Goal: Task Accomplishment & Management: Use online tool/utility

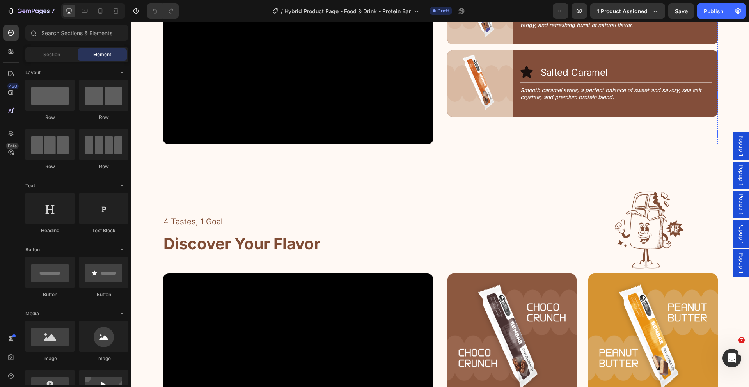
scroll to position [989, 0]
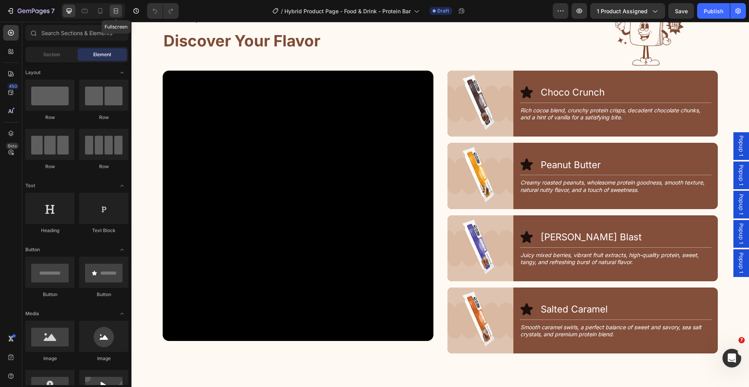
click at [120, 10] on div at bounding box center [116, 11] width 12 height 12
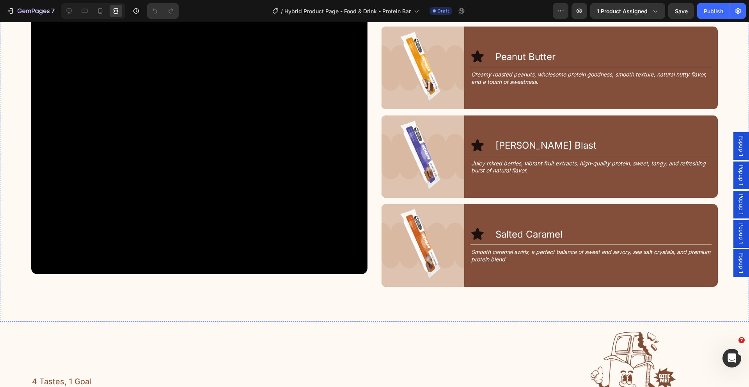
scroll to position [1222, 0]
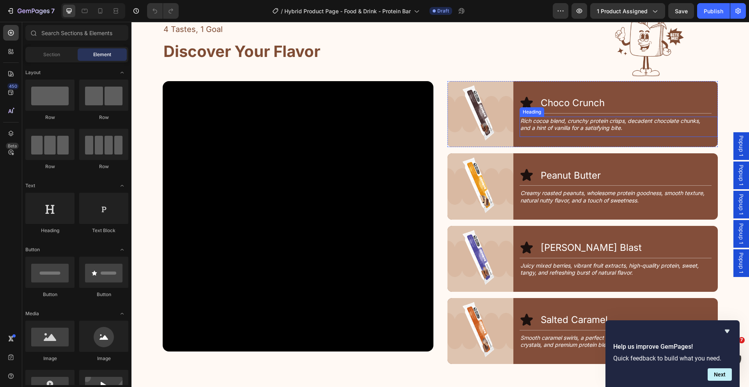
scroll to position [978, 0]
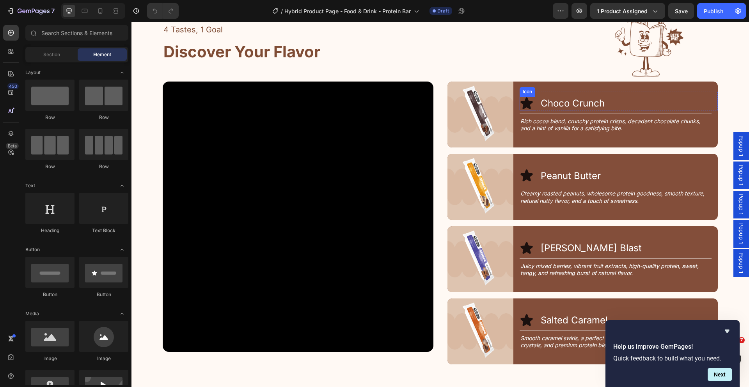
click at [525, 102] on icon at bounding box center [526, 103] width 12 height 12
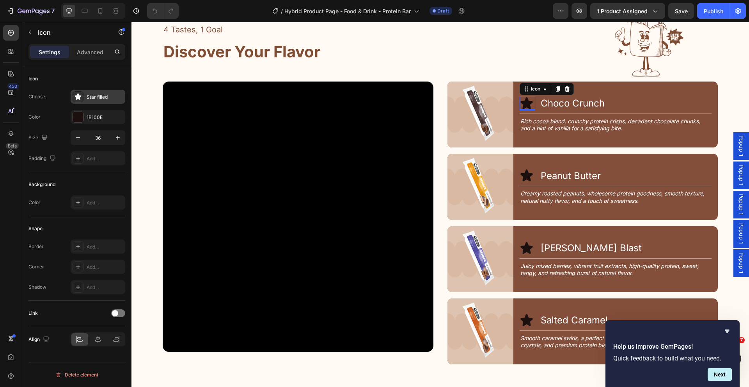
click at [78, 99] on icon at bounding box center [78, 97] width 8 height 8
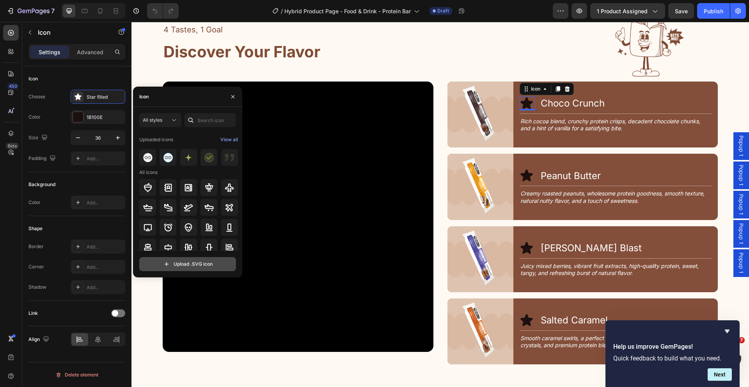
click at [189, 267] on input "file" at bounding box center [188, 263] width 96 height 13
type input "C:\fakepath\Group 1171277536.svg"
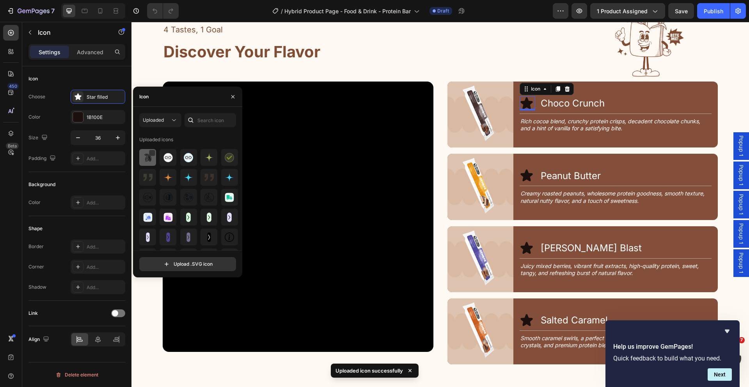
click at [145, 158] on img at bounding box center [147, 157] width 9 height 9
click at [80, 120] on div at bounding box center [78, 117] width 10 height 10
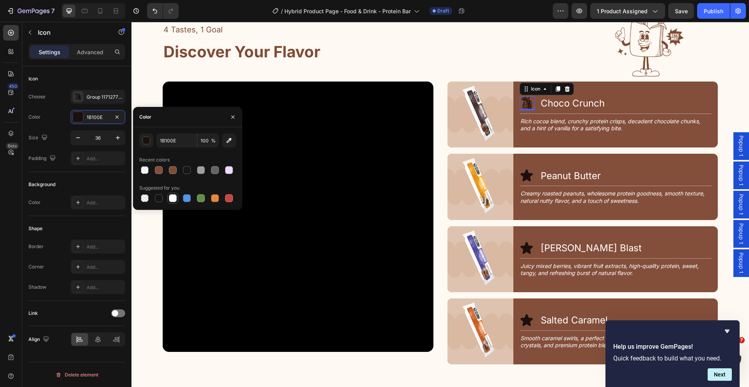
click at [175, 197] on div at bounding box center [173, 198] width 8 height 8
type input "FFFFFF"
click at [75, 96] on icon at bounding box center [78, 97] width 8 height 8
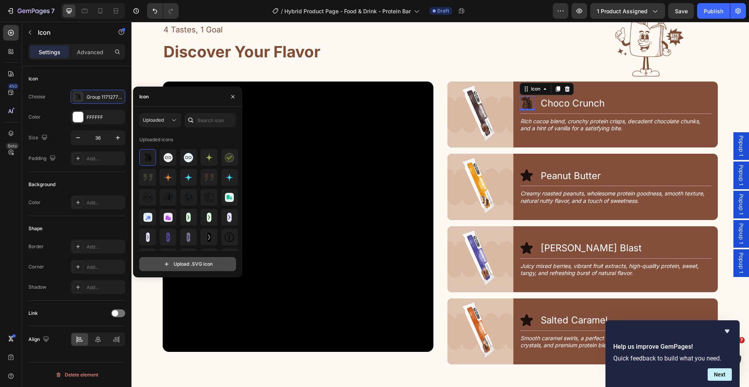
click at [181, 266] on input "file" at bounding box center [188, 263] width 96 height 13
click at [152, 153] on div at bounding box center [152, 153] width 6 height 6
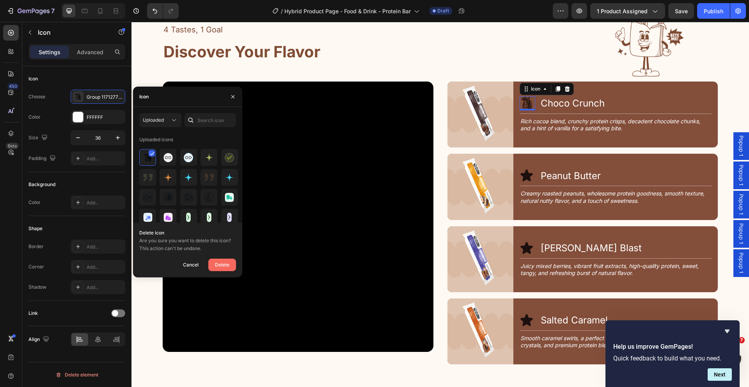
click at [225, 263] on div "Delete" at bounding box center [222, 264] width 14 height 9
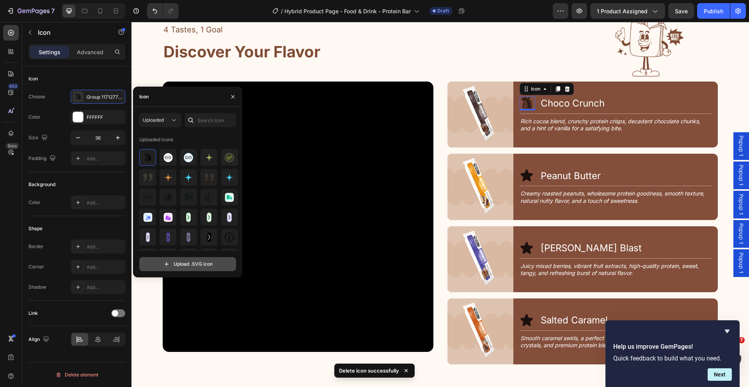
click at [175, 264] on input "file" at bounding box center [188, 263] width 96 height 13
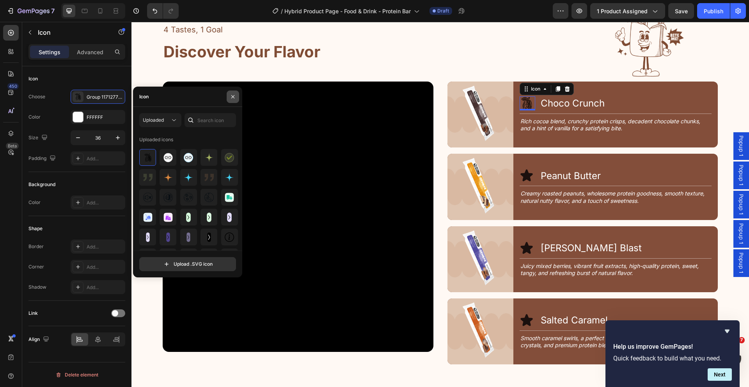
click at [230, 98] on icon "button" at bounding box center [233, 97] width 6 height 6
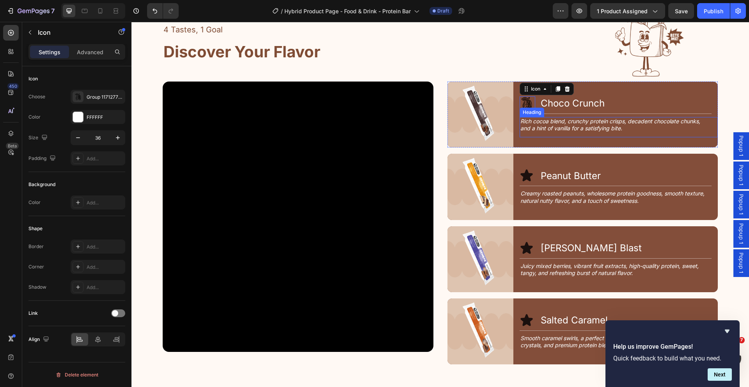
click at [548, 122] on h2 "Rich cocoa blend, crunchy protein crisps, decadent chocolate chunks, and a hint…" at bounding box center [615, 125] width 192 height 16
click at [527, 99] on icon at bounding box center [526, 103] width 14 height 14
click at [78, 96] on icon at bounding box center [78, 96] width 1 height 1
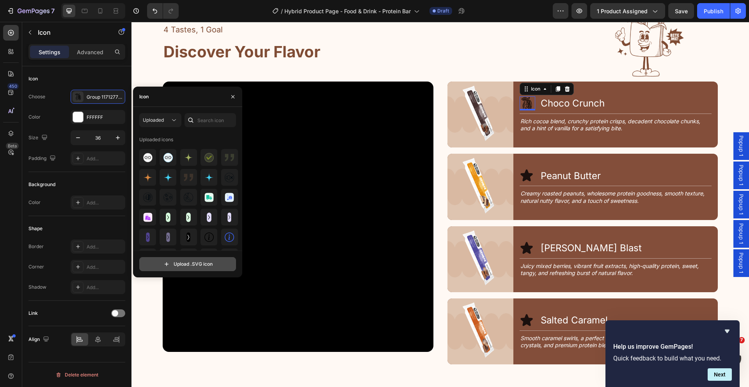
click at [197, 262] on input "file" at bounding box center [188, 263] width 96 height 13
click at [181, 262] on input "file" at bounding box center [188, 263] width 96 height 13
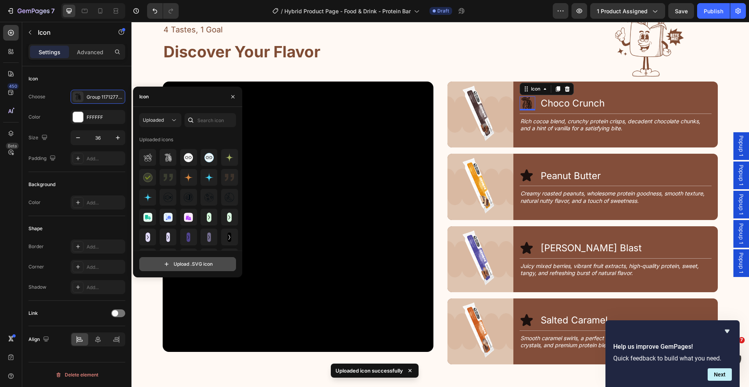
click at [161, 265] on input "file" at bounding box center [188, 263] width 96 height 13
click at [192, 261] on input "file" at bounding box center [188, 263] width 96 height 13
type input "C:\fakepath\Group 1171277535.svg"
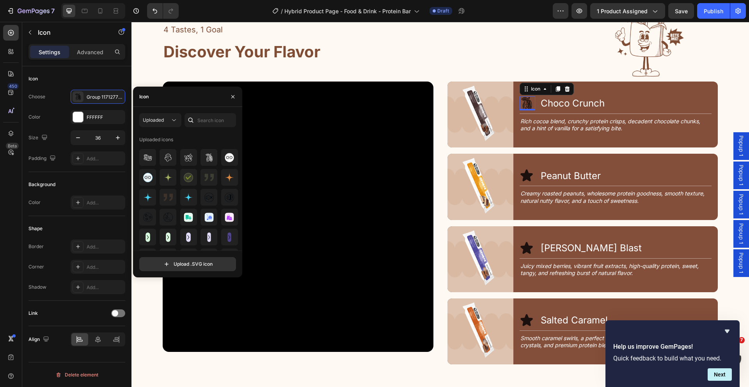
click at [159, 98] on div "Icon" at bounding box center [187, 97] width 109 height 20
click at [204, 159] on img at bounding box center [208, 157] width 9 height 9
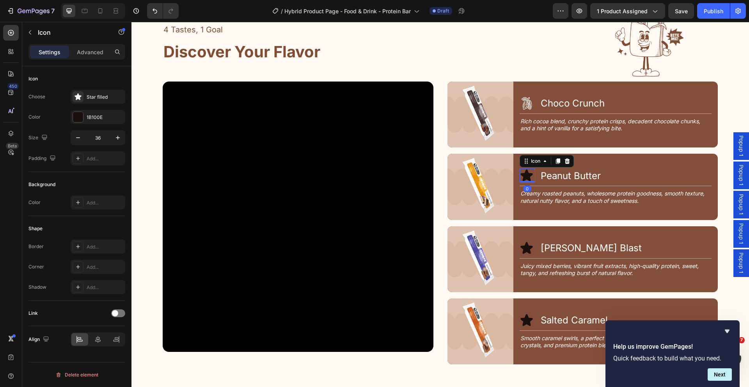
click at [520, 173] on icon at bounding box center [526, 176] width 12 height 12
click at [80, 92] on div at bounding box center [78, 96] width 11 height 11
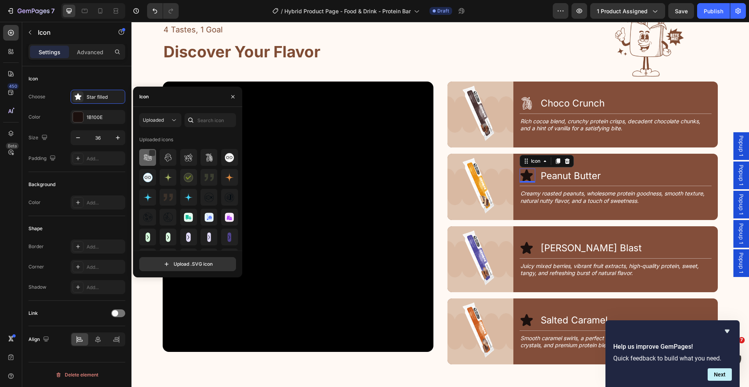
click at [148, 164] on div at bounding box center [147, 157] width 17 height 17
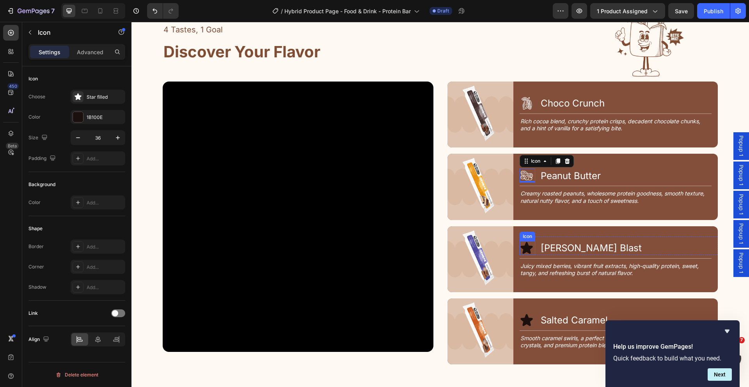
click at [525, 248] on icon at bounding box center [526, 248] width 12 height 12
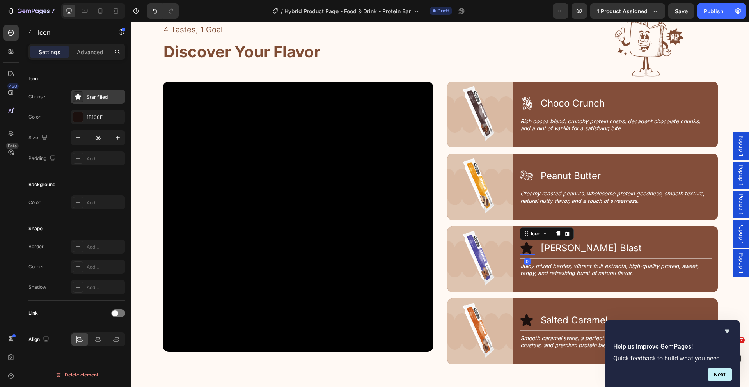
click at [79, 99] on icon at bounding box center [77, 96] width 7 height 7
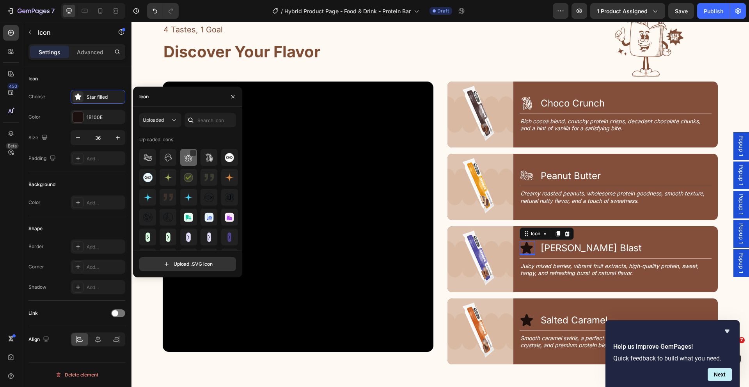
click at [184, 156] on img at bounding box center [188, 157] width 9 height 9
click at [523, 320] on icon at bounding box center [526, 320] width 12 height 12
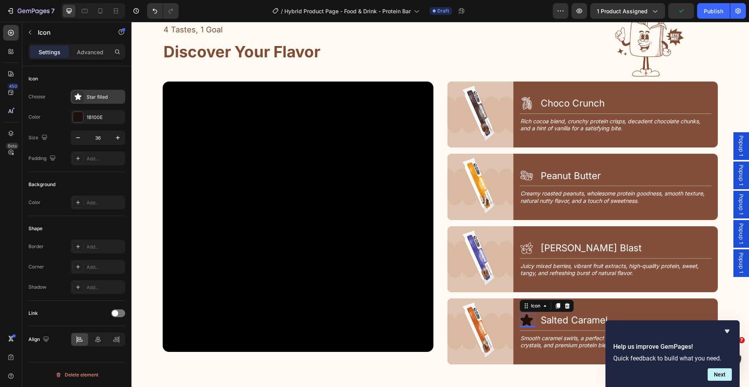
click at [75, 95] on icon at bounding box center [78, 97] width 8 height 8
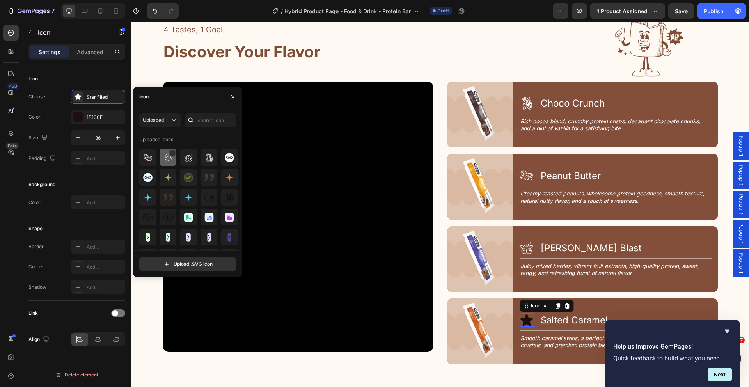
click at [171, 158] on img at bounding box center [167, 157] width 9 height 9
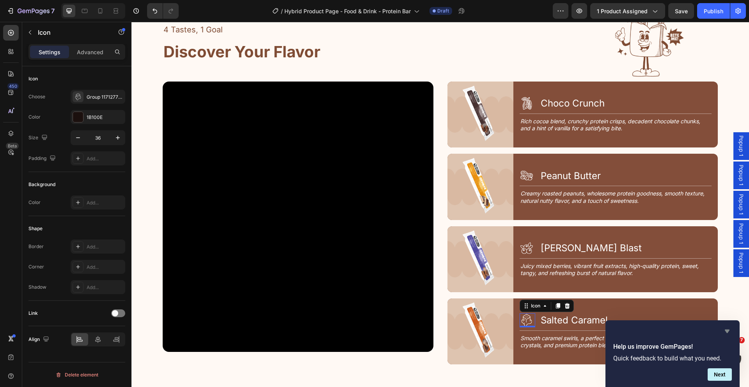
click at [730, 330] on icon "Hide survey" at bounding box center [726, 330] width 9 height 9
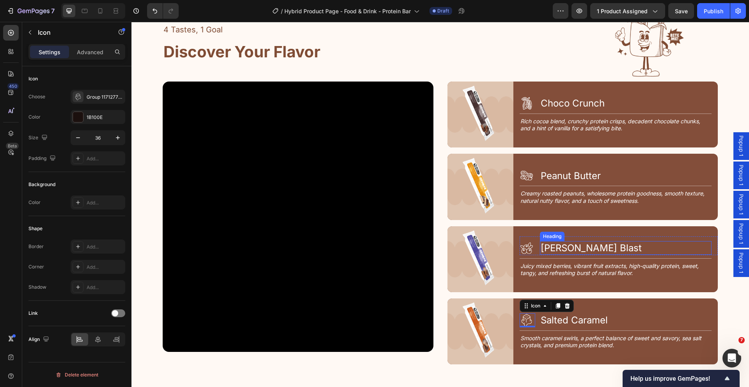
scroll to position [1022, 0]
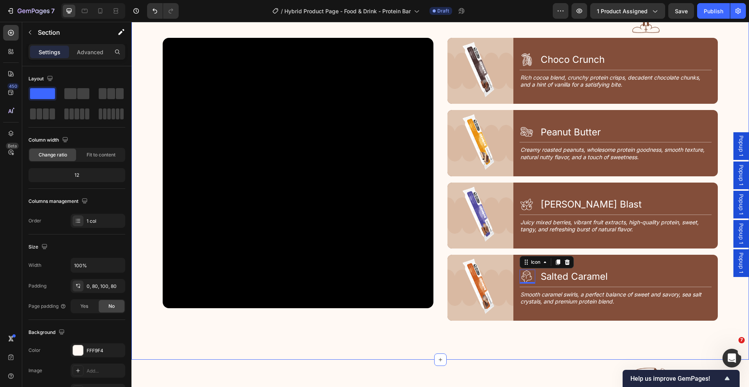
click at [541, 338] on div "4 Tastes, 1 Goal Text Block Discover Your Flavor Heading Image Row Video Image …" at bounding box center [439, 154] width 617 height 412
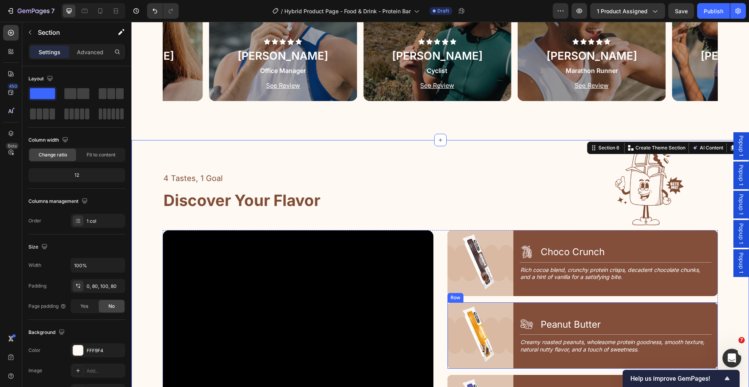
scroll to position [1027, 0]
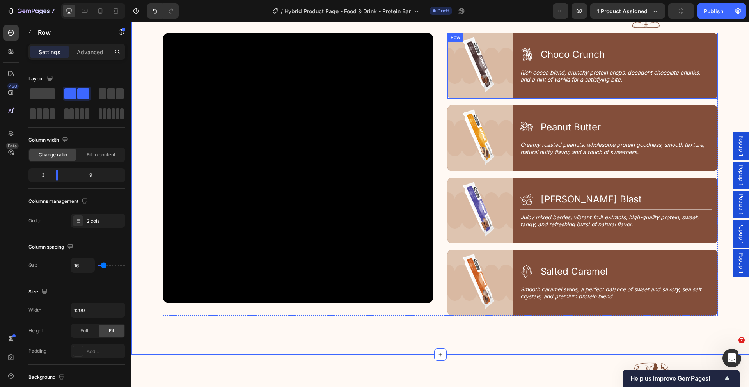
click at [700, 38] on div "Icon Choco Crunch Heading Row Title Line Rich cocoa blend, crunchy protein cris…" at bounding box center [618, 66] width 198 height 66
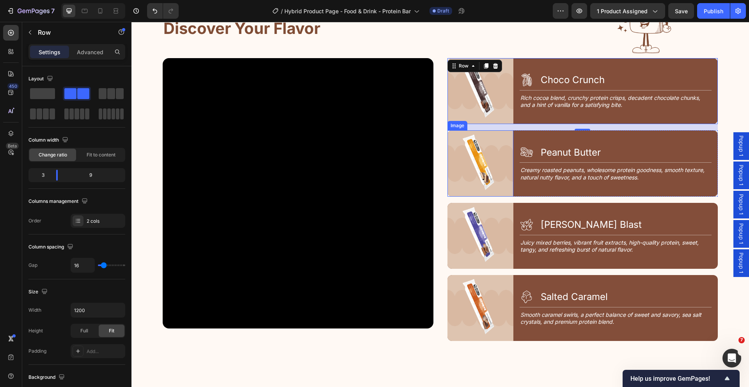
scroll to position [992, 0]
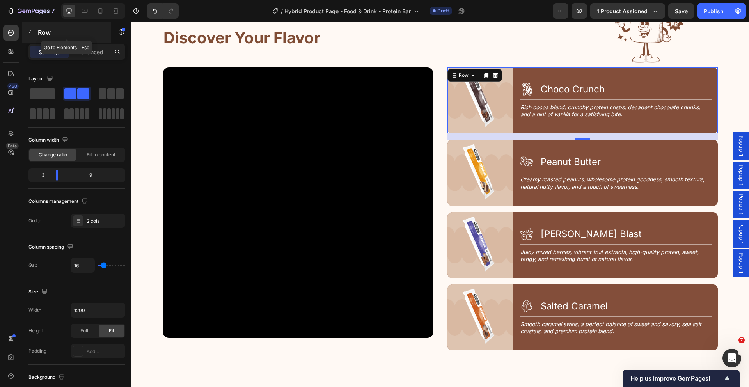
click at [31, 30] on icon "button" at bounding box center [30, 32] width 6 height 6
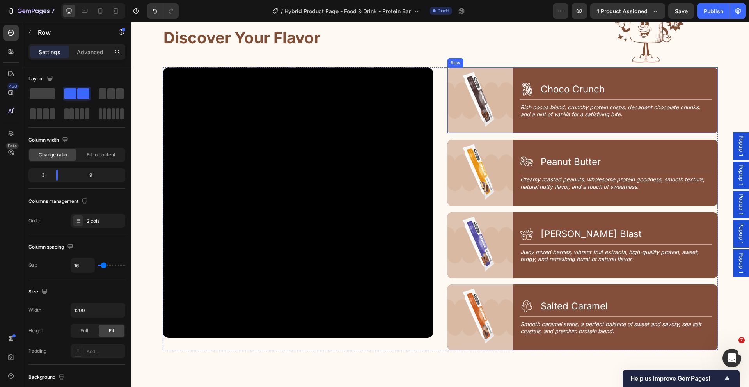
click at [680, 73] on div "Icon Choco Crunch Heading Row Title Line Rich cocoa blend, crunchy protein cris…" at bounding box center [618, 100] width 198 height 66
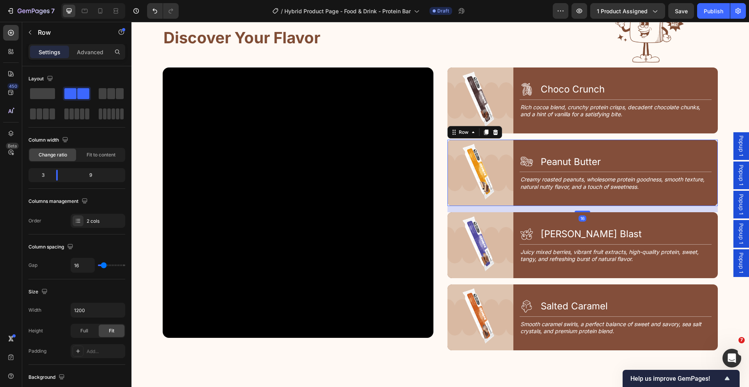
click at [608, 145] on div "Icon Peanut Butter Heading Row Title Line Creamy roasted peanuts, wholesome pro…" at bounding box center [618, 173] width 198 height 66
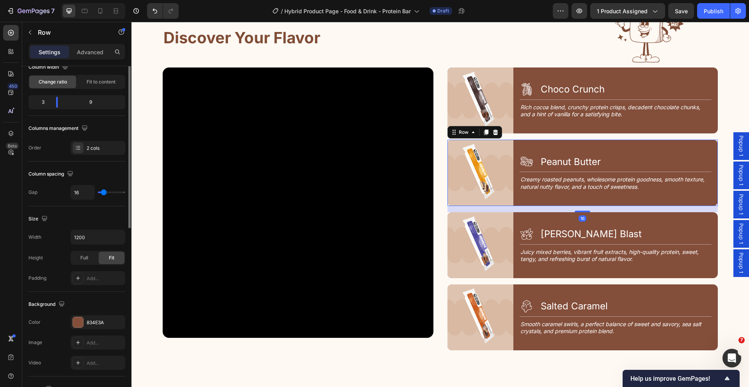
scroll to position [222, 0]
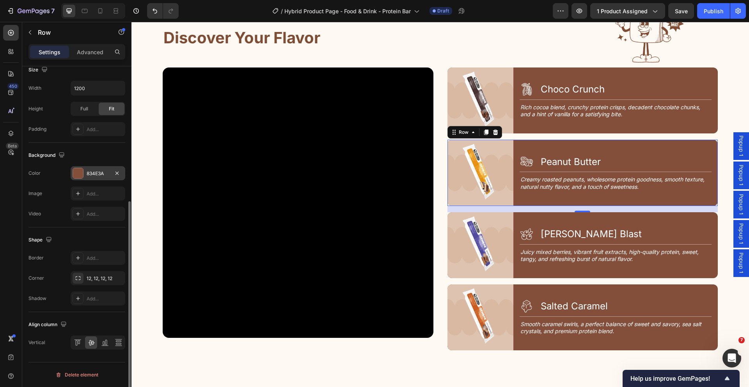
click at [78, 169] on div at bounding box center [78, 173] width 10 height 10
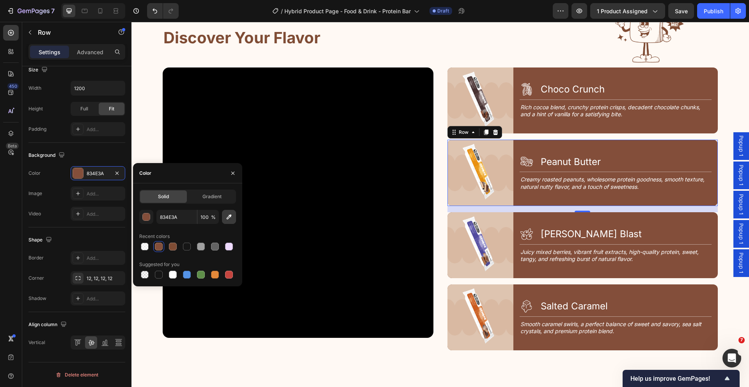
click at [232, 215] on icon "button" at bounding box center [229, 217] width 8 height 8
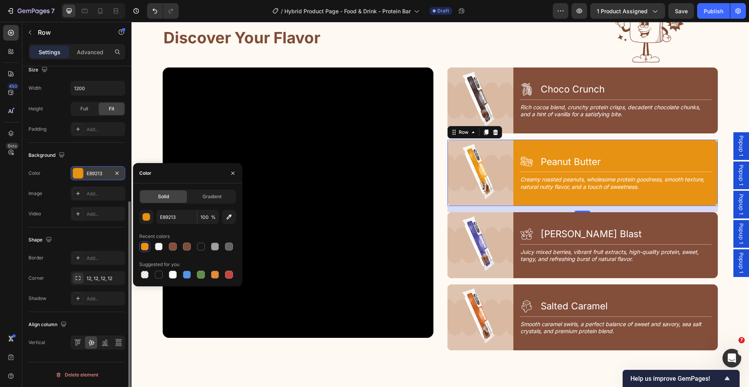
click at [80, 174] on div at bounding box center [78, 173] width 10 height 10
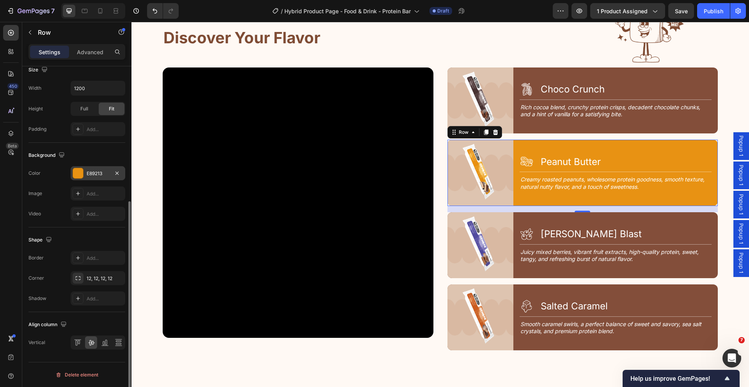
click at [81, 171] on div at bounding box center [78, 173] width 10 height 10
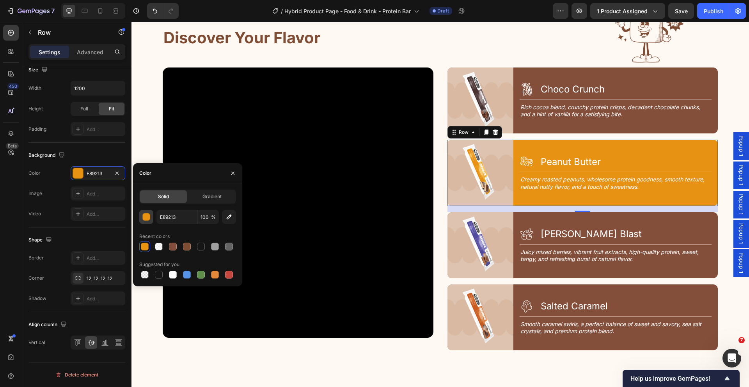
click at [147, 214] on div "button" at bounding box center [147, 217] width 8 height 8
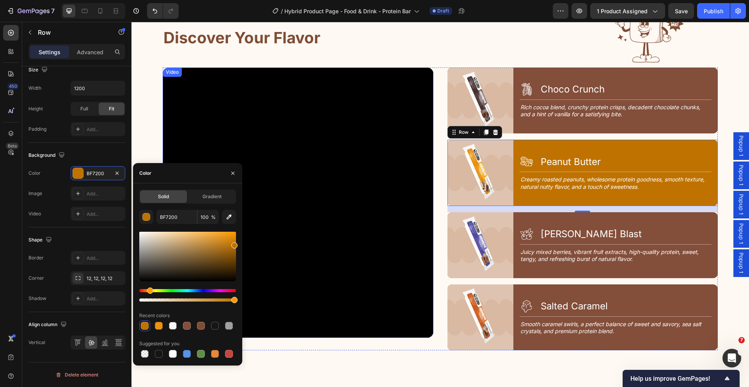
drag, startPoint x: 368, startPoint y: 263, endPoint x: 271, endPoint y: 257, distance: 97.3
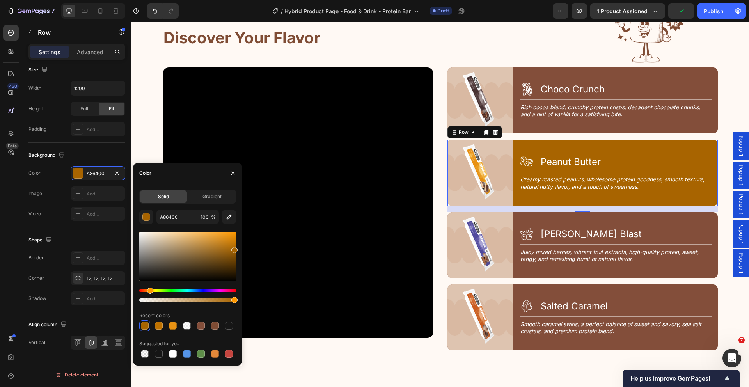
drag, startPoint x: 234, startPoint y: 245, endPoint x: 239, endPoint y: 248, distance: 6.3
click at [239, 248] on div "Solid Gradient A86400 100 % Recent colors Suggested for you" at bounding box center [187, 275] width 109 height 170
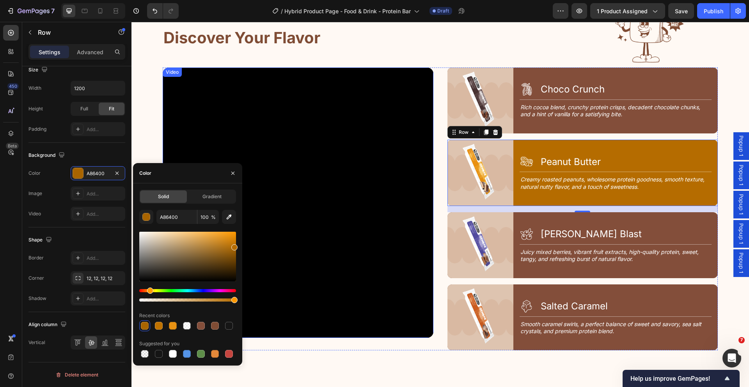
type input "B56C00"
drag, startPoint x: 367, startPoint y: 272, endPoint x: 244, endPoint y: 243, distance: 126.0
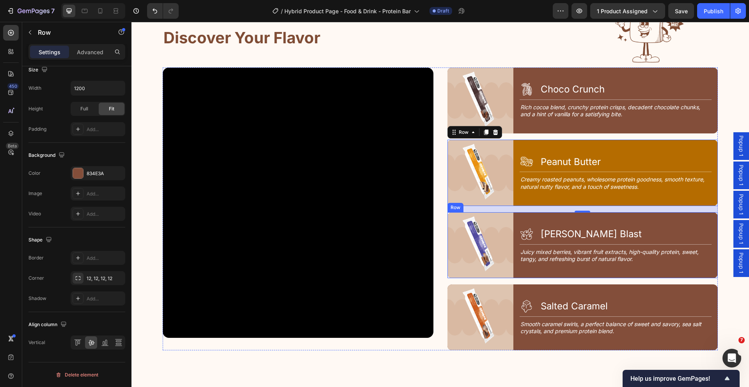
click at [596, 214] on div "Icon Berry Blast Heading Row Title Line Juicy mixed berries, vibrant fruit extr…" at bounding box center [618, 245] width 198 height 66
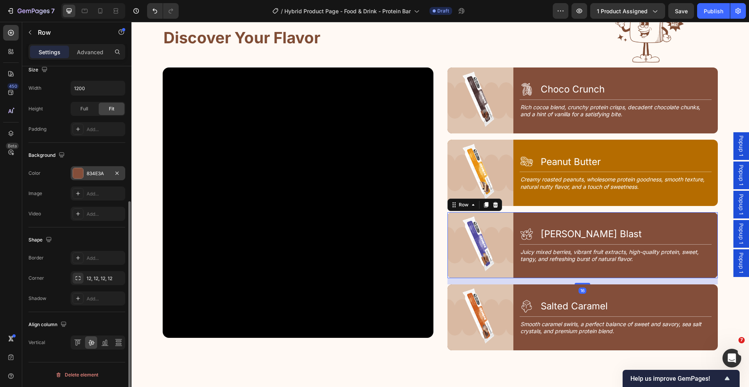
click at [76, 170] on div at bounding box center [78, 173] width 10 height 10
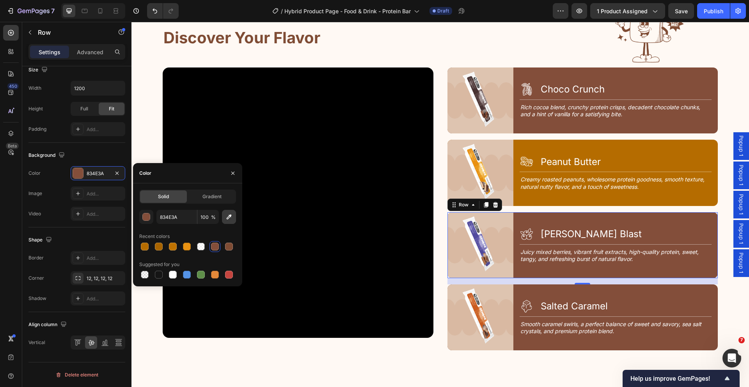
click at [230, 219] on icon "button" at bounding box center [229, 217] width 8 height 8
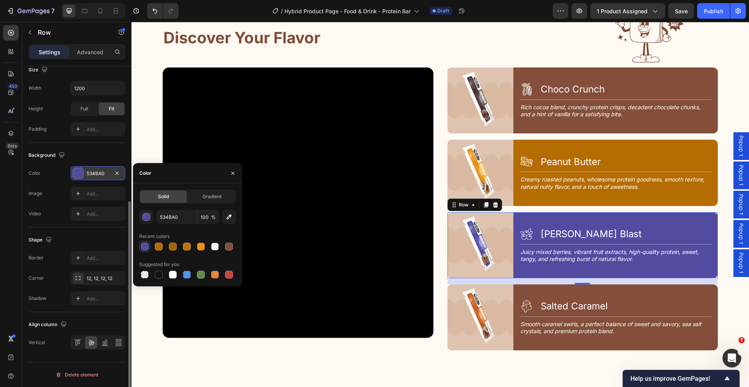
click at [80, 174] on div at bounding box center [78, 173] width 10 height 10
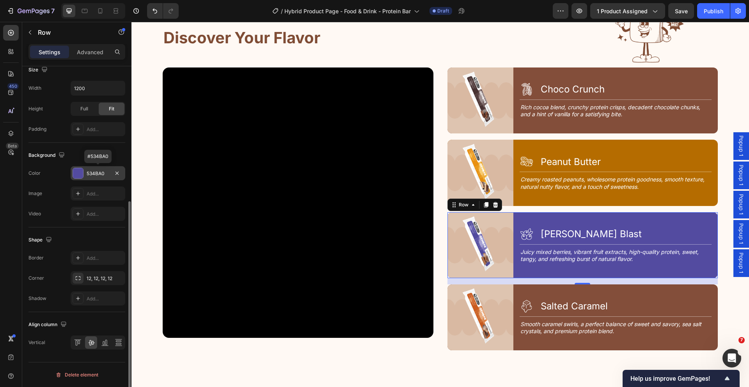
click at [80, 174] on div at bounding box center [78, 173] width 10 height 10
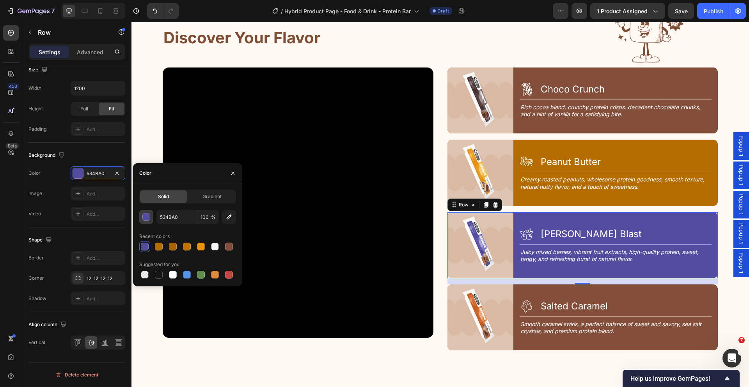
click at [150, 217] on div "button" at bounding box center [146, 217] width 8 height 8
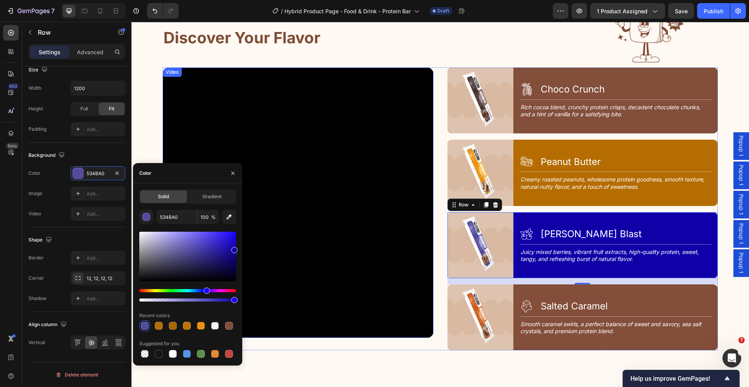
type input "1000A8"
drag, startPoint x: 369, startPoint y: 270, endPoint x: 274, endPoint y: 263, distance: 95.8
type input "534BA0"
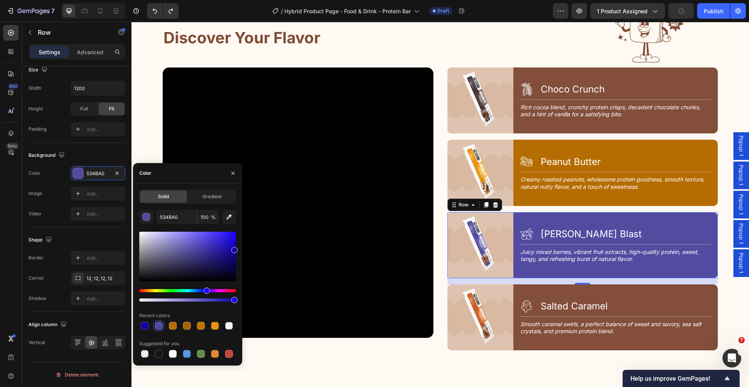
click at [210, 176] on div "Color" at bounding box center [187, 173] width 109 height 20
click at [231, 172] on icon "button" at bounding box center [233, 173] width 6 height 6
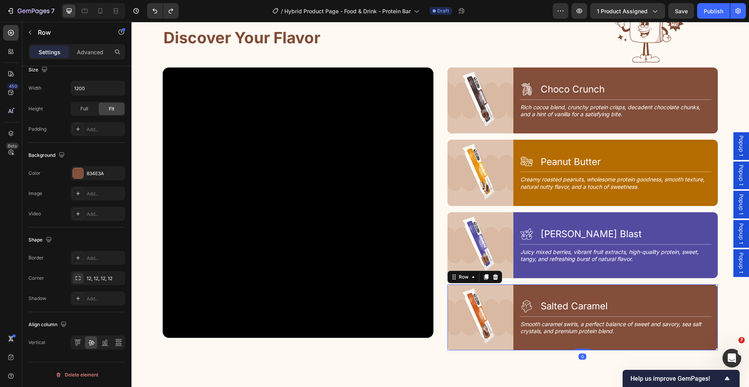
click at [611, 285] on div "Icon Salted Caramel Heading Row Title Line Smooth caramel swirls, a perfect bal…" at bounding box center [618, 317] width 198 height 66
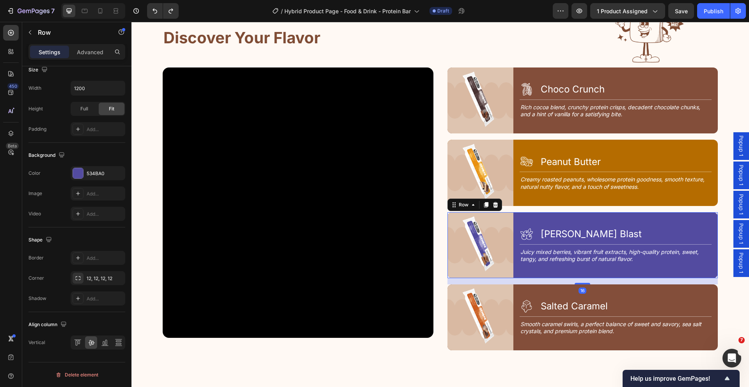
click at [611, 213] on div "Icon Berry Blast Heading Row Title Line Juicy mixed berries, vibrant fruit extr…" at bounding box center [618, 245] width 198 height 66
click at [73, 172] on div at bounding box center [78, 173] width 10 height 10
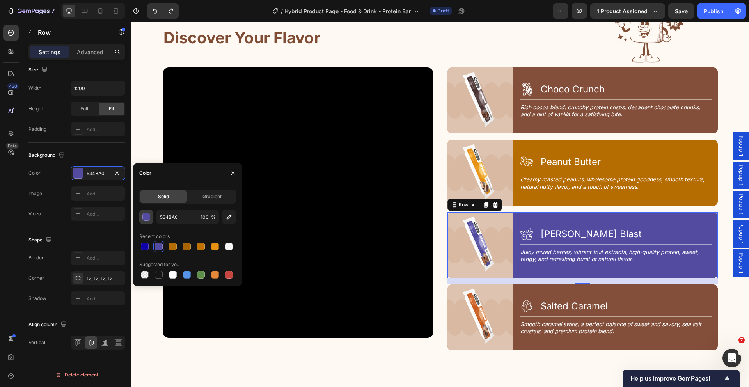
click at [149, 217] on div "button" at bounding box center [147, 217] width 8 height 8
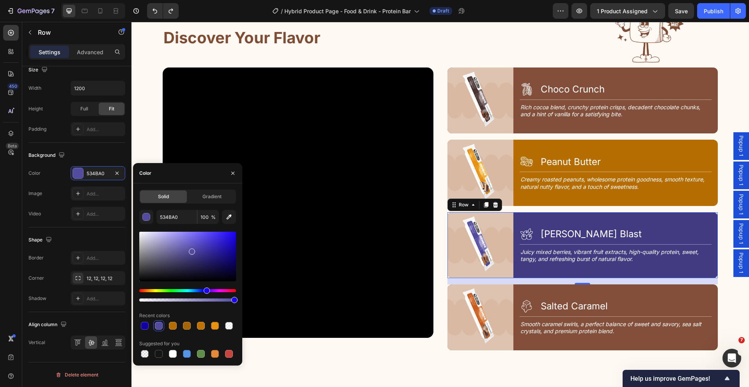
click at [192, 255] on div at bounding box center [187, 257] width 97 height 50
type input "423B82"
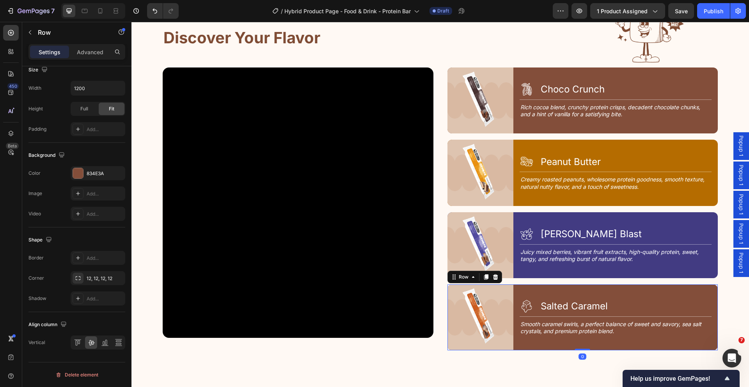
click at [519, 285] on div "Icon Salted Caramel Heading Row Title Line Smooth caramel swirls, a perfect bal…" at bounding box center [618, 317] width 198 height 66
click at [80, 174] on div at bounding box center [78, 173] width 10 height 10
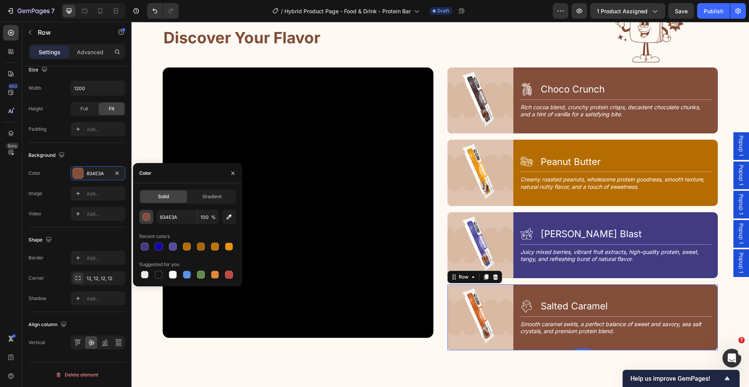
click at [149, 219] on div "button" at bounding box center [147, 217] width 8 height 8
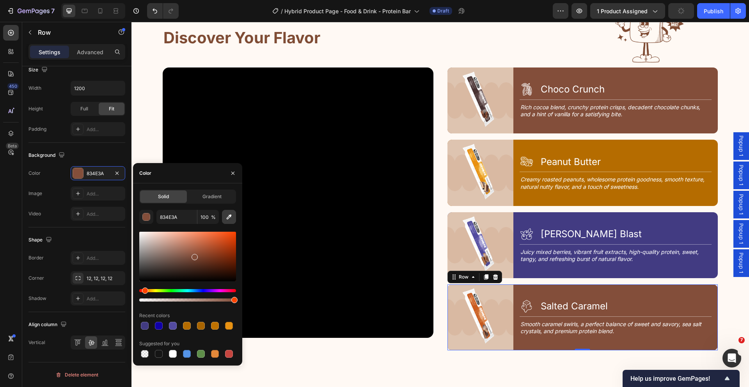
click at [225, 216] on icon "button" at bounding box center [229, 217] width 8 height 8
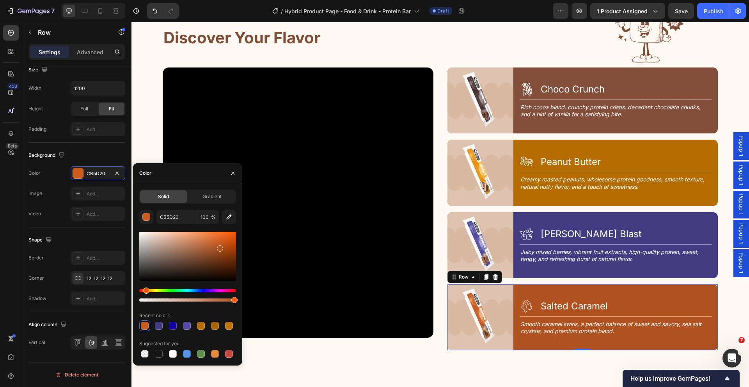
click at [219, 247] on div at bounding box center [187, 257] width 97 height 50
click at [221, 251] on div at bounding box center [222, 253] width 6 height 6
type input "B54E17"
drag, startPoint x: 220, startPoint y: 249, endPoint x: 223, endPoint y: 246, distance: 5.0
click at [223, 246] on div at bounding box center [224, 247] width 6 height 6
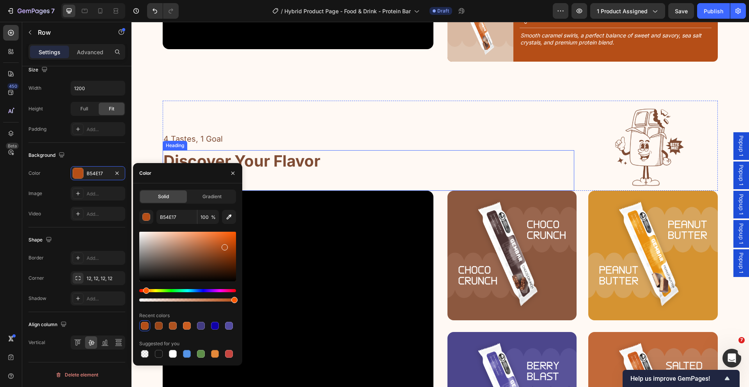
scroll to position [1279, 0]
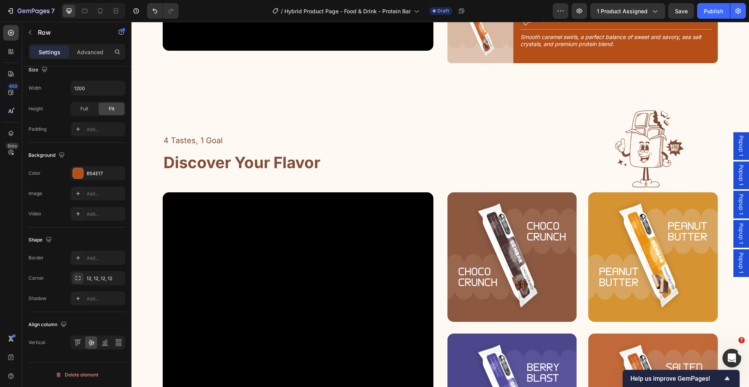
click at [562, 55] on div "Icon Salted Caramel Heading Row Title Line Smooth caramel swirls, a perfect bal…" at bounding box center [618, 30] width 198 height 66
click at [595, 55] on div "Icon Salted Caramel Heading Row Title Line Smooth caramel swirls, a perfect bal…" at bounding box center [618, 30] width 198 height 66
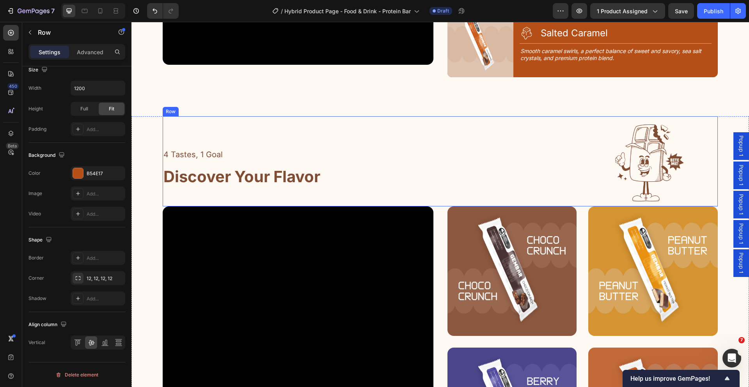
scroll to position [1265, 0]
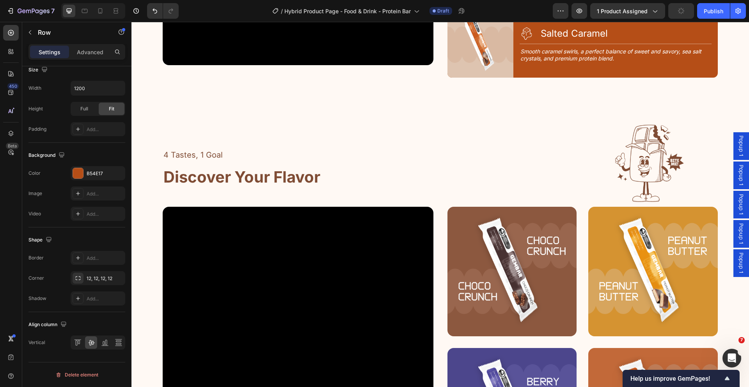
click at [700, 70] on div "Icon Salted Caramel Heading Row Title Line Smooth caramel swirls, a perfect bal…" at bounding box center [618, 45] width 198 height 66
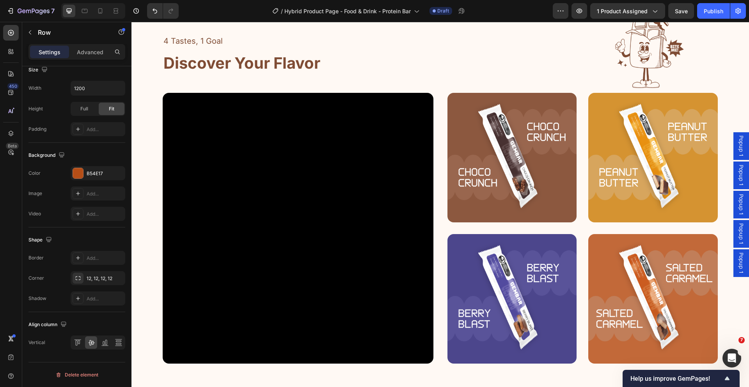
scroll to position [1379, 0]
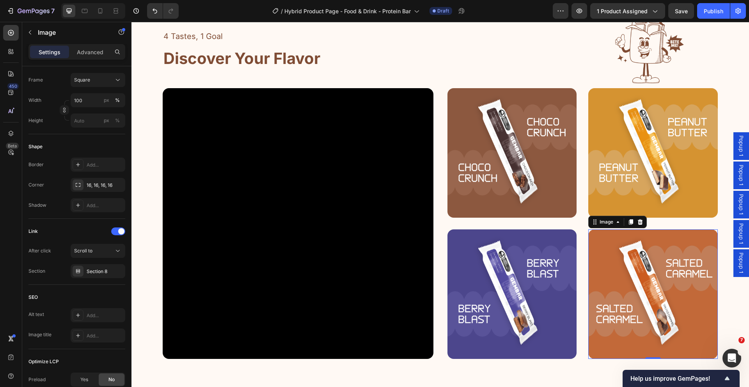
click at [597, 247] on img at bounding box center [652, 293] width 129 height 129
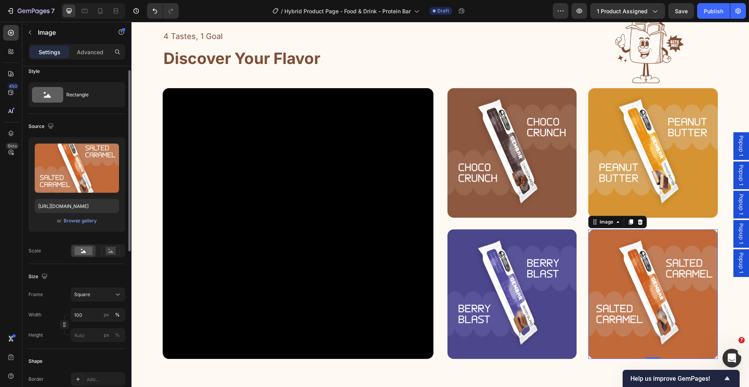
scroll to position [46, 0]
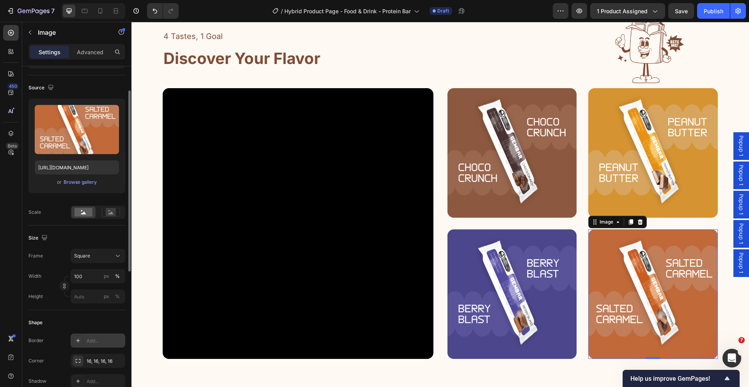
click at [82, 341] on div at bounding box center [78, 340] width 11 height 11
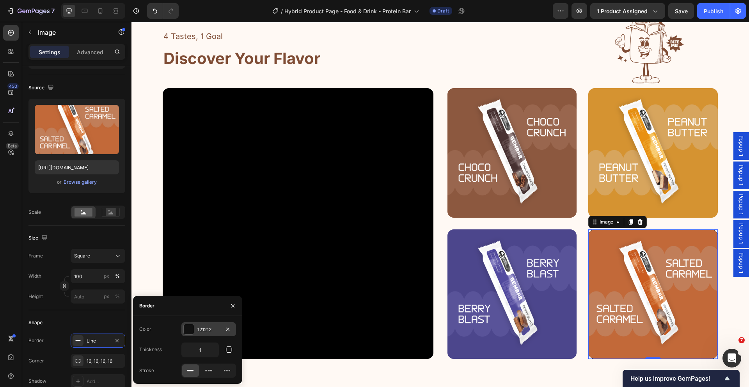
click at [184, 330] on div at bounding box center [189, 329] width 10 height 10
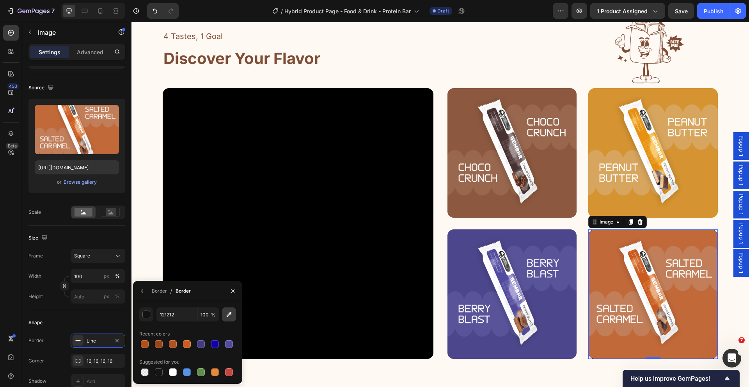
drag, startPoint x: 234, startPoint y: 313, endPoint x: 354, endPoint y: 279, distance: 124.8
click at [234, 313] on button "button" at bounding box center [229, 314] width 14 height 14
type input "C26838"
click at [185, 312] on input "C26838" at bounding box center [176, 314] width 41 height 14
click at [115, 338] on icon "button" at bounding box center [117, 340] width 6 height 6
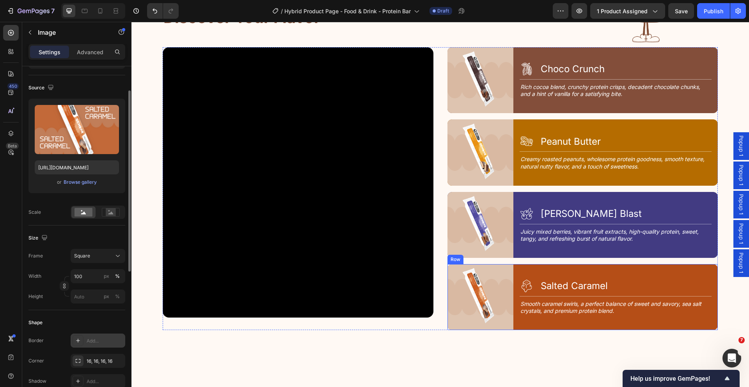
scroll to position [1011, 0]
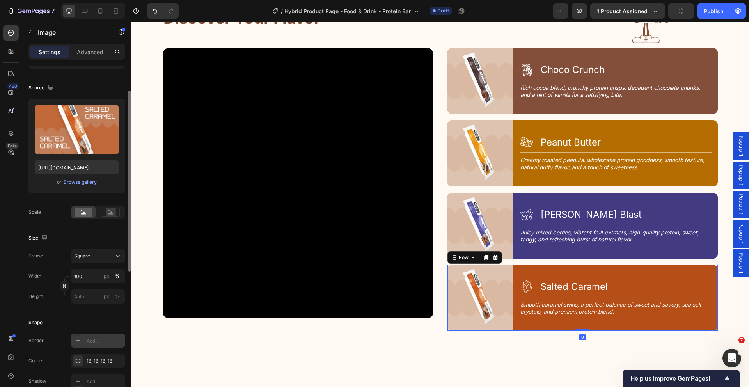
click at [635, 265] on div "Icon Salted Caramel Heading Row Title Line Smooth caramel swirls, a perfect bal…" at bounding box center [618, 298] width 198 height 66
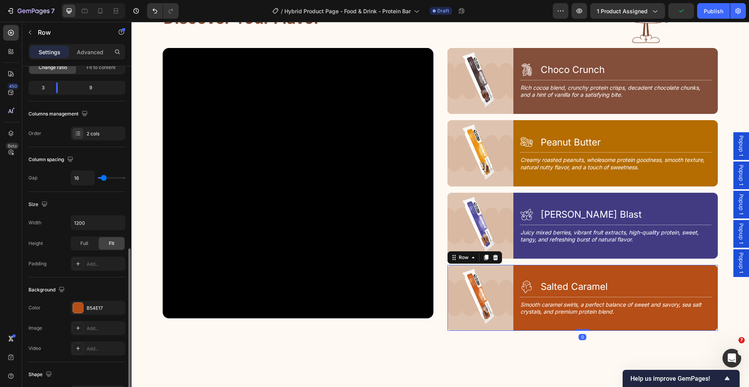
scroll to position [168, 0]
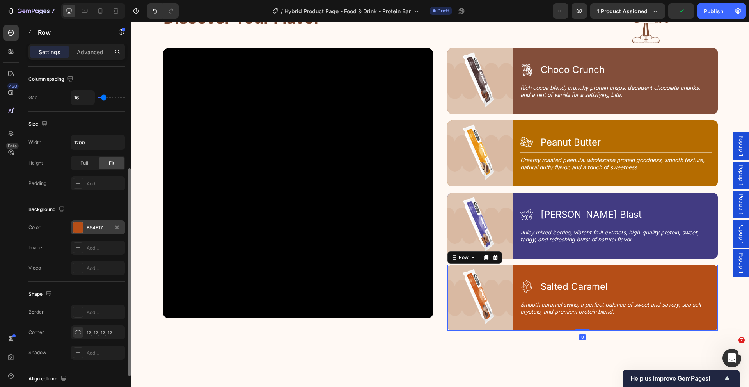
click at [78, 226] on div at bounding box center [78, 227] width 10 height 10
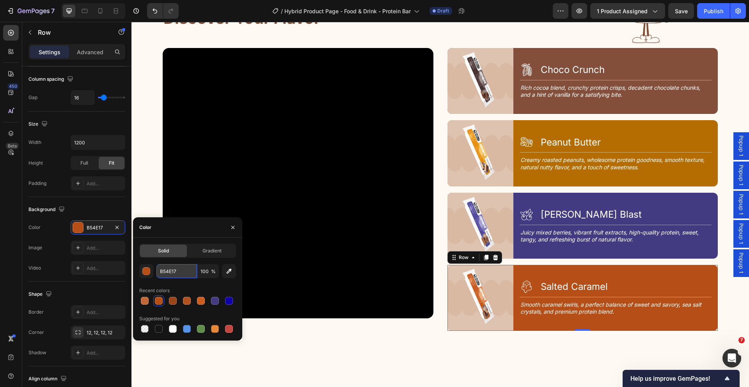
click at [181, 275] on input "B54E17" at bounding box center [176, 271] width 41 height 14
paste input "C26838"
type input "C26838"
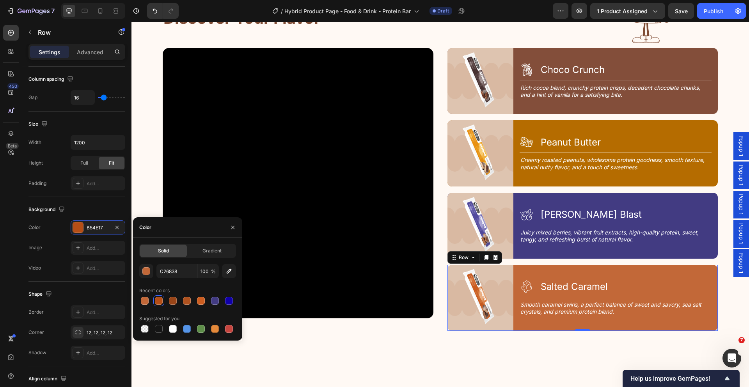
click at [578, 334] on div "0" at bounding box center [582, 337] width 8 height 6
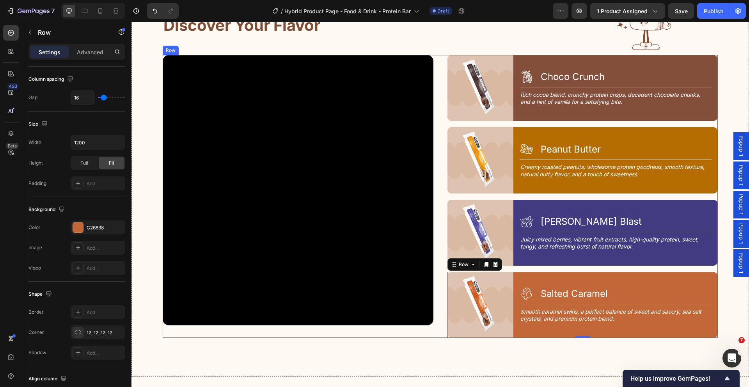
scroll to position [1004, 0]
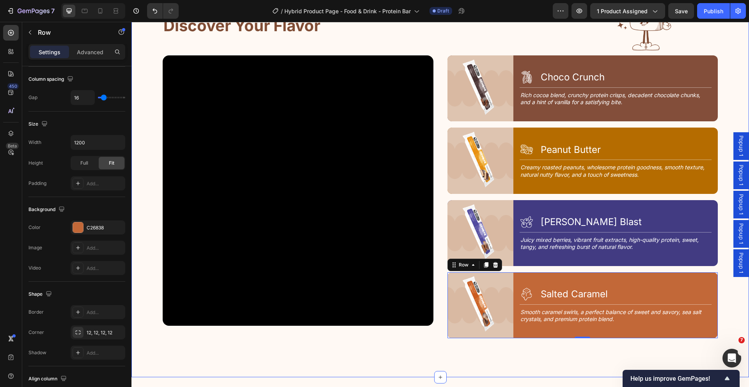
click at [406, 350] on div "4 Tastes, 1 Goal Text Block Discover Your Flavor Heading Image Row Video Image …" at bounding box center [439, 171] width 617 height 412
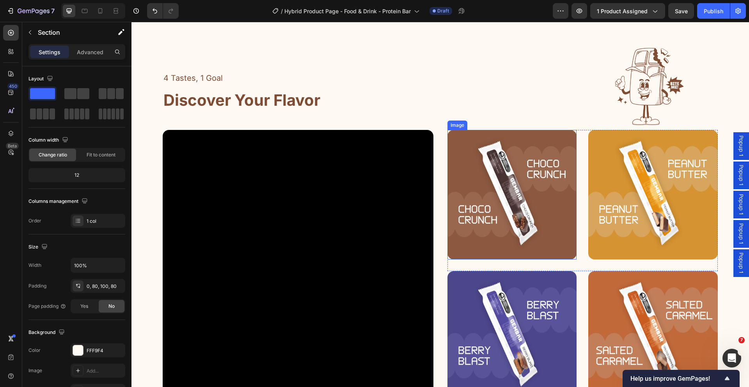
scroll to position [1383, 0]
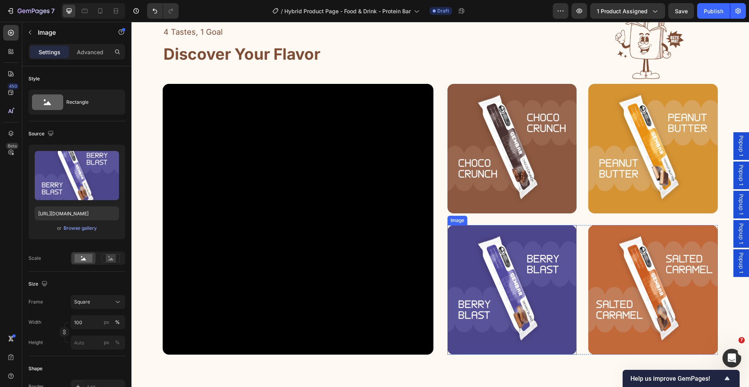
click at [526, 225] on img at bounding box center [511, 289] width 129 height 129
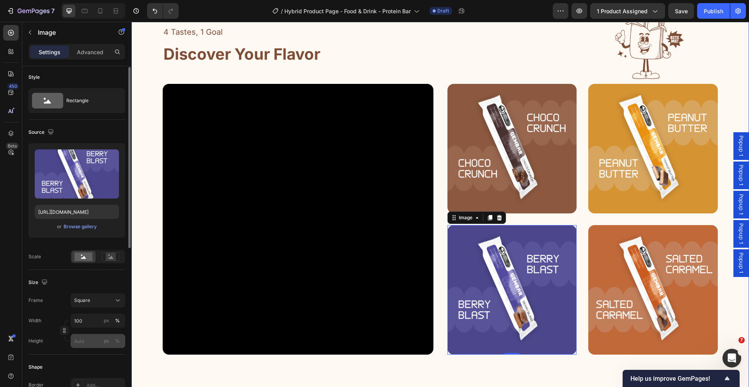
scroll to position [39, 0]
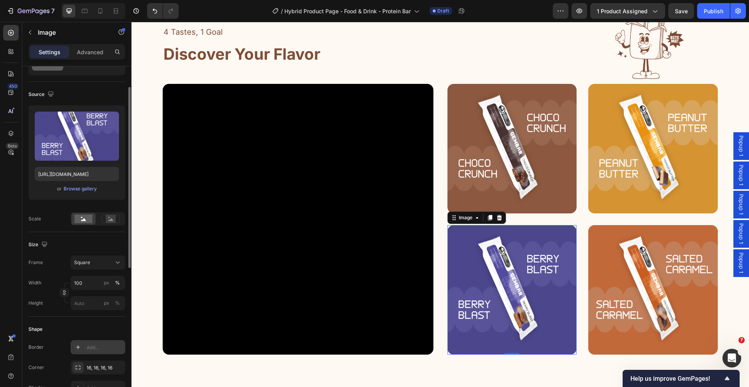
click at [97, 348] on div "Add..." at bounding box center [105, 347] width 37 height 7
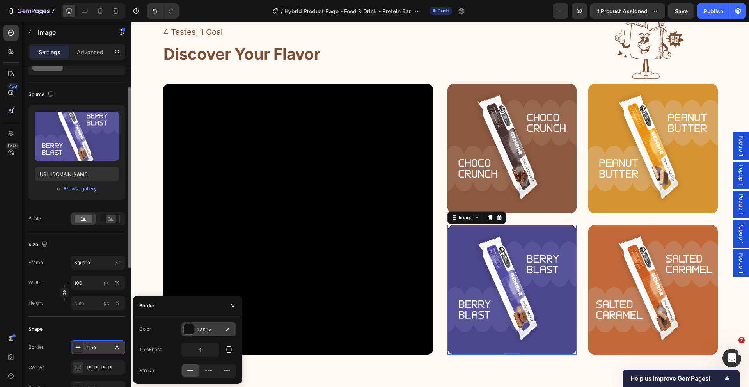
click at [186, 327] on div at bounding box center [189, 329] width 10 height 10
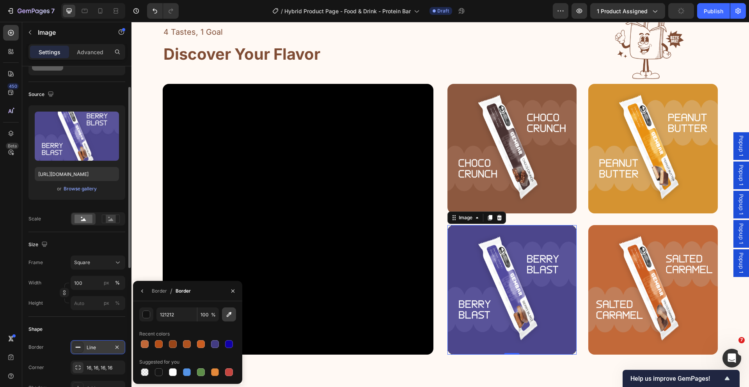
click at [231, 314] on icon "button" at bounding box center [229, 314] width 8 height 8
type input "4D468D"
click at [179, 314] on input "4D468D" at bounding box center [176, 314] width 41 height 14
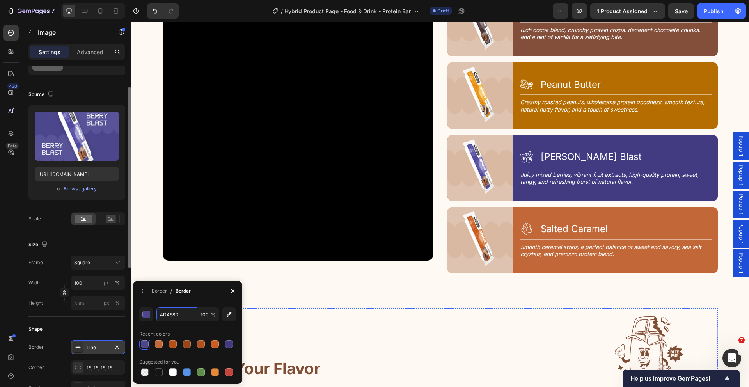
scroll to position [1027, 0]
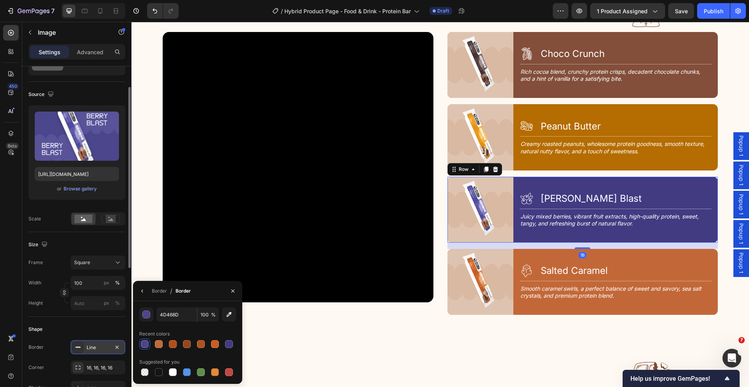
click at [523, 177] on div "Icon Berry Blast Heading Row Title Line Juicy mixed berries, vibrant fruit extr…" at bounding box center [618, 210] width 198 height 66
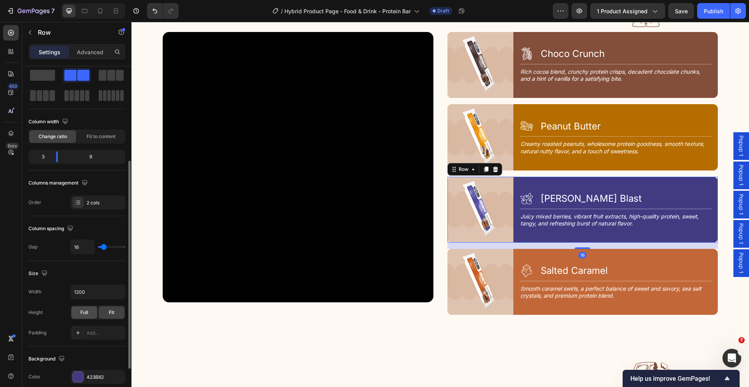
scroll to position [70, 0]
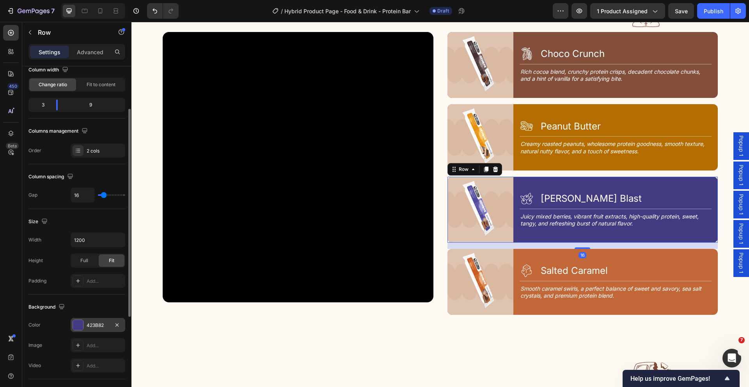
click at [77, 324] on div at bounding box center [78, 325] width 10 height 10
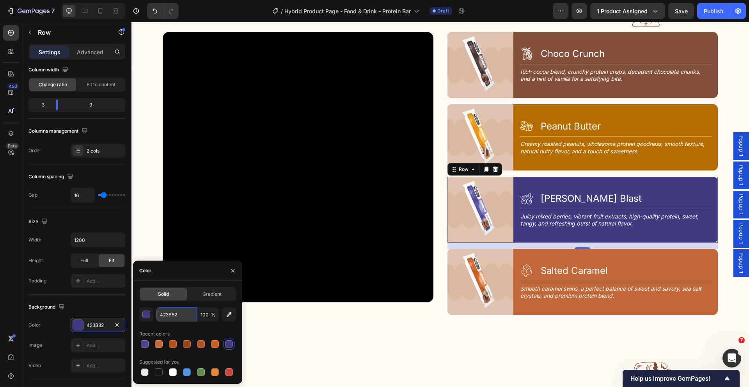
click at [179, 317] on input "423B82" at bounding box center [176, 314] width 41 height 14
paste input "D468D"
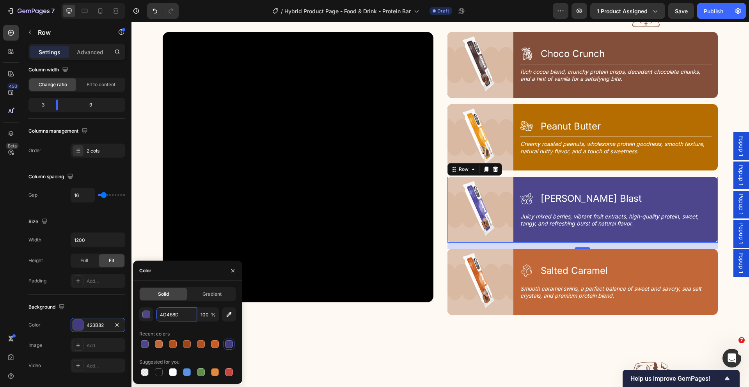
type input "4D468D"
click at [193, 272] on div "Color" at bounding box center [187, 270] width 109 height 20
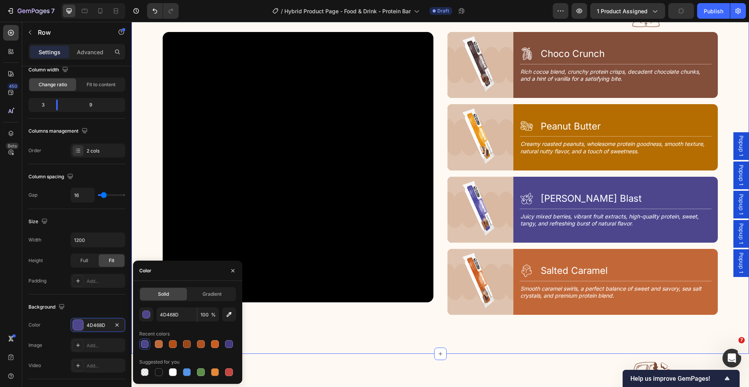
click at [148, 244] on div "4 Tastes, 1 Goal Text Block Discover Your Flavor Heading Image Row Video Image …" at bounding box center [439, 148] width 617 height 412
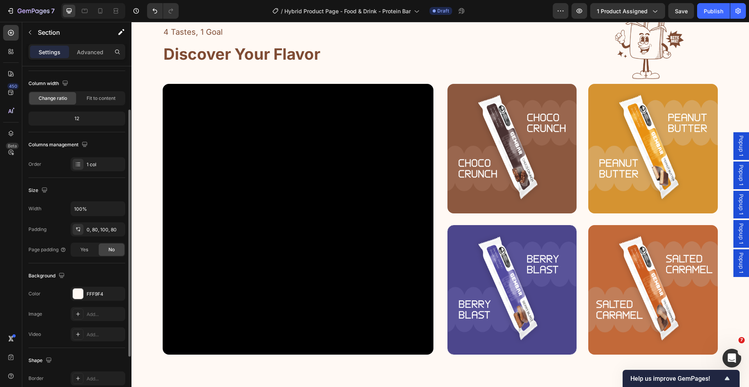
scroll to position [127, 0]
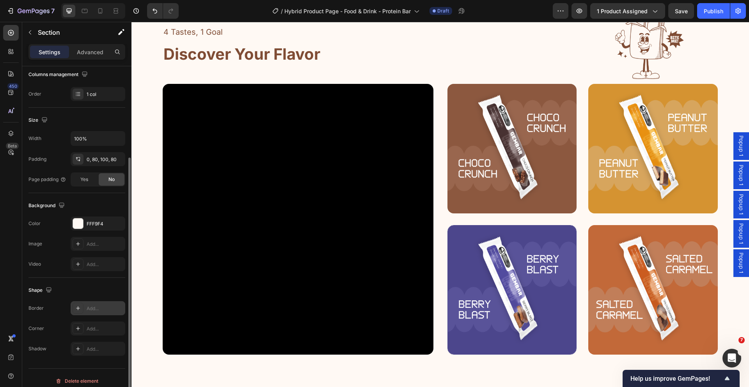
click at [82, 310] on div at bounding box center [78, 308] width 11 height 11
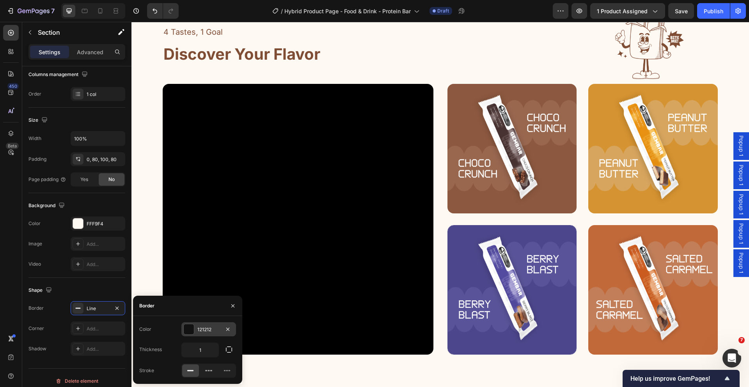
click at [186, 327] on div at bounding box center [189, 329] width 10 height 10
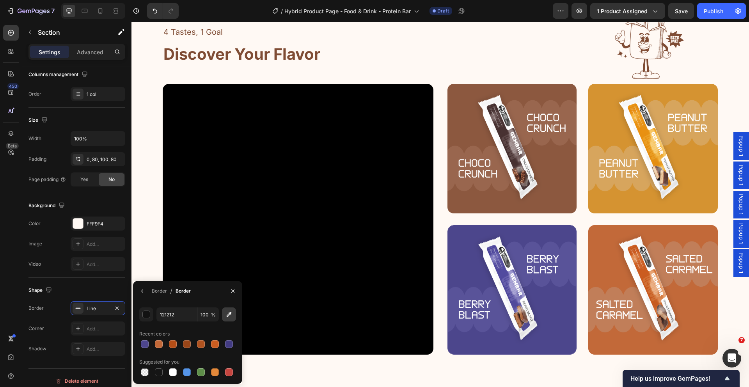
click at [223, 314] on button "button" at bounding box center [229, 314] width 14 height 14
type input "D59431"
click at [181, 313] on input "D59431" at bounding box center [176, 314] width 41 height 14
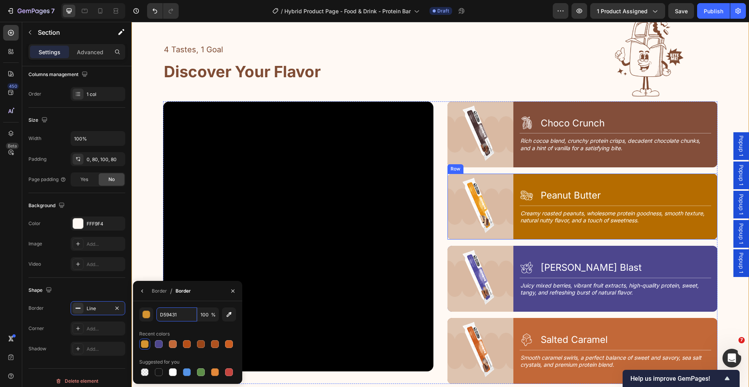
scroll to position [912, 0]
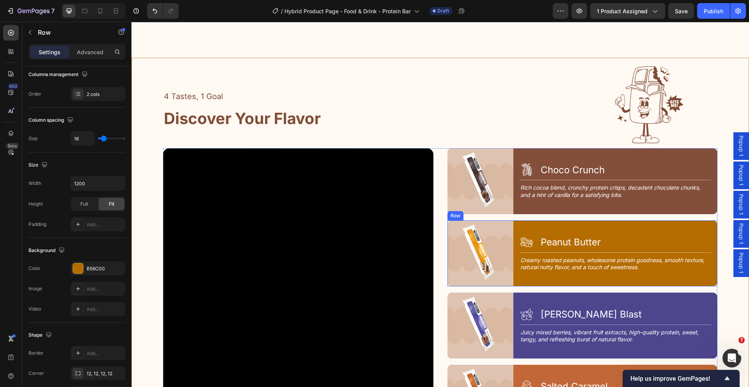
click at [543, 224] on div "Icon Peanut Butter Heading Row Title Line Creamy roasted peanuts, wholesome pro…" at bounding box center [618, 253] width 198 height 66
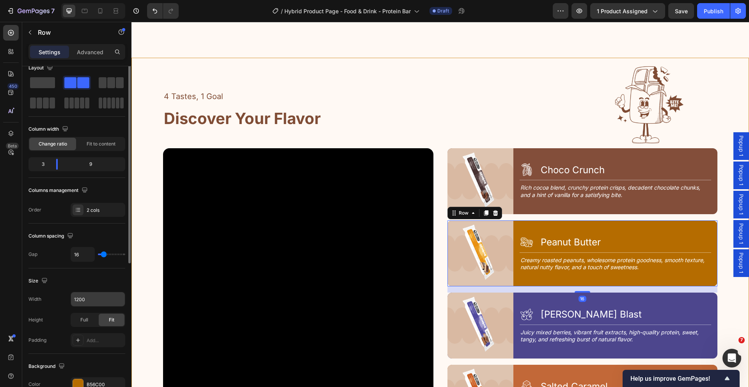
scroll to position [139, 0]
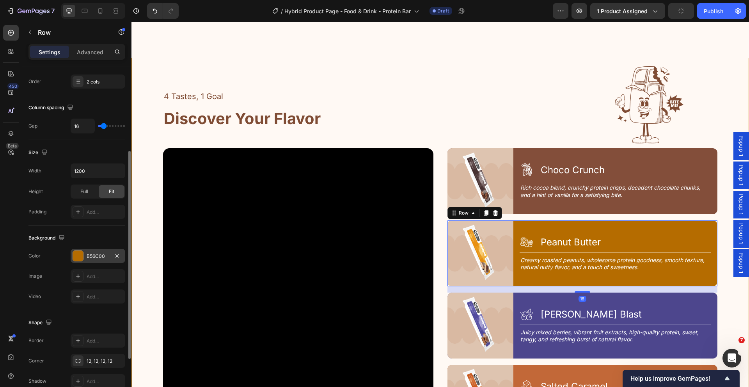
click at [76, 250] on div at bounding box center [78, 255] width 11 height 11
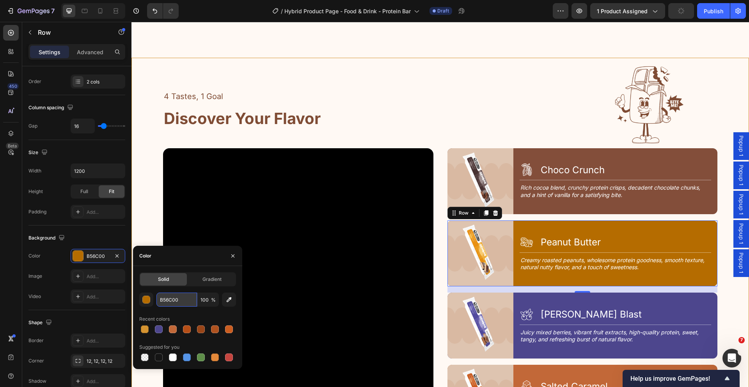
click at [182, 299] on input "B56C00" at bounding box center [176, 299] width 41 height 14
paste input "D59431"
type input "D59431"
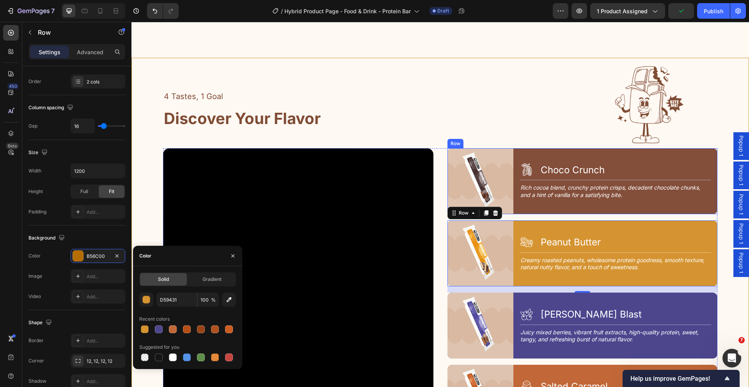
click at [627, 205] on div "Icon Choco Crunch Heading Row Title Line Rich cocoa blend, crunchy protein cris…" at bounding box center [618, 181] width 198 height 66
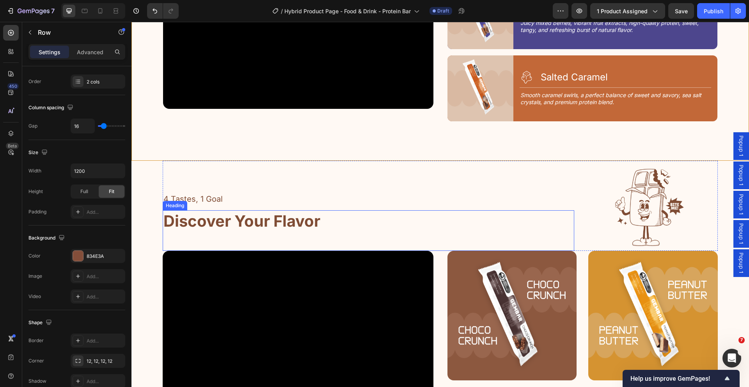
scroll to position [1222, 0]
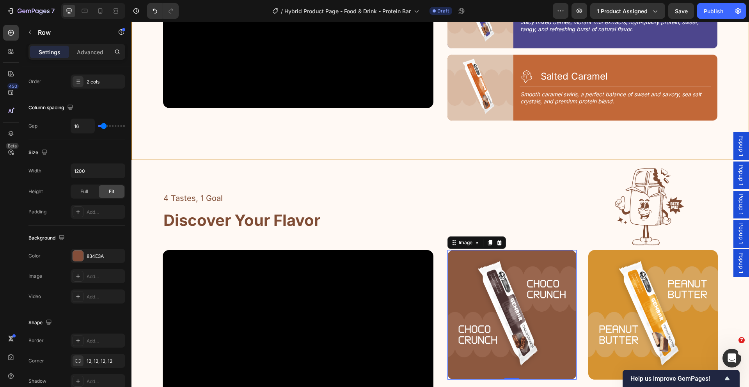
click at [451, 259] on img at bounding box center [511, 314] width 129 height 129
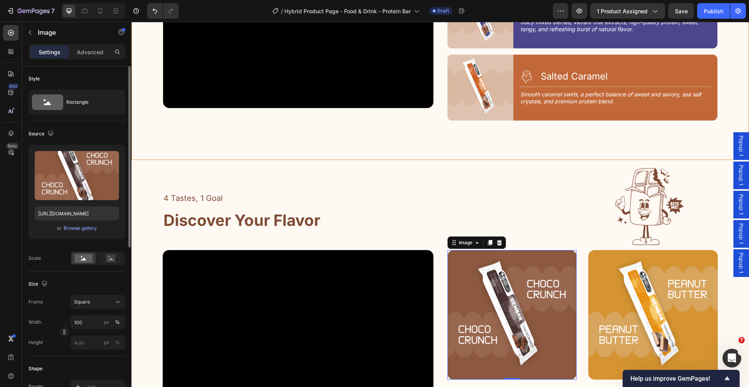
scroll to position [17, 0]
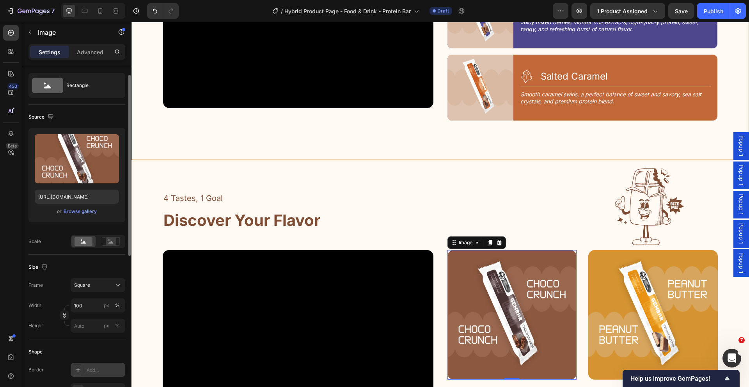
click at [92, 371] on div "Add..." at bounding box center [105, 370] width 37 height 7
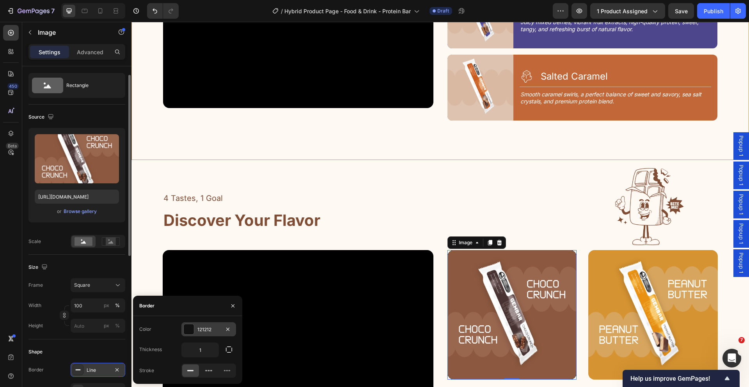
click at [185, 327] on div at bounding box center [189, 329] width 10 height 10
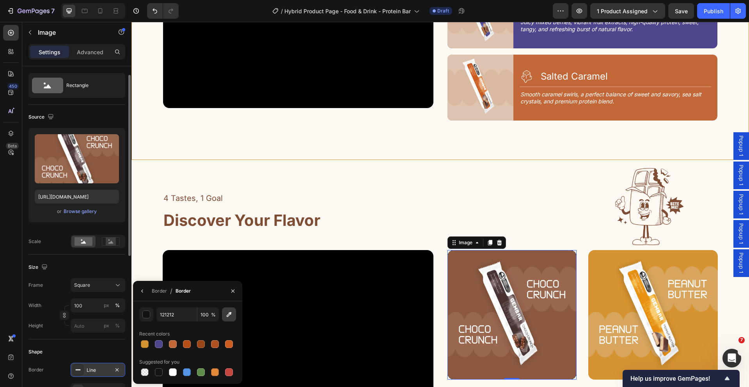
click at [225, 317] on icon "button" at bounding box center [229, 314] width 8 height 8
type input "8D583F"
drag, startPoint x: 234, startPoint y: 292, endPoint x: 226, endPoint y: 299, distance: 10.8
click at [233, 293] on icon "button" at bounding box center [233, 291] width 6 height 6
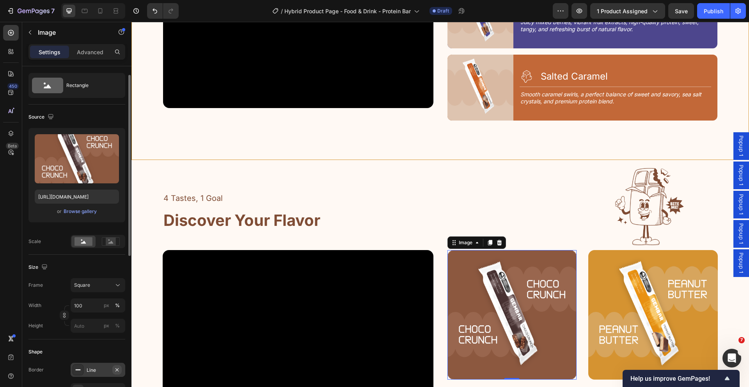
click at [117, 367] on icon "button" at bounding box center [117, 370] width 6 height 6
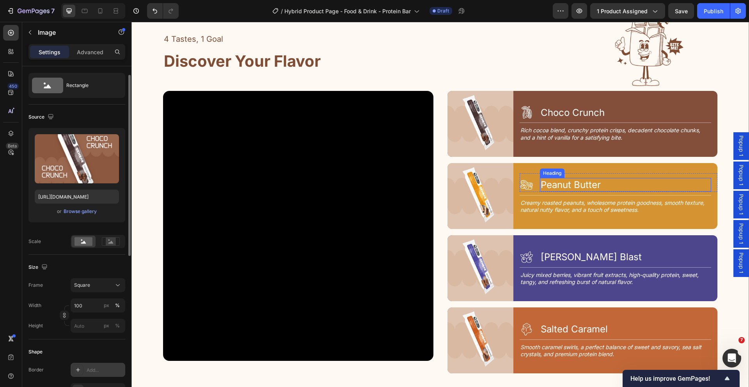
scroll to position [960, 0]
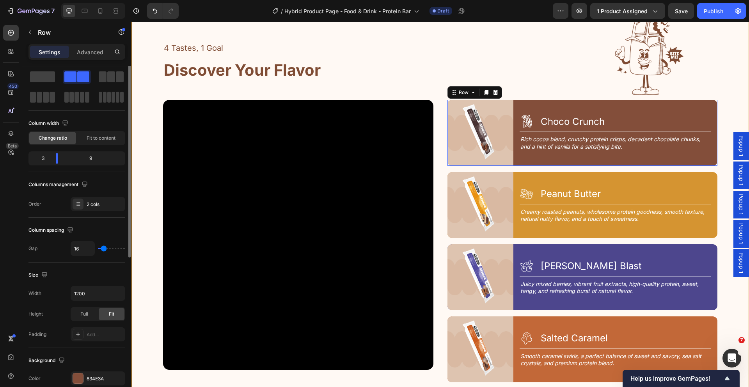
click at [550, 102] on div "Icon Choco Crunch Heading Row Title Line Rich cocoa blend, crunchy protein cris…" at bounding box center [618, 133] width 198 height 66
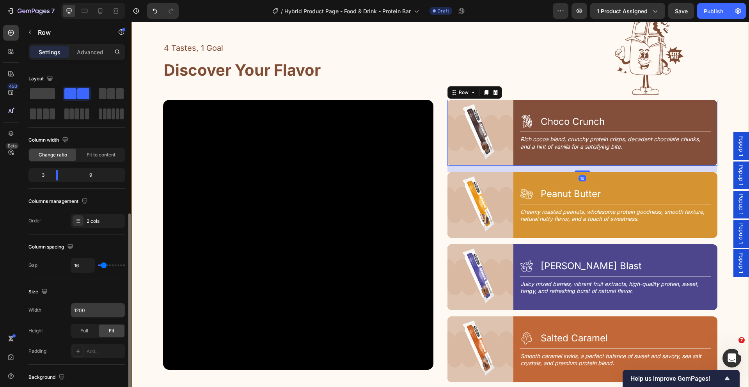
scroll to position [92, 0]
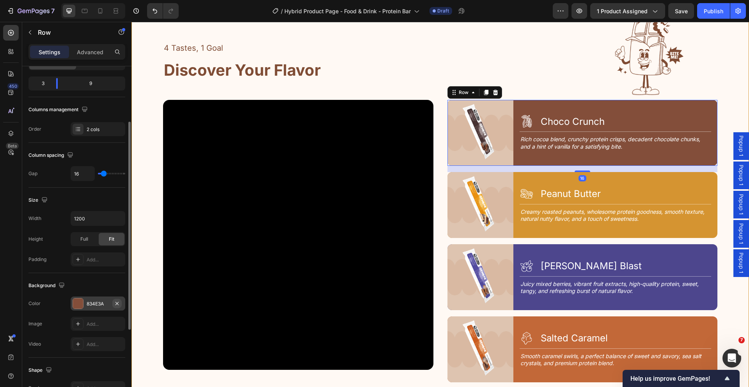
drag, startPoint x: 79, startPoint y: 303, endPoint x: 113, endPoint y: 303, distance: 33.9
click at [79, 303] on div at bounding box center [78, 303] width 10 height 10
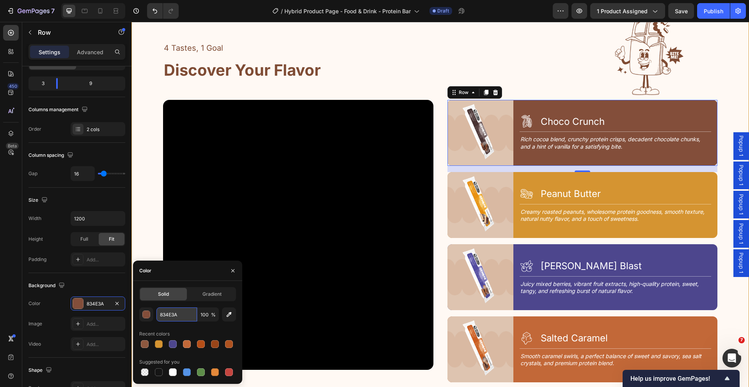
click at [181, 313] on input "834E3A" at bounding box center [176, 314] width 41 height 14
paste input "D59431"
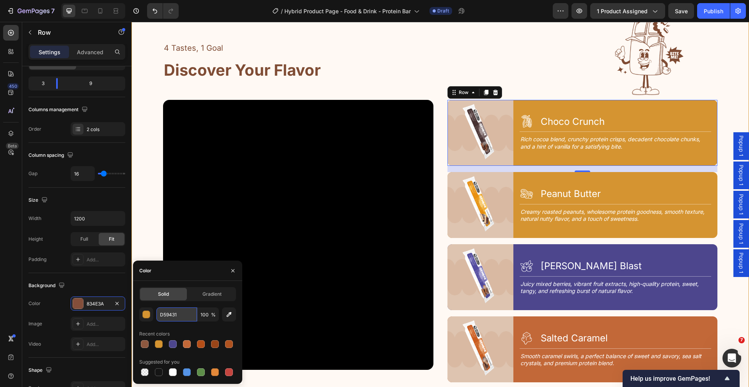
type input "834E3A"
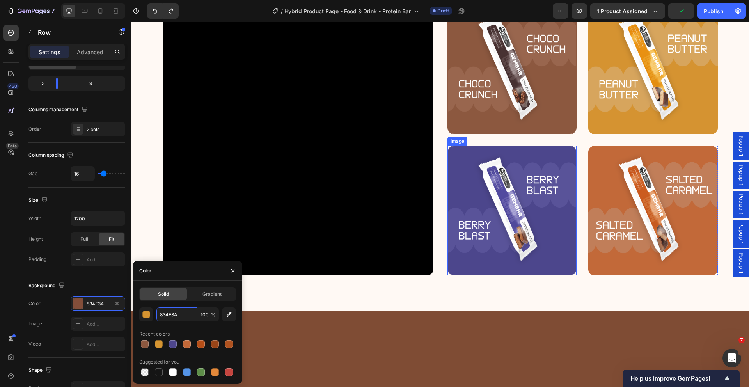
scroll to position [1290, 0]
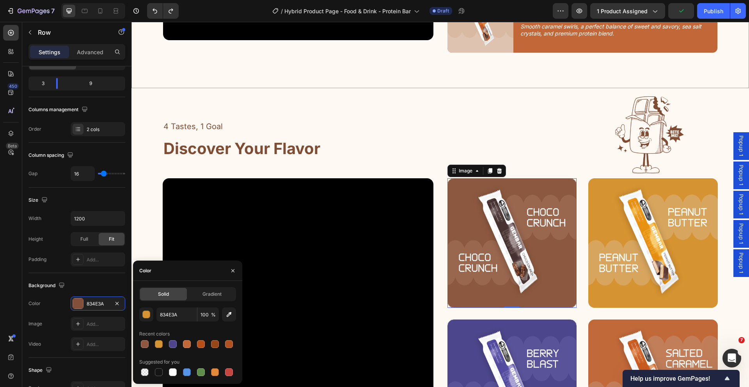
click at [459, 195] on img at bounding box center [511, 242] width 129 height 129
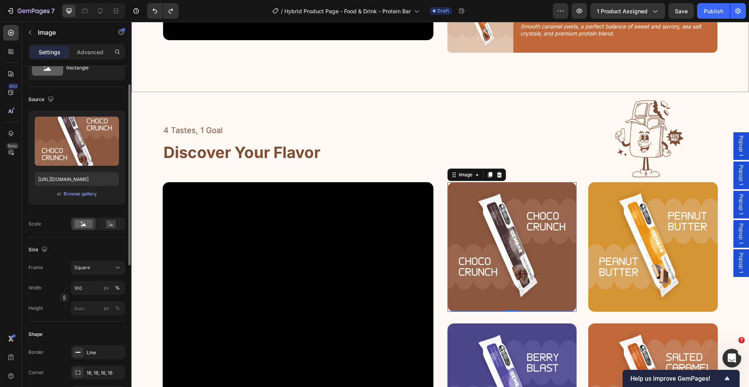
scroll to position [120, 0]
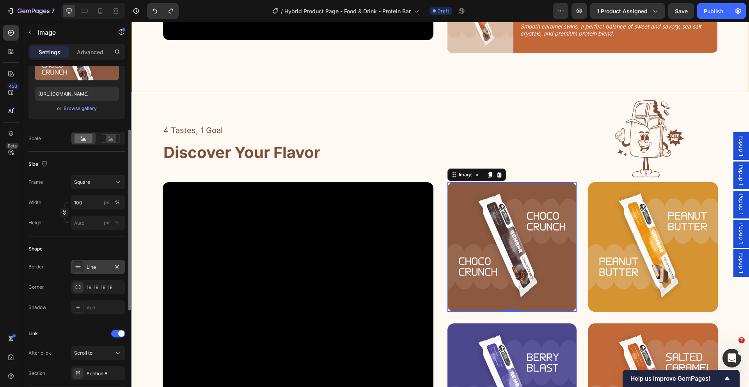
click at [77, 267] on icon at bounding box center [78, 267] width 6 height 6
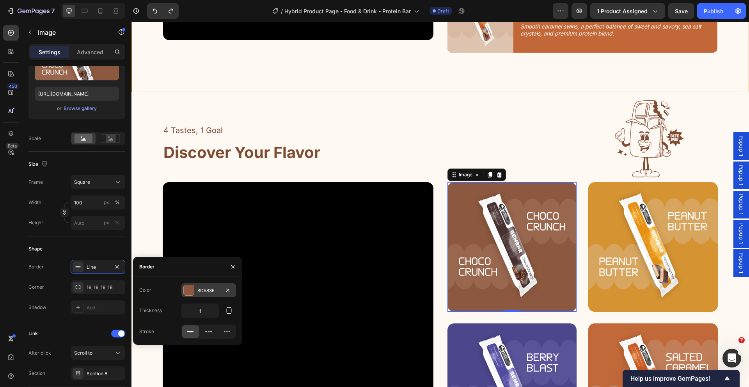
click at [211, 288] on div "8D583F" at bounding box center [208, 290] width 23 height 7
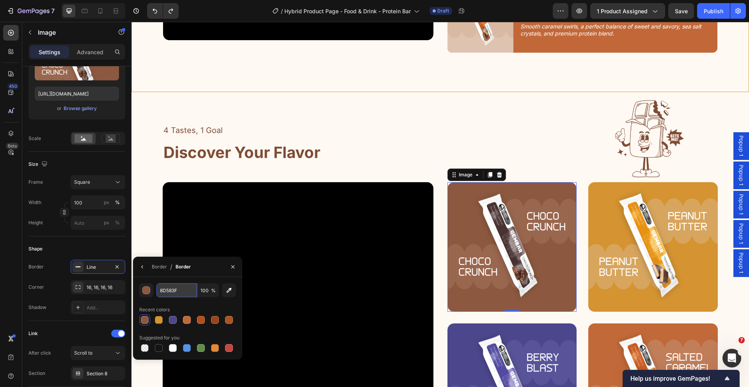
click at [182, 289] on input "8D583F" at bounding box center [176, 290] width 41 height 14
click at [230, 265] on icon "button" at bounding box center [233, 267] width 6 height 6
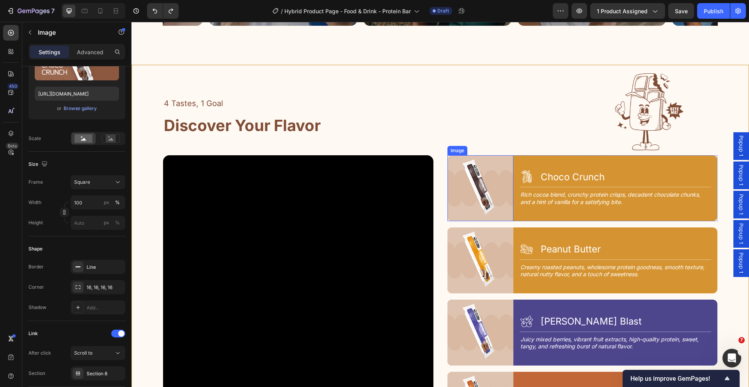
scroll to position [866, 0]
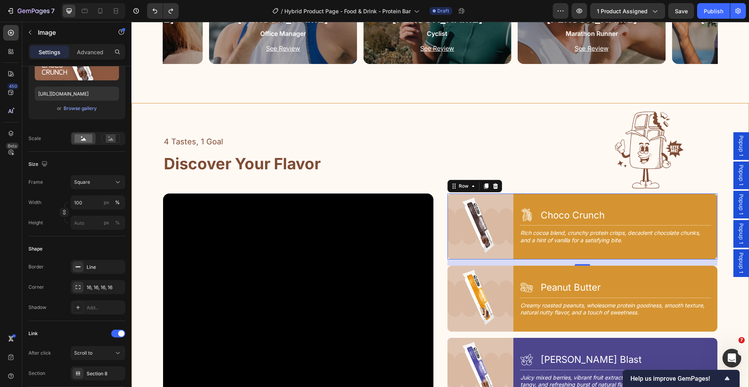
click at [521, 198] on div "Icon Choco Crunch Heading Row Title Line Rich cocoa blend, crunchy protein cris…" at bounding box center [618, 226] width 198 height 66
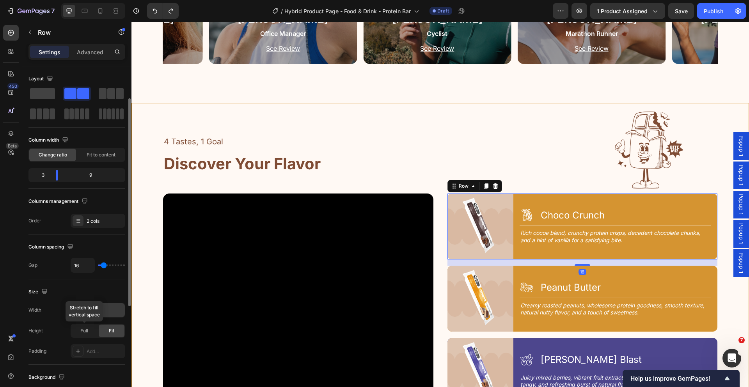
scroll to position [211, 0]
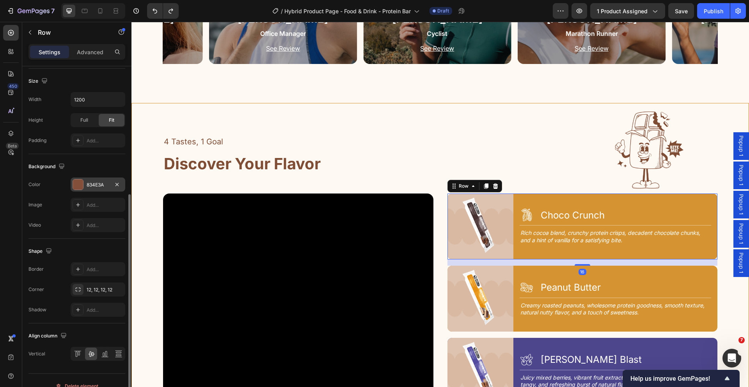
click at [80, 179] on div at bounding box center [78, 184] width 10 height 10
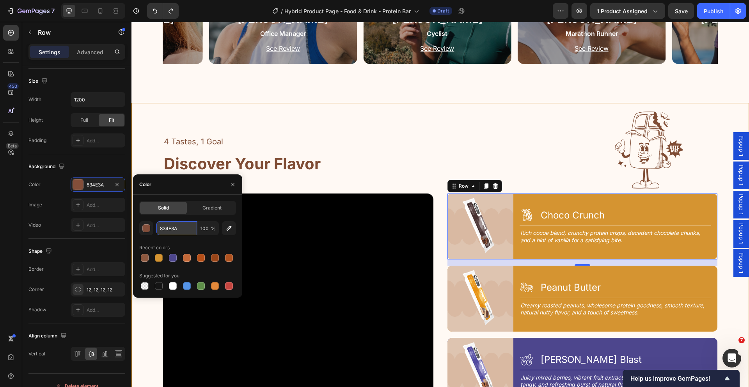
click at [182, 229] on input "834E3A" at bounding box center [176, 228] width 41 height 14
paste input "D583F"
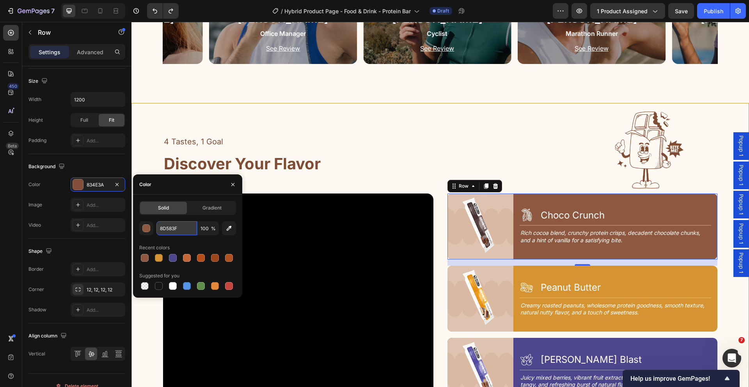
type input "8D583F"
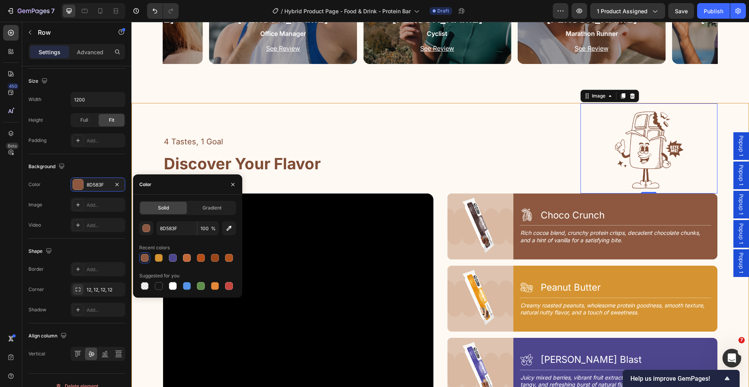
click at [580, 170] on img at bounding box center [648, 148] width 137 height 90
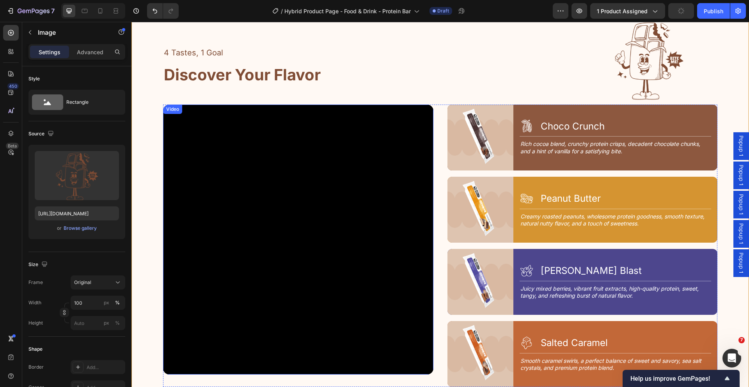
scroll to position [840, 0]
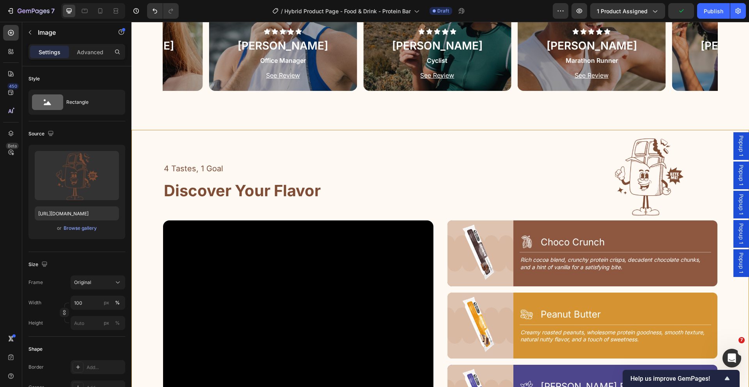
click at [644, 158] on img at bounding box center [648, 175] width 137 height 90
click at [622, 168] on img at bounding box center [648, 175] width 137 height 90
click at [647, 170] on img at bounding box center [648, 175] width 137 height 90
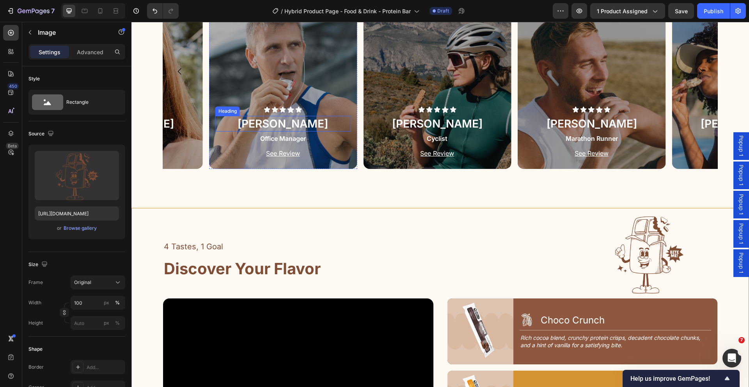
scroll to position [795, 0]
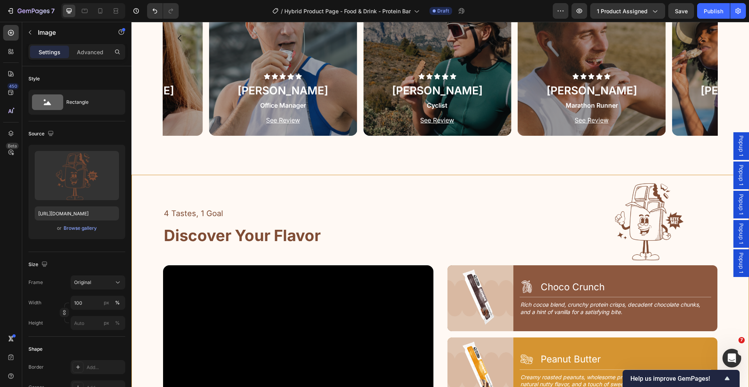
click at [630, 209] on img at bounding box center [648, 220] width 137 height 90
click at [26, 30] on button "button" at bounding box center [30, 32] width 12 height 12
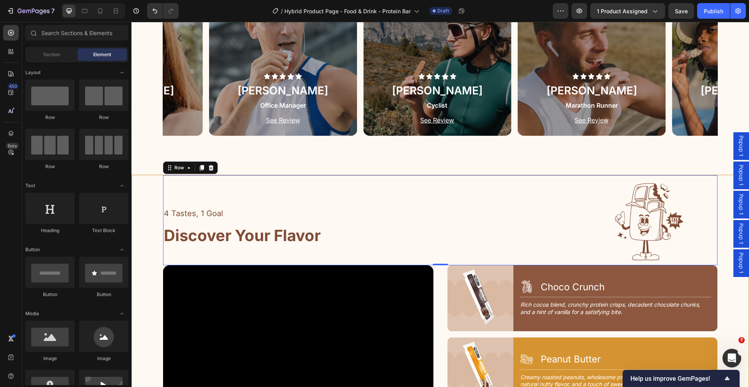
click at [479, 200] on div "4 Tastes, 1 Goal Text Block Discover Your Flavor Heading" at bounding box center [368, 220] width 411 height 90
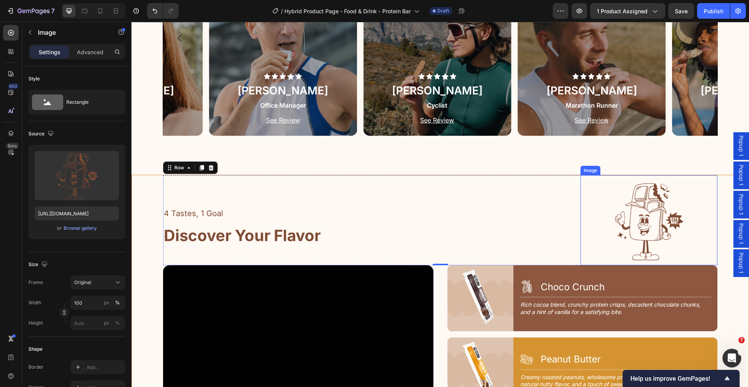
click at [653, 213] on img at bounding box center [648, 220] width 137 height 90
click at [629, 167] on icon at bounding box center [632, 168] width 6 height 6
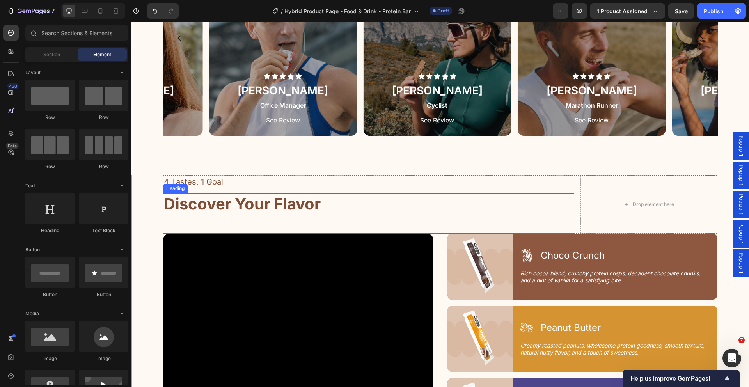
click at [425, 211] on div "Discover Your Flavor" at bounding box center [368, 204] width 411 height 22
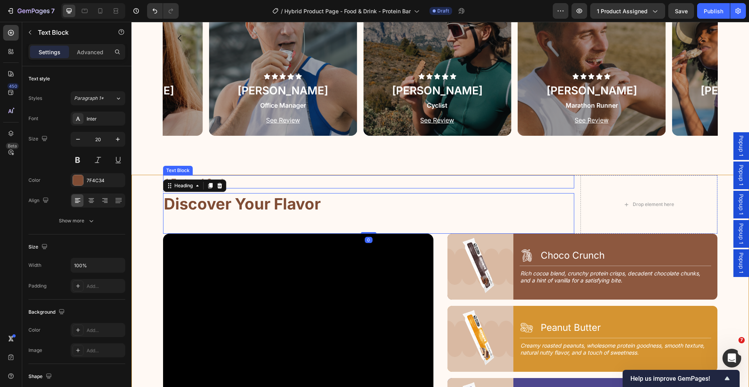
click at [556, 181] on p "4 Tastes, 1 Goal" at bounding box center [368, 182] width 409 height 12
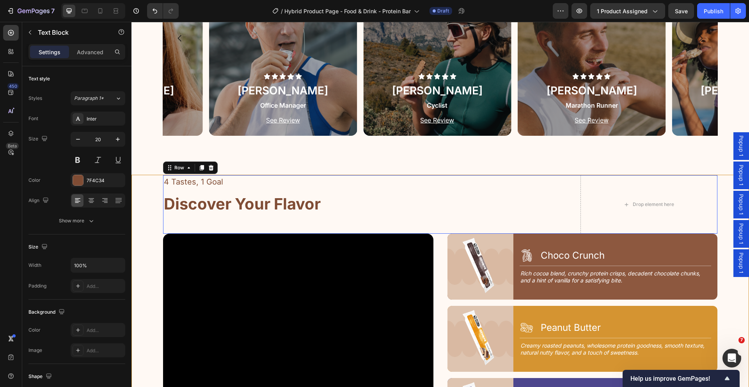
click at [571, 203] on div "4 Tastes, 1 Goal Text Block Discover Your Flavor Heading Drop element here Row 0" at bounding box center [440, 204] width 554 height 58
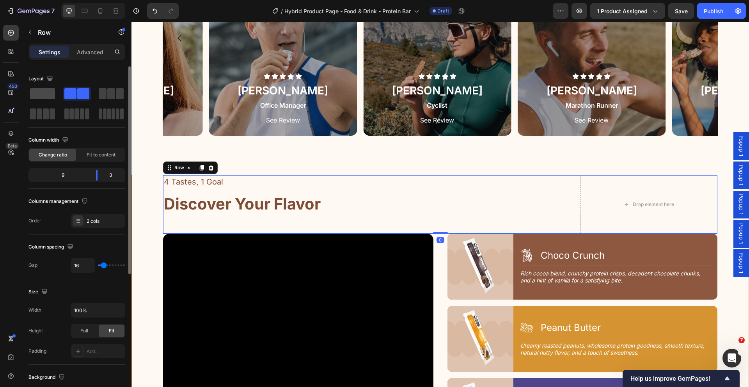
click at [46, 96] on span at bounding box center [42, 93] width 25 height 11
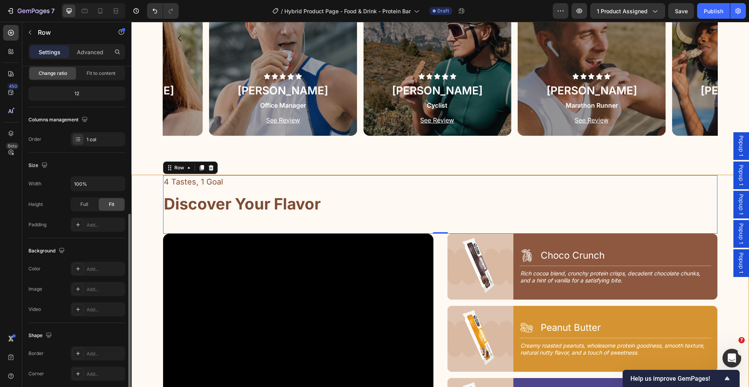
scroll to position [133, 0]
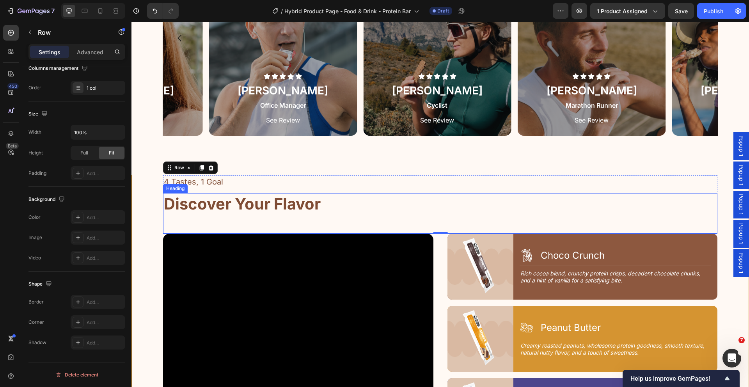
click at [315, 209] on h2 "Discover Your Flavor" at bounding box center [242, 204] width 158 height 22
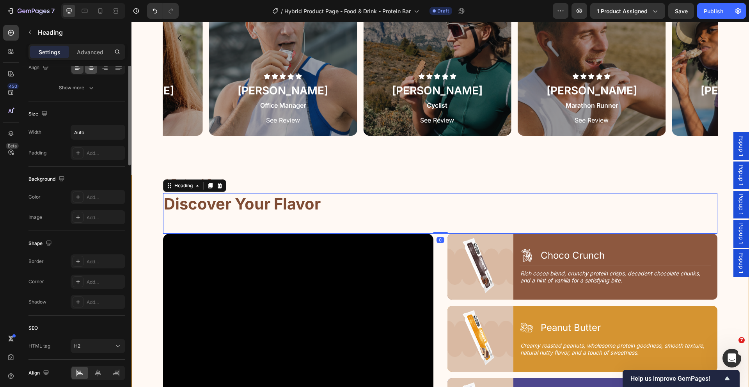
scroll to position [0, 0]
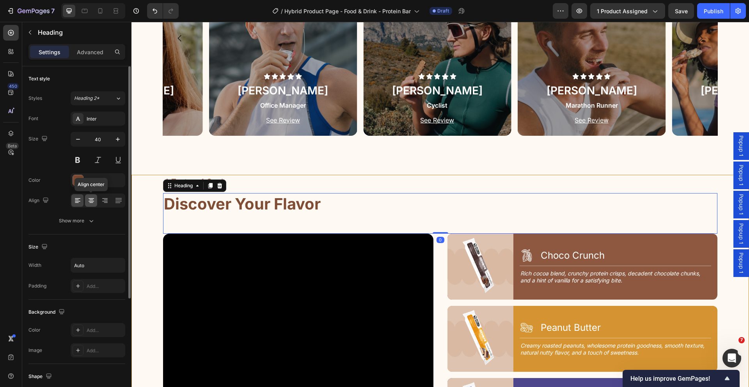
click at [90, 200] on icon at bounding box center [91, 201] width 8 height 8
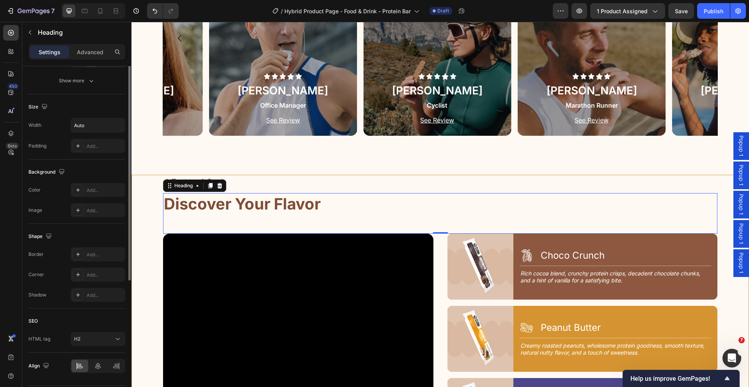
scroll to position [163, 0]
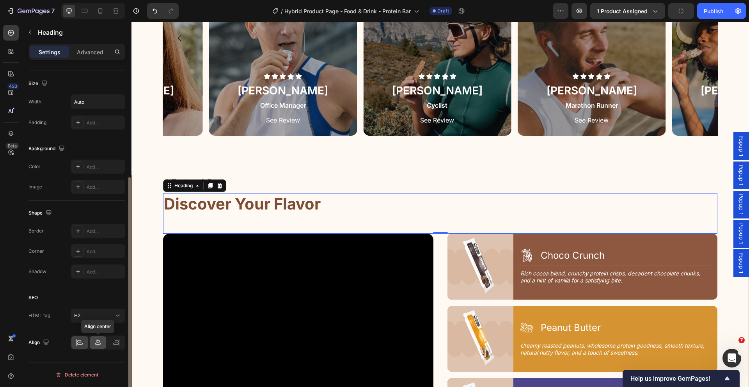
click at [101, 347] on div at bounding box center [98, 342] width 17 height 12
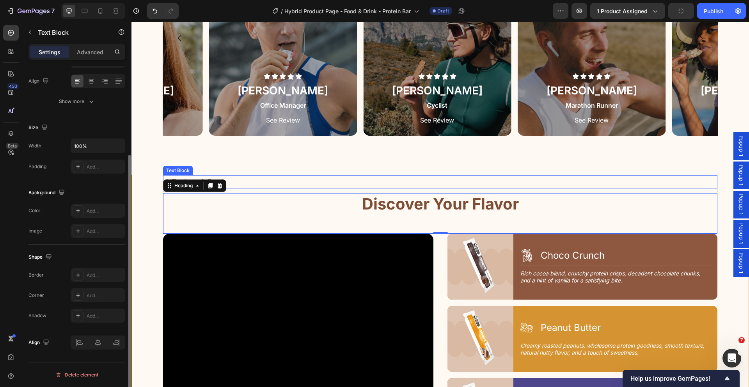
click at [253, 183] on p "4 Tastes, 1 Goal" at bounding box center [440, 182] width 553 height 12
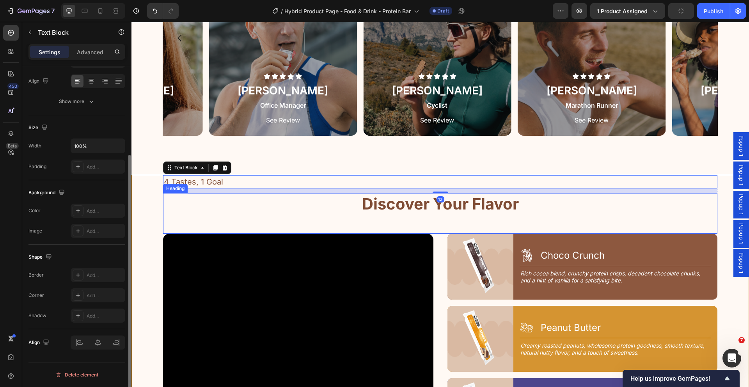
scroll to position [0, 0]
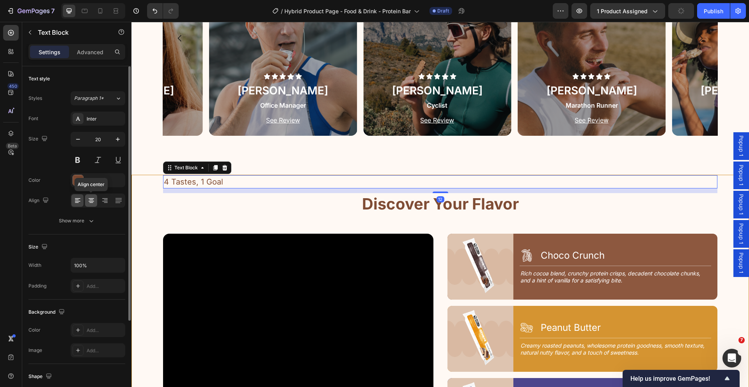
click at [90, 202] on icon at bounding box center [91, 202] width 4 height 1
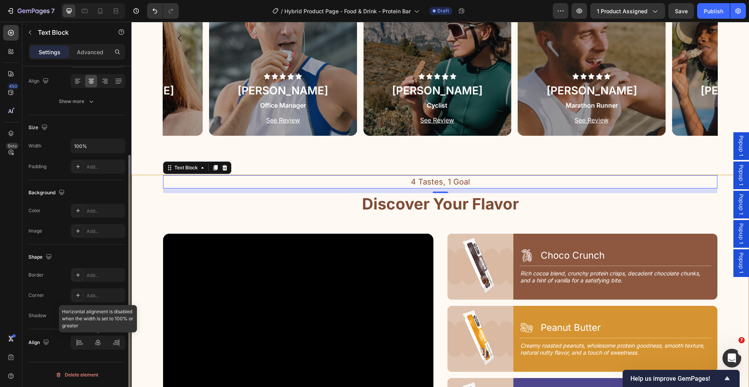
click at [97, 340] on div at bounding box center [98, 342] width 55 height 14
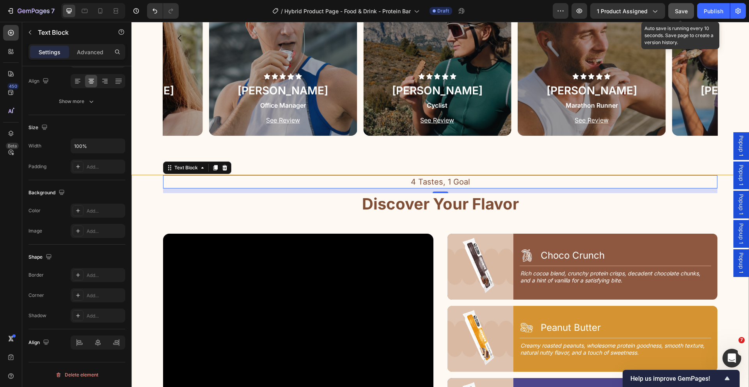
click at [688, 14] on button "Save" at bounding box center [681, 11] width 26 height 16
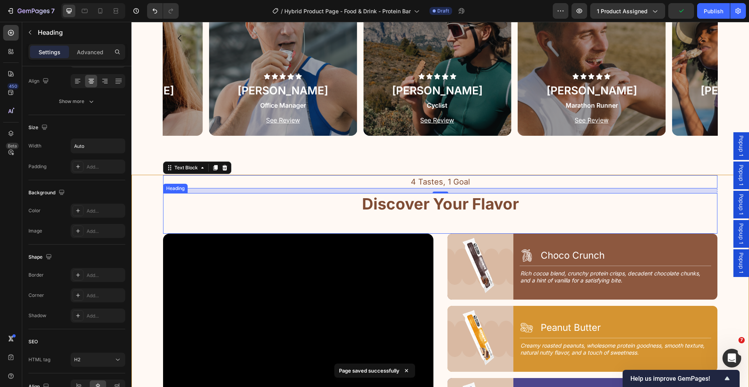
click at [601, 210] on div "Discover Your Flavor" at bounding box center [440, 204] width 554 height 22
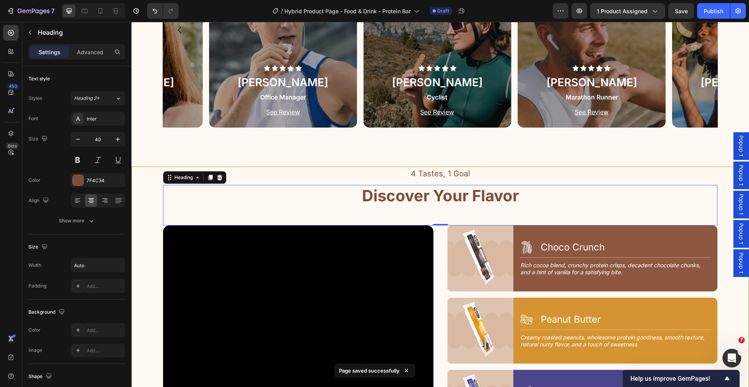
scroll to position [810, 0]
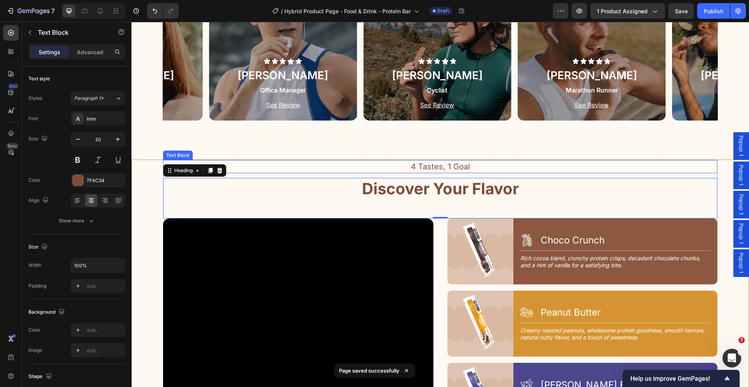
click at [538, 163] on p "4 Tastes, 1 Goal" at bounding box center [440, 167] width 553 height 12
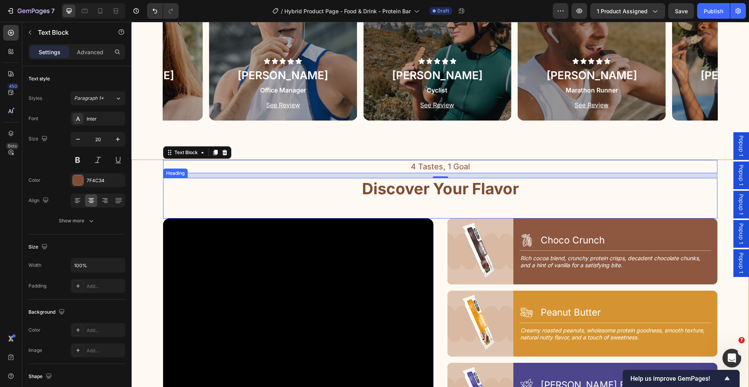
click at [522, 190] on div "Discover Your Flavor" at bounding box center [440, 189] width 554 height 22
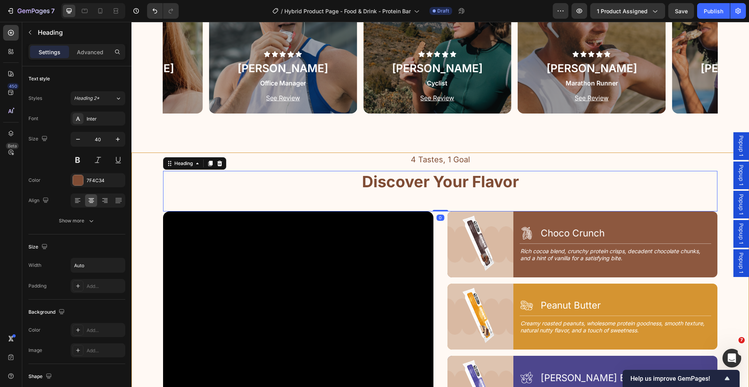
scroll to position [824, 0]
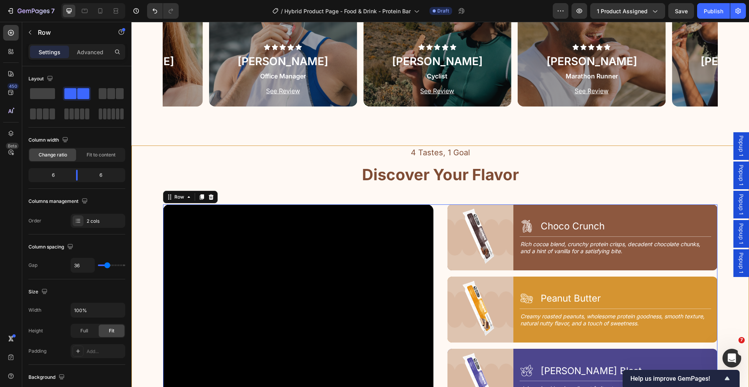
click at [436, 214] on div "Video Image Icon Choco Crunch Heading Row Title Line Rich cocoa blend, crunchy …" at bounding box center [440, 345] width 554 height 283
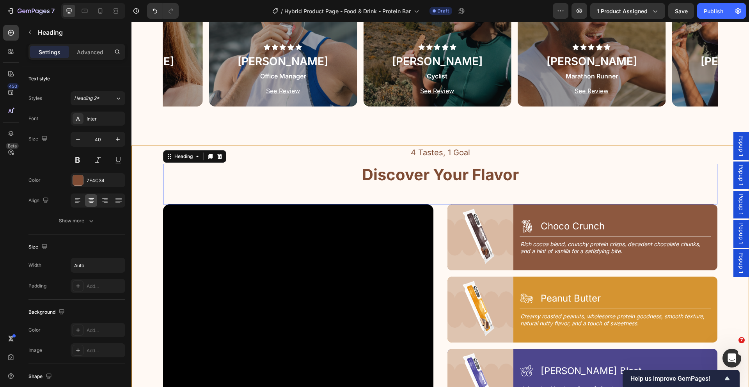
click at [464, 187] on div "Discover Your Flavor Heading 0" at bounding box center [440, 184] width 554 height 41
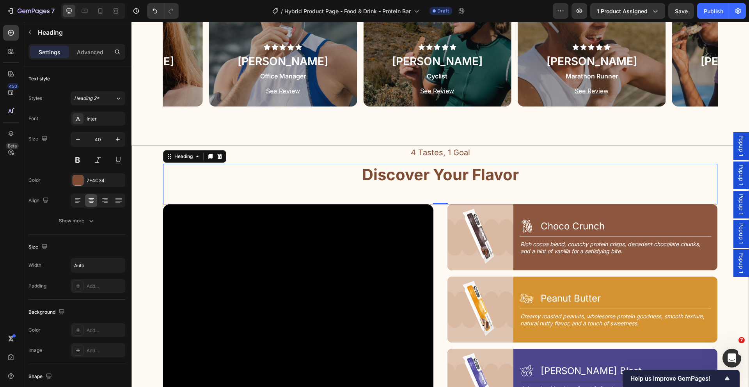
scroll to position [1012, 0]
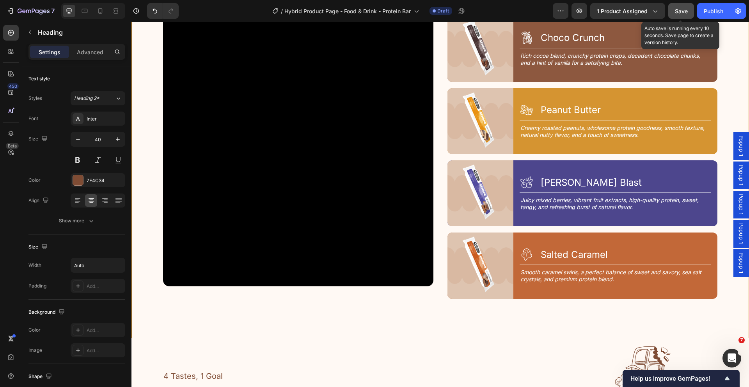
click at [684, 12] on span "Save" at bounding box center [681, 11] width 13 height 7
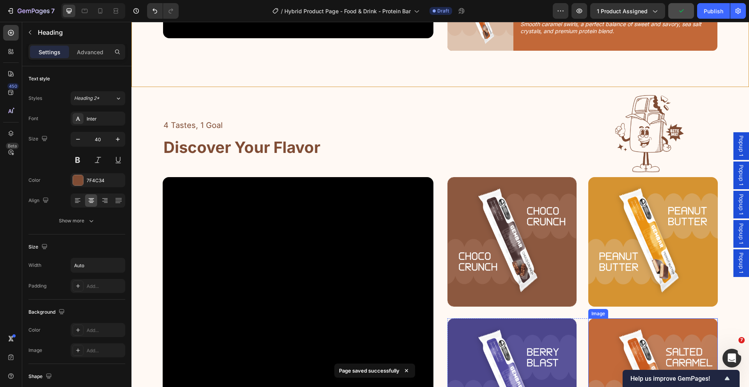
scroll to position [1259, 0]
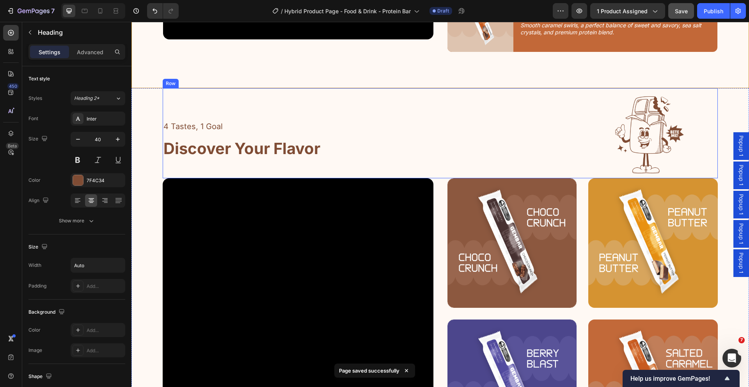
click at [503, 99] on div "4 Tastes, 1 Goal Text Block Discover Your Flavor Heading" at bounding box center [368, 133] width 411 height 90
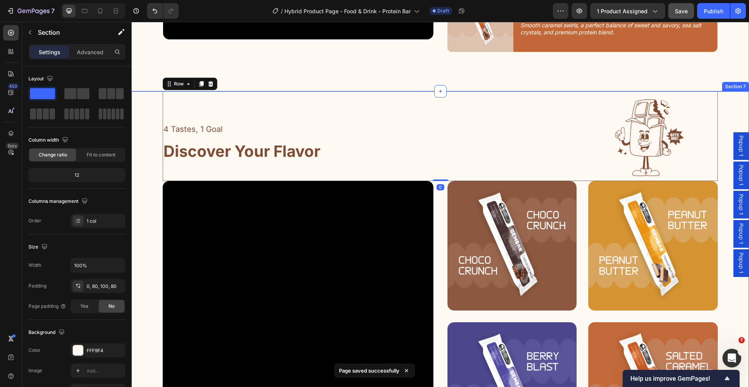
click at [737, 99] on div "4 Tastes, 1 Goal Text Block Discover Your Flavor Heading Image Row 0 Video Imag…" at bounding box center [439, 290] width 617 height 399
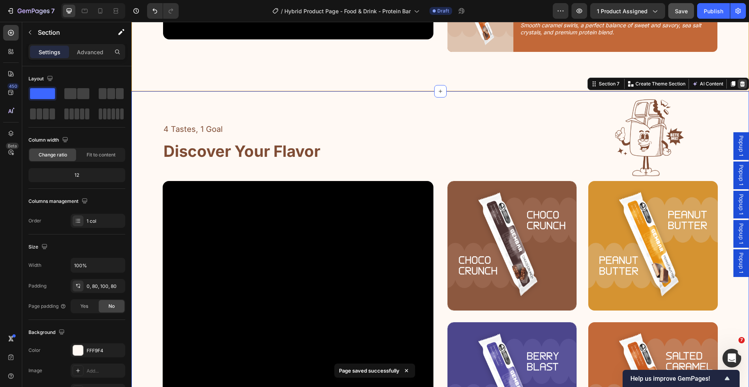
click at [740, 83] on icon at bounding box center [742, 83] width 5 height 5
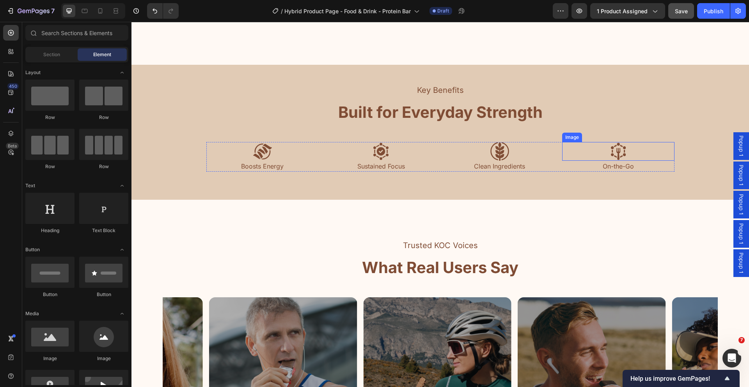
scroll to position [531, 0]
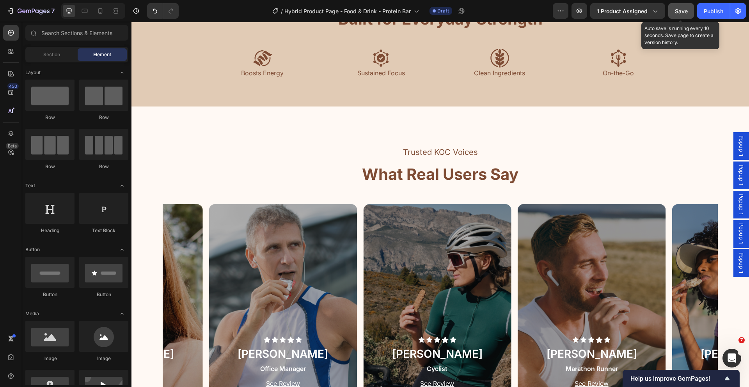
click at [678, 8] on span "Save" at bounding box center [681, 11] width 13 height 7
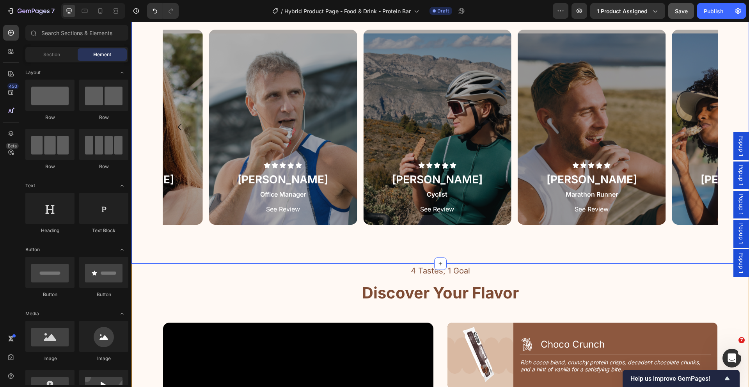
scroll to position [706, 0]
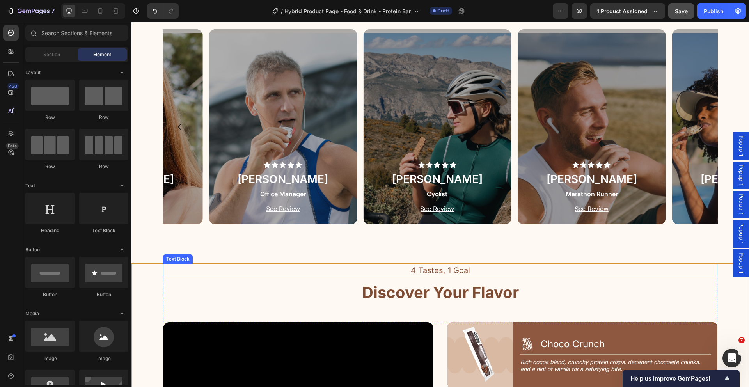
click at [671, 279] on div "4 Tastes, 1 Goal Text Block Discover Your Flavor Heading" at bounding box center [440, 293] width 554 height 58
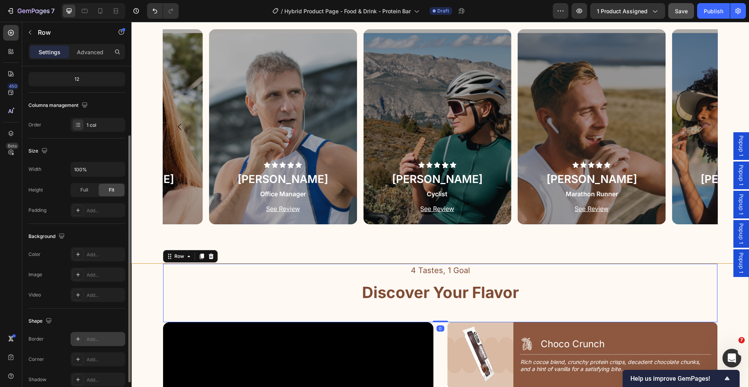
scroll to position [133, 0]
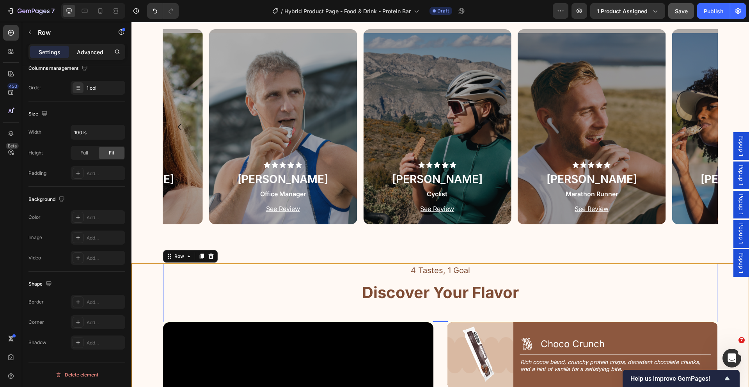
click at [87, 51] on p "Advanced" at bounding box center [90, 52] width 27 height 8
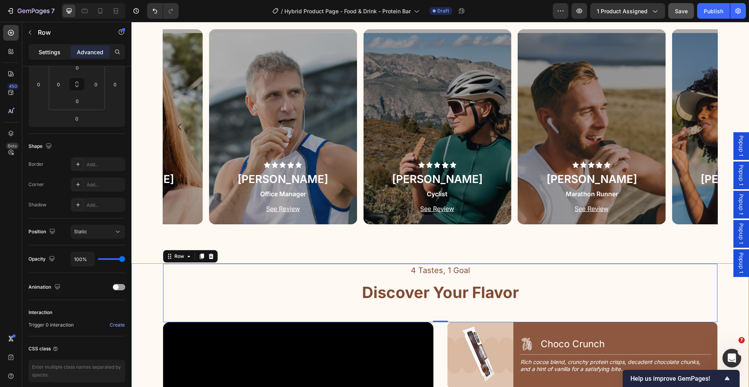
click at [52, 57] on div "Settings" at bounding box center [49, 52] width 39 height 12
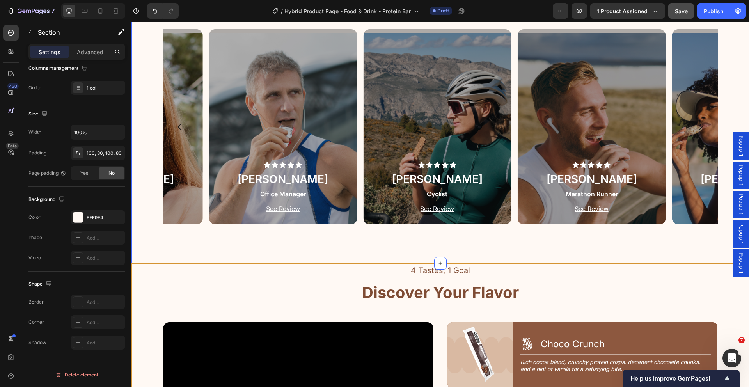
click at [145, 244] on div "Trusted KOC Voices Text Block What Real Users Say Heading Icon Icon Icon Icon I…" at bounding box center [439, 97] width 617 height 331
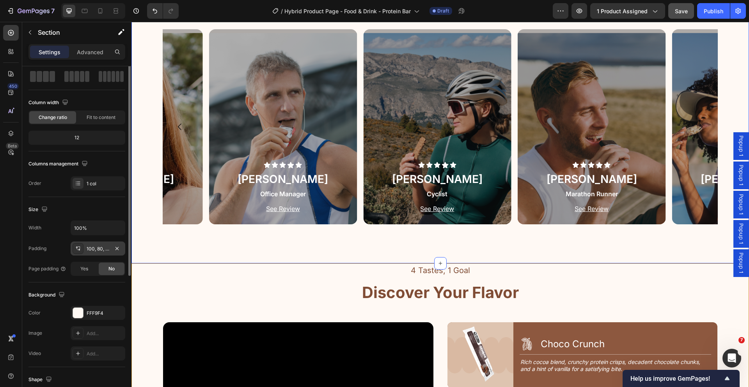
scroll to position [0, 0]
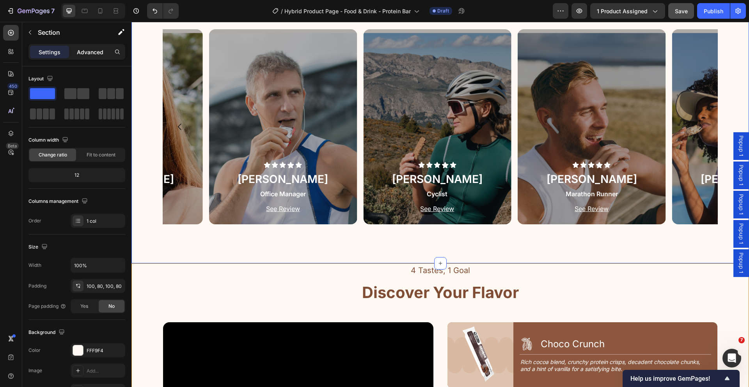
click at [102, 49] on p "Advanced" at bounding box center [90, 52] width 27 height 8
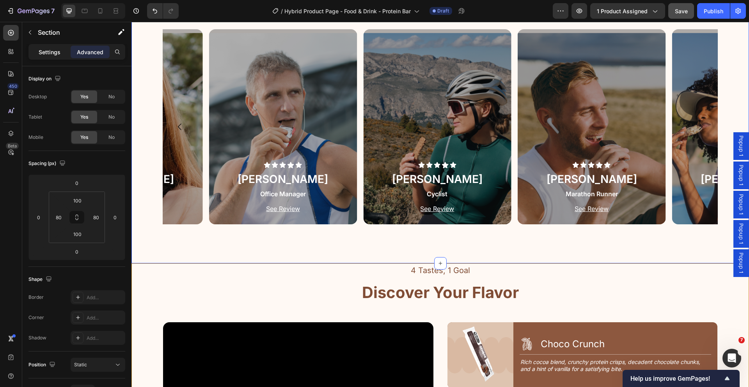
click at [40, 49] on p "Settings" at bounding box center [50, 52] width 22 height 8
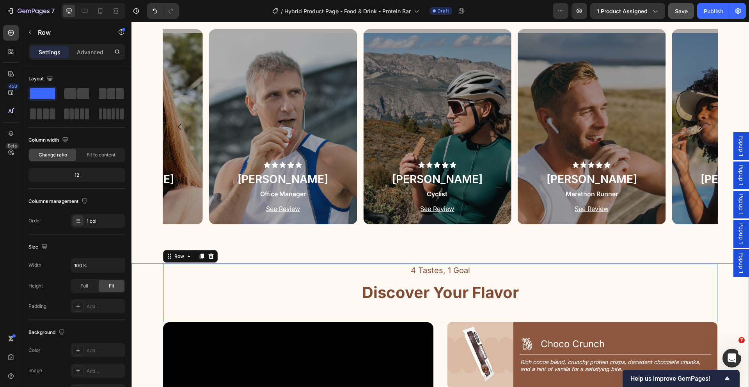
click at [218, 280] on div "4 Tastes, 1 Goal Text Block Discover Your Flavor Heading" at bounding box center [440, 293] width 554 height 58
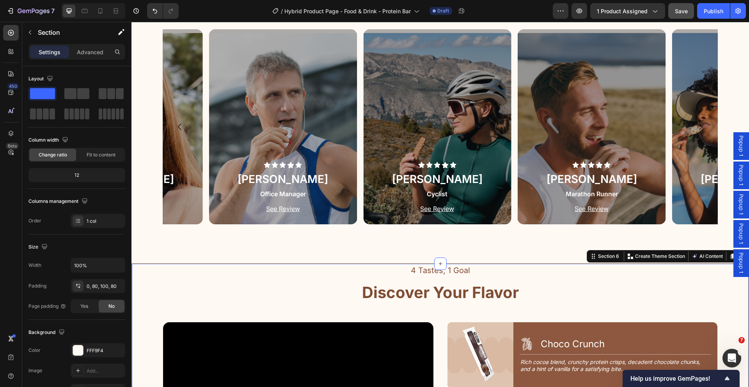
click at [85, 305] on span "Yes" at bounding box center [84, 306] width 8 height 7
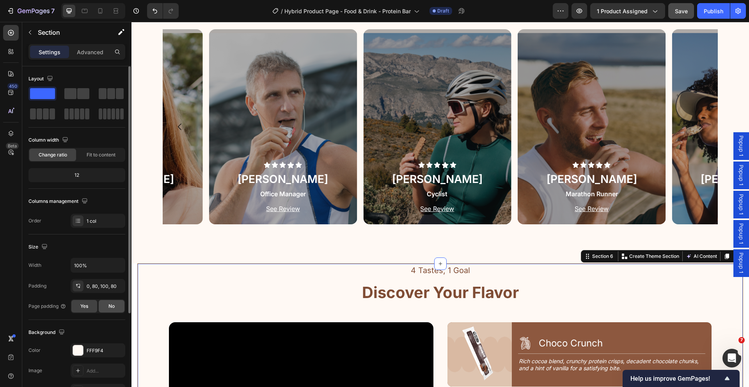
click at [112, 303] on span "No" at bounding box center [111, 306] width 6 height 7
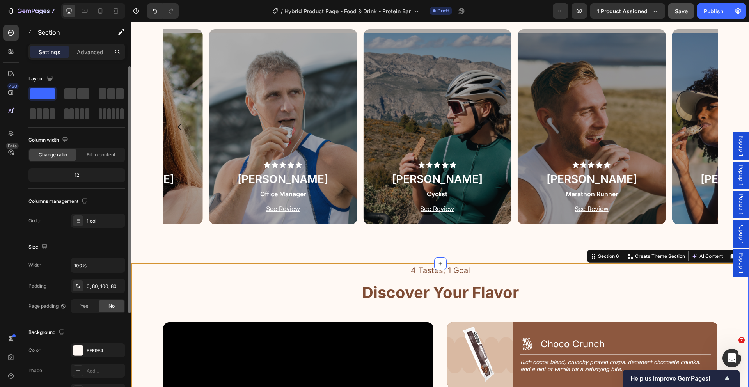
click at [46, 294] on div "Width 100% Padding 0, 80, 100, 80 Page padding Yes No" at bounding box center [76, 285] width 97 height 55
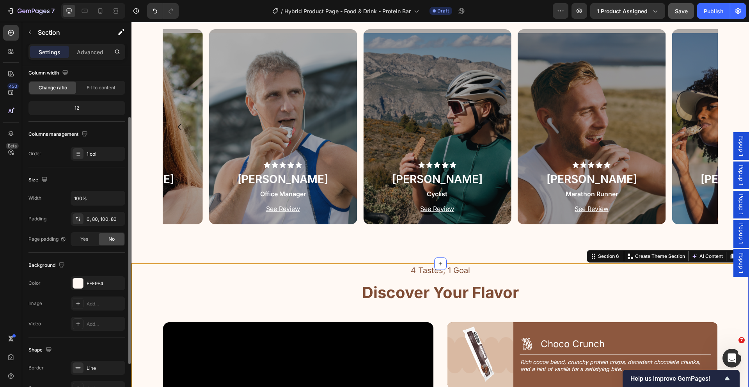
scroll to position [69, 0]
click at [119, 367] on icon "button" at bounding box center [117, 366] width 6 height 6
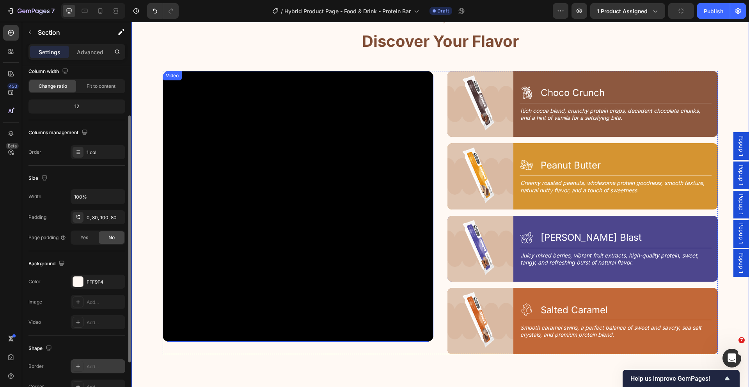
scroll to position [957, 0]
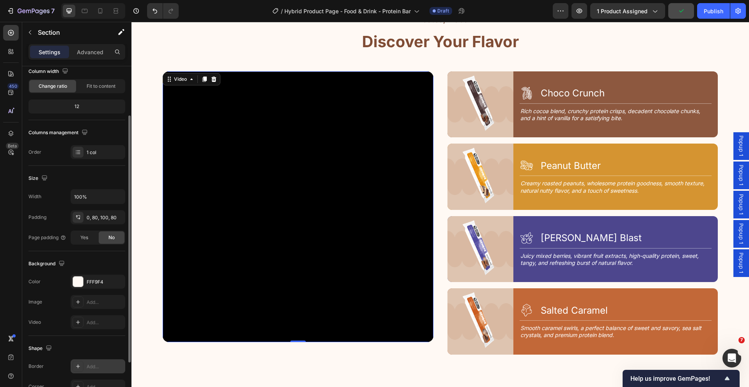
click at [401, 322] on video at bounding box center [298, 206] width 271 height 271
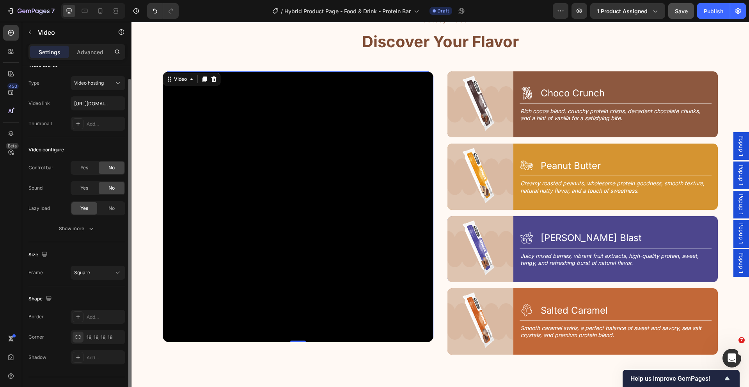
scroll to position [28, 0]
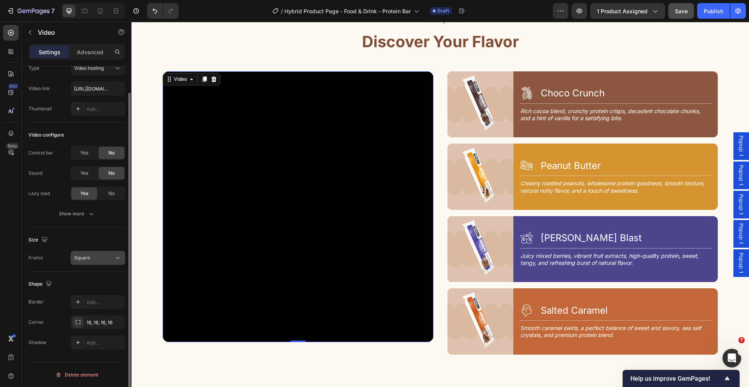
click at [95, 258] on div "Square" at bounding box center [94, 257] width 40 height 7
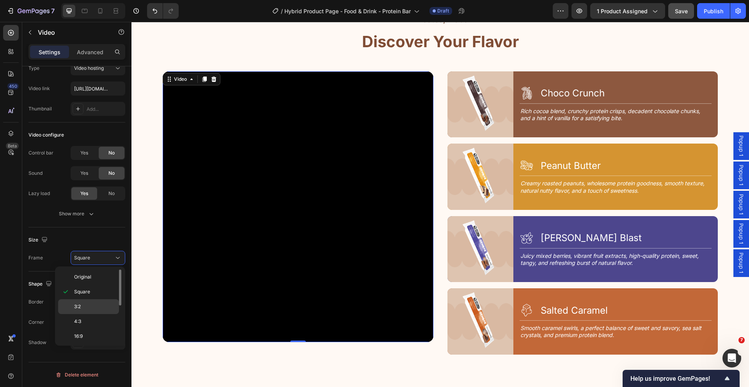
click at [93, 308] on p "3:2" at bounding box center [94, 306] width 41 height 7
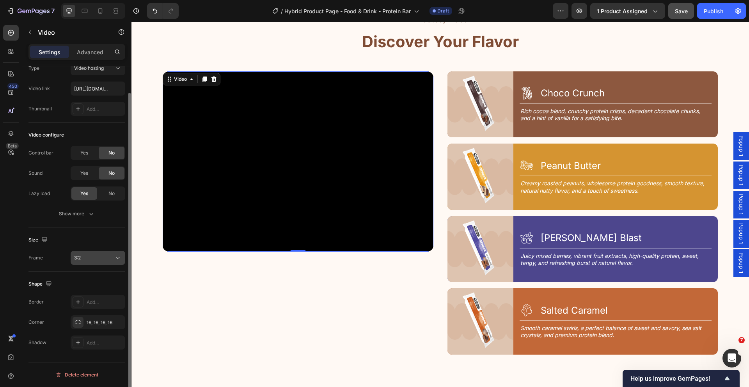
click at [108, 260] on div "3:2" at bounding box center [94, 257] width 40 height 7
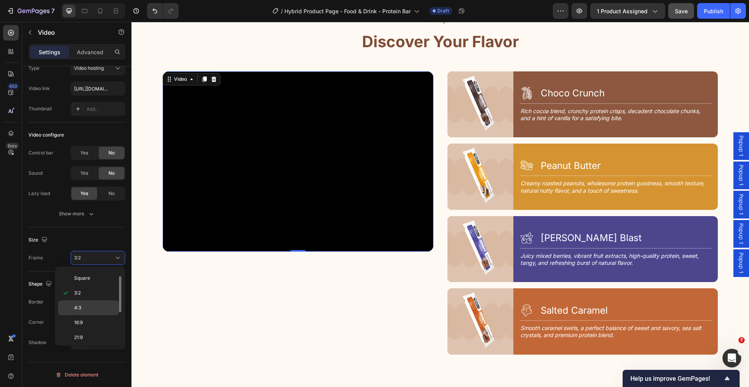
scroll to position [73, 0]
click at [105, 293] on p "2:3" at bounding box center [94, 292] width 41 height 7
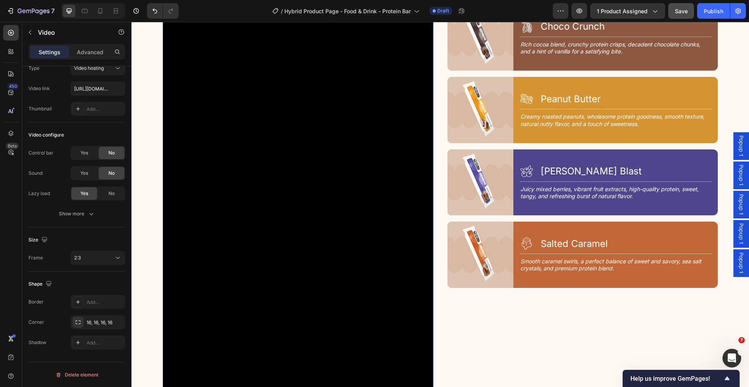
scroll to position [1024, 0]
click at [98, 262] on button "2:3" at bounding box center [98, 258] width 55 height 14
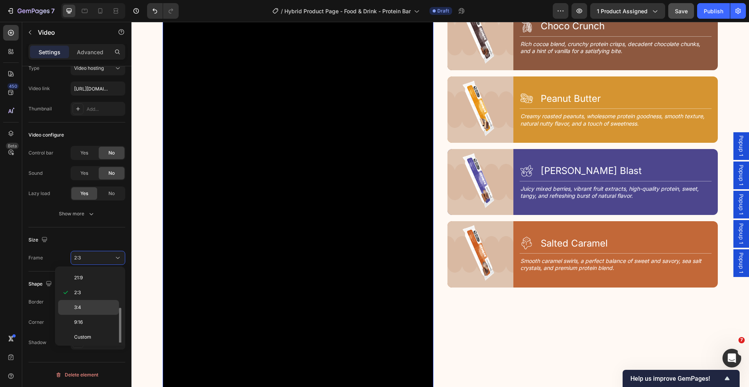
scroll to position [75, 0]
click at [106, 298] on div "3:4" at bounding box center [88, 305] width 61 height 15
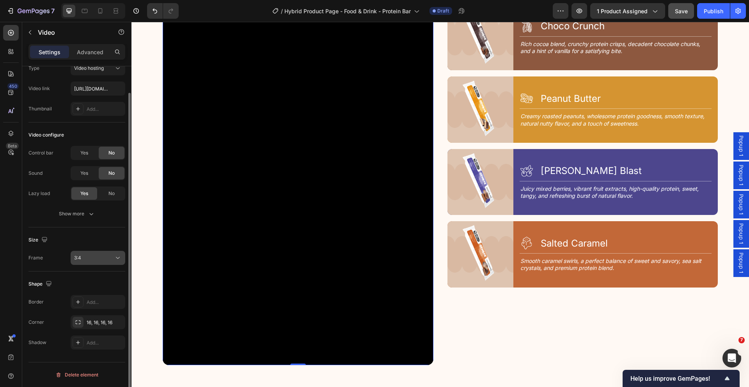
click at [114, 259] on icon at bounding box center [118, 258] width 8 height 8
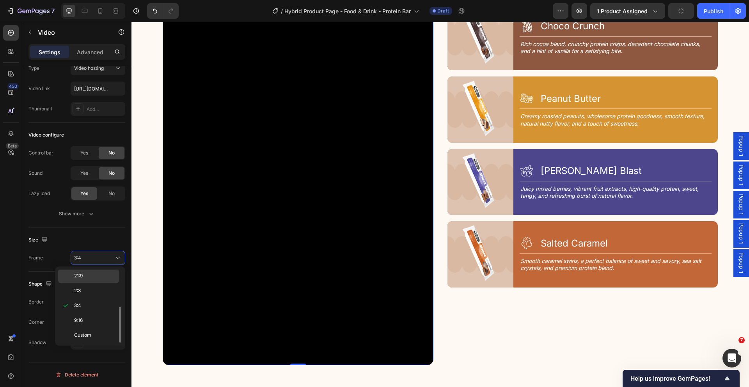
click at [107, 277] on p "21:9" at bounding box center [94, 275] width 41 height 7
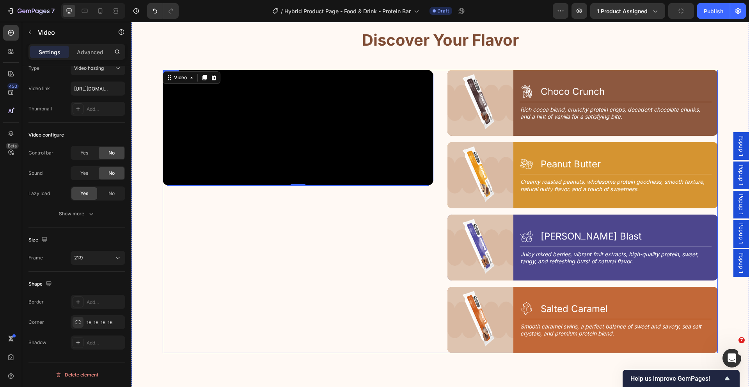
scroll to position [958, 0]
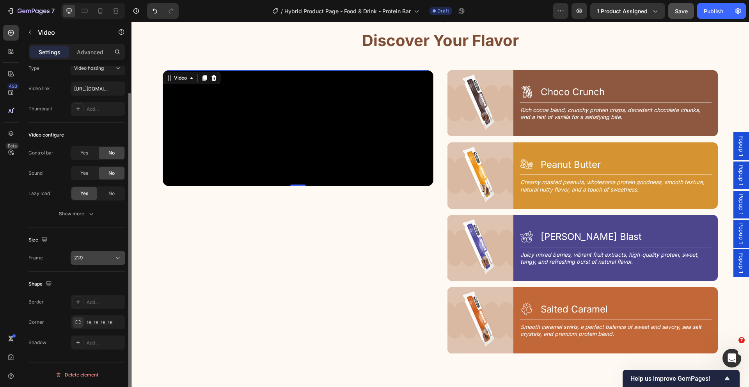
click at [105, 257] on div "21:9" at bounding box center [94, 257] width 40 height 7
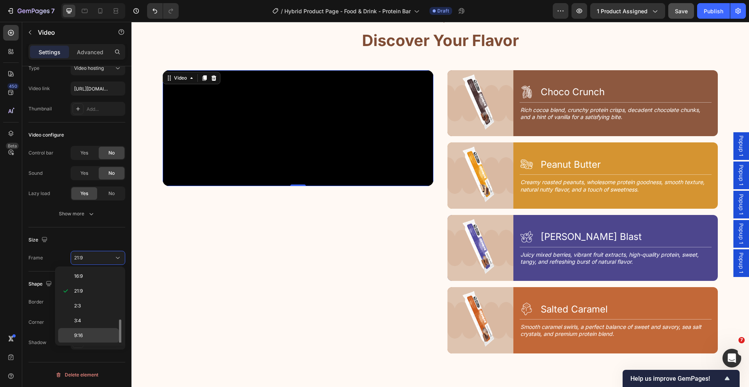
scroll to position [12, 0]
click at [105, 273] on div "Square" at bounding box center [88, 279] width 61 height 15
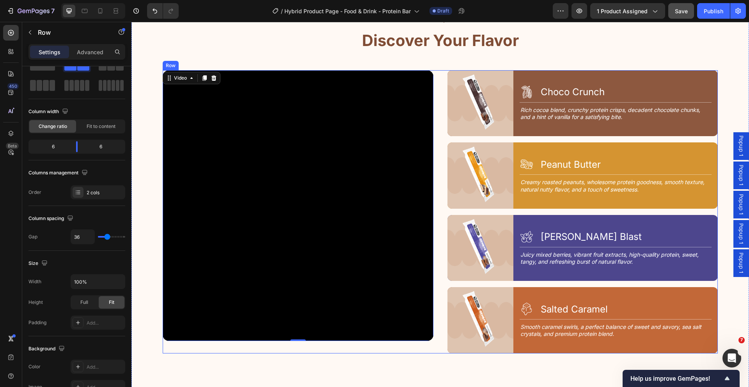
click at [433, 189] on div "Video 0 Image Icon Choco Crunch Heading Row Title Line Rich cocoa blend, crunch…" at bounding box center [440, 211] width 555 height 283
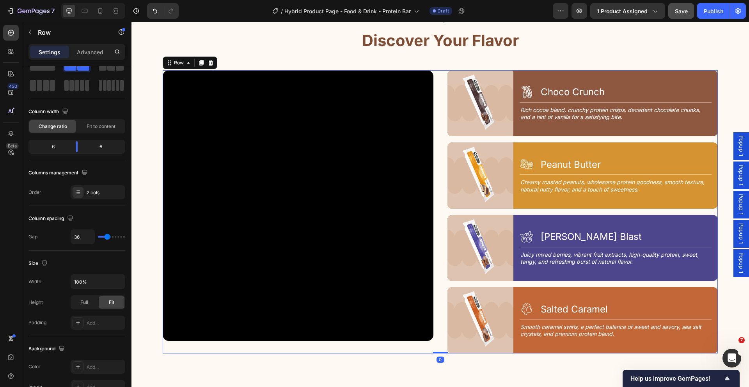
scroll to position [0, 0]
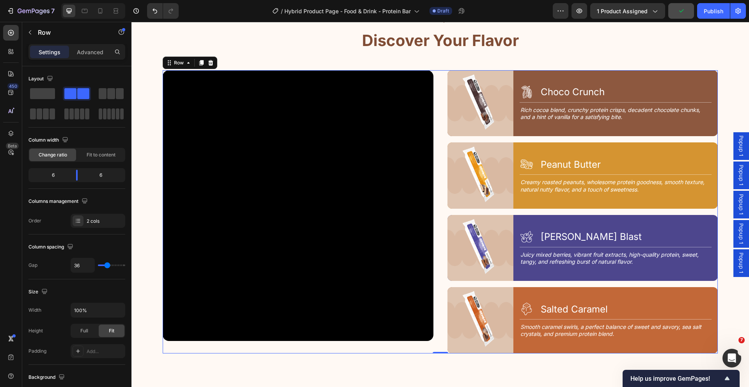
click at [435, 147] on div "Video Image Icon Choco Crunch Heading Row Title Line Rich cocoa blend, crunchy …" at bounding box center [440, 211] width 555 height 283
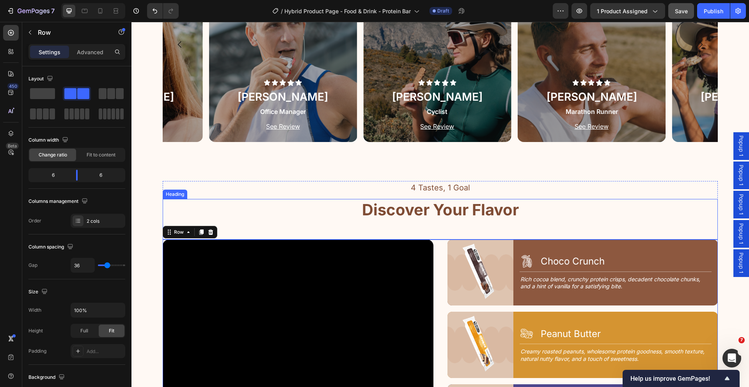
click at [464, 211] on h2 "Discover Your Flavor" at bounding box center [440, 210] width 158 height 22
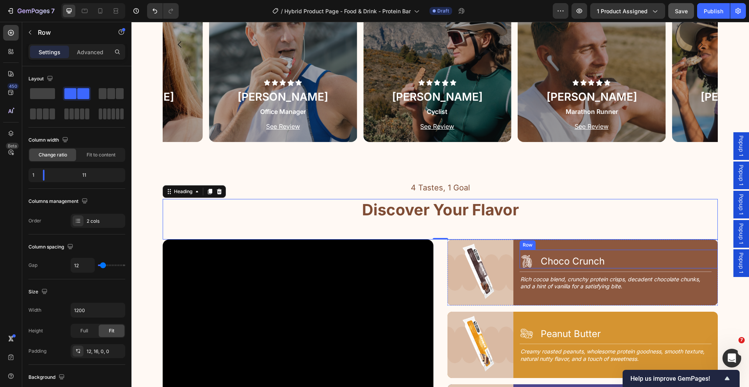
click at [533, 258] on div "Icon Choco Crunch Heading Row" at bounding box center [618, 259] width 198 height 19
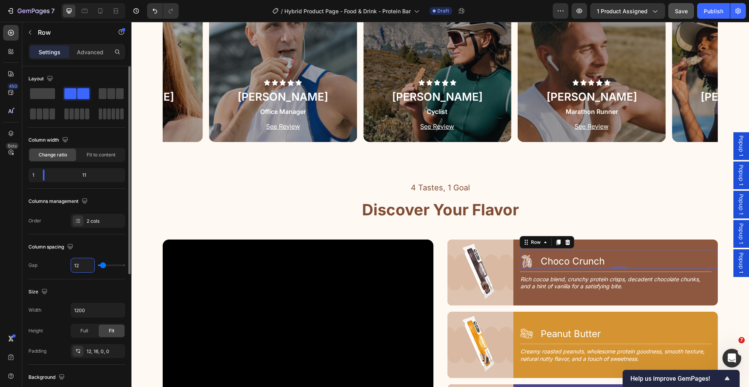
click at [85, 267] on input "12" at bounding box center [82, 265] width 23 height 14
type input "1"
type input "10"
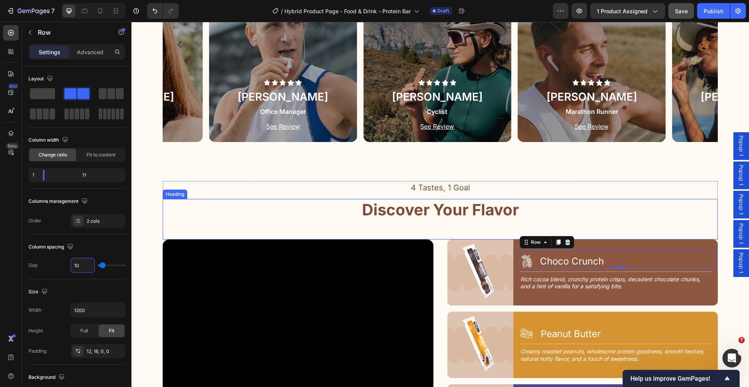
click at [570, 225] on div "Discover Your Flavor Heading" at bounding box center [440, 219] width 555 height 41
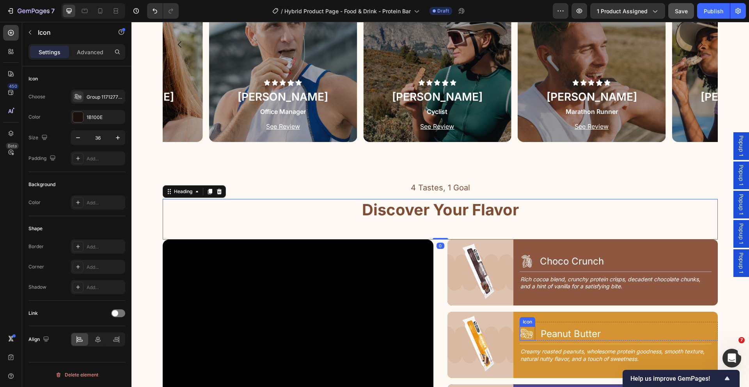
click at [528, 327] on icon at bounding box center [526, 333] width 14 height 14
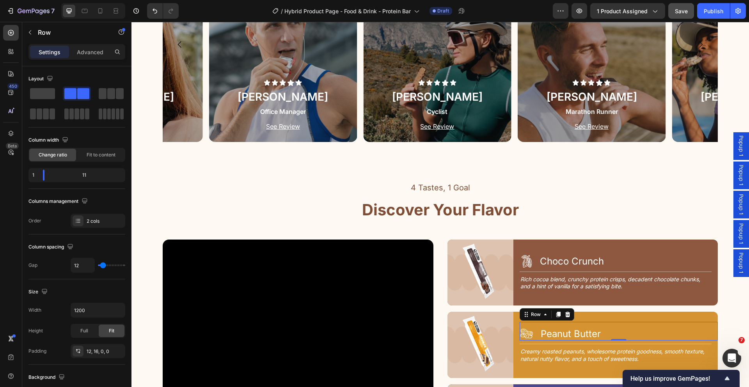
click at [534, 330] on div "Icon Peanut Butter Heading Row 0" at bounding box center [618, 331] width 198 height 19
click at [87, 264] on input "12" at bounding box center [82, 265] width 23 height 14
type input "1"
type input "10"
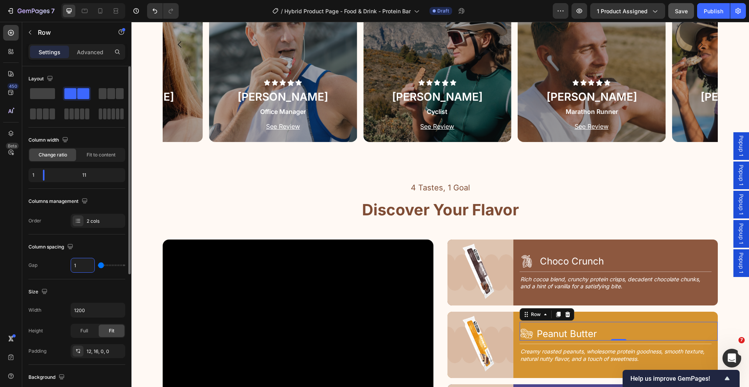
type input "10"
click at [532, 257] on div "Icon Choco Crunch Heading Row" at bounding box center [618, 259] width 198 height 19
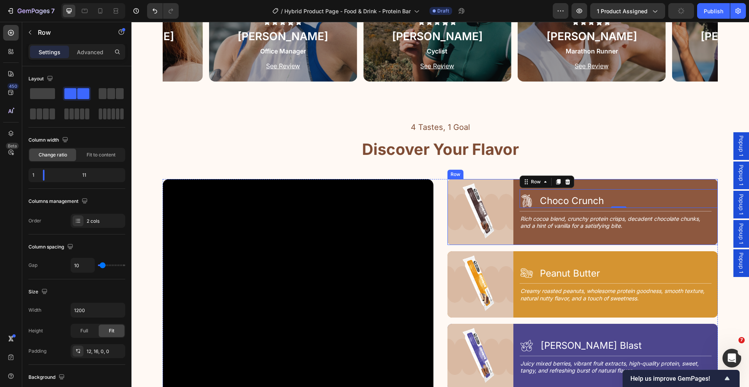
scroll to position [850, 0]
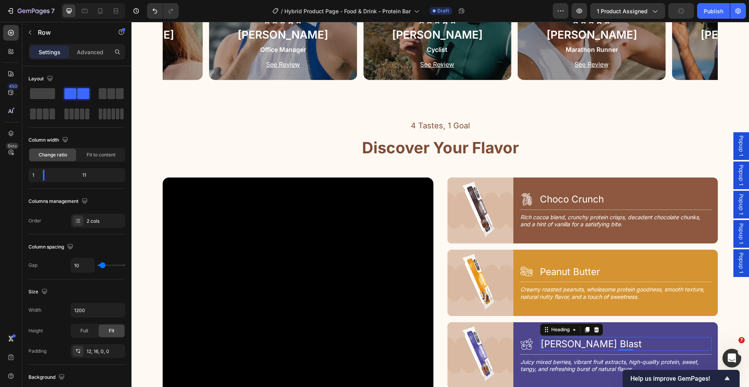
click at [540, 342] on h2 "[PERSON_NAME] Blast" at bounding box center [626, 344] width 172 height 14
click at [535, 342] on div "Icon Berry Blast Heading 0 Row" at bounding box center [618, 341] width 198 height 19
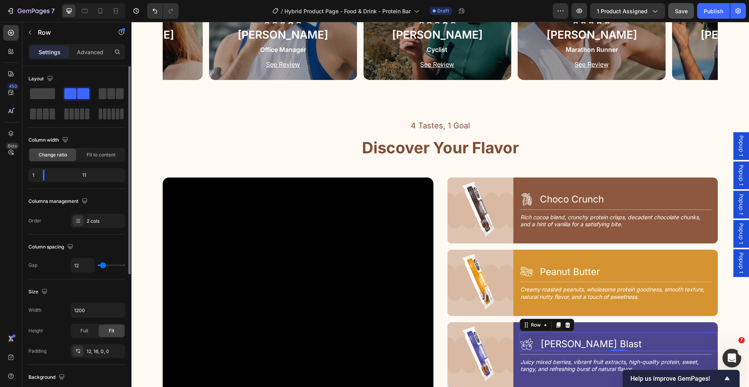
type input "11"
type input "9"
type input "8"
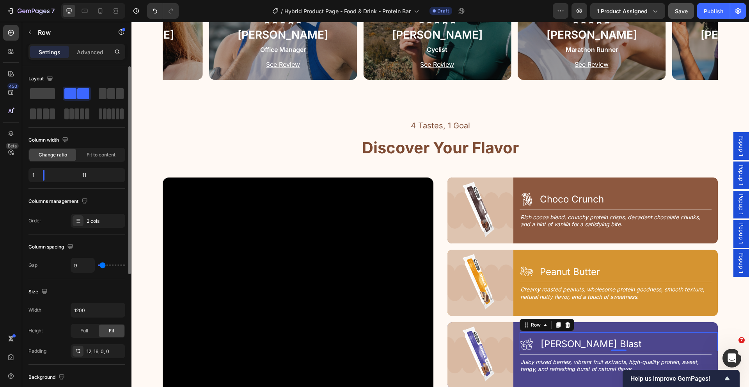
type input "8"
type input "7"
type input "6"
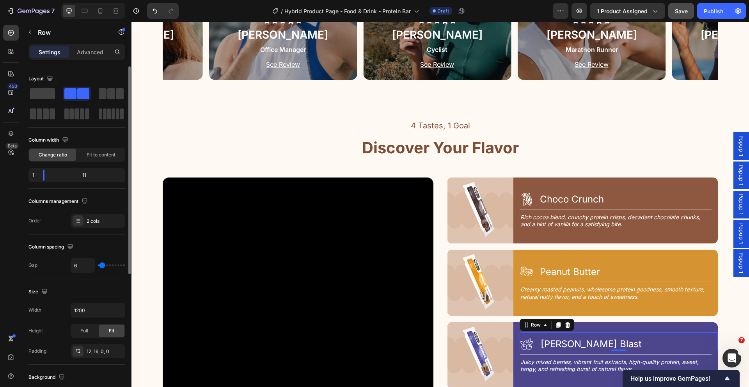
type input "5"
type input "2"
type input "1"
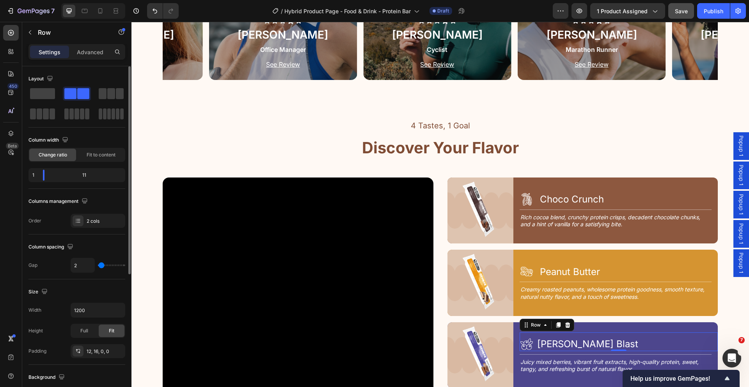
type input "1"
type input "0"
drag, startPoint x: 103, startPoint y: 266, endPoint x: 92, endPoint y: 268, distance: 11.5
type input "0"
click at [98, 266] on input "range" at bounding box center [111, 265] width 27 height 2
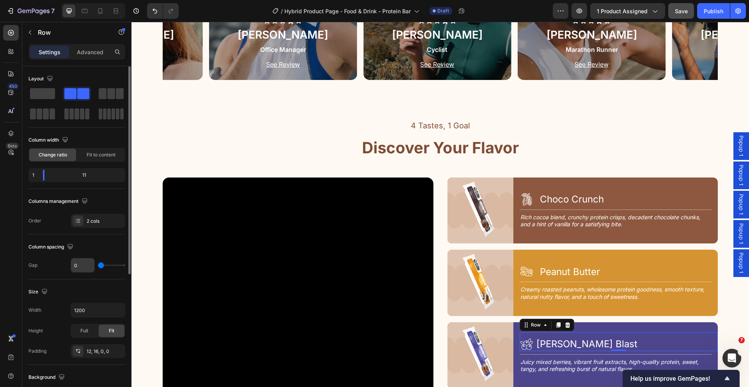
click at [87, 266] on input "0" at bounding box center [82, 265] width 23 height 14
type input "8"
click at [533, 271] on div "Icon Peanut Butter Heading Row" at bounding box center [618, 269] width 198 height 19
click at [83, 264] on input "10" at bounding box center [82, 265] width 23 height 14
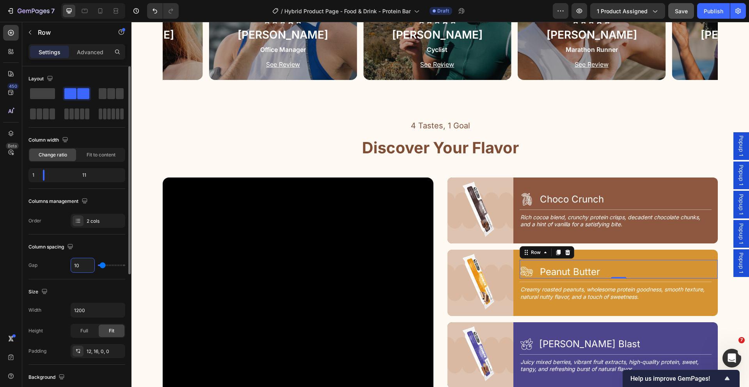
type input "8"
click at [532, 201] on div "Icon Choco Crunch Heading Row" at bounding box center [618, 197] width 198 height 19
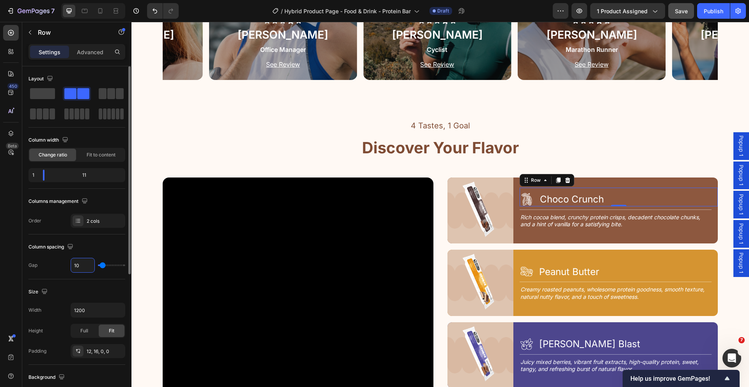
click at [87, 269] on input "10" at bounding box center [82, 265] width 23 height 14
type input "8"
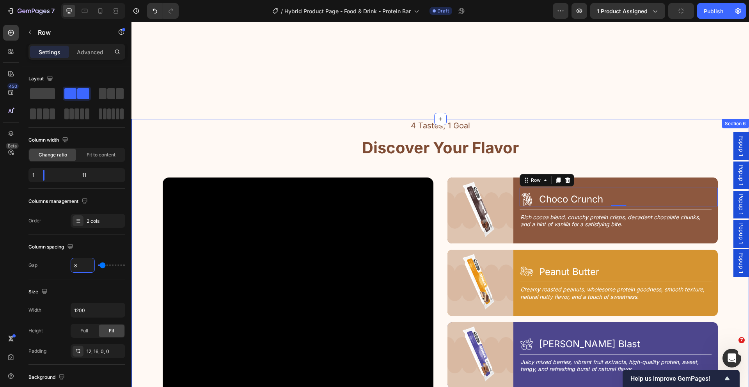
scroll to position [1031, 0]
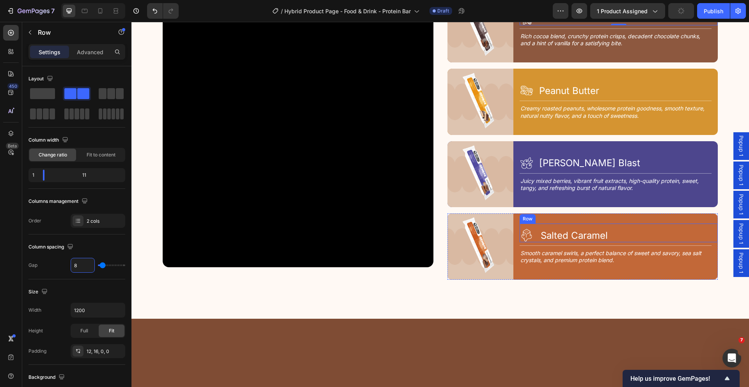
click at [532, 232] on div "Icon Salted Caramel Heading Row" at bounding box center [618, 232] width 198 height 19
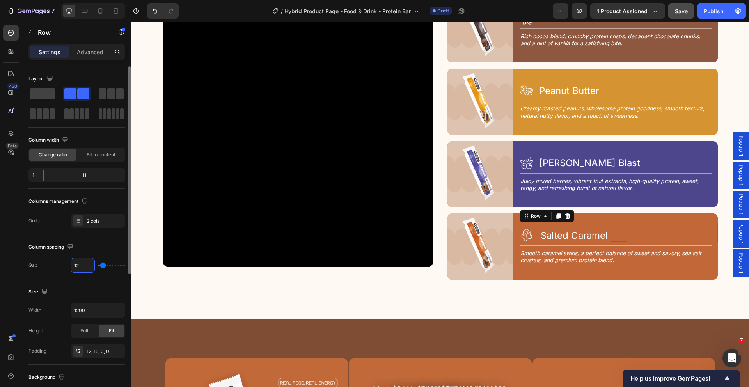
click at [81, 264] on input "12" at bounding box center [82, 265] width 23 height 14
type input "8"
click at [534, 279] on div "4 Tastes, 1 Goal Text Block Discover Your Flavor Heading Row Video Image Icon C…" at bounding box center [439, 128] width 617 height 381
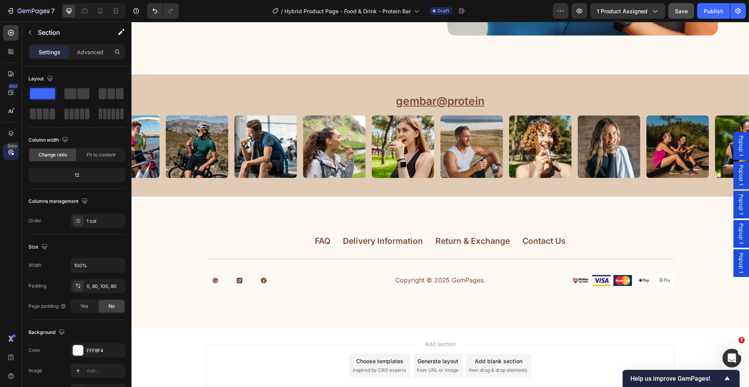
scroll to position [2794, 0]
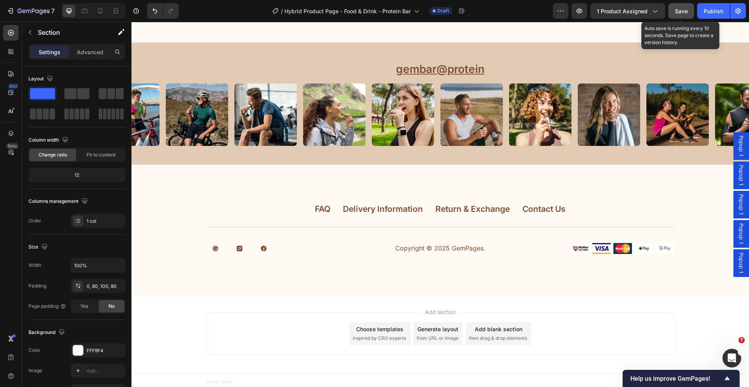
click at [678, 18] on button "Save" at bounding box center [681, 11] width 26 height 16
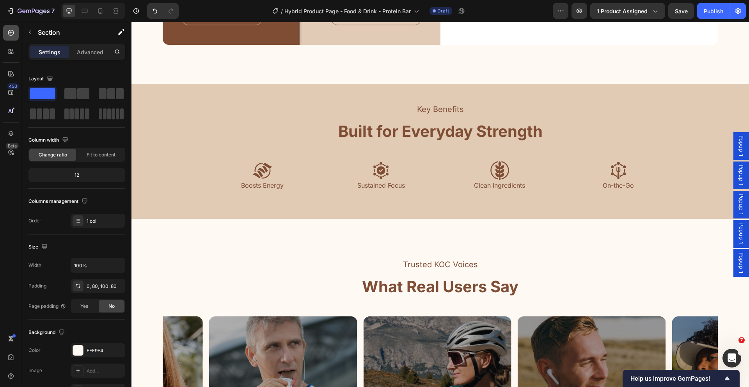
scroll to position [425, 0]
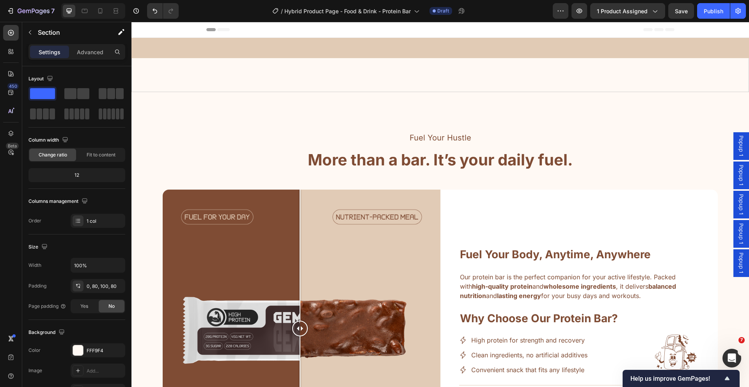
scroll to position [425, 0]
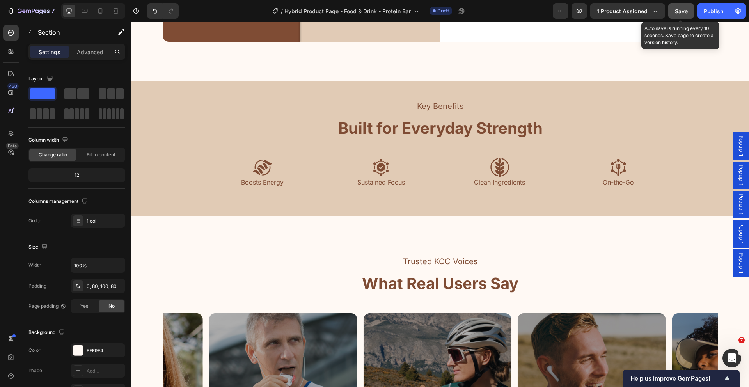
click at [674, 15] on button "Save" at bounding box center [681, 11] width 26 height 16
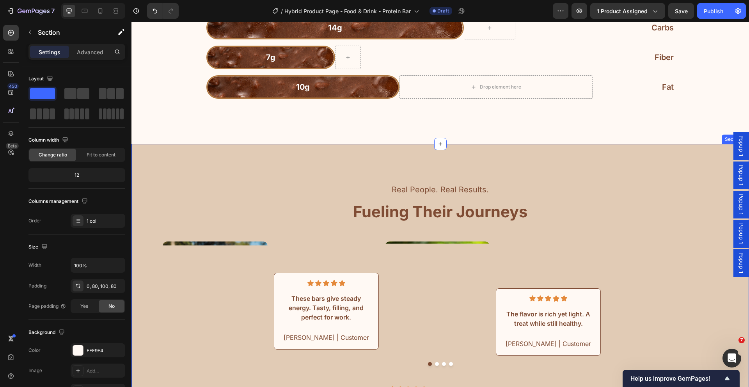
scroll to position [1962, 0]
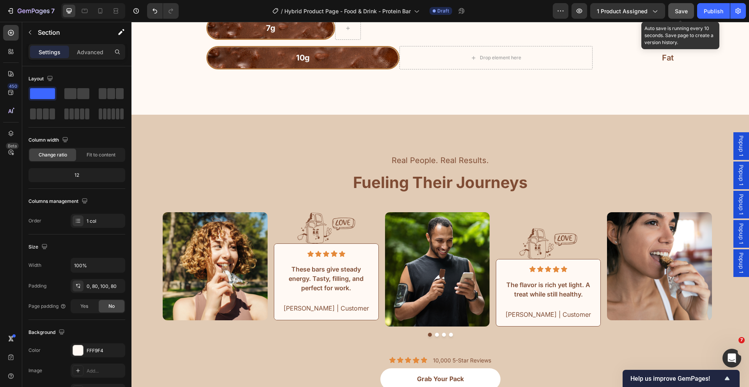
click at [680, 12] on span "Save" at bounding box center [681, 11] width 13 height 7
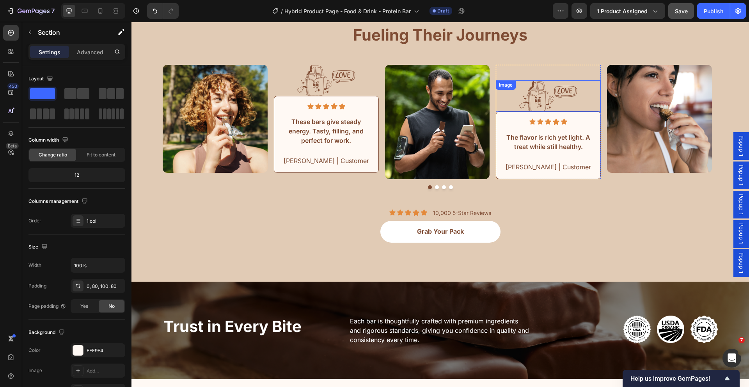
scroll to position [2115, 0]
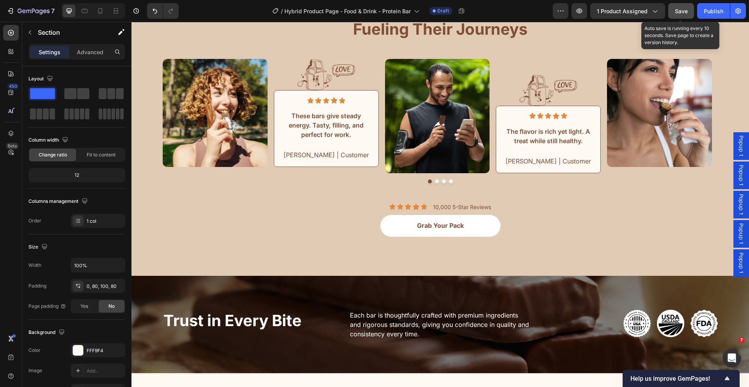
click at [686, 11] on span "Save" at bounding box center [681, 11] width 13 height 7
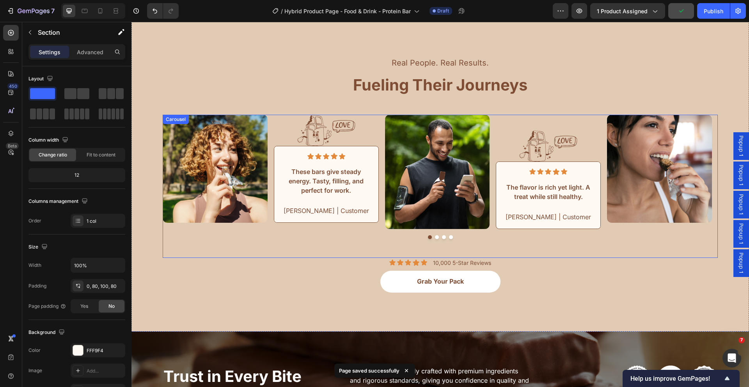
scroll to position [2056, 0]
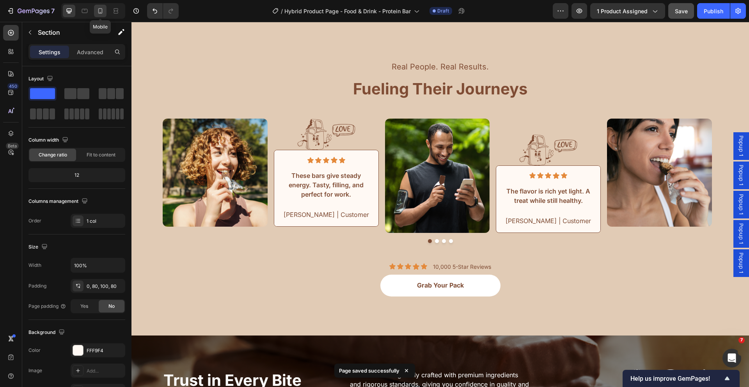
click at [102, 15] on div at bounding box center [100, 11] width 12 height 12
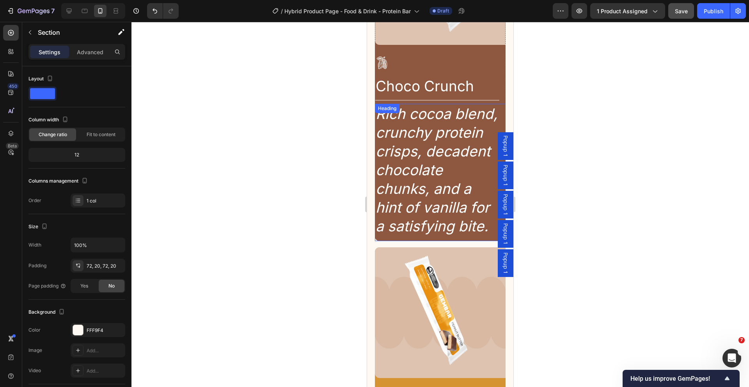
scroll to position [1191, 0]
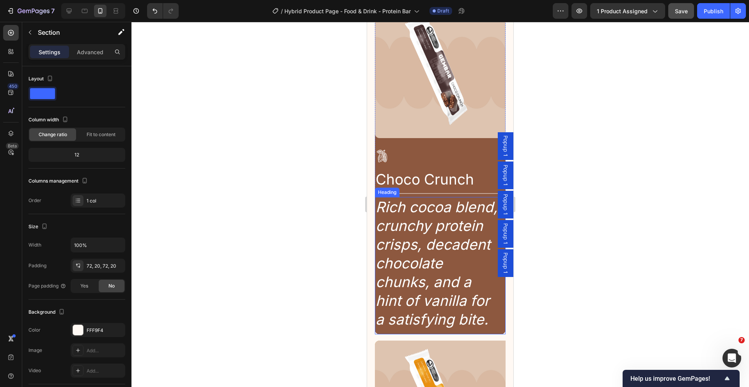
click at [405, 213] on h2 "Rich cocoa blend, crunchy protein crisps, decadent chocolate chunks, and a hint…" at bounding box center [437, 263] width 124 height 133
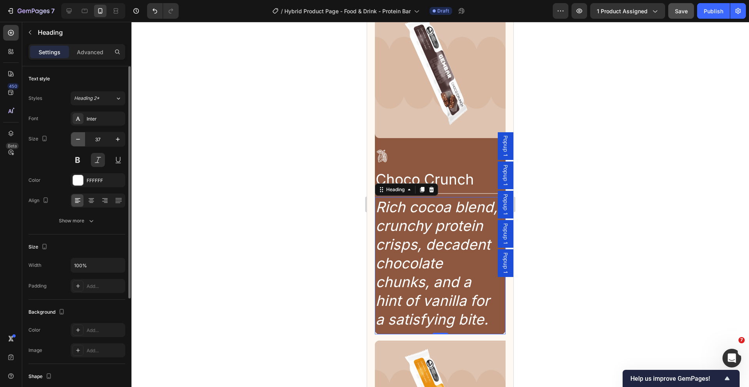
click at [79, 140] on icon "button" at bounding box center [78, 139] width 8 height 8
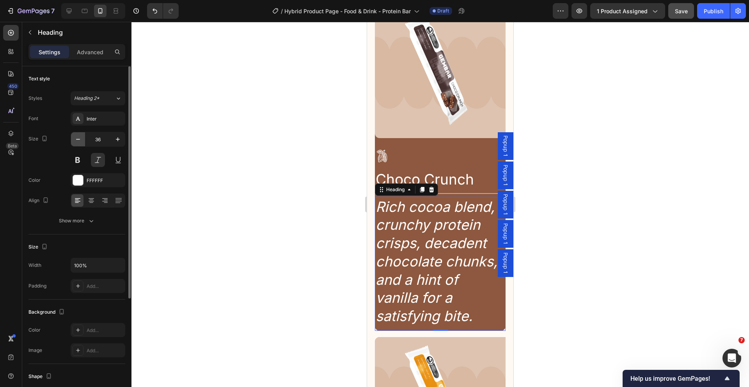
click at [79, 140] on icon "button" at bounding box center [78, 139] width 8 height 8
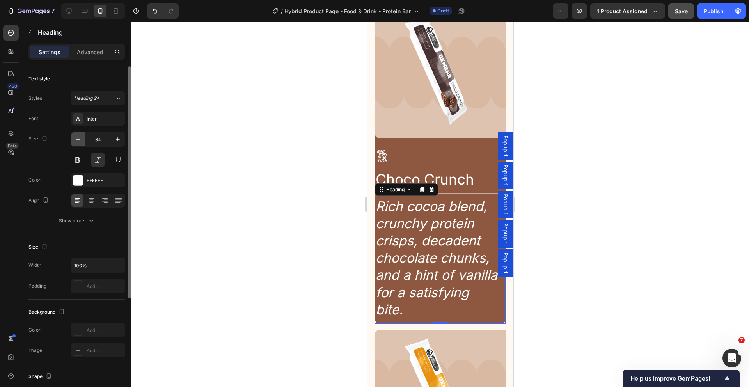
click at [79, 140] on icon "button" at bounding box center [78, 139] width 8 height 8
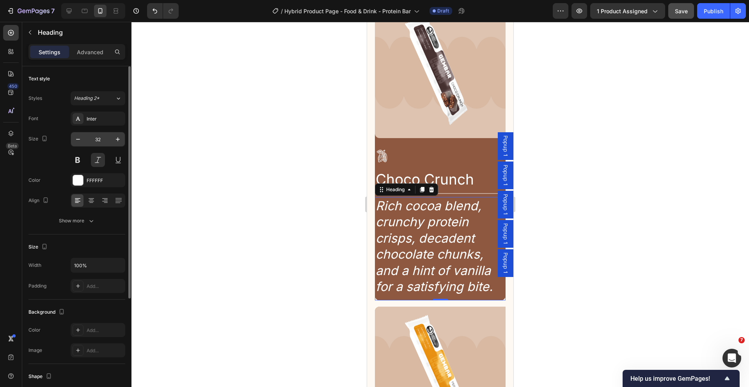
click at [108, 137] on input "32" at bounding box center [98, 139] width 26 height 14
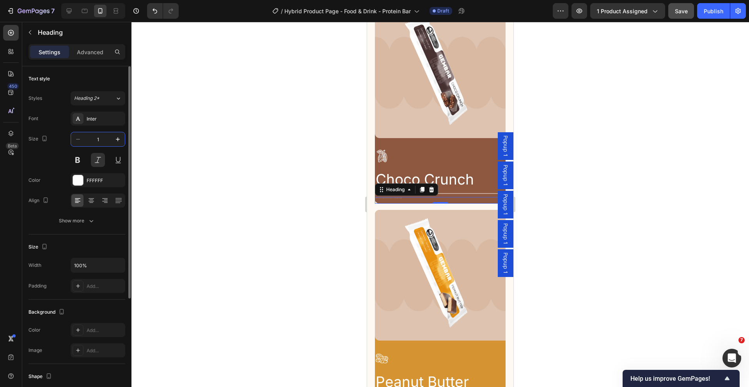
type input "14"
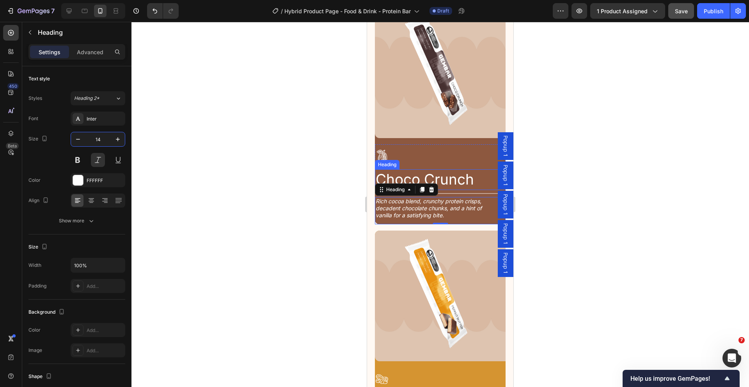
click at [448, 169] on h2 "Choco Crunch" at bounding box center [437, 179] width 124 height 20
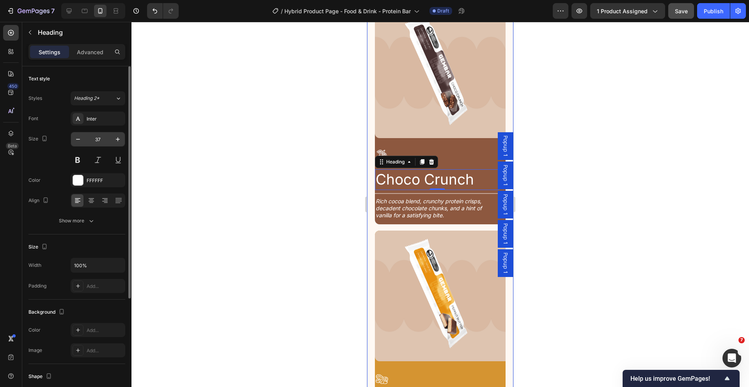
click at [101, 140] on input "37" at bounding box center [98, 139] width 26 height 14
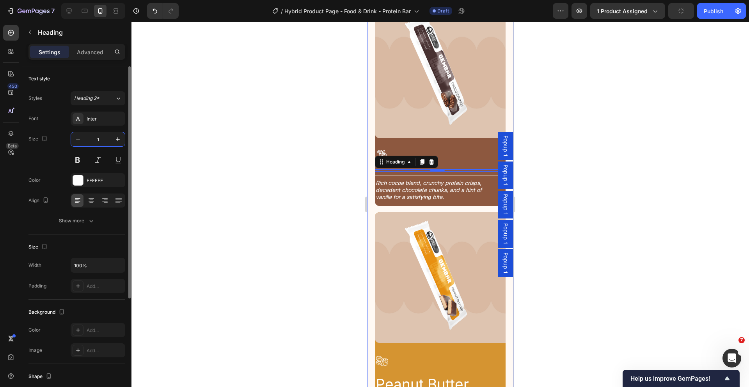
type input "18"
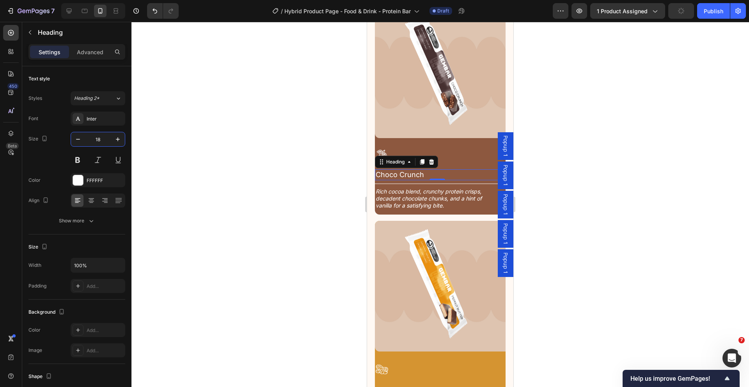
click at [591, 158] on div at bounding box center [439, 204] width 617 height 365
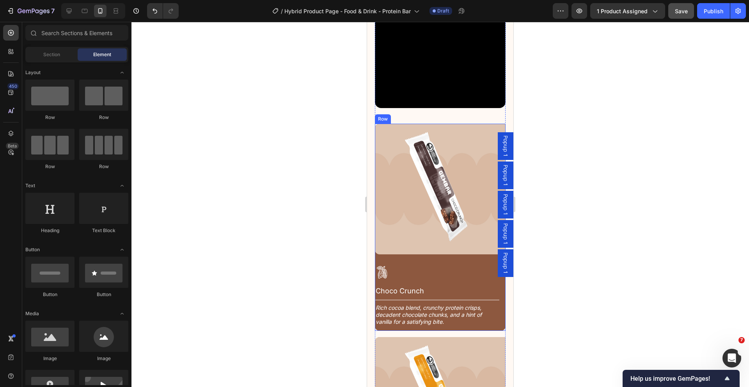
scroll to position [1073, 0]
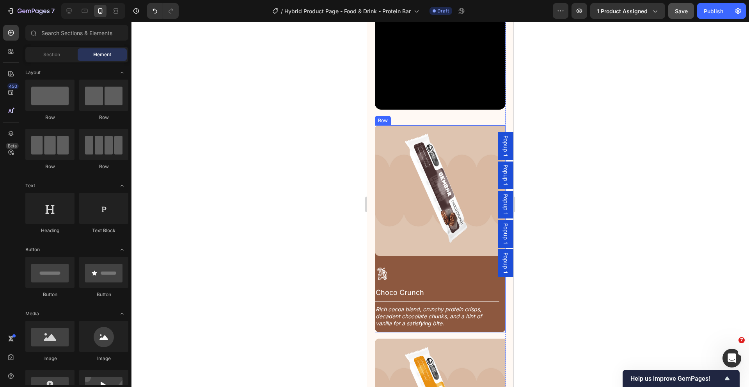
click at [406, 246] on div "Image Icon Choco Crunch Heading Row Title Line Rich cocoa blend, crunchy protei…" at bounding box center [440, 228] width 131 height 207
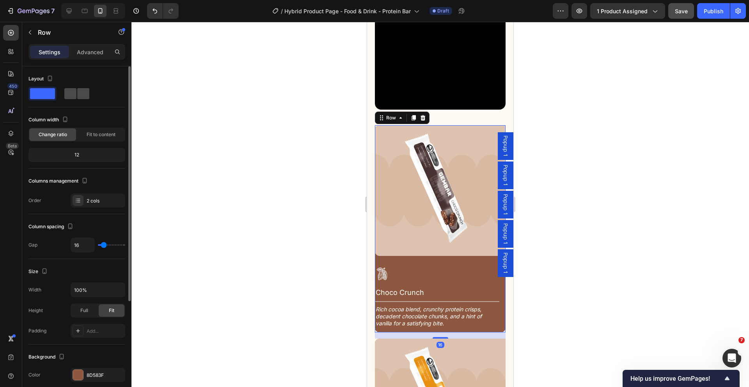
click at [66, 93] on span at bounding box center [70, 93] width 12 height 11
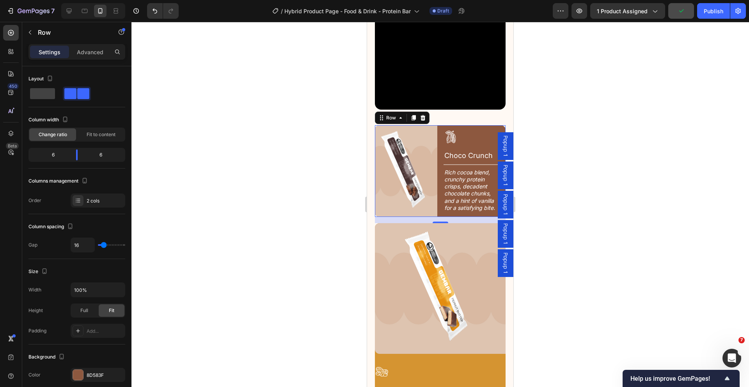
click at [435, 136] on div "Image Icon Choco Crunch Heading Row Title Line Rich cocoa blend, crunchy protei…" at bounding box center [440, 171] width 131 height 92
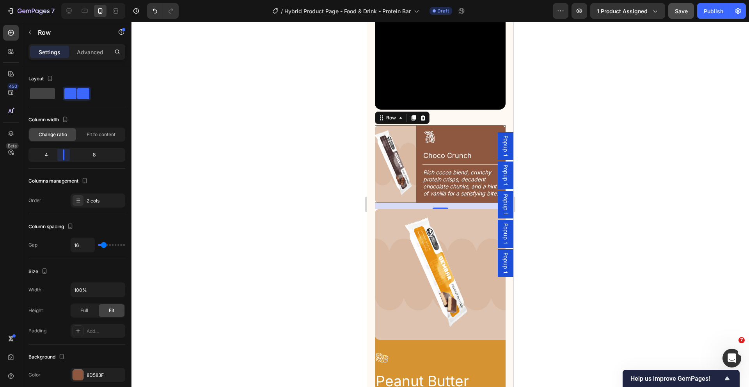
drag, startPoint x: 72, startPoint y: 154, endPoint x: 61, endPoint y: 154, distance: 10.9
click at [61, 0] on body "7 Version history / Hybrid Product Page - Food & Drink - Protein Bar Draft Prev…" at bounding box center [374, 0] width 749 height 0
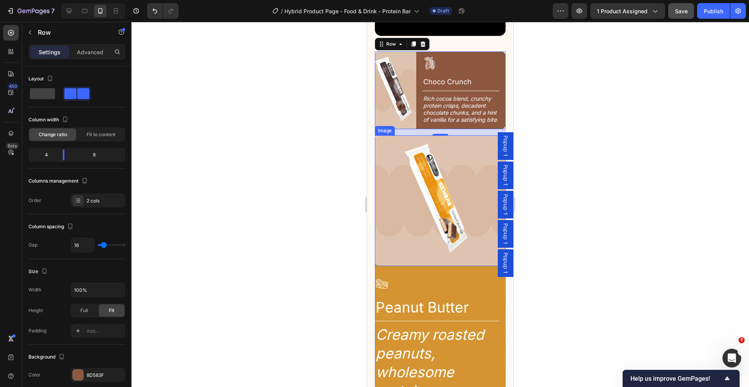
scroll to position [1033, 0]
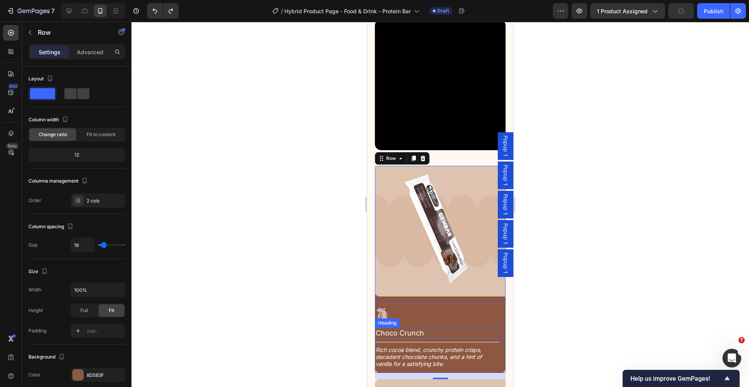
click at [412, 328] on h2 "Choco Crunch" at bounding box center [437, 333] width 124 height 11
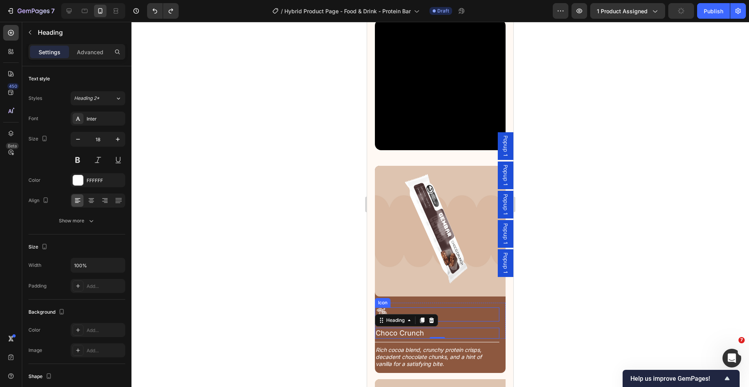
click at [423, 307] on div "Icon" at bounding box center [437, 314] width 124 height 14
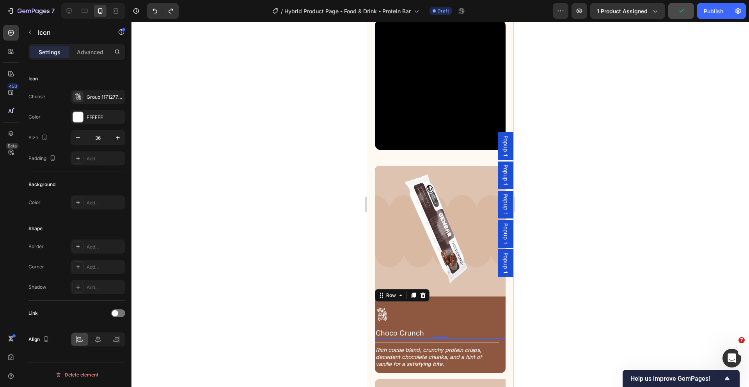
click at [450, 303] on div "Icon Choco Crunch Heading Row 0" at bounding box center [440, 320] width 131 height 35
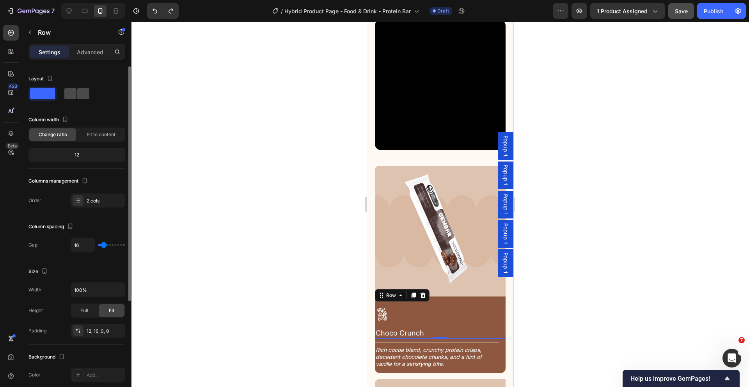
click at [73, 97] on span at bounding box center [70, 93] width 12 height 11
type input "8"
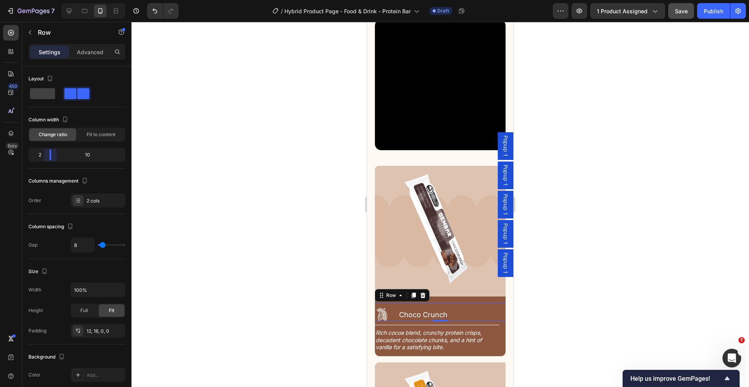
drag, startPoint x: 74, startPoint y: 154, endPoint x: 43, endPoint y: 154, distance: 30.8
click at [43, 0] on body "7 Version history / Hybrid Product Page - Food & Drink - Protein Bar Draft Prev…" at bounding box center [374, 0] width 749 height 0
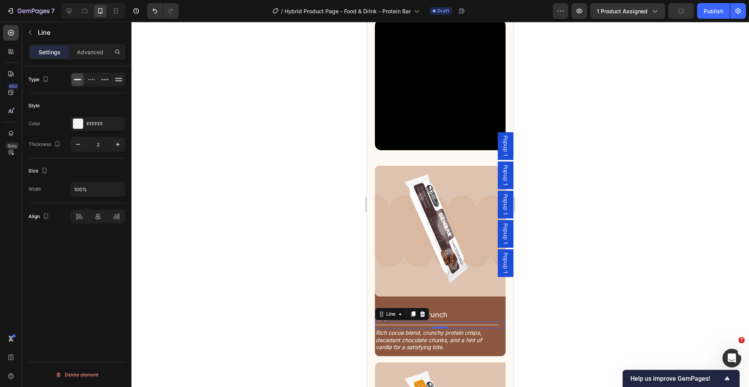
click at [473, 321] on div "Title Line 0" at bounding box center [440, 324] width 131 height 7
click at [74, 50] on div "Advanced" at bounding box center [90, 52] width 39 height 12
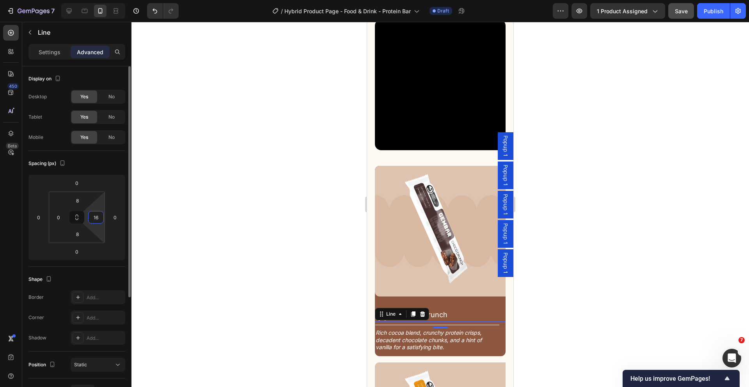
click at [101, 220] on input "16" at bounding box center [96, 217] width 12 height 12
type input "1"
type input "14"
click at [61, 220] on input "0" at bounding box center [59, 217] width 12 height 12
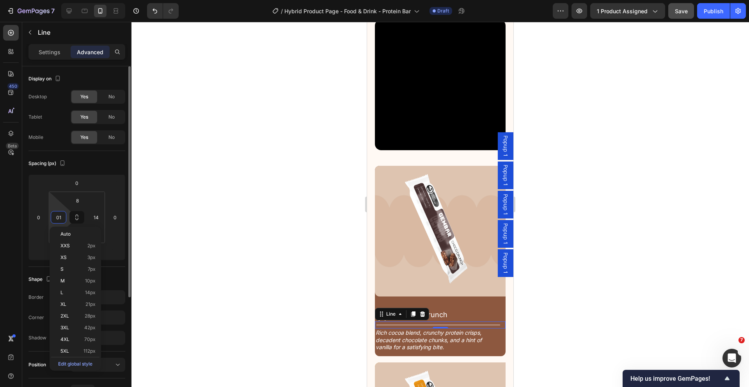
type input "4"
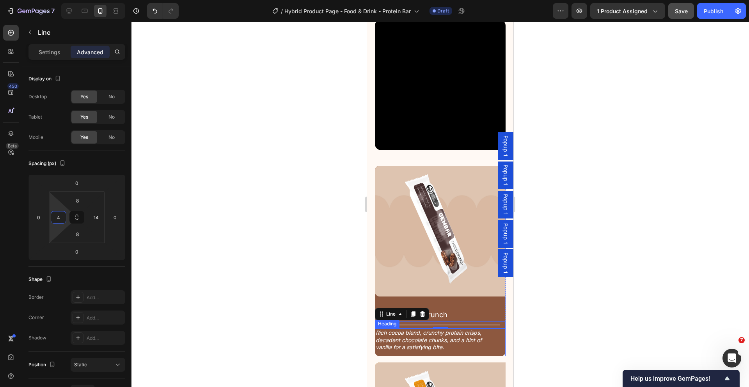
click at [445, 328] on h2 "Rich cocoa blend, crunchy protein crisps, decadent chocolate chunks, and a hint…" at bounding box center [437, 339] width 124 height 23
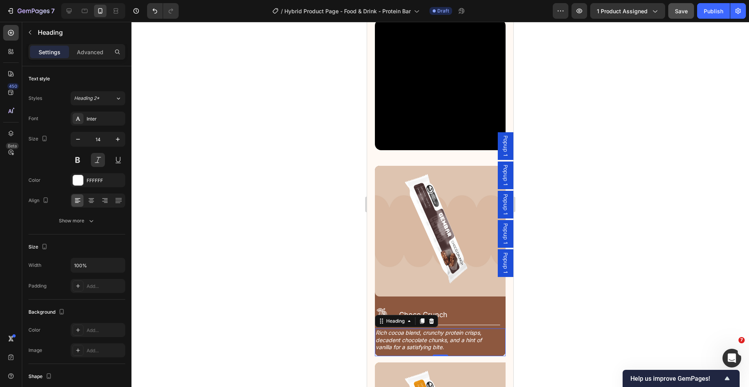
click at [538, 312] on div at bounding box center [439, 204] width 617 height 365
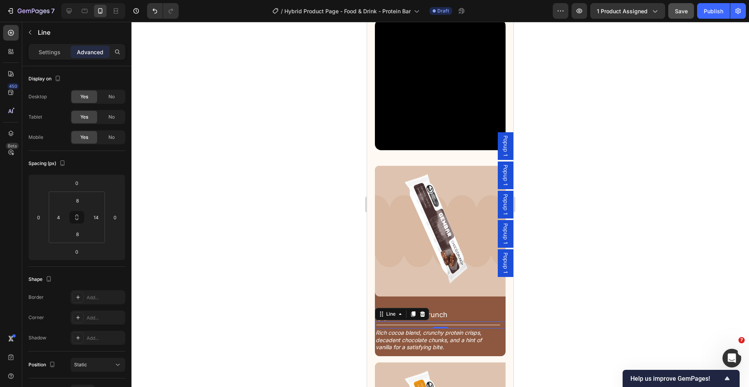
click at [474, 324] on div at bounding box center [438, 324] width 124 height 1
click at [59, 220] on input "4" at bounding box center [59, 217] width 12 height 12
type input "14"
click at [437, 328] on h2 "Rich cocoa blend, crunchy protein crisps, decadent chocolate chunks, and a hint…" at bounding box center [437, 339] width 124 height 23
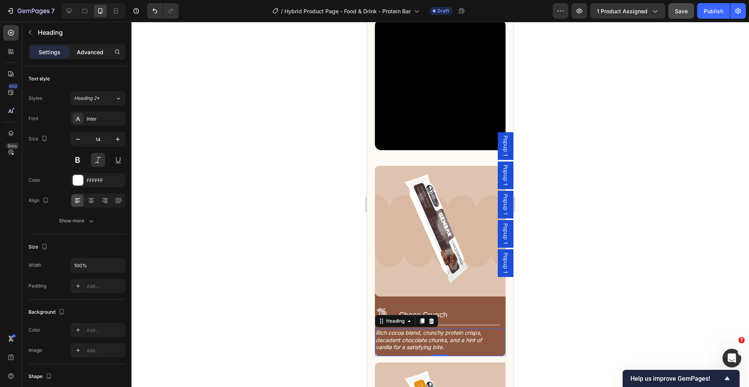
click at [79, 53] on p "Advanced" at bounding box center [90, 52] width 27 height 8
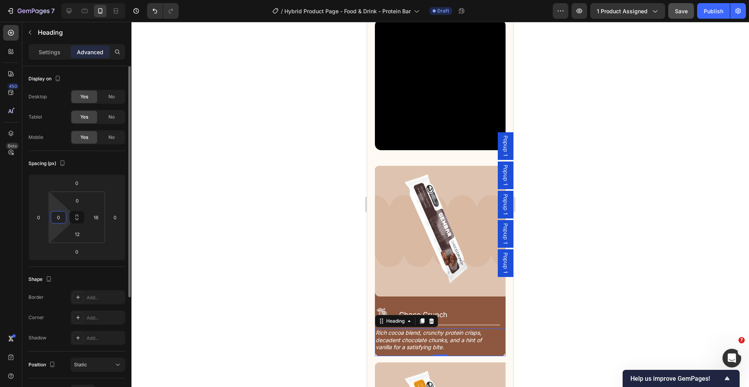
click at [64, 216] on input "0" at bounding box center [59, 217] width 12 height 12
type input "14"
click at [98, 216] on input "16" at bounding box center [96, 217] width 12 height 12
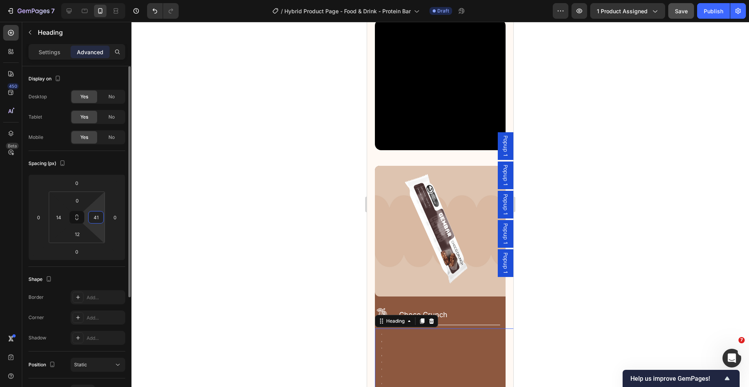
type input "4"
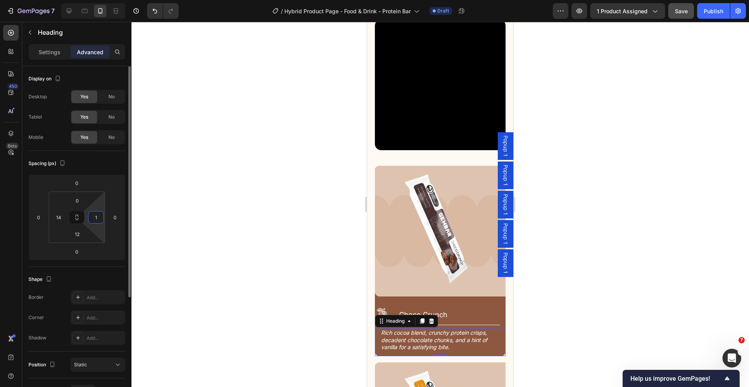
type input "14"
click at [495, 305] on div "Icon Choco Crunch Heading Row" at bounding box center [440, 312] width 131 height 19
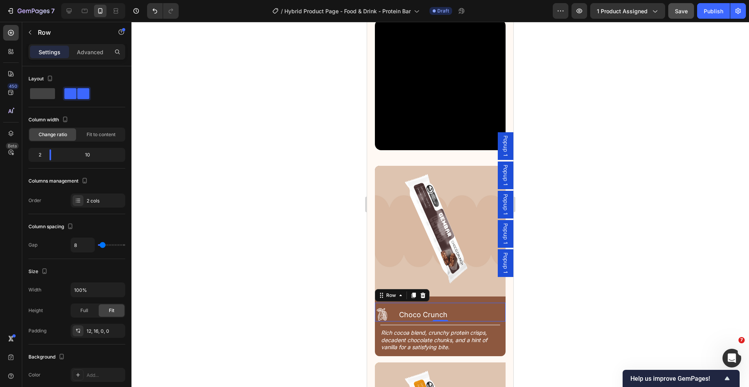
drag, startPoint x: 79, startPoint y: 49, endPoint x: 79, endPoint y: 60, distance: 10.9
click at [79, 50] on p "Advanced" at bounding box center [90, 52] width 27 height 8
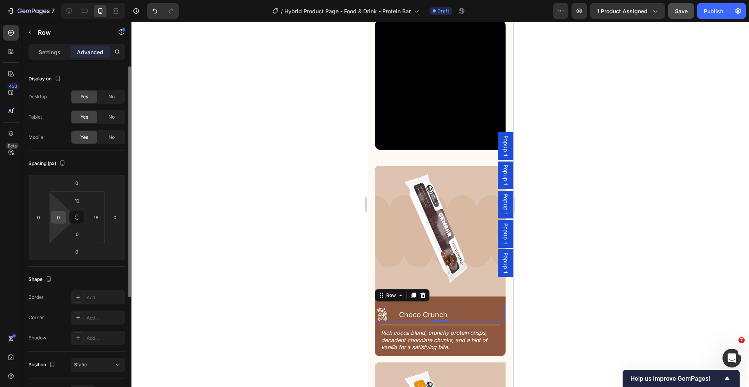
click at [58, 217] on input "0" at bounding box center [59, 217] width 12 height 12
type input "14"
click at [91, 217] on input "16" at bounding box center [96, 217] width 12 height 12
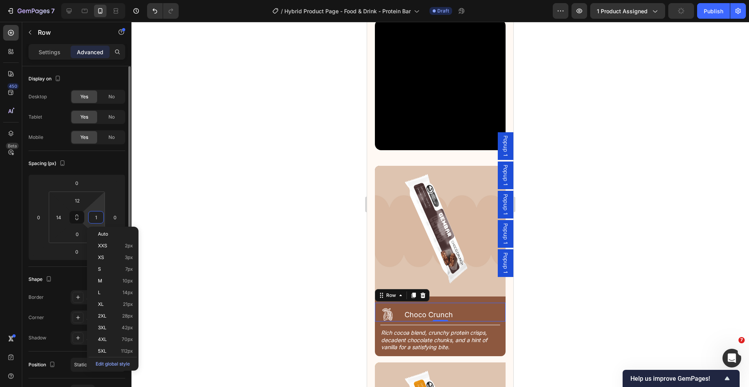
type input "14"
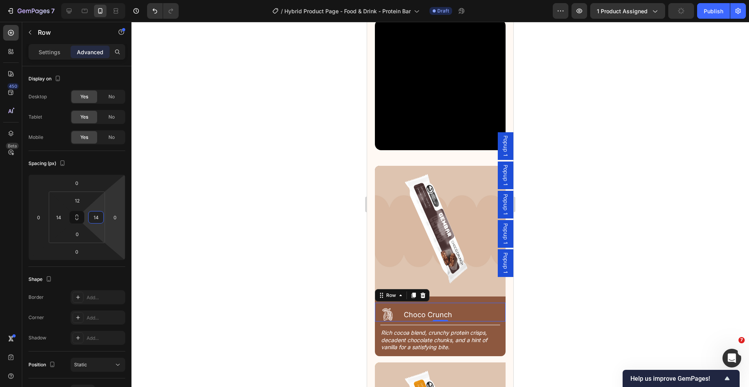
click at [248, 225] on div at bounding box center [439, 204] width 617 height 365
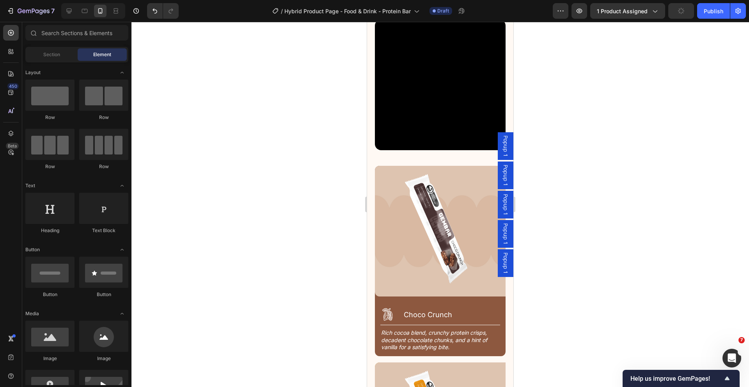
click at [248, 225] on div at bounding box center [439, 204] width 617 height 365
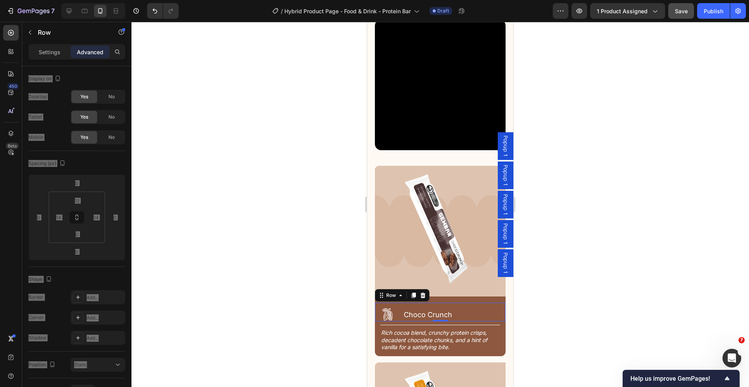
drag, startPoint x: 401, startPoint y: 296, endPoint x: 638, endPoint y: 262, distance: 238.7
click at [401, 303] on div "Icon Choco Crunch Heading Row 0" at bounding box center [440, 312] width 131 height 19
click at [43, 52] on p "Settings" at bounding box center [50, 52] width 22 height 8
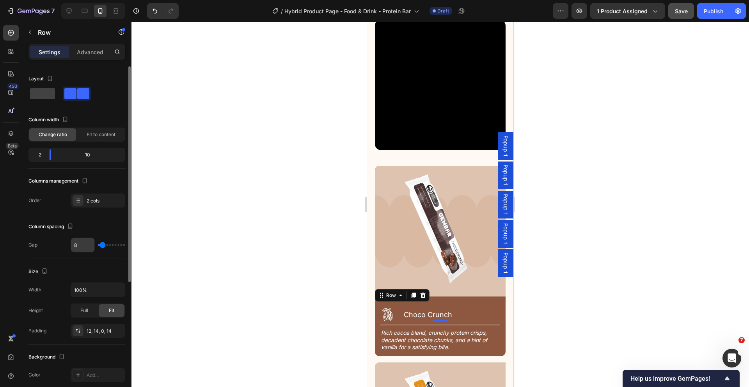
click at [83, 244] on input "8" at bounding box center [82, 245] width 23 height 14
type input "4"
type input "0"
type input "2"
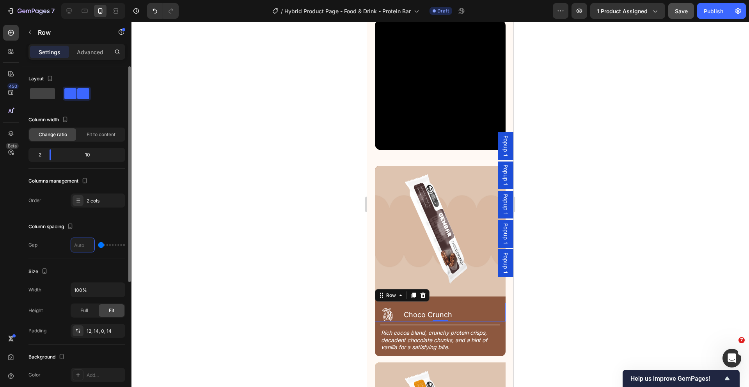
type input "2"
click at [390, 307] on icon at bounding box center [387, 314] width 14 height 14
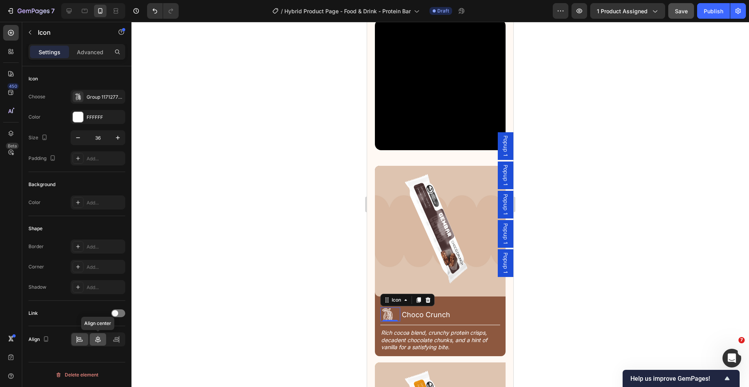
click at [97, 338] on icon at bounding box center [98, 339] width 8 height 8
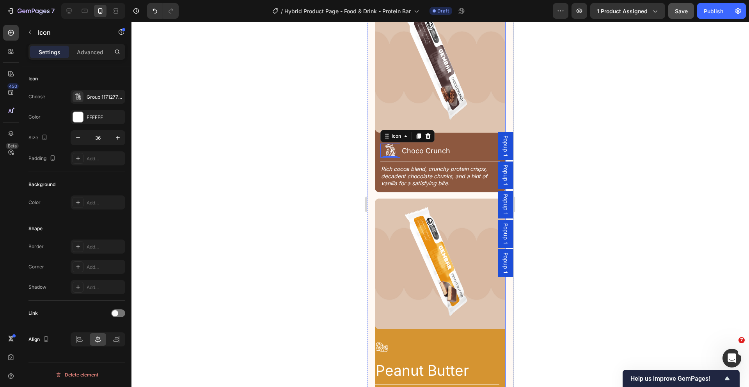
scroll to position [1250, 0]
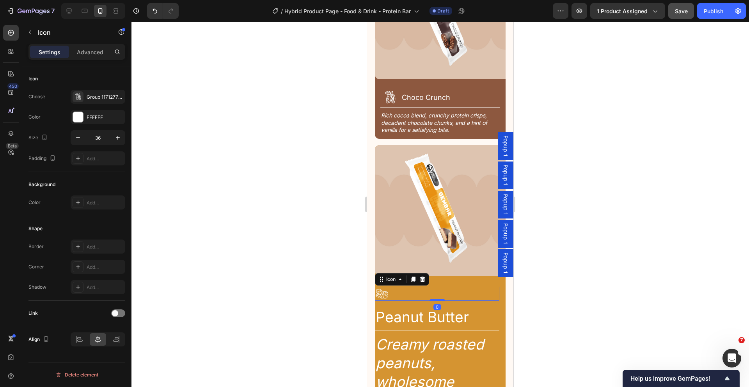
click at [385, 287] on icon at bounding box center [382, 294] width 14 height 14
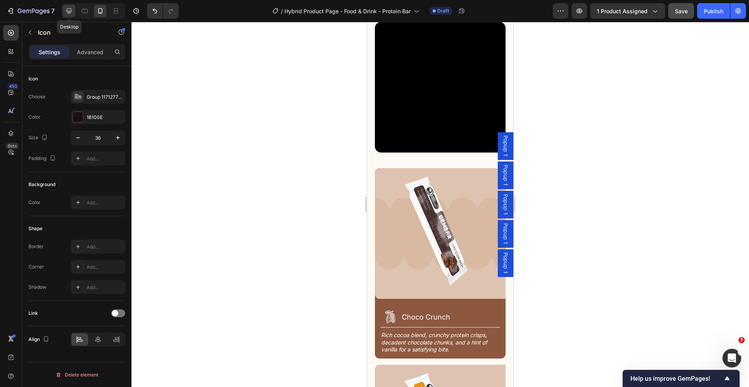
click at [64, 11] on div at bounding box center [69, 11] width 12 height 12
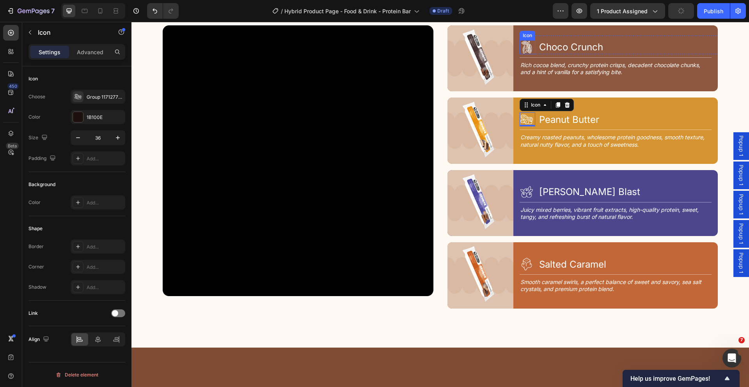
scroll to position [786, 0]
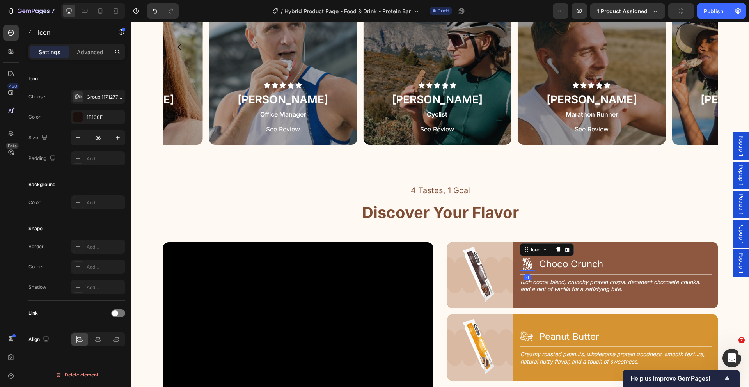
click at [526, 266] on icon at bounding box center [528, 264] width 5 height 9
click at [99, 336] on icon at bounding box center [98, 339] width 8 height 8
click at [522, 335] on icon at bounding box center [526, 336] width 12 height 10
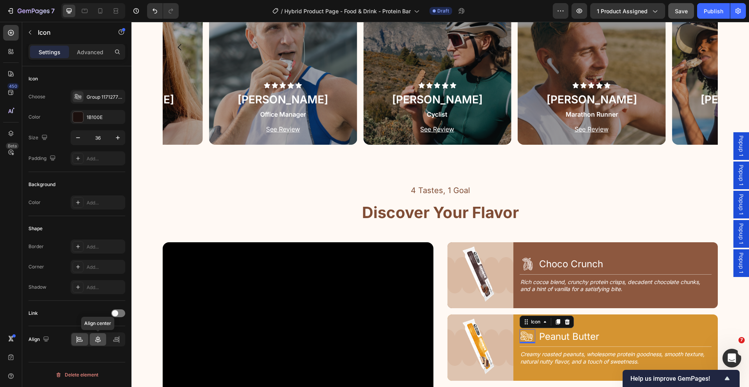
click at [98, 338] on icon at bounding box center [98, 339] width 8 height 8
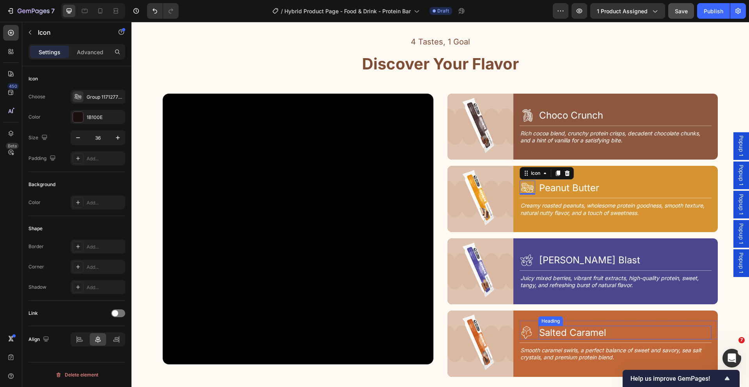
scroll to position [935, 0]
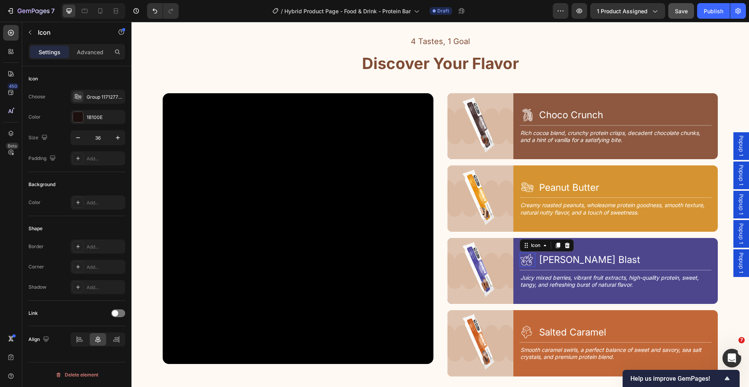
click at [523, 260] on icon at bounding box center [526, 260] width 14 height 14
click at [97, 343] on icon at bounding box center [98, 339] width 8 height 8
click at [521, 329] on icon at bounding box center [526, 332] width 14 height 14
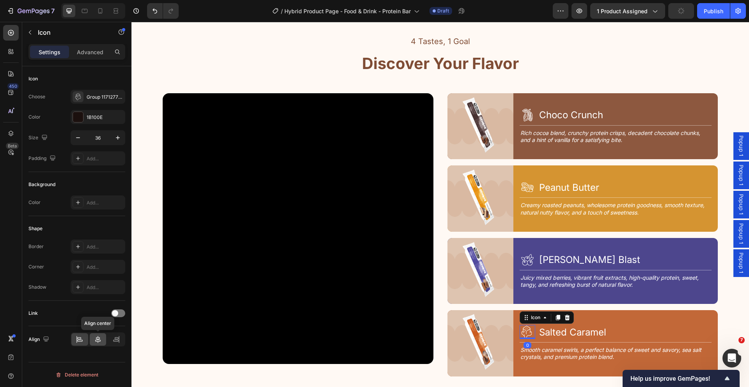
click at [96, 342] on icon at bounding box center [98, 339] width 8 height 8
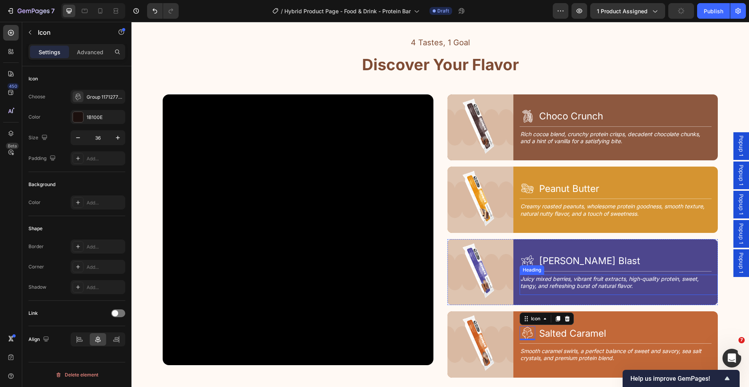
scroll to position [933, 0]
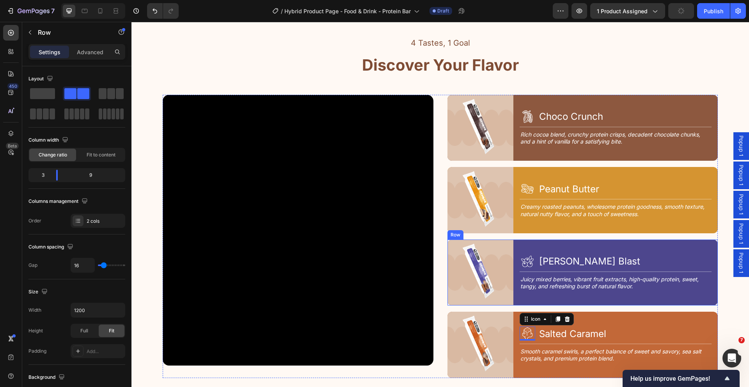
click at [656, 239] on div "Icon Berry Blast Heading Row Title Line Juicy mixed berries, vibrant fruit extr…" at bounding box center [618, 272] width 198 height 66
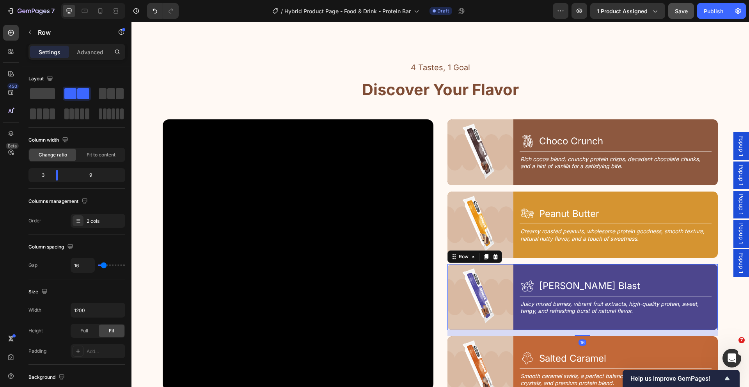
scroll to position [908, 0]
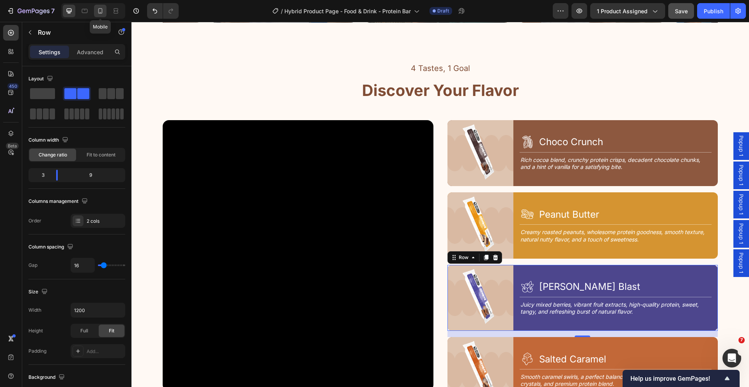
click at [99, 12] on icon at bounding box center [100, 12] width 2 height 1
type input "100%"
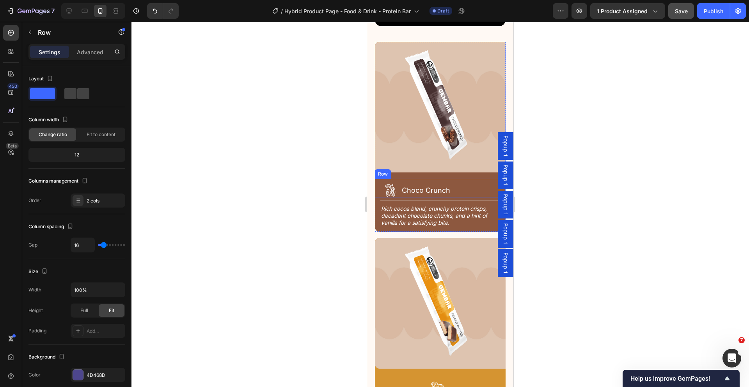
scroll to position [1134, 0]
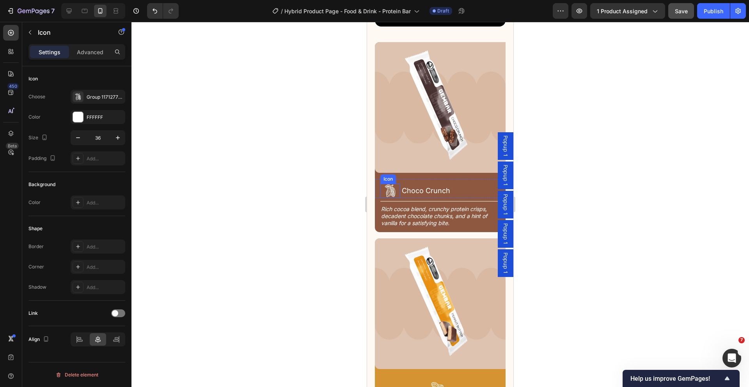
click at [392, 184] on icon at bounding box center [390, 191] width 14 height 14
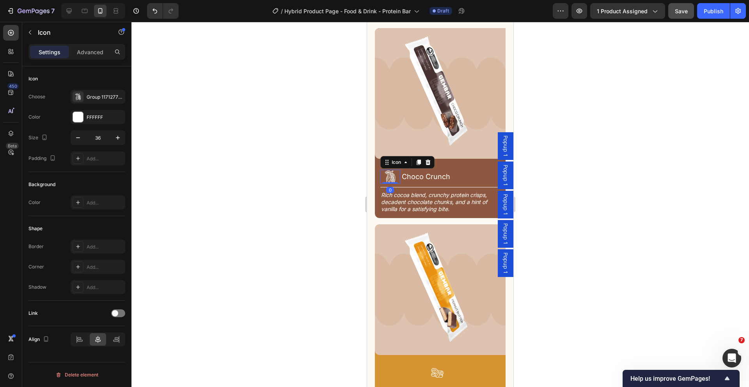
scroll to position [1150, 0]
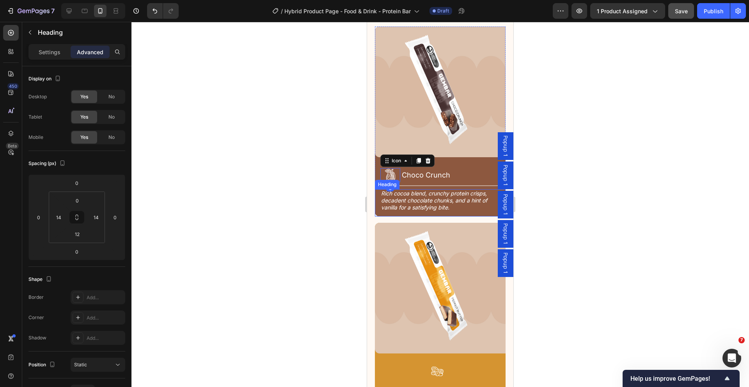
click at [391, 189] on h2 "Rich cocoa blend, crunchy protein crisps, decadent chocolate chunks, and a hint…" at bounding box center [440, 200] width 120 height 23
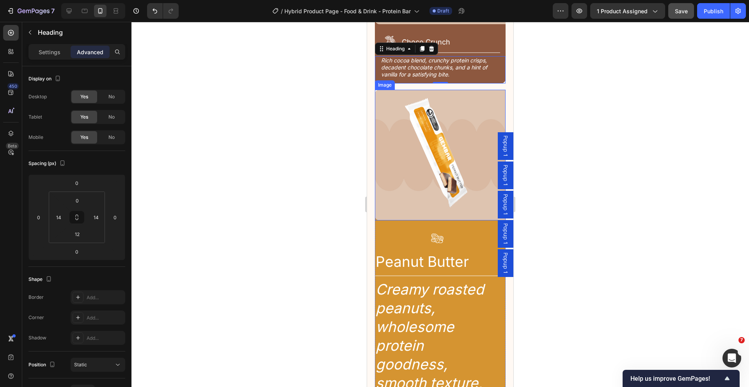
scroll to position [1282, 0]
click at [65, 8] on icon at bounding box center [69, 11] width 8 height 8
type input "0"
type input "16"
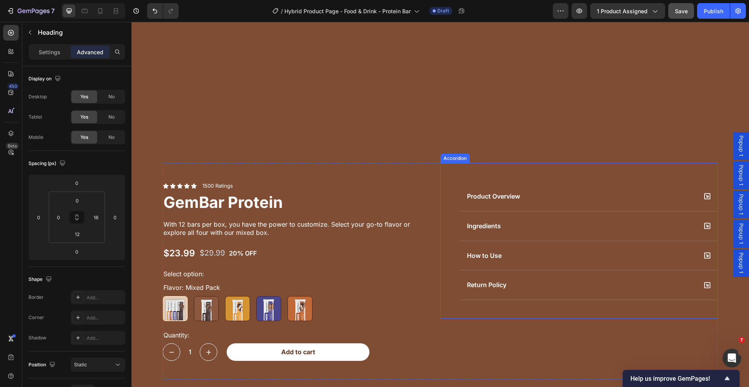
scroll to position [976, 0]
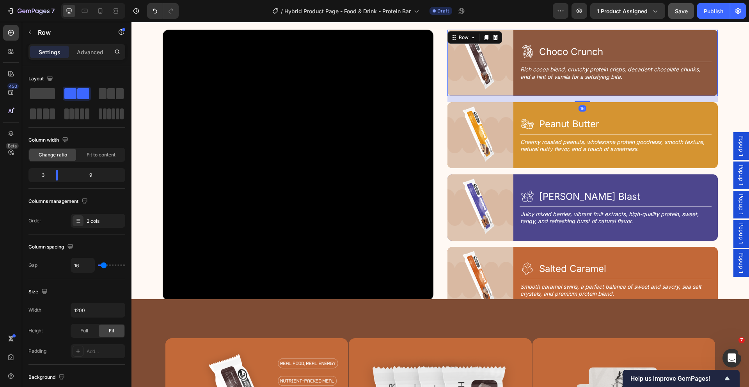
click at [544, 86] on div "Icon Choco Crunch Heading Row Title Line Rich cocoa blend, crunchy protein cris…" at bounding box center [618, 63] width 198 height 66
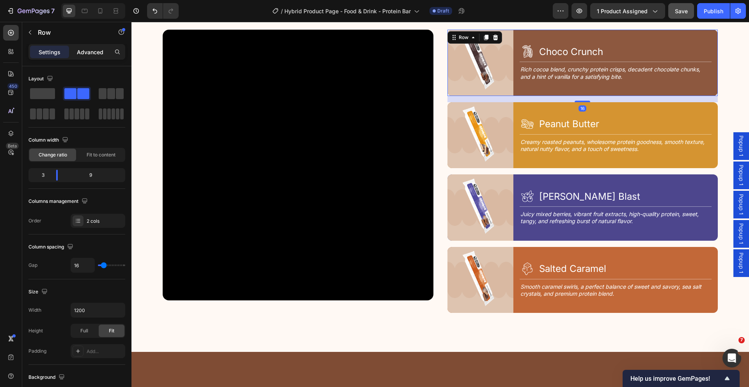
click at [96, 52] on p "Advanced" at bounding box center [90, 52] width 27 height 8
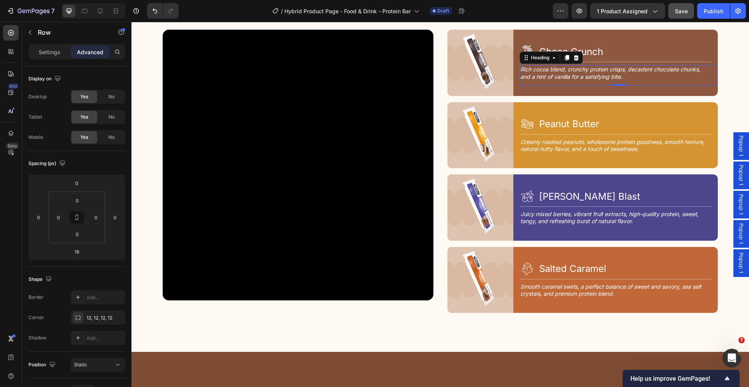
click at [615, 69] on h2 "Rich cocoa blend, crunchy protein crisps, decadent chocolate chunks, and a hint…" at bounding box center [615, 73] width 192 height 16
click at [564, 89] on div "Icon Choco Crunch Heading Row Title Line Rich cocoa blend, crunchy protein cris…" at bounding box center [618, 63] width 198 height 66
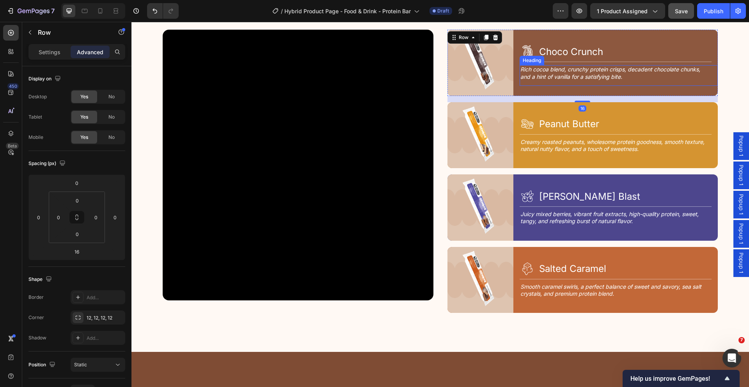
click at [574, 74] on h2 "Rich cocoa blend, crunchy protein crisps, decadent chocolate chunks, and a hint…" at bounding box center [615, 73] width 192 height 16
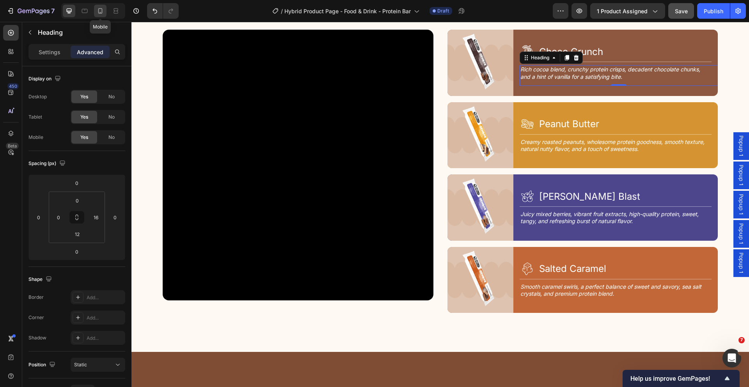
click at [100, 11] on icon at bounding box center [100, 11] width 8 height 8
type input "14"
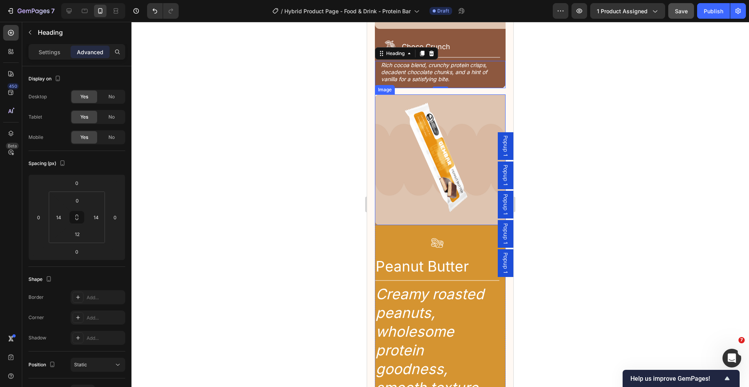
scroll to position [1189, 0]
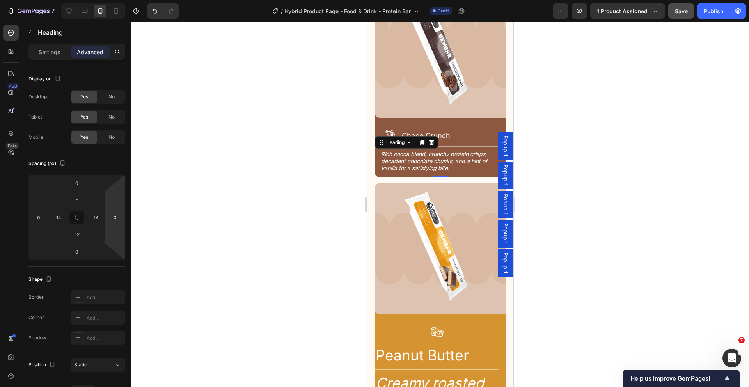
drag, startPoint x: 613, startPoint y: 126, endPoint x: 607, endPoint y: 126, distance: 6.2
click at [613, 126] on div at bounding box center [439, 204] width 617 height 365
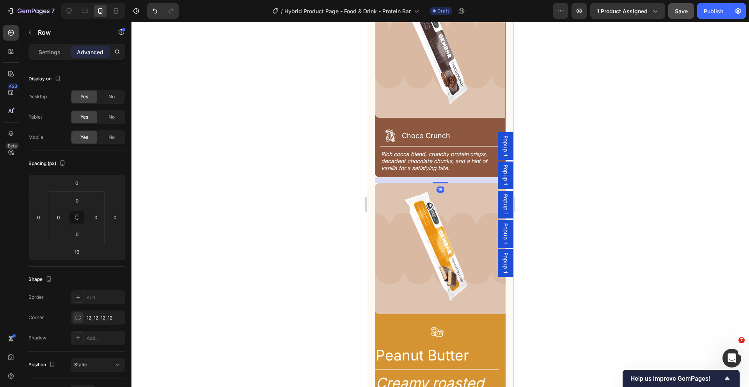
click at [476, 110] on div "Image Icon Choco Crunch Heading Row Title Line Rich cocoa blend, crunchy protei…" at bounding box center [440, 82] width 131 height 190
click at [428, 156] on h2 "Rich cocoa blend, crunchy protein crisps, decadent chocolate chunks, and a hint…" at bounding box center [440, 161] width 120 height 23
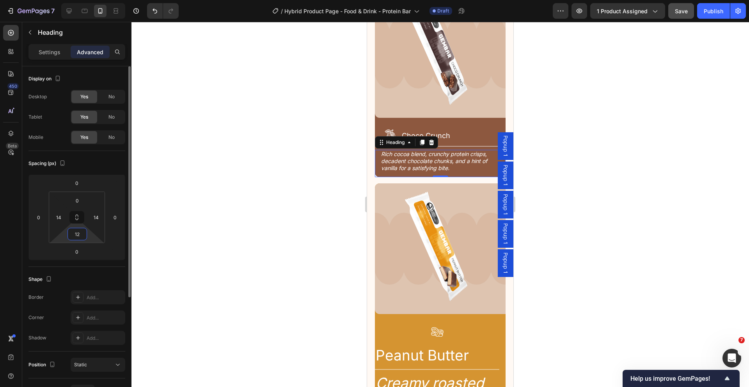
click at [81, 236] on input "12" at bounding box center [77, 234] width 16 height 12
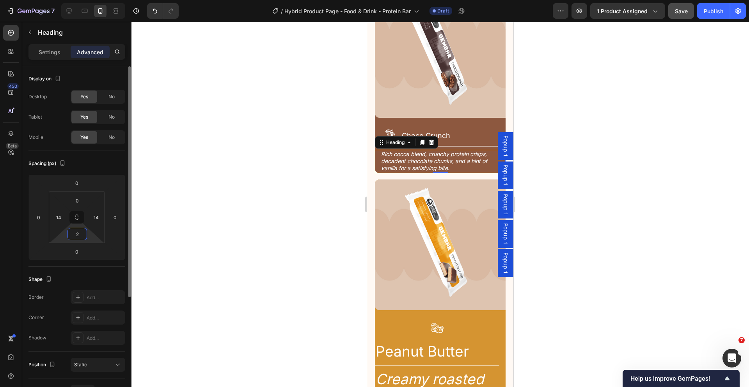
type input "20"
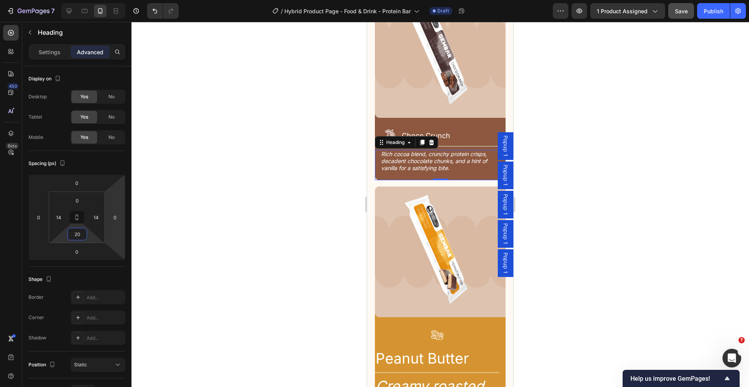
click at [547, 130] on div at bounding box center [439, 204] width 617 height 365
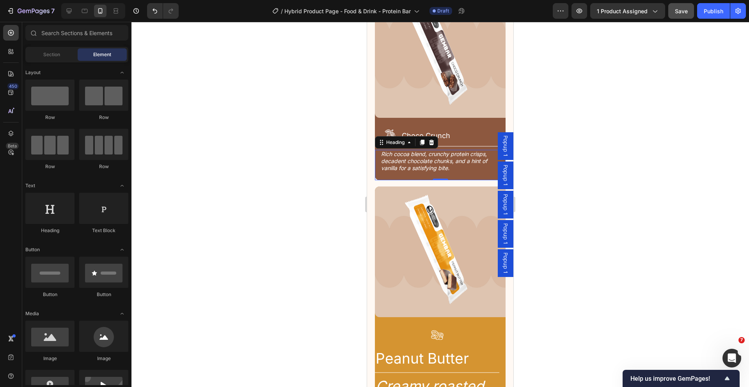
click at [415, 156] on h2 "Rich cocoa blend, crunchy protein crisps, decadent chocolate chunks, and a hint…" at bounding box center [440, 161] width 120 height 23
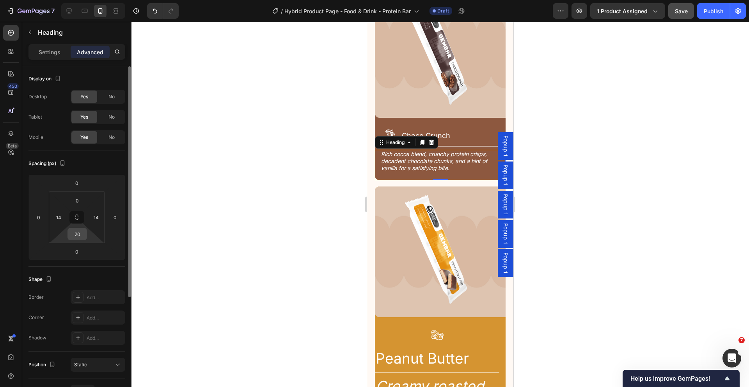
click at [79, 231] on input "20" at bounding box center [77, 234] width 16 height 12
type input "22"
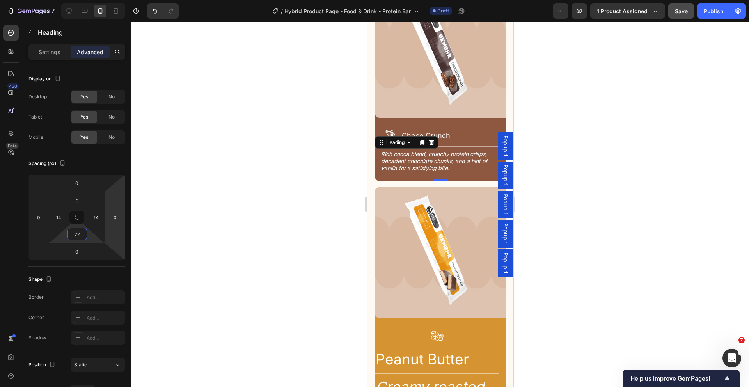
click at [585, 122] on div at bounding box center [439, 204] width 617 height 365
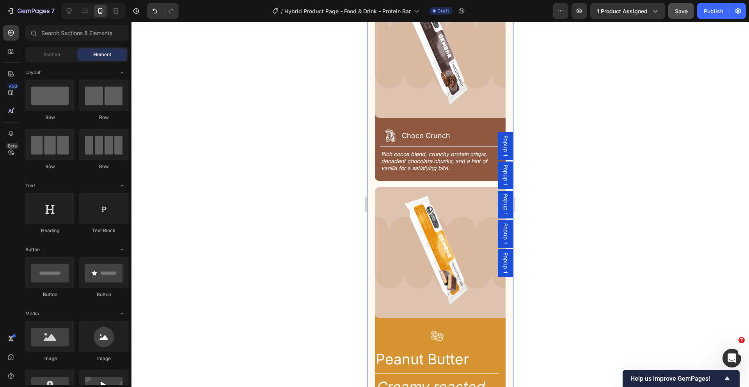
click at [585, 122] on div at bounding box center [439, 204] width 617 height 365
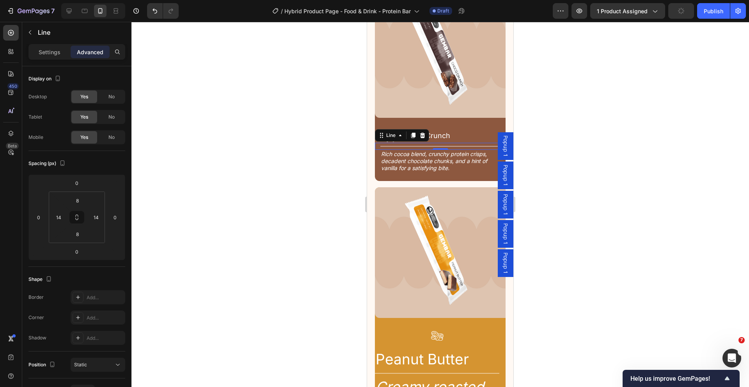
click at [463, 143] on div "Title Line 0" at bounding box center [440, 146] width 131 height 7
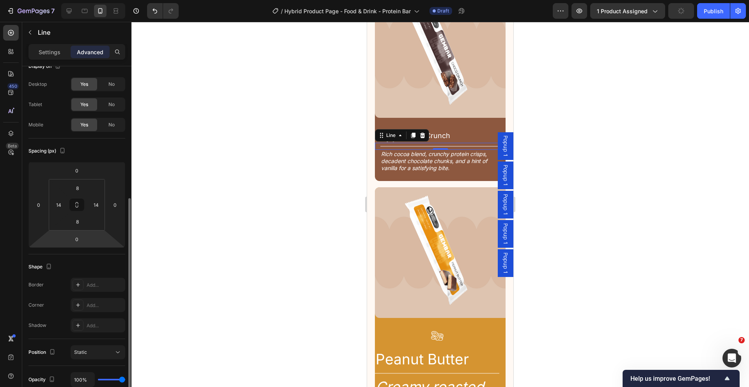
scroll to position [164, 0]
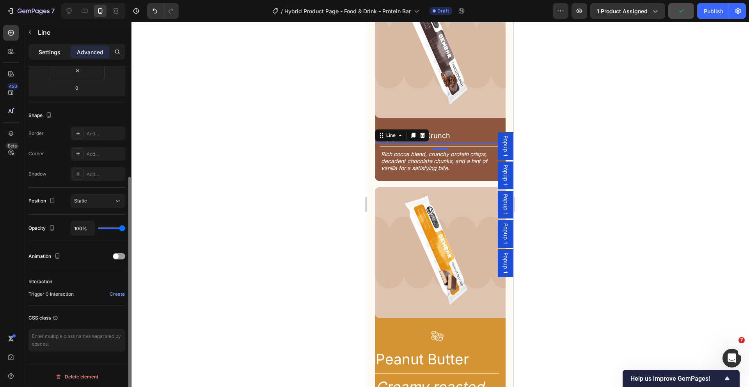
click at [52, 48] on p "Settings" at bounding box center [50, 52] width 22 height 8
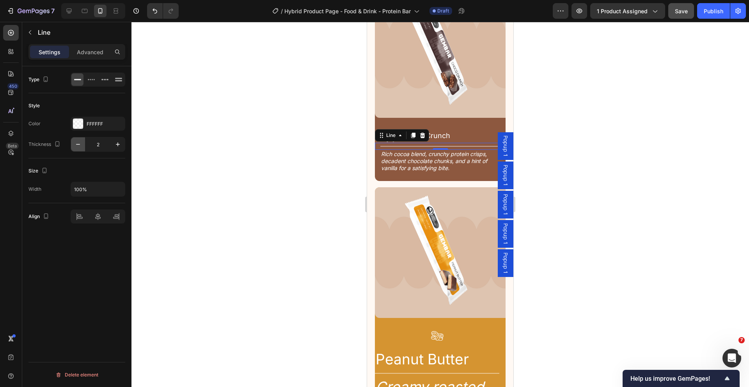
click at [82, 143] on button "button" at bounding box center [78, 144] width 14 height 14
type input "1"
click at [327, 148] on div at bounding box center [439, 204] width 617 height 365
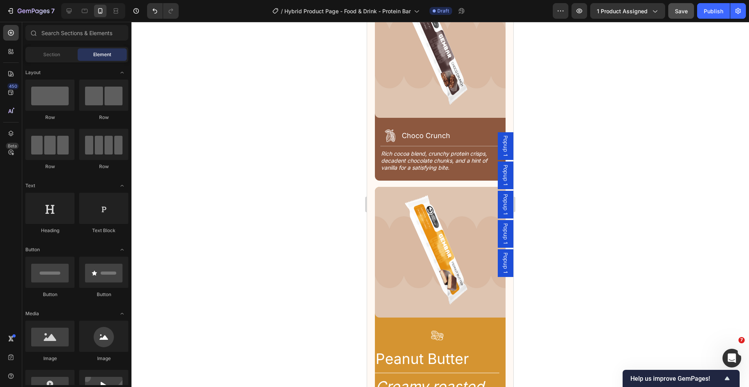
click at [327, 148] on div at bounding box center [439, 204] width 617 height 365
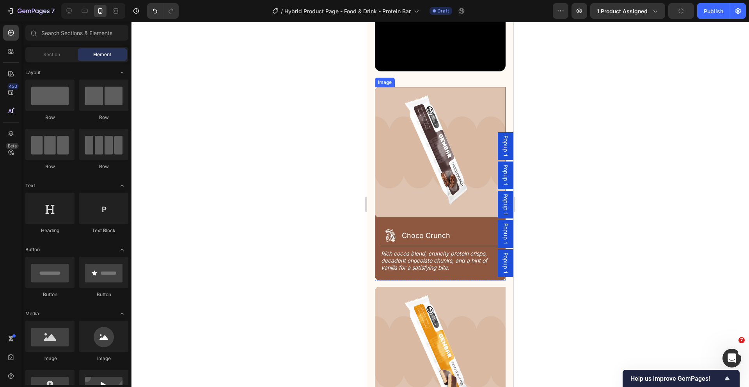
scroll to position [1069, 0]
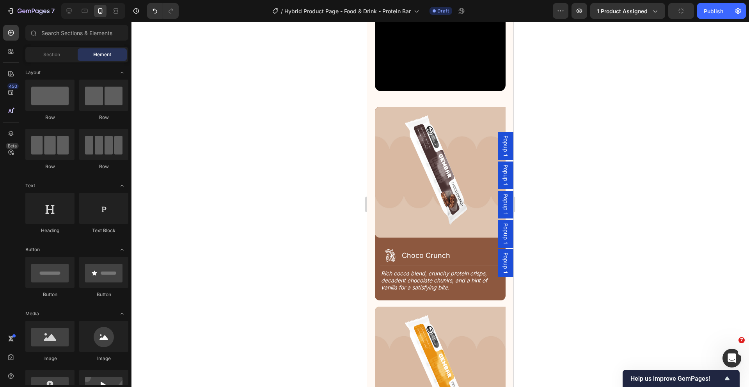
click at [593, 147] on div at bounding box center [439, 204] width 617 height 365
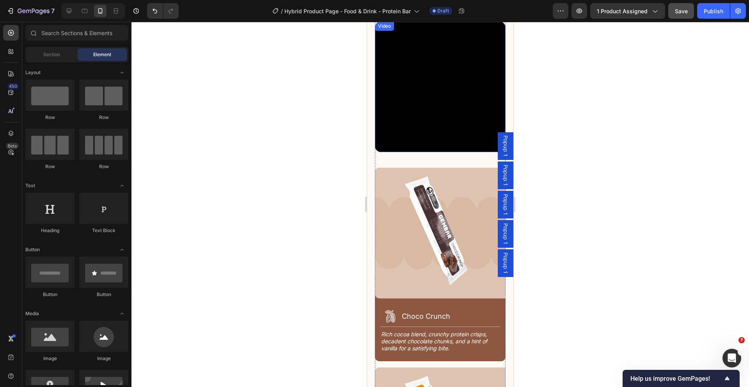
scroll to position [1009, 0]
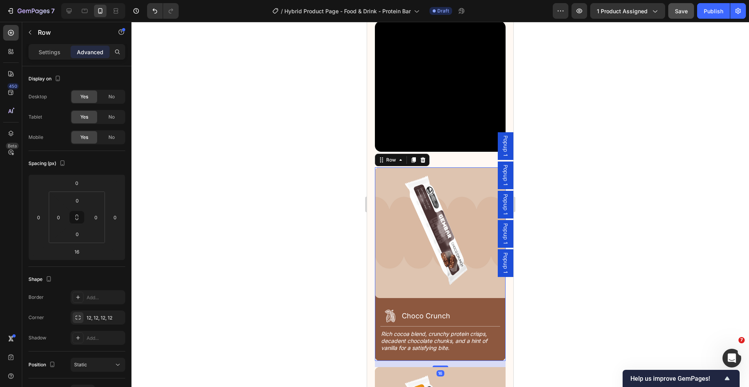
click at [443, 287] on div "Image Icon Choco Crunch Heading Row Title Line Rich cocoa blend, crunchy protei…" at bounding box center [440, 264] width 131 height 194
click at [62, 55] on div "Settings" at bounding box center [49, 52] width 39 height 12
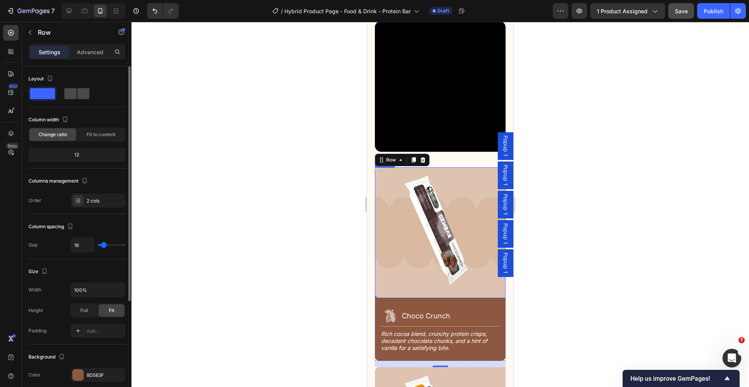
click at [90, 95] on div at bounding box center [77, 94] width 28 height 14
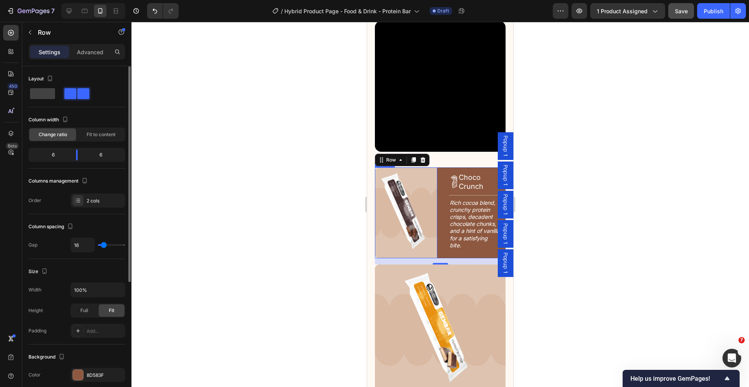
click at [87, 92] on span at bounding box center [83, 93] width 12 height 11
click at [639, 180] on div at bounding box center [439, 204] width 617 height 365
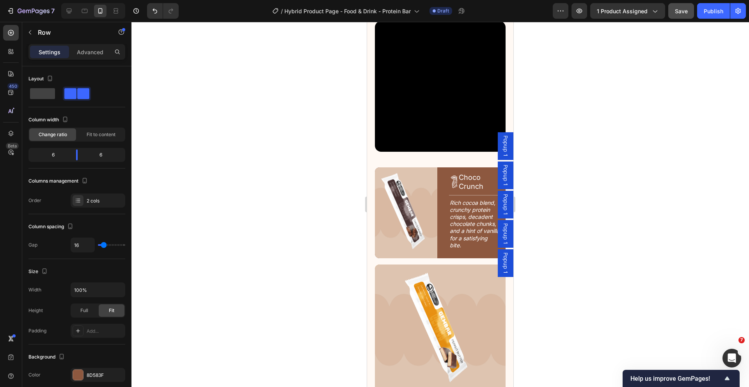
click at [639, 180] on div at bounding box center [439, 204] width 617 height 365
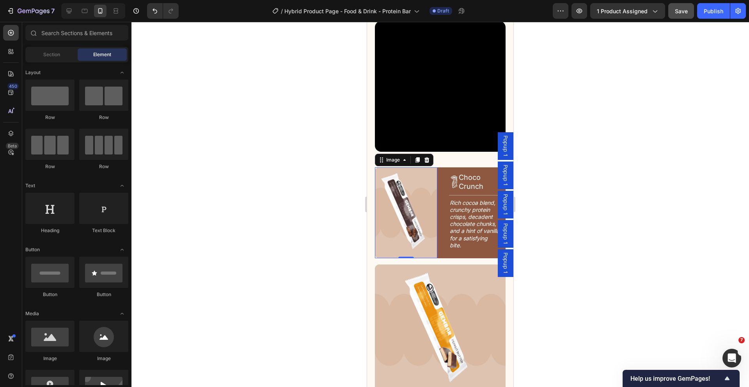
click at [416, 183] on img at bounding box center [406, 212] width 62 height 91
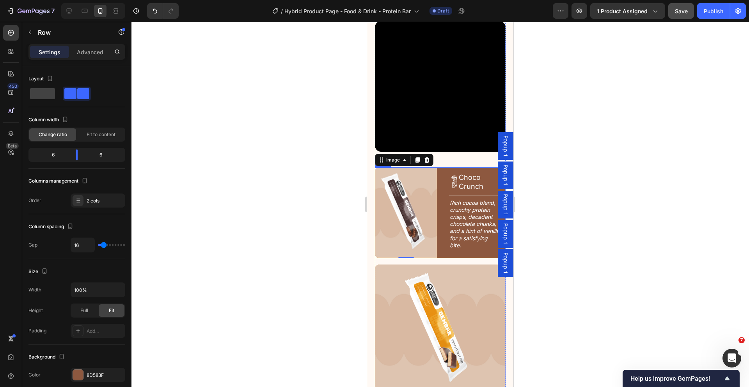
click at [439, 175] on div "Image 0 Icon Choco Crunch Heading Row Title Line Rich cocoa blend, crunchy prot…" at bounding box center [440, 212] width 131 height 91
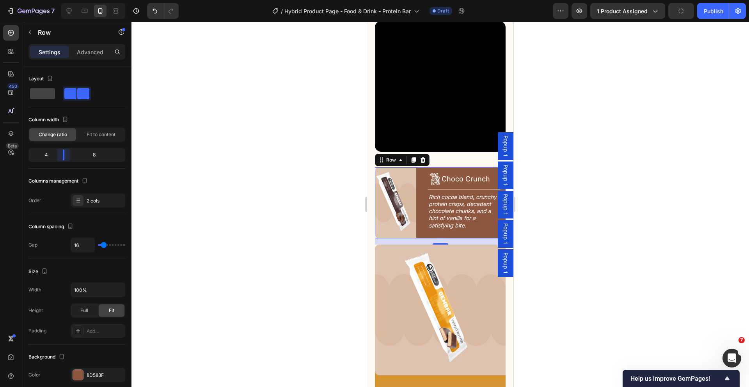
drag, startPoint x: 73, startPoint y: 154, endPoint x: 64, endPoint y: 157, distance: 9.6
click at [64, 0] on body "7 Version history / Hybrid Product Page - Food & Drink - Protein Bar Draft Prev…" at bounding box center [374, 0] width 749 height 0
click at [199, 209] on div at bounding box center [439, 204] width 617 height 365
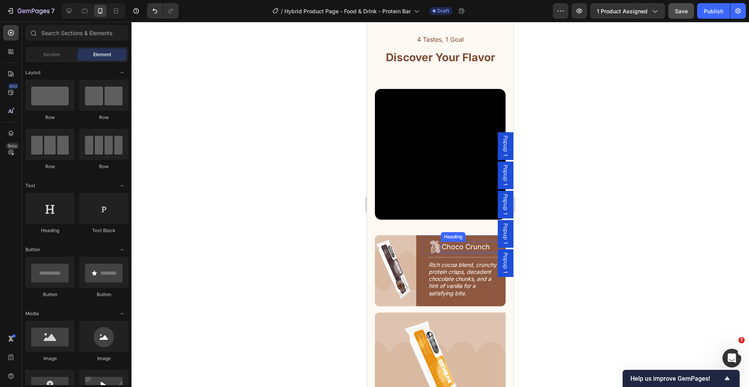
scroll to position [939, 0]
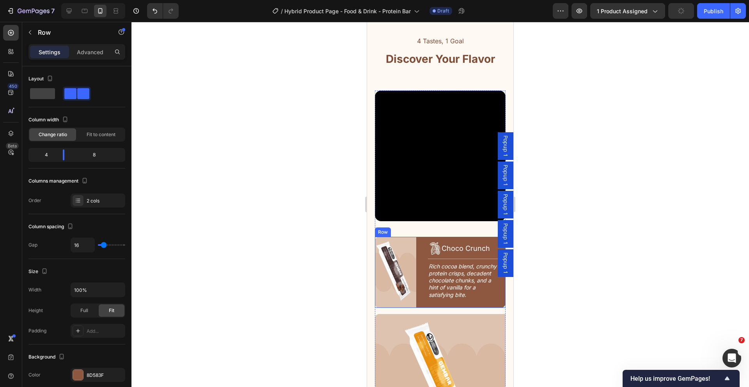
click at [418, 242] on div "Image Icon Choco Crunch Heading Row Title Line Rich cocoa blend, crunchy protei…" at bounding box center [440, 272] width 131 height 71
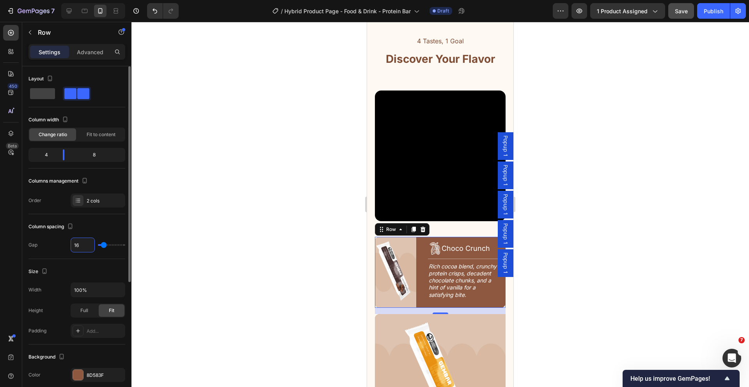
click at [84, 246] on input "16" at bounding box center [82, 245] width 23 height 14
type input "1"
type input "14"
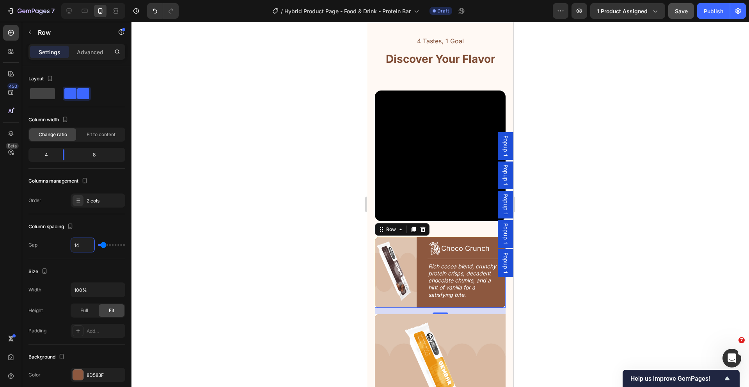
type input "14"
click at [418, 241] on div "Image Icon Choco Crunch Heading Row Title Line Rich cocoa blend, crunchy protei…" at bounding box center [440, 272] width 131 height 71
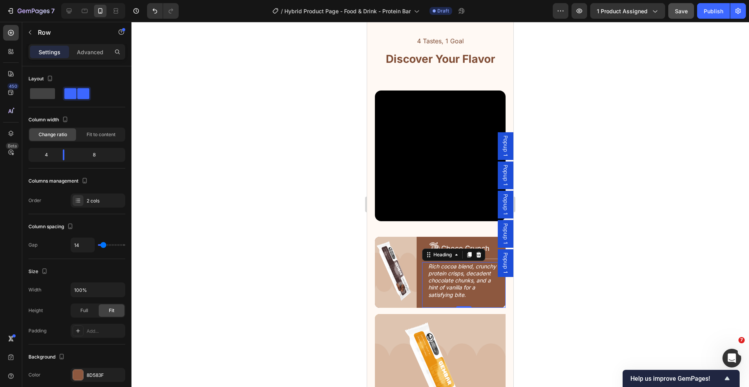
click at [452, 262] on h2 "Rich cocoa blend, crunchy protein crisps, decadent chocolate chunks, and a hint…" at bounding box center [463, 280] width 73 height 37
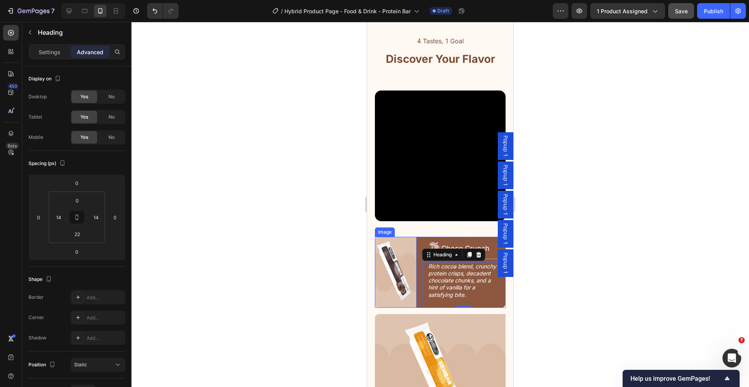
click at [322, 200] on div at bounding box center [439, 204] width 617 height 365
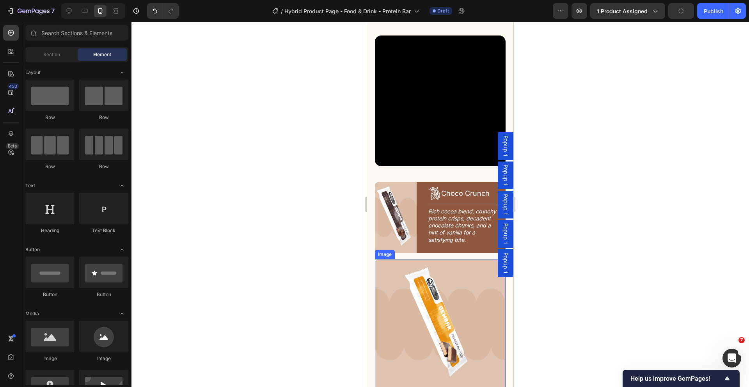
scroll to position [980, 0]
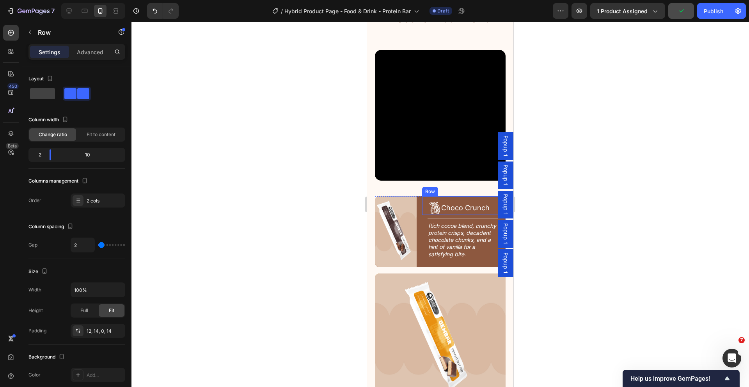
click at [423, 200] on div "Icon Choco Crunch Heading Row" at bounding box center [463, 205] width 83 height 19
click at [87, 48] on p "Advanced" at bounding box center [90, 52] width 27 height 8
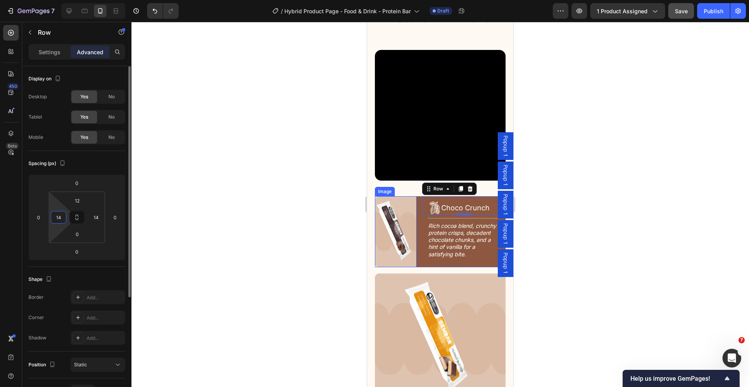
click at [62, 216] on input "14" at bounding box center [59, 217] width 12 height 12
type input "0"
click at [451, 225] on h2 "Rich cocoa blend, crunchy protein crisps, decadent chocolate chunks, and a hint…" at bounding box center [463, 239] width 73 height 37
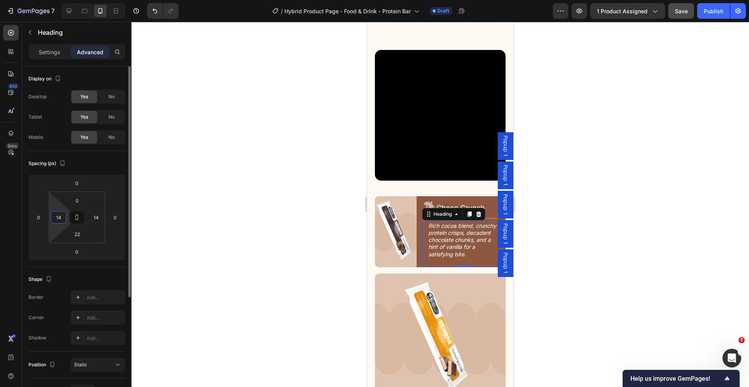
click at [64, 217] on input "14" at bounding box center [59, 217] width 12 height 12
type input "0"
click at [224, 214] on div at bounding box center [439, 204] width 617 height 365
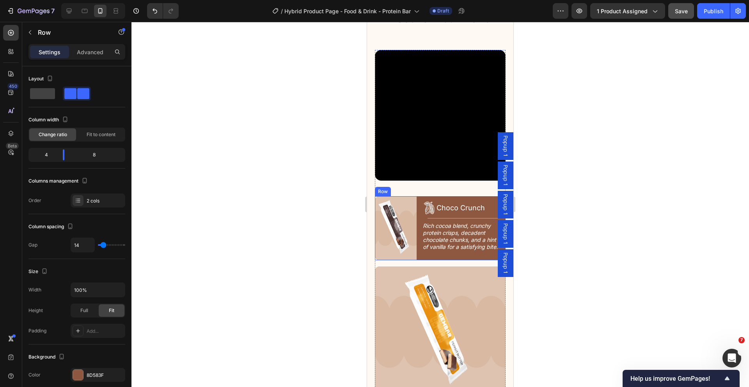
click at [419, 197] on div "Image Icon Choco Crunch Heading Row Title Line Rich cocoa blend, crunchy protei…" at bounding box center [440, 228] width 131 height 64
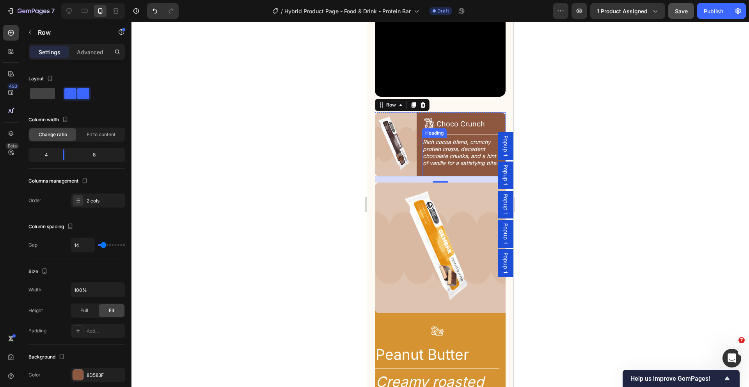
scroll to position [1070, 0]
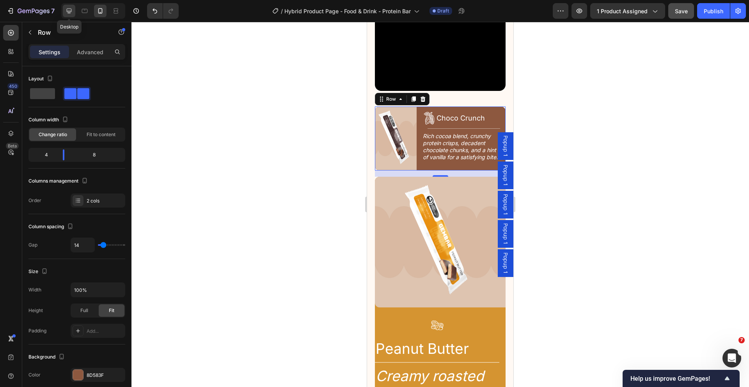
click at [68, 8] on icon at bounding box center [69, 11] width 8 height 8
type input "16"
type input "1200"
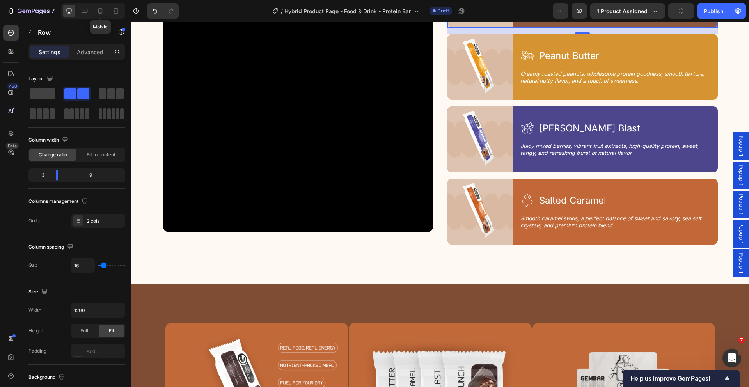
scroll to position [956, 0]
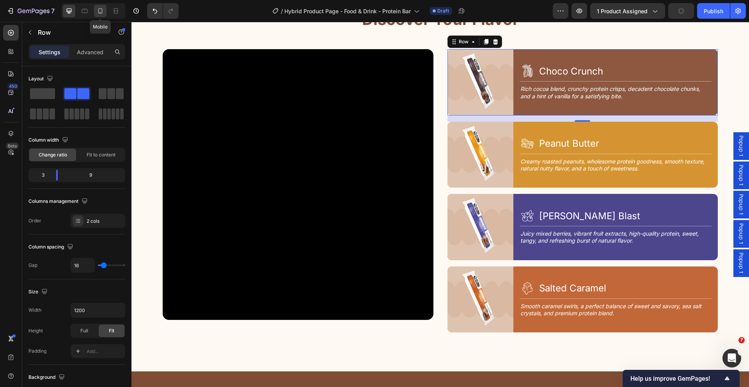
click at [100, 12] on icon at bounding box center [100, 11] width 8 height 8
type input "14"
type input "100%"
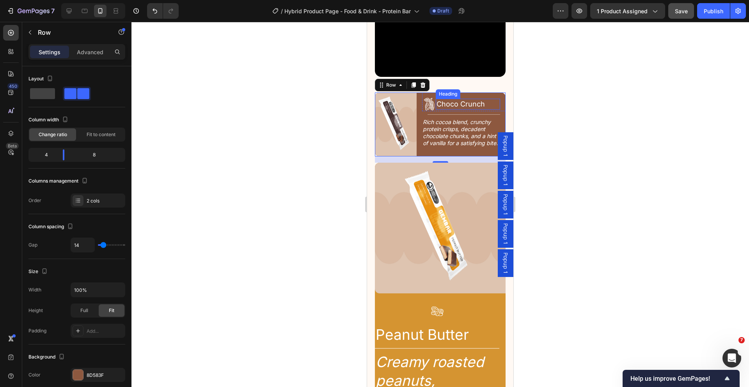
scroll to position [1085, 0]
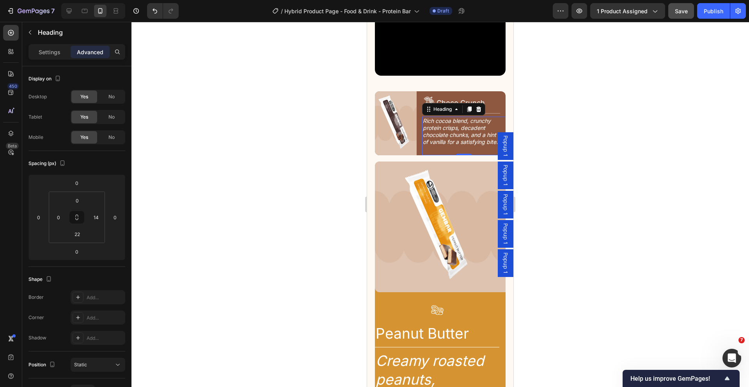
click at [462, 120] on h2 "Rich cocoa blend, crunchy protein crisps, decadent chocolate chunks, and a hint…" at bounding box center [461, 132] width 78 height 30
click at [478, 91] on div "Icon Choco Crunch Heading Row 0" at bounding box center [463, 100] width 83 height 19
click at [563, 111] on div at bounding box center [439, 204] width 617 height 365
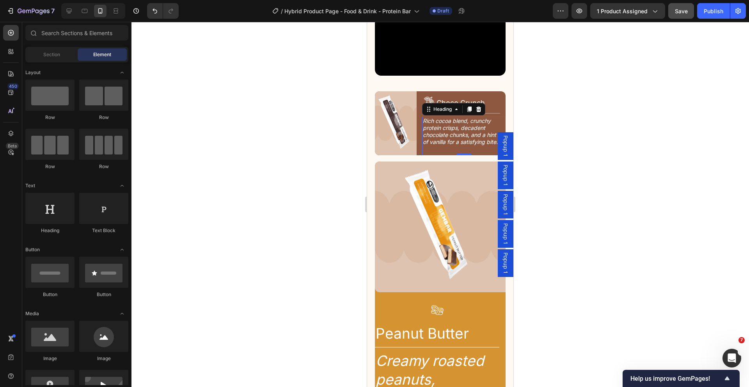
click at [452, 136] on h2 "Rich cocoa blend, crunchy protein crisps, decadent chocolate chunks, and a hint…" at bounding box center [461, 132] width 78 height 30
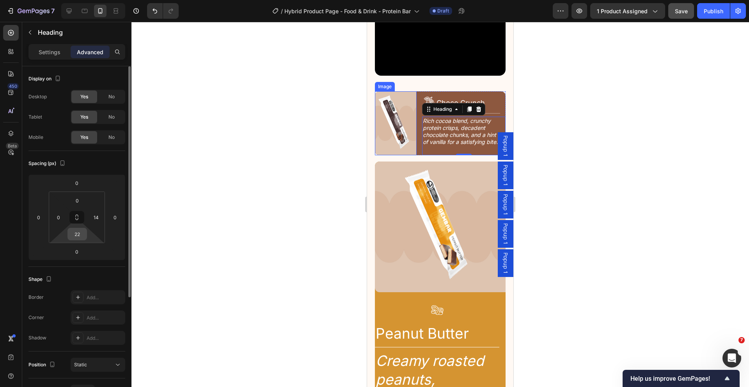
click at [80, 234] on input "22" at bounding box center [77, 234] width 16 height 12
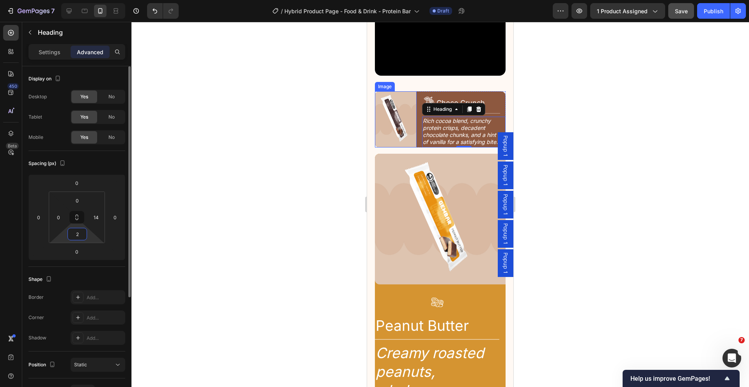
type input "20"
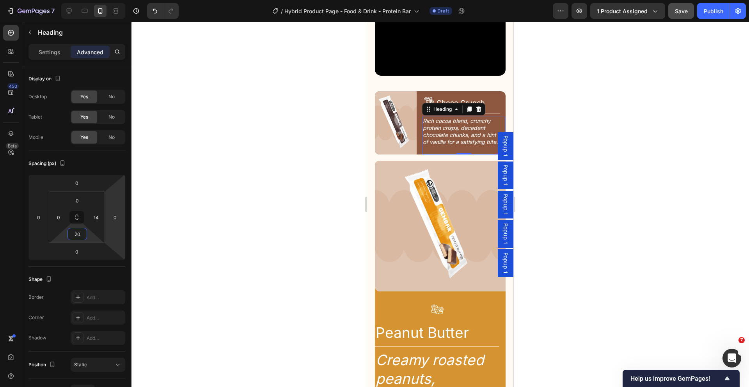
click at [620, 100] on div at bounding box center [439, 204] width 617 height 365
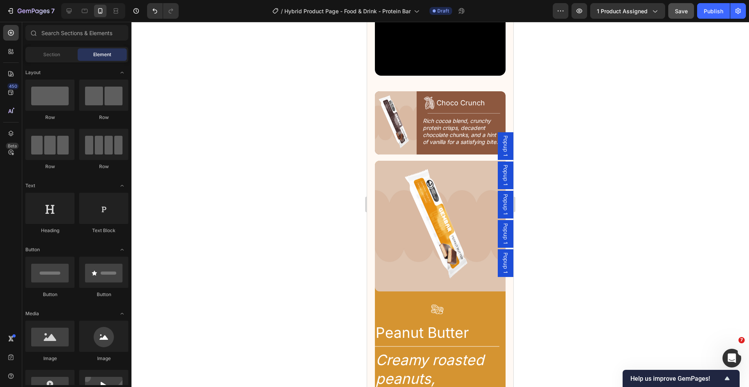
click at [620, 100] on div at bounding box center [439, 204] width 617 height 365
click at [570, 91] on div at bounding box center [439, 204] width 617 height 365
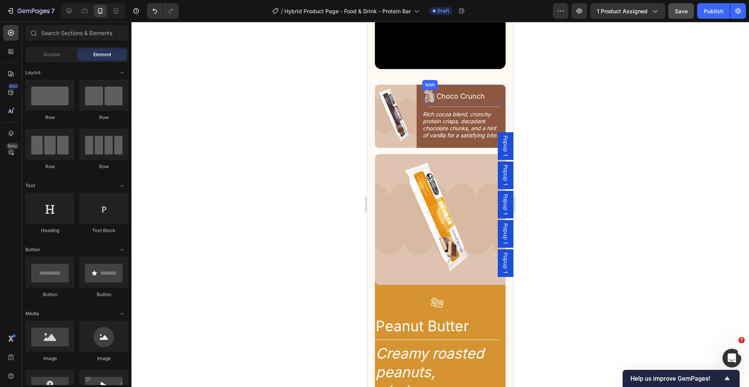
scroll to position [1100, 0]
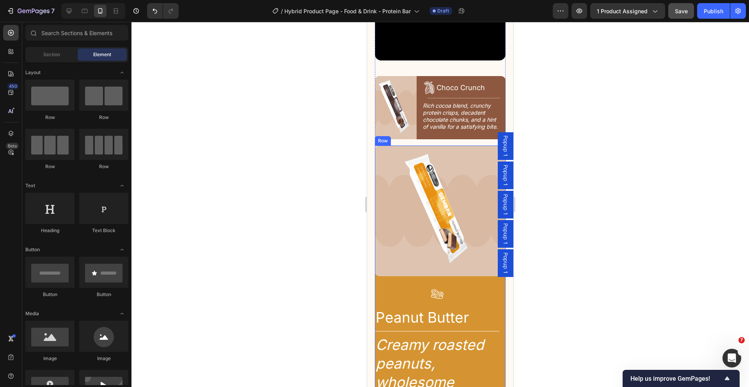
click at [397, 274] on div "Image Icon Peanut Butter Heading Row Title Line Creamy roasted peanuts, wholeso…" at bounding box center [440, 336] width 131 height 383
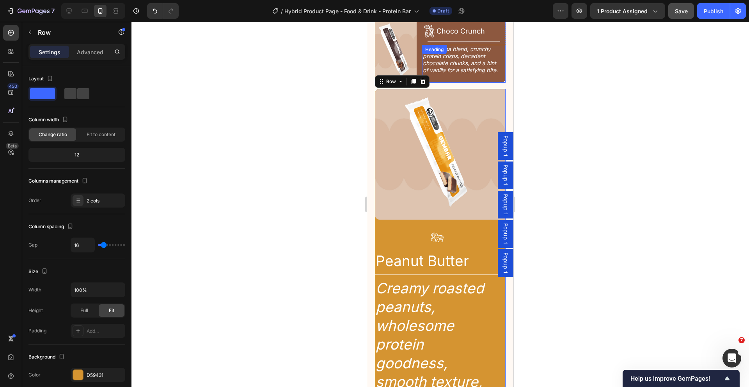
scroll to position [1074, 0]
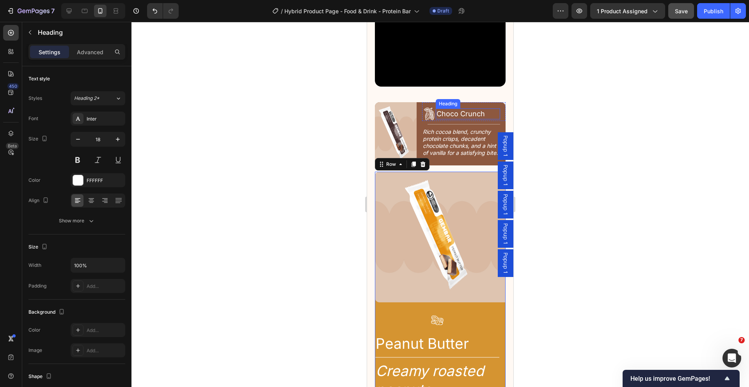
click at [463, 108] on h2 "Choco Crunch" at bounding box center [468, 113] width 64 height 11
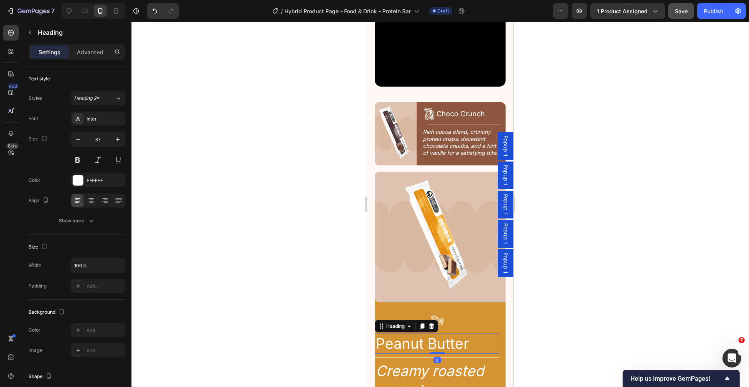
click at [443, 337] on h2 "Peanut Butter" at bounding box center [437, 343] width 124 height 20
click at [106, 138] on input "37" at bounding box center [98, 139] width 26 height 14
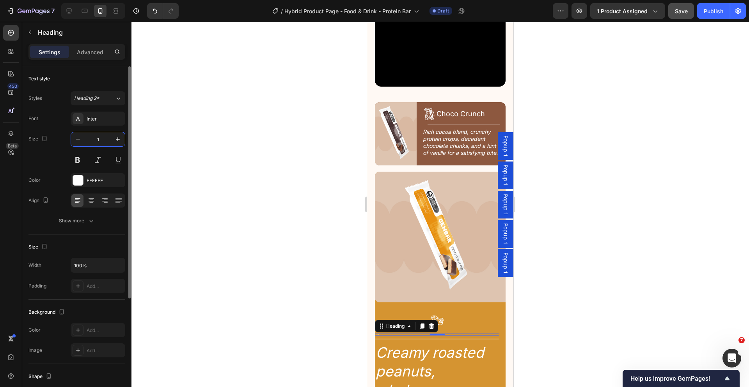
type input "18"
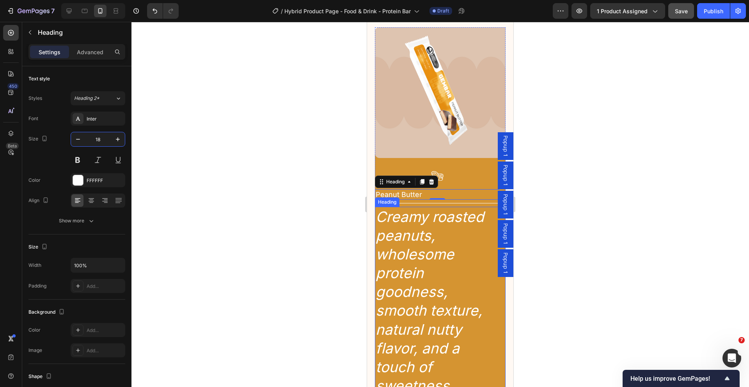
scroll to position [1294, 0]
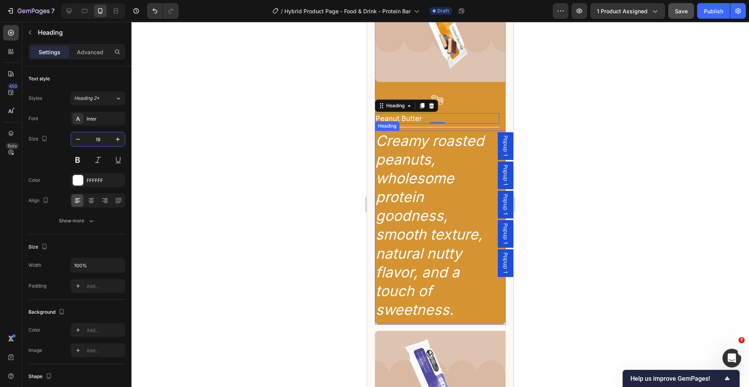
click at [433, 224] on h2 "Creamy roasted peanuts, wholesome protein goodness, smooth texture, natural nut…" at bounding box center [437, 225] width 124 height 189
click at [423, 212] on h2 "Creamy roasted peanuts, wholesome protein goodness, smooth texture, natural nut…" at bounding box center [437, 225] width 124 height 189
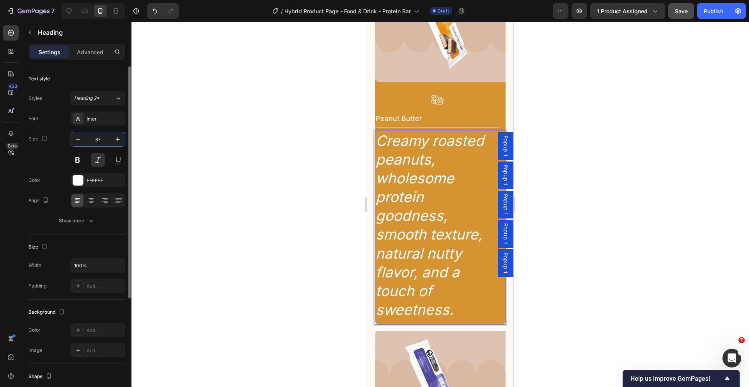
click at [101, 141] on input "37" at bounding box center [98, 139] width 26 height 14
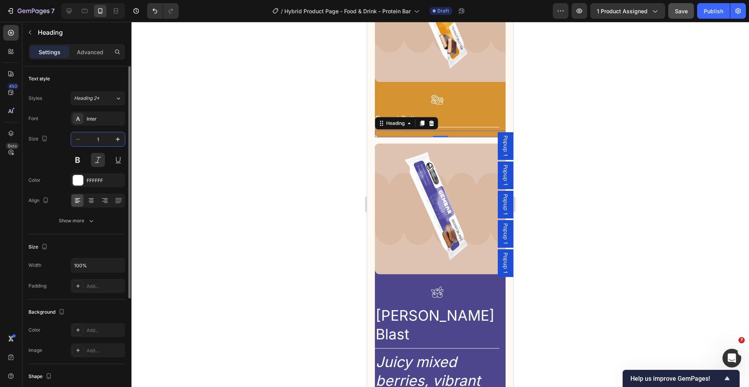
type input "14"
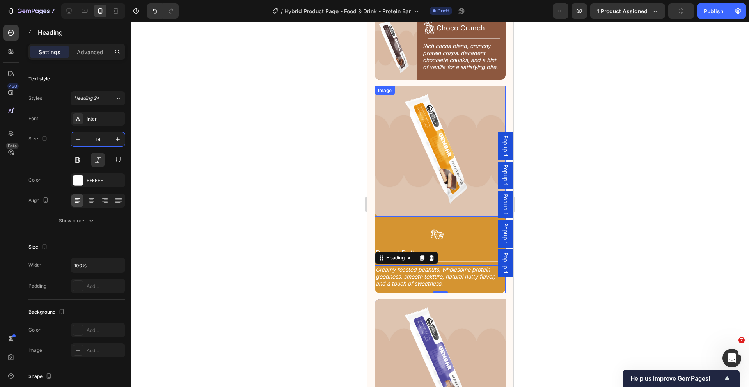
scroll to position [1077, 0]
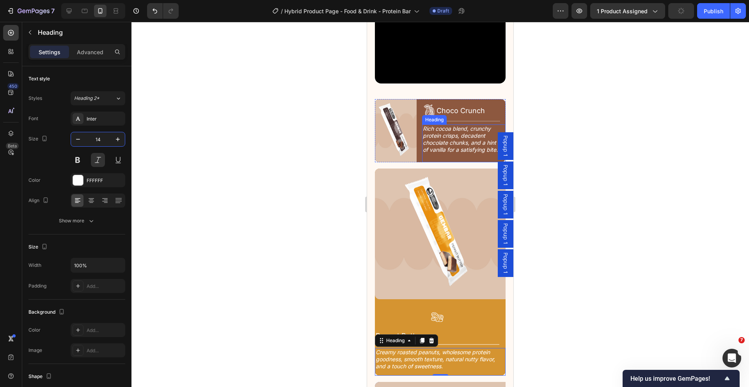
click at [439, 141] on h2 "Rich cocoa blend, crunchy protein crisps, decadent chocolate chunks, and a hint…" at bounding box center [461, 139] width 78 height 30
click at [442, 356] on p "Creamy roasted peanuts, wholesome protein goodness, smooth texture, natural nut…" at bounding box center [437, 359] width 123 height 21
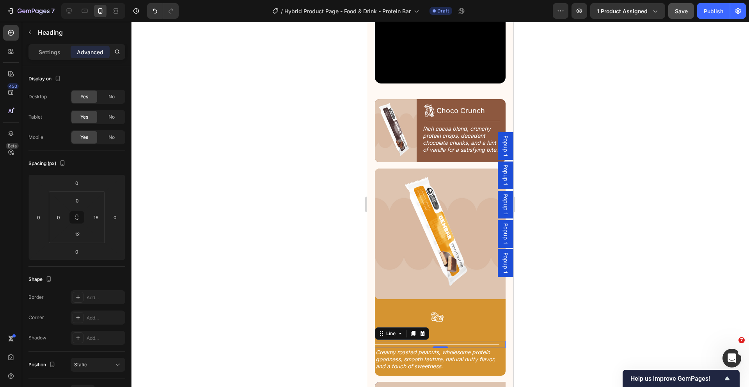
click at [461, 341] on div "Title Line 0" at bounding box center [440, 344] width 131 height 7
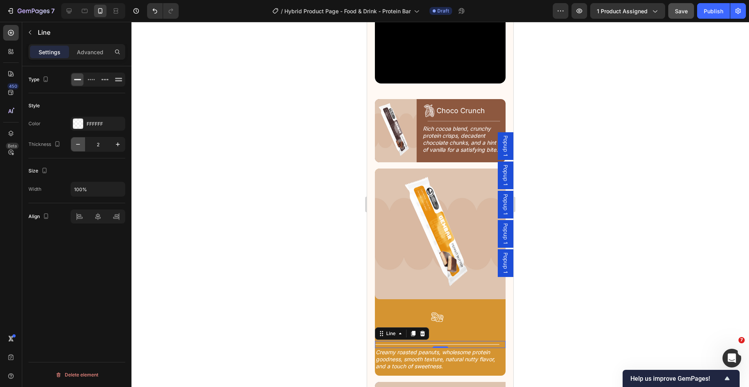
click at [77, 143] on icon "button" at bounding box center [78, 144] width 8 height 8
type input "1"
click at [96, 54] on p "Advanced" at bounding box center [90, 52] width 27 height 8
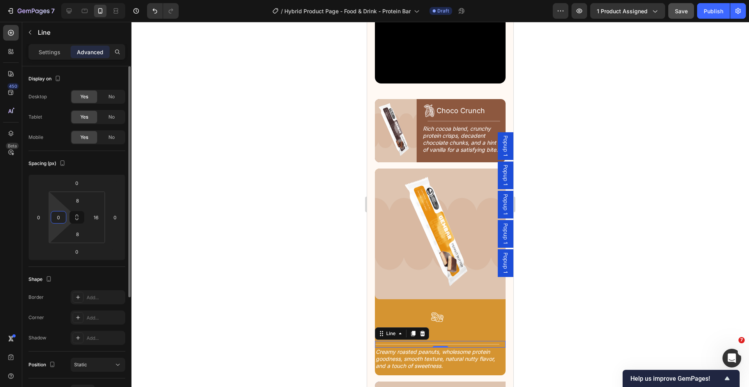
click at [59, 218] on input "0" at bounding box center [59, 217] width 12 height 12
type input "14"
click at [98, 216] on input "16" at bounding box center [96, 217] width 12 height 12
type input "14"
click at [58, 218] on input "14" at bounding box center [59, 217] width 12 height 12
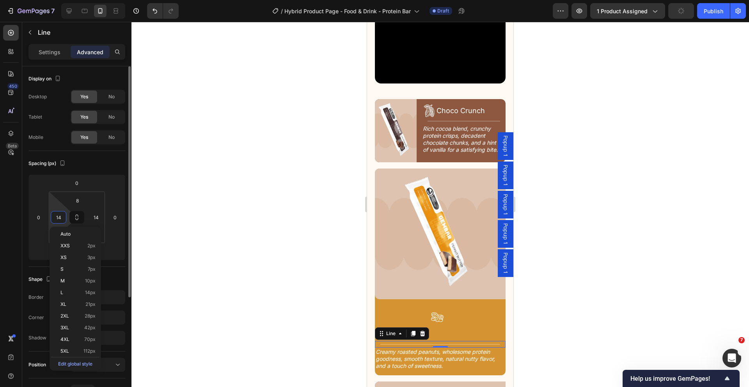
type input "0"
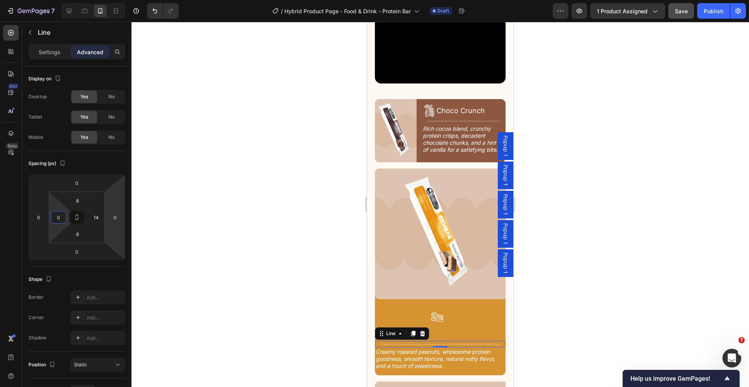
click at [538, 319] on div at bounding box center [439, 204] width 617 height 365
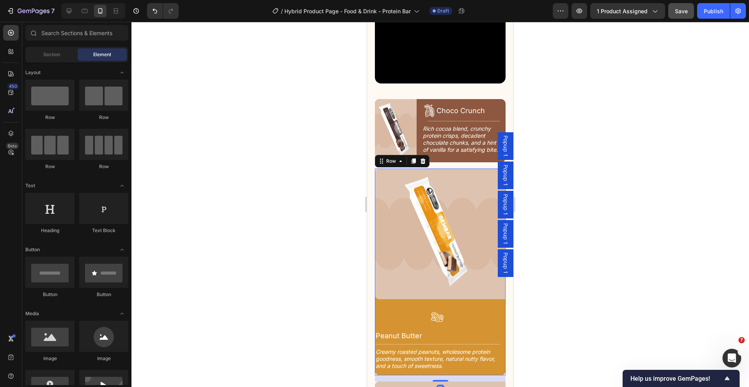
click at [454, 298] on div "Image Icon Peanut Butter Heading Row Title Line Creamy roasted peanuts, wholeso…" at bounding box center [440, 271] width 131 height 207
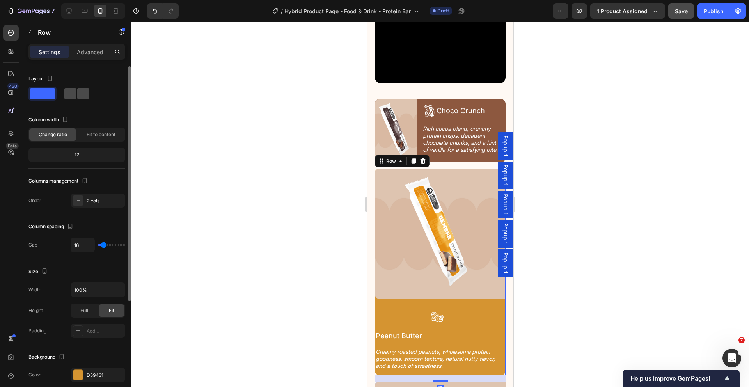
click at [76, 97] on span at bounding box center [70, 93] width 12 height 11
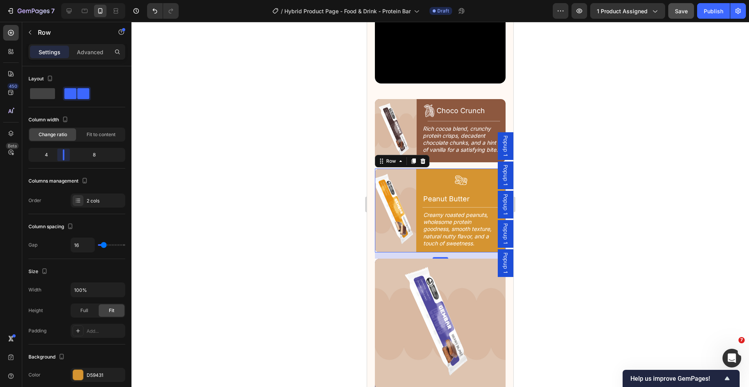
drag, startPoint x: 77, startPoint y: 159, endPoint x: 58, endPoint y: 158, distance: 18.8
click at [58, 0] on body "7 Version history / Hybrid Product Page - Food & Drink - Protein Bar Draft Prev…" at bounding box center [374, 0] width 749 height 0
click at [419, 184] on div "Image Icon Peanut Butter Heading Row Title Line Creamy roasted peanuts, wholeso…" at bounding box center [440, 210] width 131 height 84
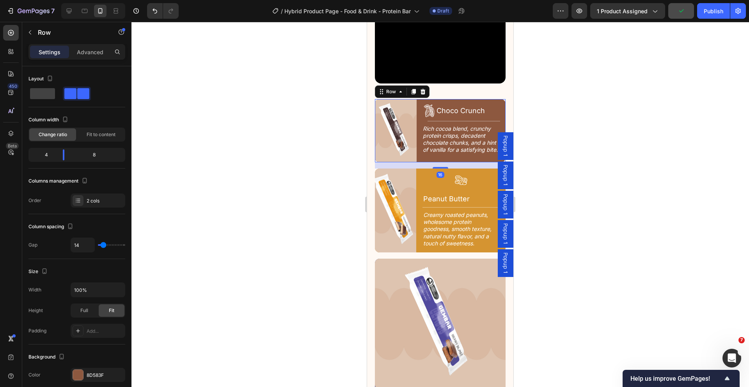
click at [418, 115] on div "Image Icon Choco Crunch Heading Row Title Line Rich cocoa blend, crunchy protei…" at bounding box center [440, 130] width 131 height 63
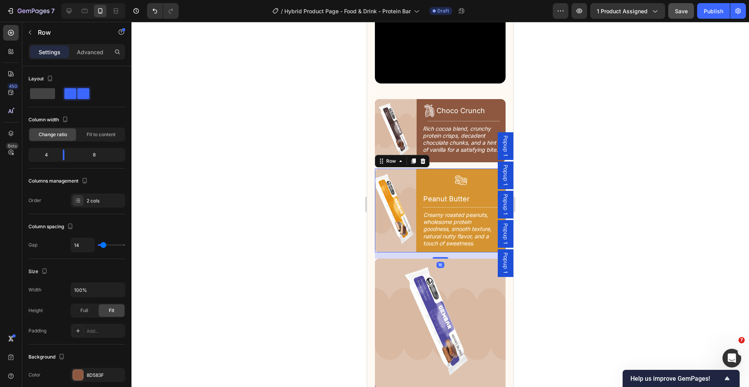
click at [420, 178] on div "Image Icon Peanut Butter Heading Row Title Line Creamy roasted peanuts, wholeso…" at bounding box center [440, 210] width 131 height 84
click at [80, 246] on input "16" at bounding box center [82, 245] width 23 height 14
type input "1"
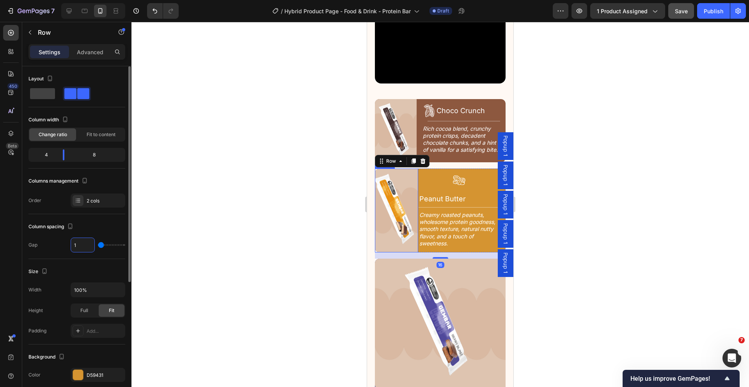
type input "14"
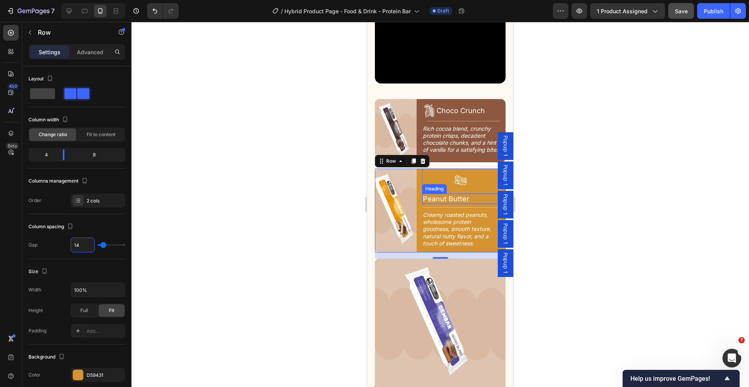
click at [465, 202] on h2 "Peanut Butter" at bounding box center [460, 198] width 77 height 11
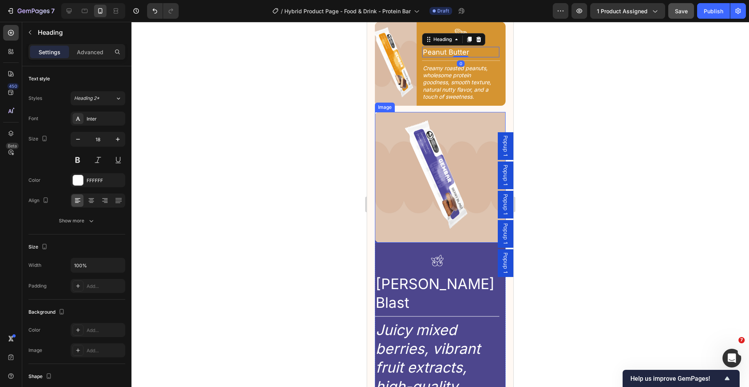
scroll to position [1222, 0]
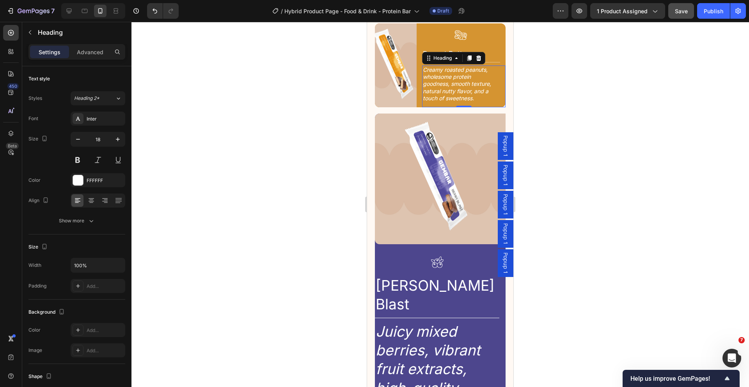
click at [468, 92] on p "Creamy roasted peanuts, wholesome protein goodness, smooth texture, natural nut…" at bounding box center [461, 83] width 76 height 35
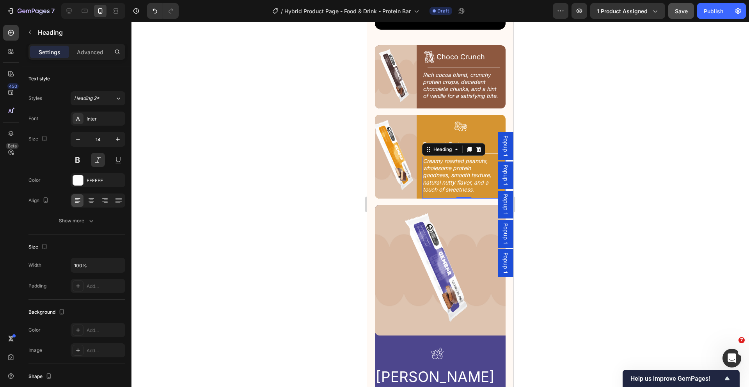
scroll to position [1059, 0]
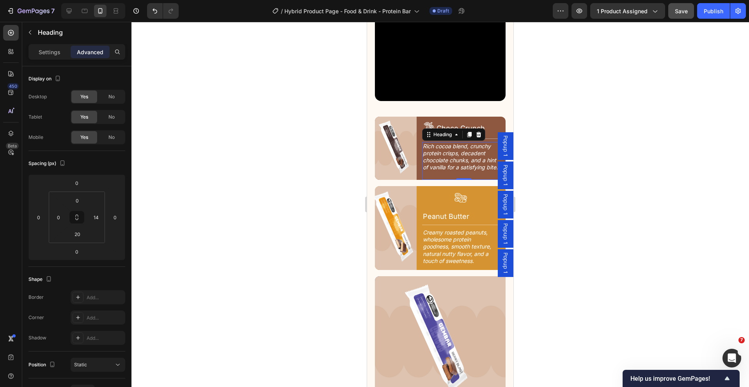
click at [459, 165] on h2 "Rich cocoa blend, crunchy protein crisps, decadent chocolate chunks, and a hint…" at bounding box center [461, 157] width 78 height 30
click at [457, 243] on p "Creamy roasted peanuts, wholesome protein goodness, smooth texture, natural nut…" at bounding box center [461, 246] width 76 height 35
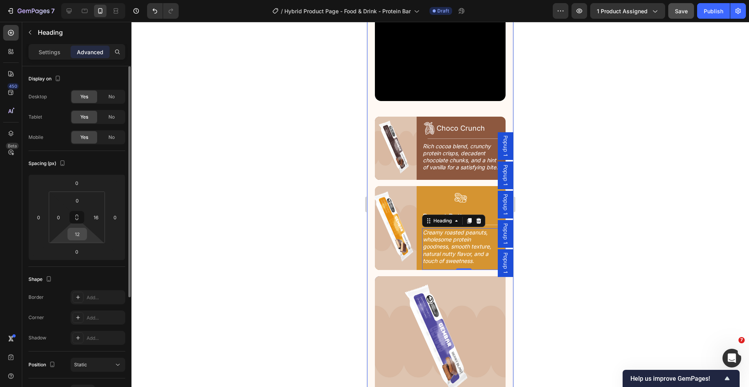
click at [80, 236] on input "12" at bounding box center [77, 234] width 16 height 12
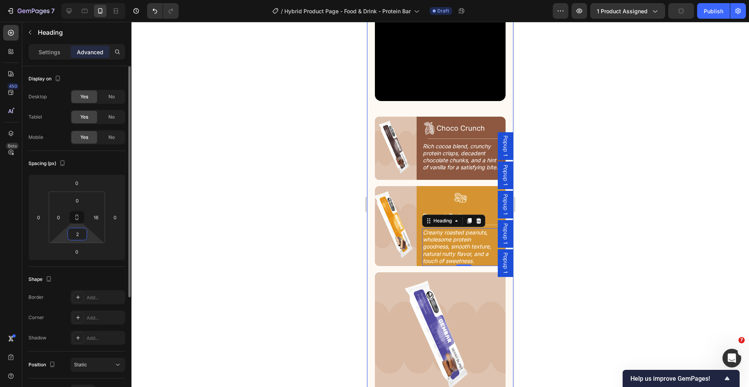
type input "20"
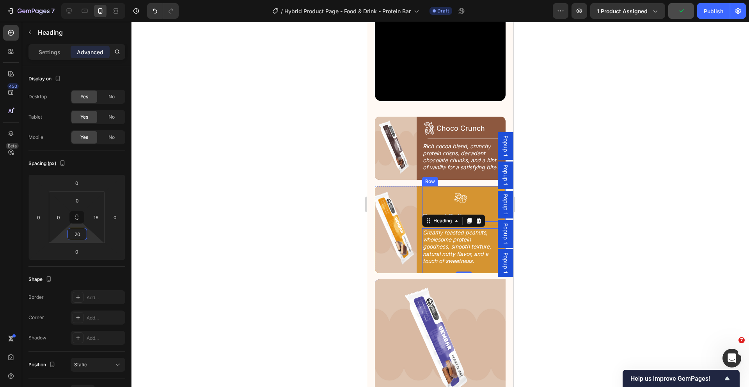
click at [427, 210] on div "Icon Peanut Butter Heading Row" at bounding box center [463, 203] width 83 height 35
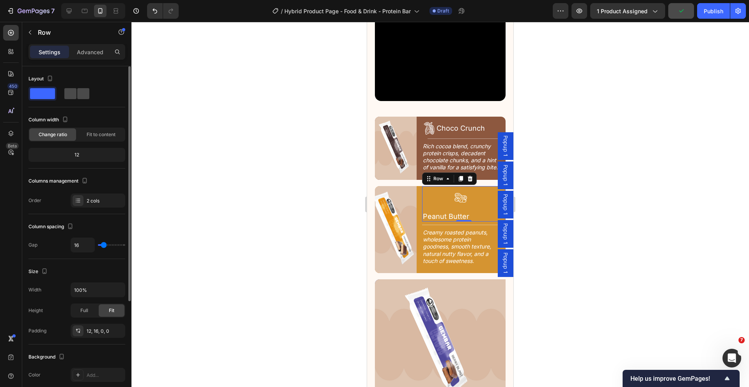
click at [76, 90] on div at bounding box center [76, 93] width 25 height 11
type input "8"
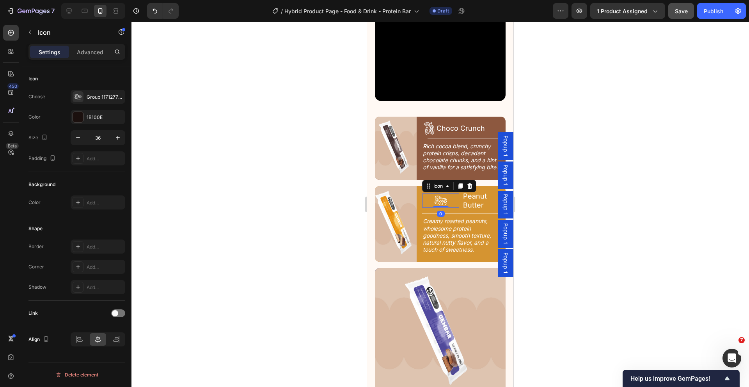
click at [434, 198] on icon at bounding box center [441, 200] width 14 height 14
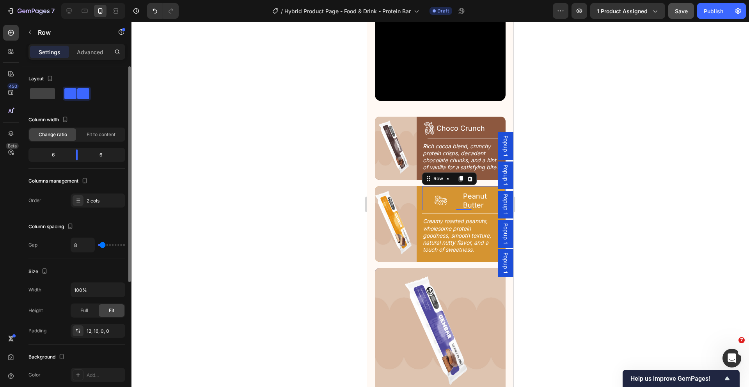
click at [457, 201] on div "Icon Peanut Butter Heading Row 0" at bounding box center [463, 198] width 83 height 25
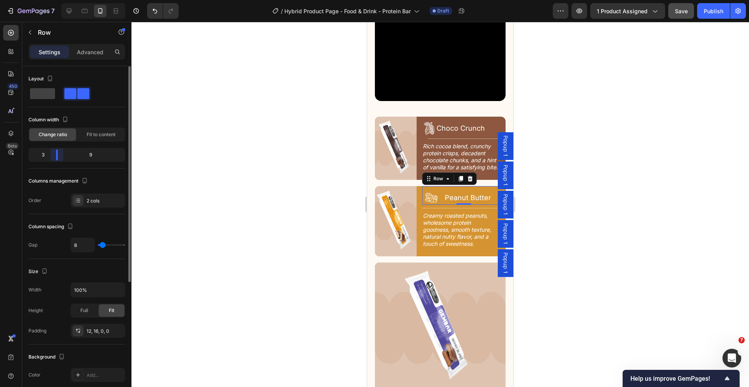
drag, startPoint x: 75, startPoint y: 156, endPoint x: 50, endPoint y: 157, distance: 25.0
click at [50, 0] on body "7 Version history / Hybrid Product Page - Food & Drink - Protein Bar Draft Prev…" at bounding box center [374, 0] width 749 height 0
click at [620, 181] on div at bounding box center [439, 204] width 617 height 365
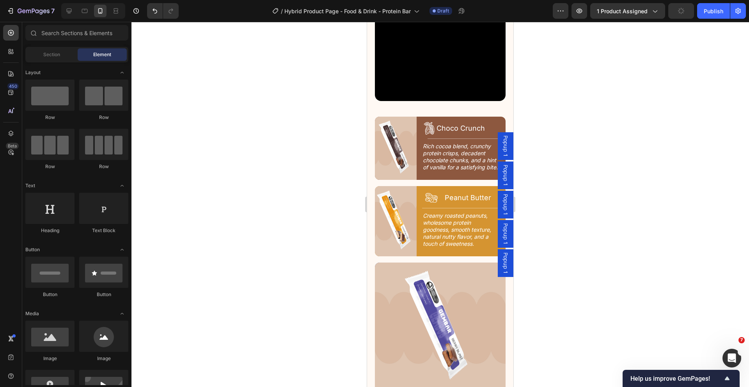
click at [620, 181] on div at bounding box center [439, 204] width 617 height 365
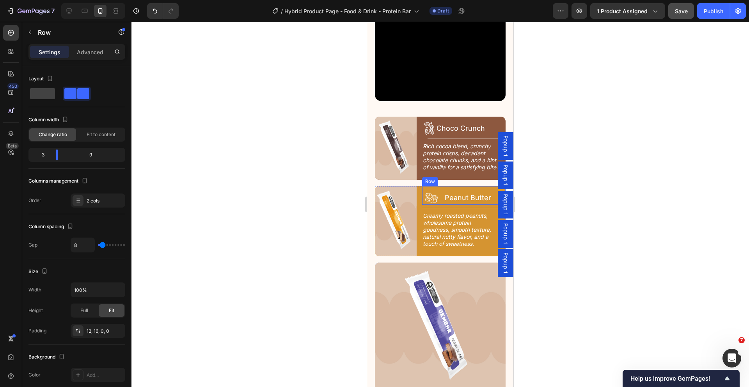
click at [439, 192] on div "Icon Peanut Butter Heading Row" at bounding box center [463, 195] width 83 height 19
click at [85, 50] on p "Advanced" at bounding box center [90, 52] width 27 height 8
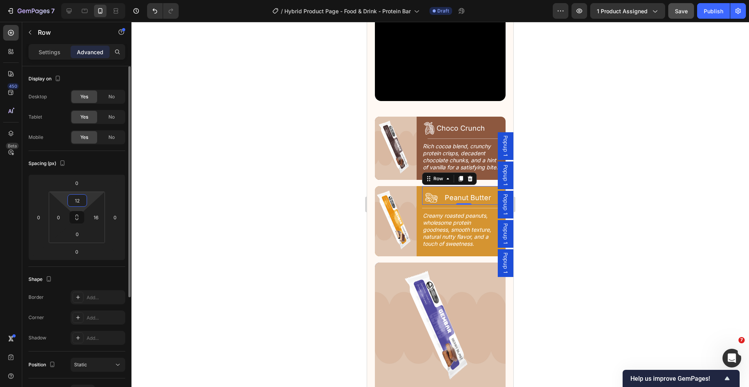
click at [84, 201] on input "12" at bounding box center [77, 201] width 16 height 12
type input "14"
click at [99, 218] on input "16" at bounding box center [96, 217] width 12 height 12
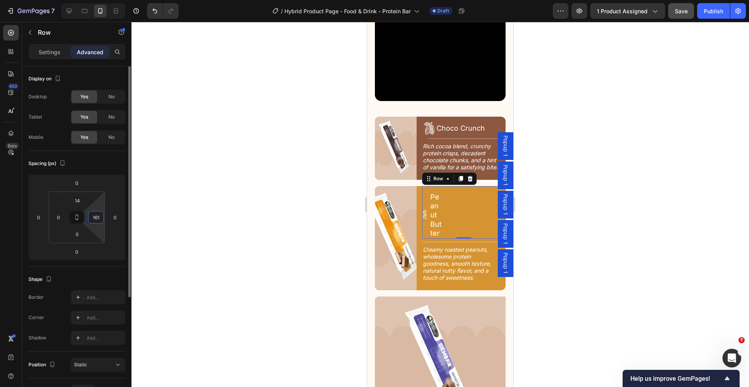
type input "4"
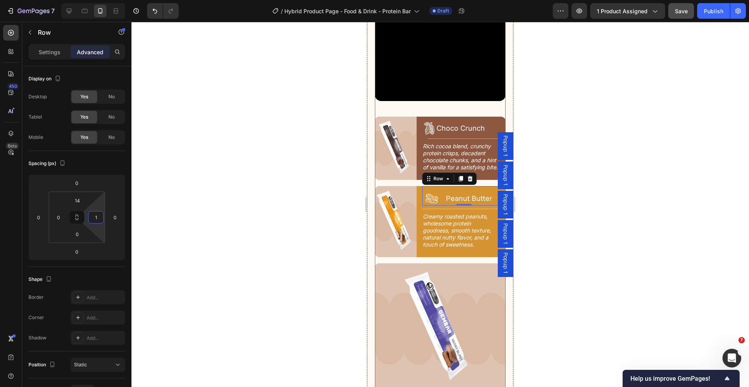
type input "14"
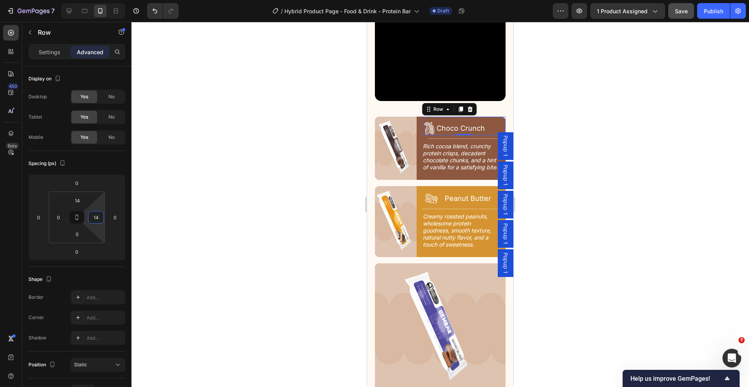
click at [495, 118] on div "Icon Choco Crunch Heading Row 0" at bounding box center [463, 126] width 83 height 19
click at [83, 201] on input "12" at bounding box center [77, 201] width 16 height 12
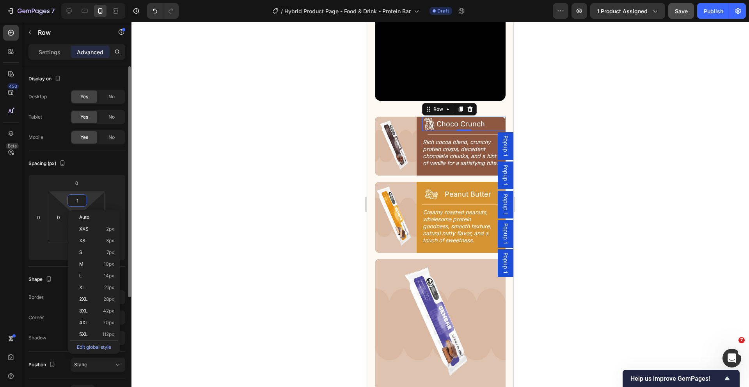
type input "14"
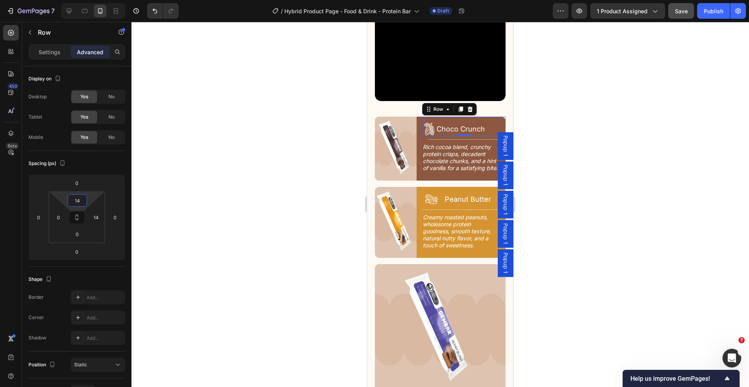
click at [564, 190] on div at bounding box center [439, 204] width 617 height 365
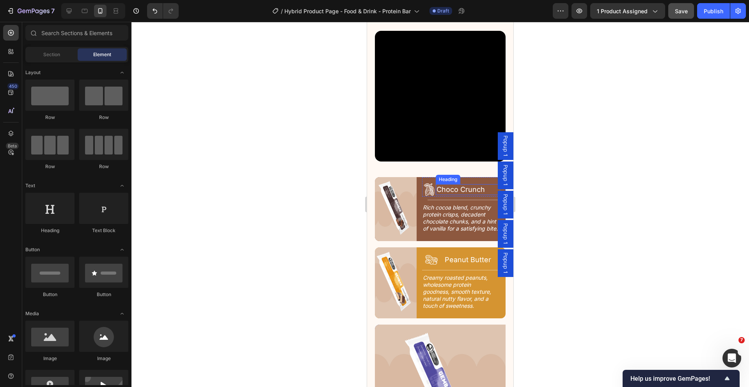
scroll to position [992, 0]
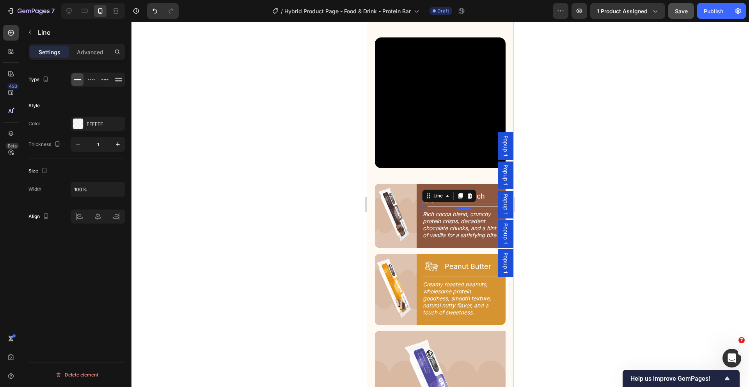
click at [446, 203] on div "Title Line 0" at bounding box center [463, 206] width 83 height 7
click at [87, 55] on p "Advanced" at bounding box center [90, 52] width 27 height 8
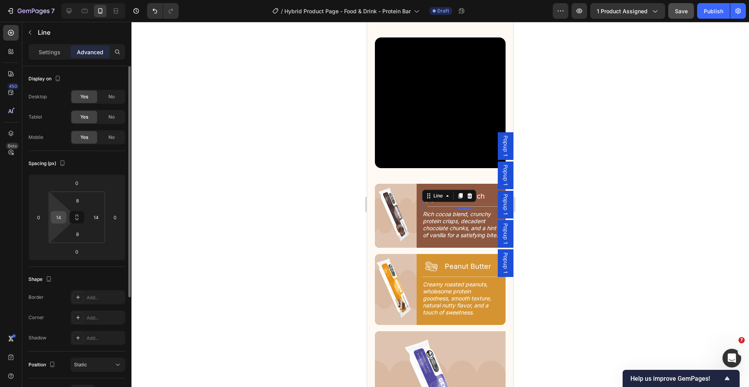
click at [61, 218] on input "14" at bounding box center [59, 217] width 12 height 12
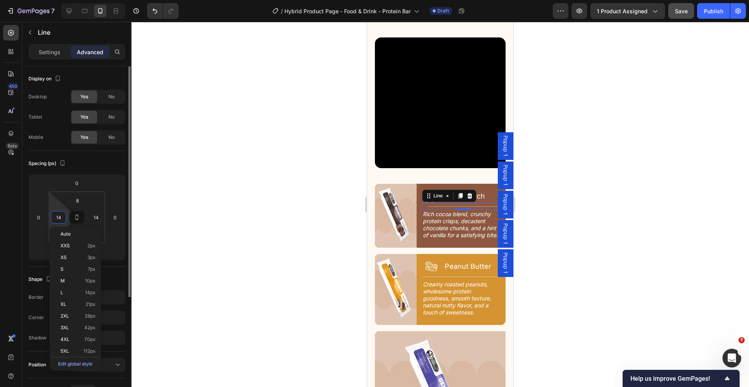
type input "0"
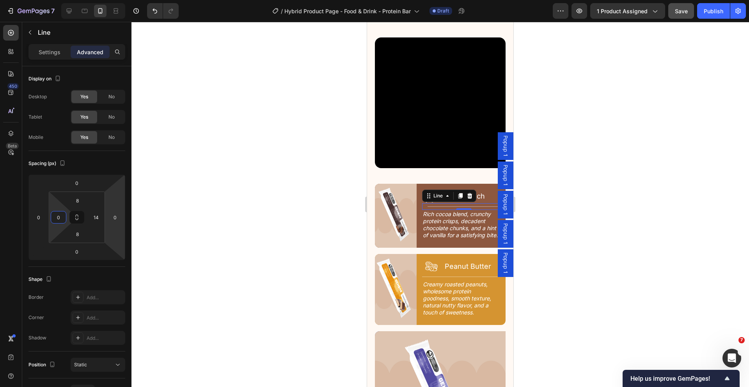
click at [576, 215] on div at bounding box center [439, 204] width 617 height 365
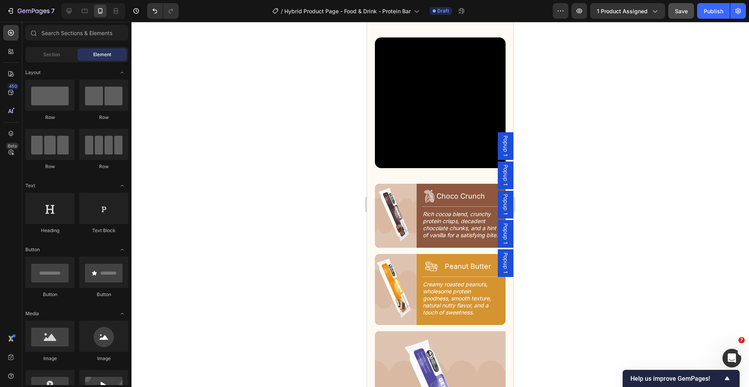
drag, startPoint x: 576, startPoint y: 214, endPoint x: 544, endPoint y: 206, distance: 33.4
click at [575, 214] on div at bounding box center [439, 204] width 617 height 365
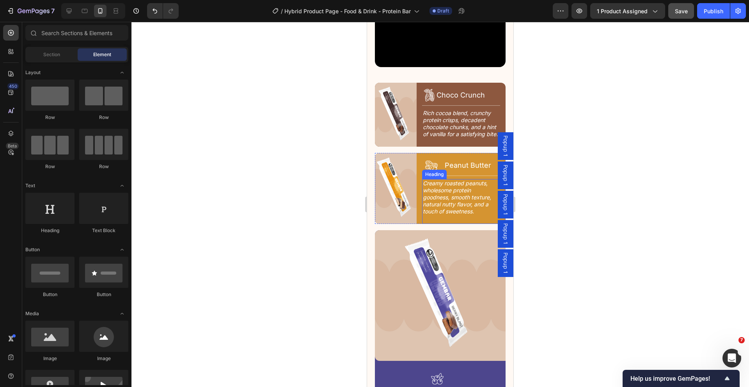
scroll to position [1122, 0]
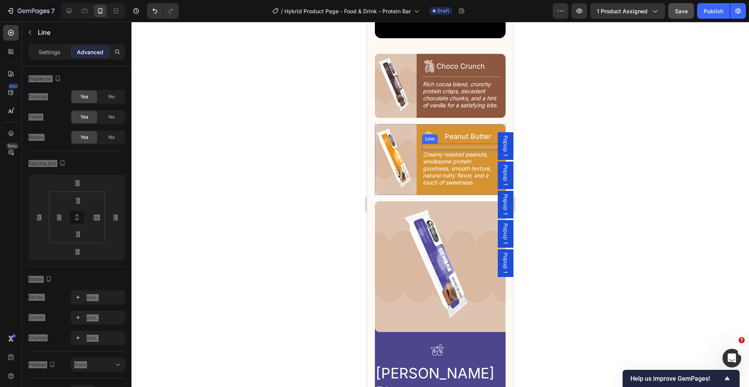
click at [447, 147] on div at bounding box center [461, 147] width 78 height 0
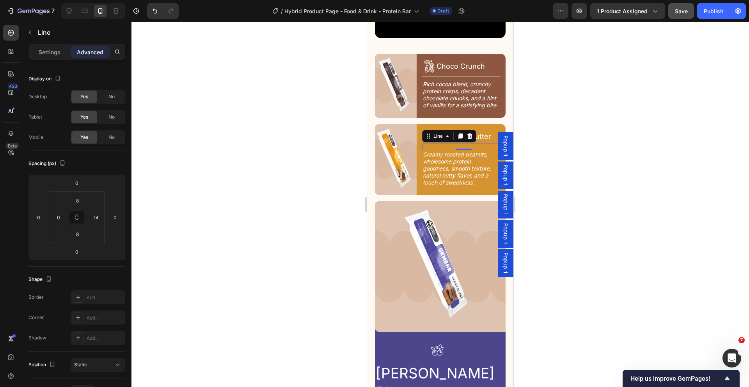
click at [573, 196] on div at bounding box center [439, 204] width 617 height 365
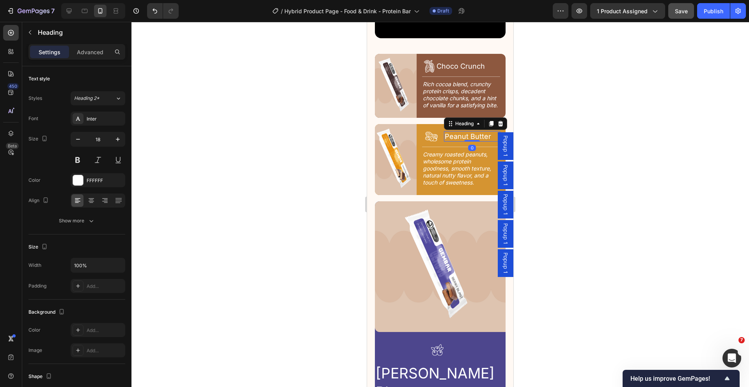
click at [444, 136] on h2 "Peanut Butter" at bounding box center [472, 136] width 56 height 11
click at [438, 135] on div "Icon Peanut Butter Heading 0 Row" at bounding box center [463, 133] width 83 height 19
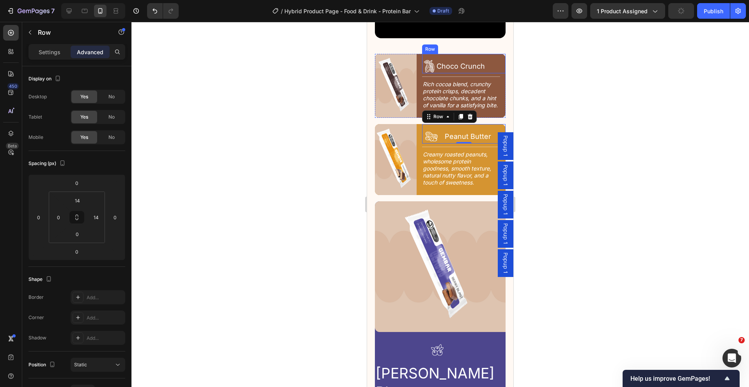
click at [440, 54] on div "Icon Choco Crunch Heading Row" at bounding box center [463, 63] width 83 height 19
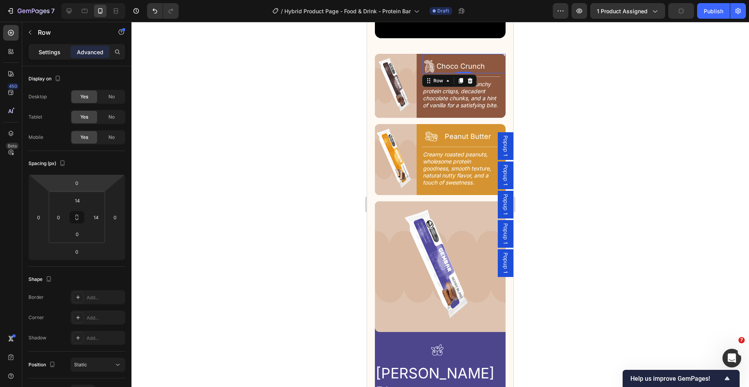
click at [44, 50] on p "Settings" at bounding box center [50, 52] width 22 height 8
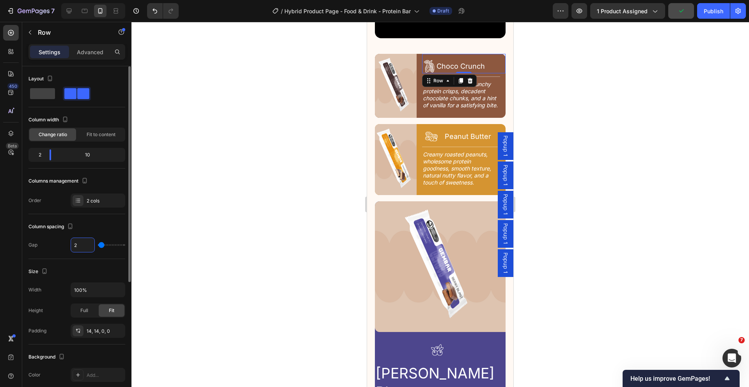
click at [84, 246] on input "2" at bounding box center [82, 245] width 23 height 14
type input "6"
type input "0"
type input "8"
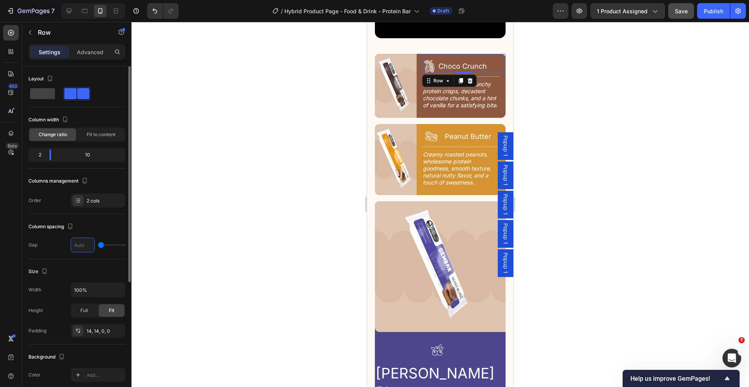
type input "8"
click at [446, 54] on div "Icon Choco Crunch Heading Row 0" at bounding box center [463, 63] width 83 height 19
drag, startPoint x: 51, startPoint y: 158, endPoint x: 86, endPoint y: 147, distance: 37.2
click at [54, 0] on body "7 Version history / Hybrid Product Page - Food & Drink - Protein Bar Draft Prev…" at bounding box center [374, 0] width 749 height 0
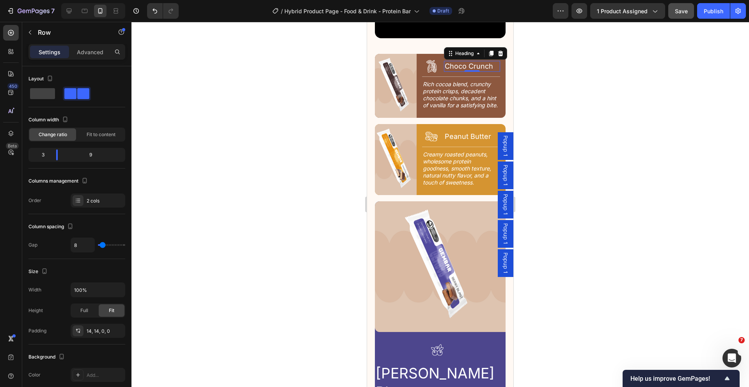
click at [447, 61] on h2 "Choco Crunch" at bounding box center [472, 66] width 56 height 11
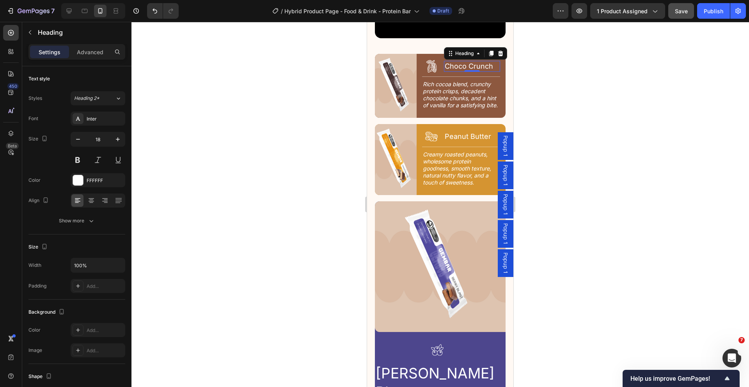
click at [612, 59] on div at bounding box center [439, 204] width 617 height 365
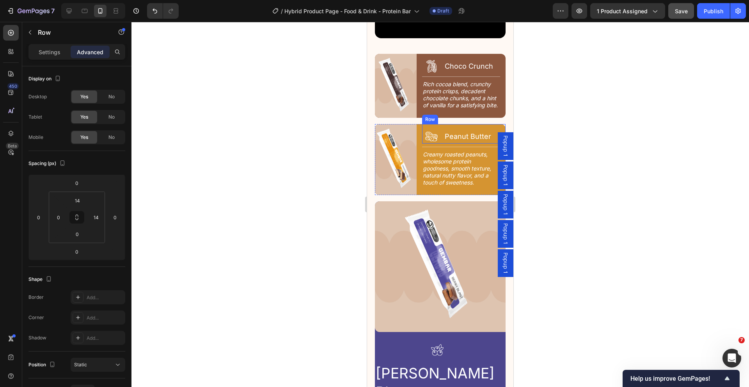
click at [440, 132] on div "Icon Peanut Butter Heading Row" at bounding box center [463, 133] width 83 height 19
click at [46, 55] on p "Settings" at bounding box center [50, 52] width 22 height 8
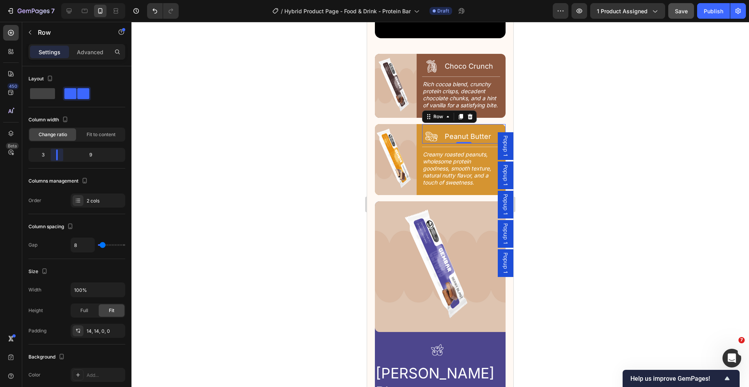
drag, startPoint x: 60, startPoint y: 151, endPoint x: 50, endPoint y: 151, distance: 9.8
click at [50, 0] on body "7 Version history / Hybrid Product Page - Food & Drink - Protein Bar Draft Prev…" at bounding box center [374, 0] width 749 height 0
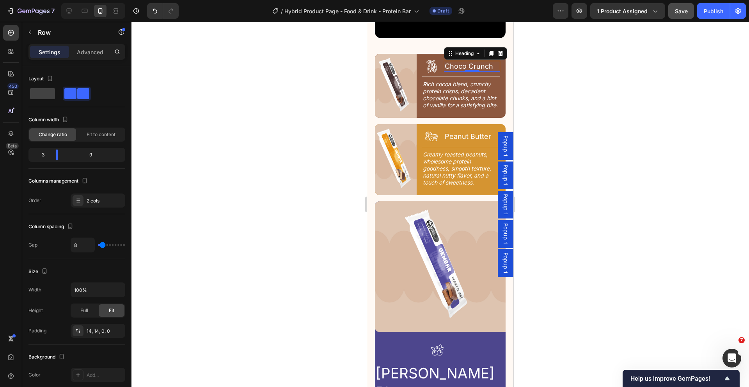
click at [445, 61] on h2 "Choco Crunch" at bounding box center [472, 66] width 56 height 11
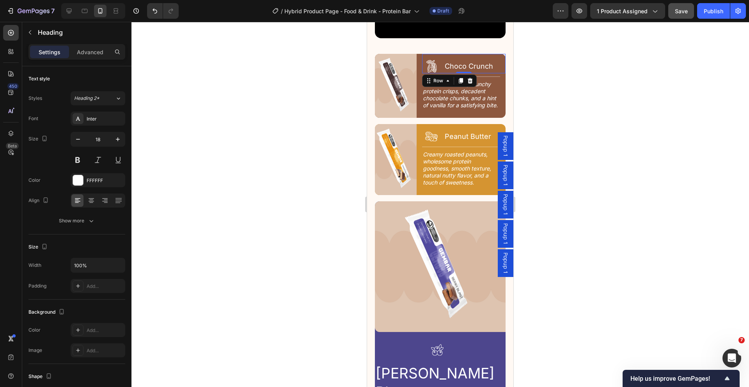
click at [439, 61] on div "Icon Choco Crunch Heading Row 0" at bounding box center [463, 63] width 83 height 19
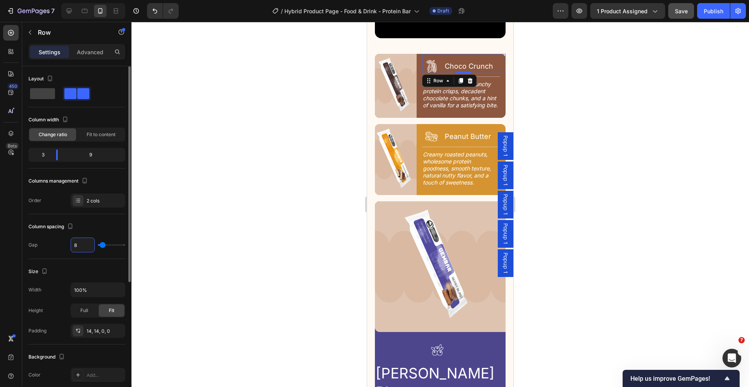
click at [81, 248] on input "8" at bounding box center [82, 245] width 23 height 14
type input "6"
type input "0"
type input "4"
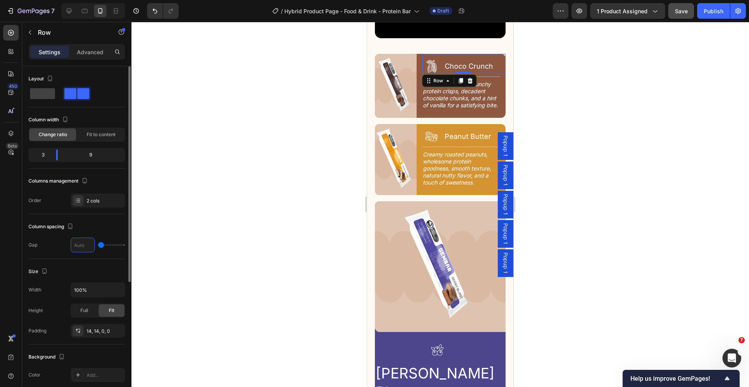
type input "4"
click at [439, 137] on div "Icon Peanut Butter Heading Row" at bounding box center [463, 133] width 83 height 19
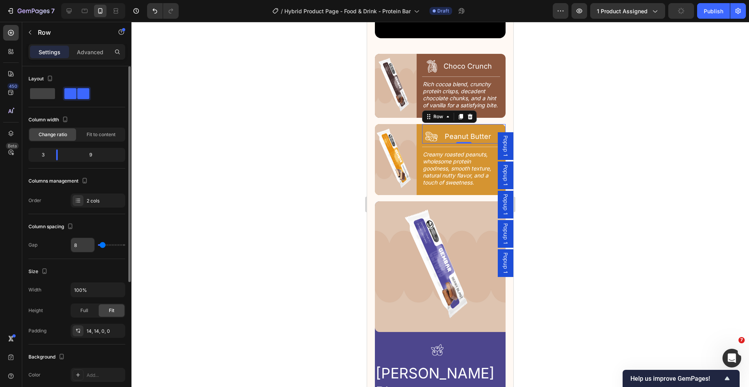
click at [77, 244] on input "8" at bounding box center [82, 245] width 23 height 14
type input "4"
click at [641, 212] on div at bounding box center [439, 204] width 617 height 365
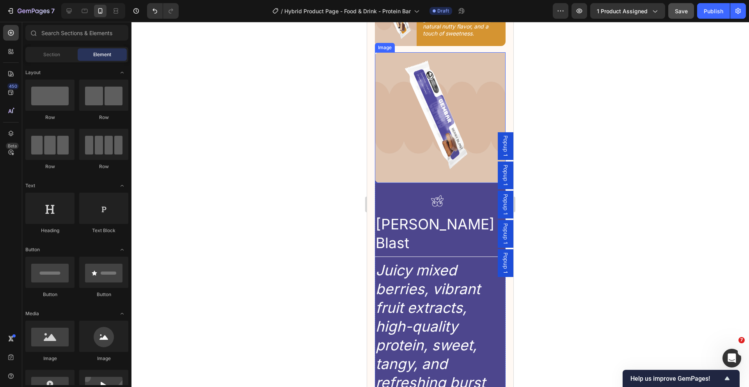
scroll to position [1300, 0]
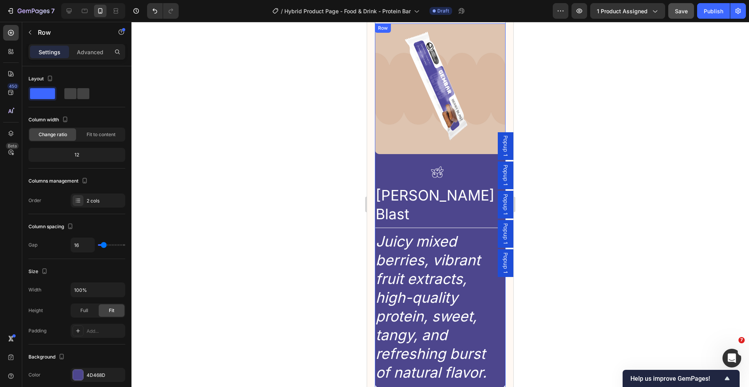
click at [381, 153] on div "Image Icon [PERSON_NAME] Blast Heading Row Title Line Juicy mixed berries, vibr…" at bounding box center [440, 205] width 131 height 364
click at [80, 94] on span at bounding box center [83, 93] width 12 height 11
drag, startPoint x: 601, startPoint y: 69, endPoint x: 571, endPoint y: 89, distance: 35.8
click at [601, 70] on div at bounding box center [439, 204] width 617 height 365
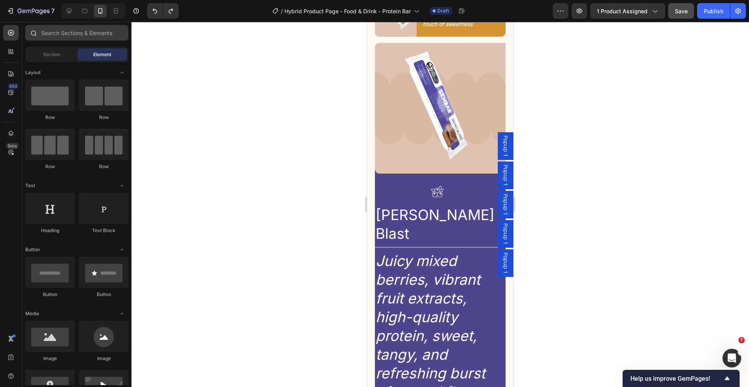
scroll to position [1280, 0]
click at [66, 8] on icon at bounding box center [69, 11] width 8 height 8
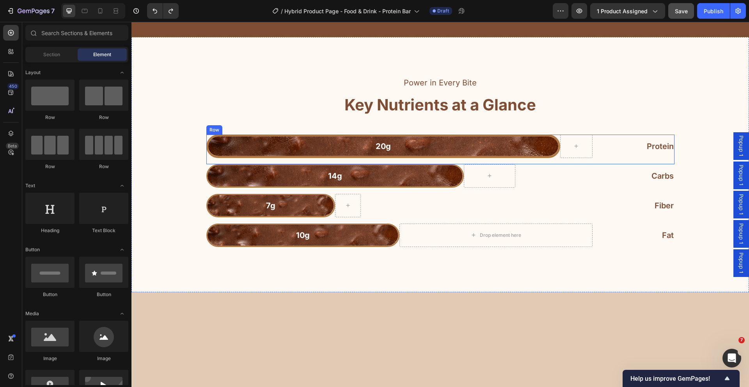
scroll to position [1343, 0]
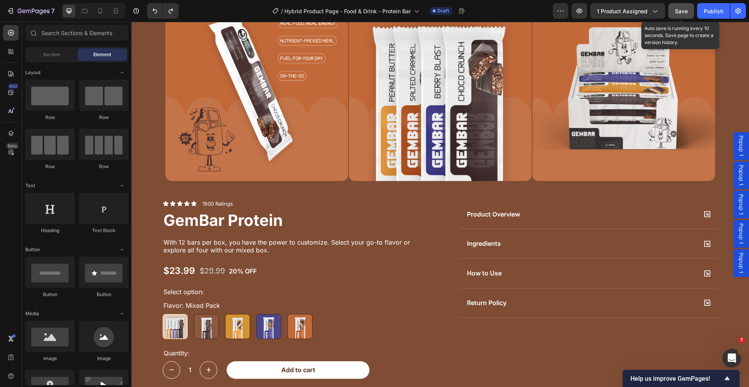
click at [682, 10] on span "Save" at bounding box center [681, 11] width 13 height 7
click at [582, 10] on icon "button" at bounding box center [579, 11] width 8 height 8
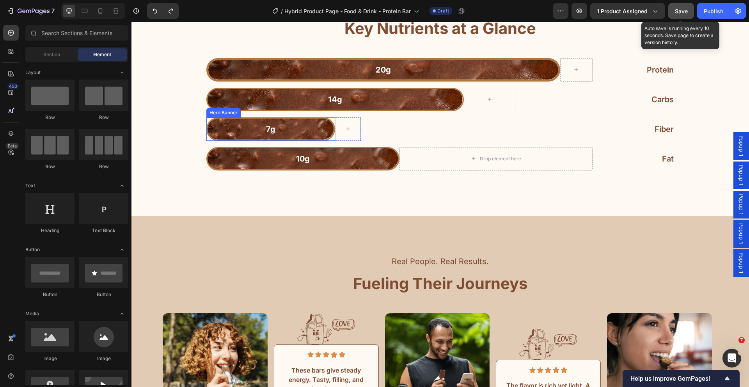
scroll to position [1822, 0]
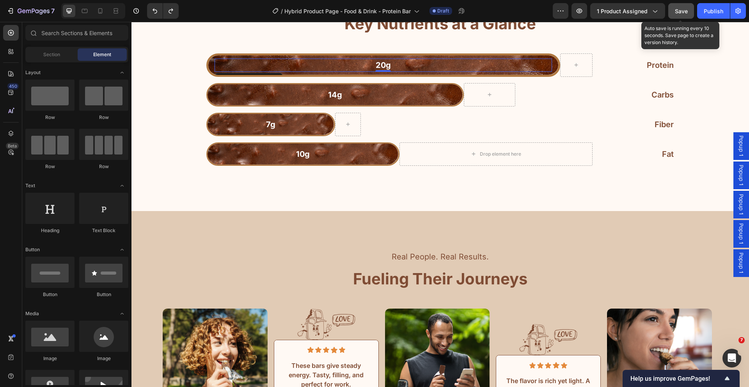
click at [475, 67] on p "20g" at bounding box center [383, 65] width 336 height 12
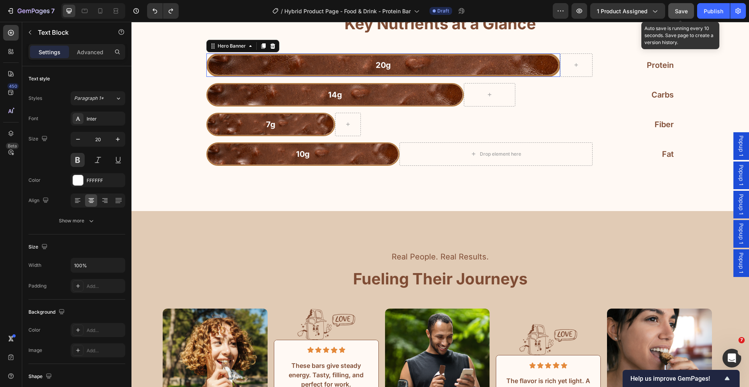
click at [553, 60] on div "20g Text Block" at bounding box center [383, 65] width 350 height 16
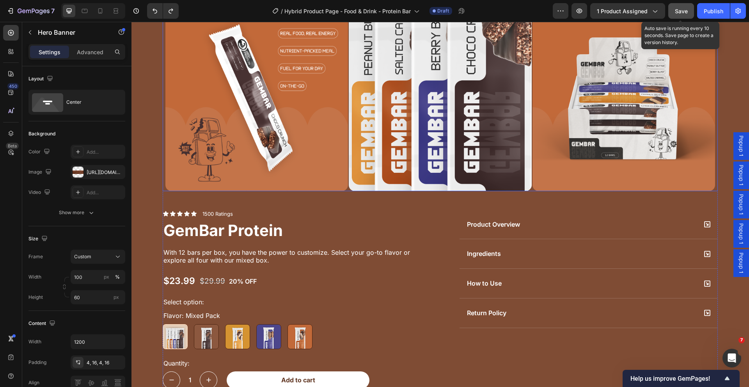
scroll to position [1302, 0]
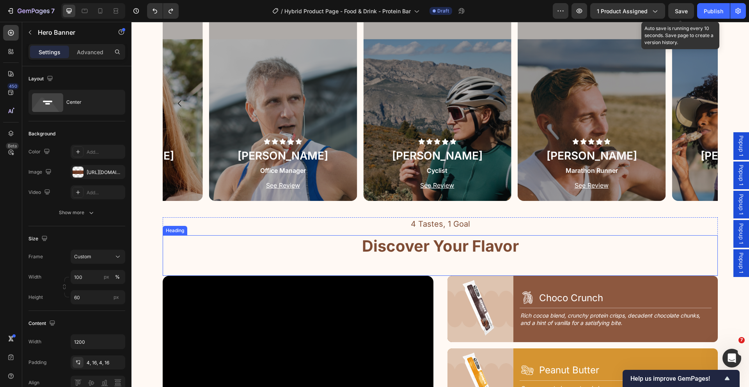
scroll to position [923, 0]
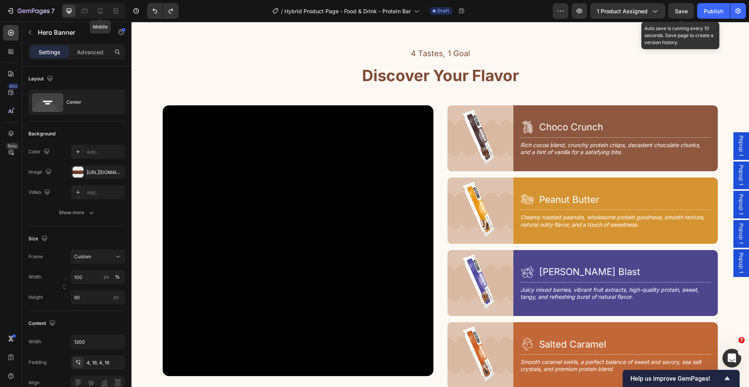
drag, startPoint x: 94, startPoint y: 8, endPoint x: 112, endPoint y: 21, distance: 21.4
click at [95, 8] on div at bounding box center [100, 11] width 12 height 12
type input "40"
type input "100%"
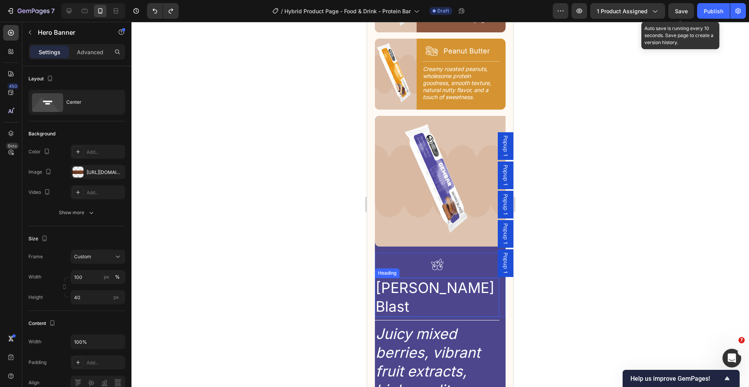
scroll to position [1215, 0]
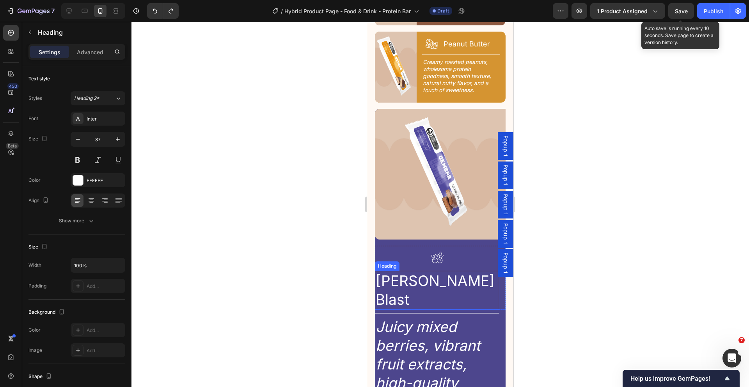
click at [434, 271] on h2 "[PERSON_NAME] Blast" at bounding box center [437, 290] width 124 height 39
click at [102, 140] on input "37" at bounding box center [98, 139] width 26 height 14
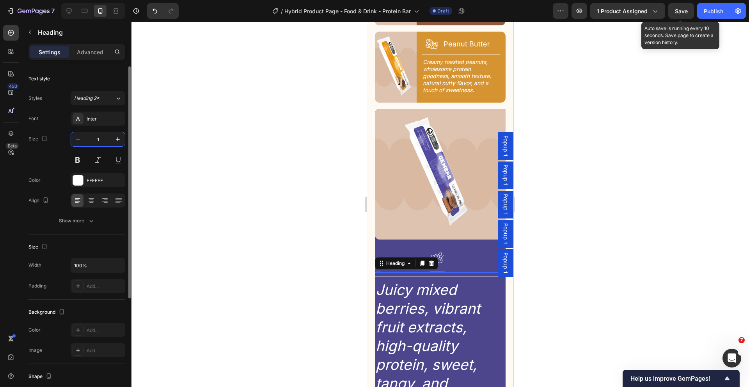
type input "18"
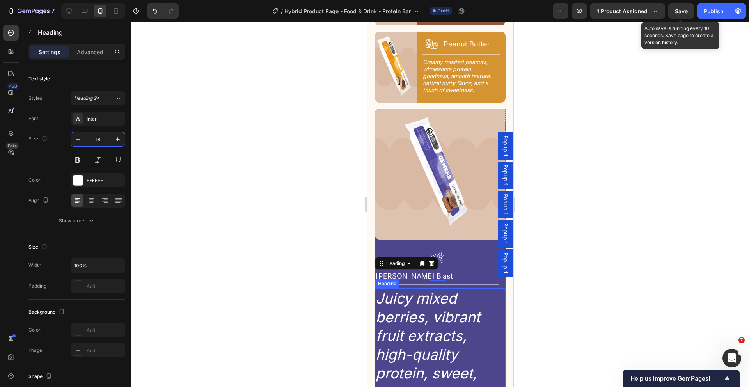
click at [407, 320] on h2 "Juicy mixed berries, vibrant fruit extracts, high-quality protein, sweet, tangy…" at bounding box center [437, 364] width 124 height 152
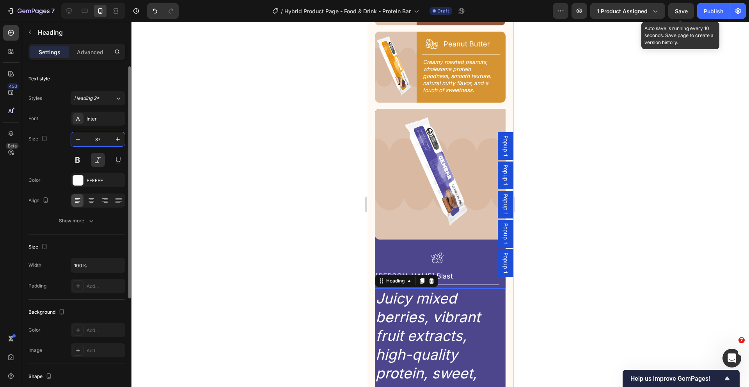
click at [103, 140] on input "37" at bounding box center [98, 139] width 26 height 14
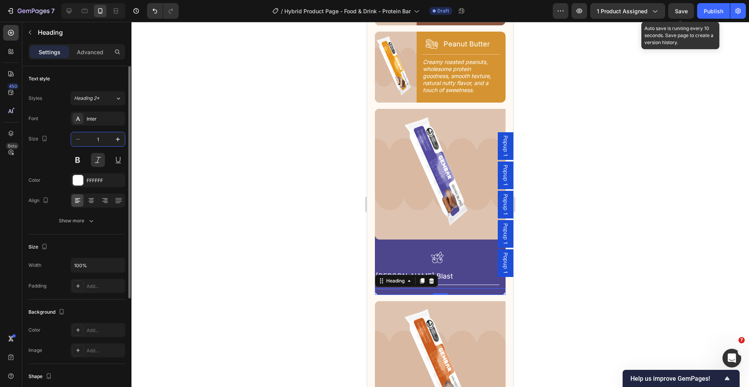
type input "14"
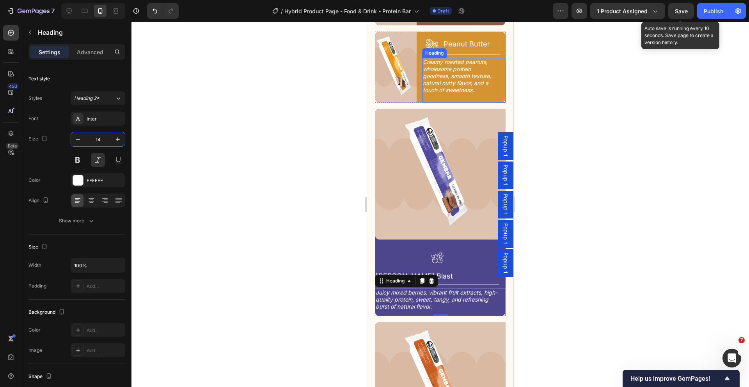
click at [459, 81] on h2 "Creamy roasted peanuts, wholesome protein goodness, smooth texture, natural nut…" at bounding box center [460, 76] width 77 height 37
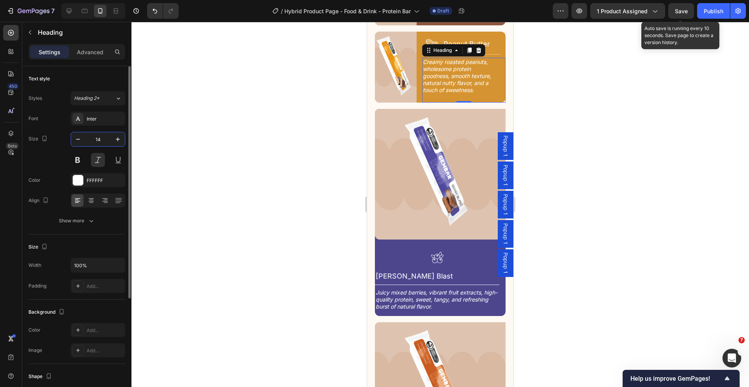
click at [102, 138] on input "14" at bounding box center [98, 139] width 26 height 14
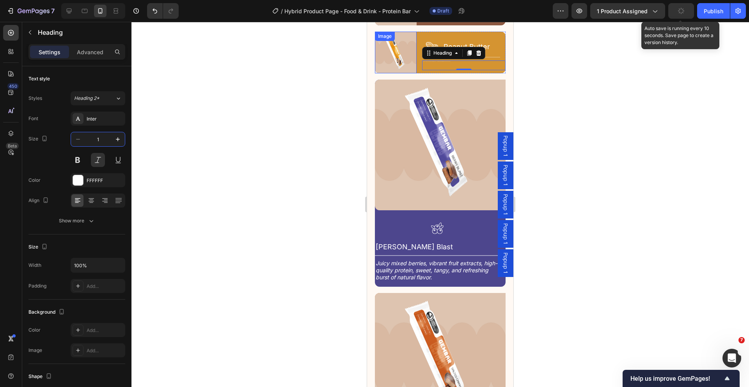
type input "12"
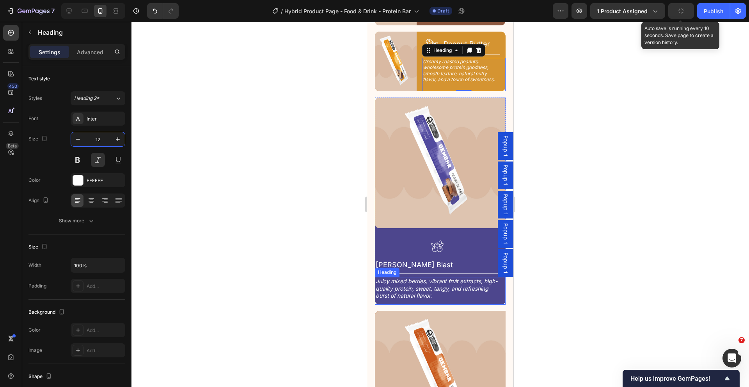
click at [434, 289] on h2 "Juicy mixed berries, vibrant fruit extracts, high-quality protein, sweet, tangy…" at bounding box center [437, 288] width 124 height 23
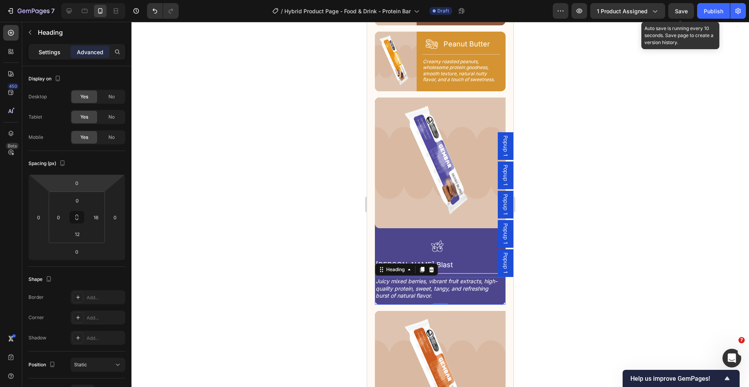
click at [55, 51] on p "Settings" at bounding box center [50, 52] width 22 height 8
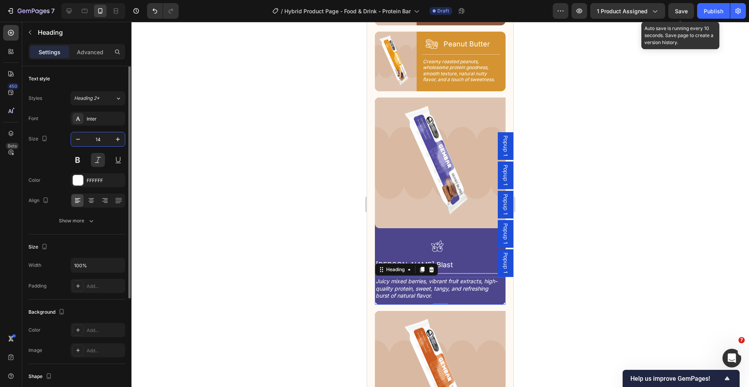
click at [107, 136] on input "14" at bounding box center [98, 139] width 26 height 14
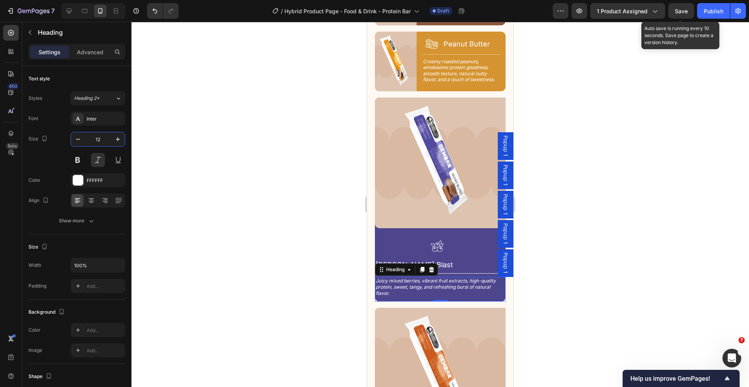
click at [431, 288] on h2 "Juicy mixed berries, vibrant fruit extracts, high-quality protein, sweet, tangy…" at bounding box center [437, 287] width 124 height 20
click at [106, 138] on input "12" at bounding box center [98, 139] width 26 height 14
type input "13"
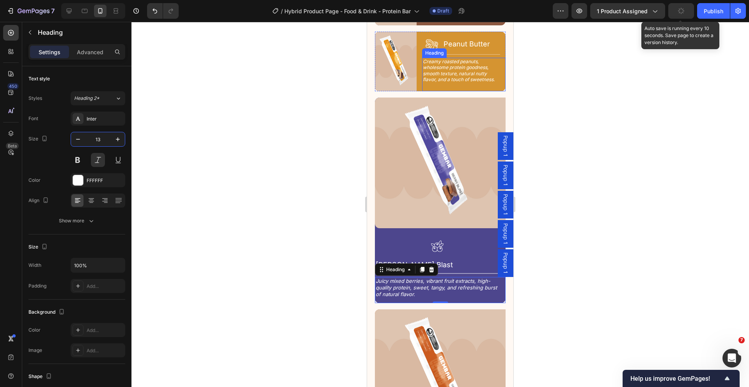
click at [448, 78] on h2 "Creamy roasted peanuts, wholesome protein goodness, smooth texture, natural nut…" at bounding box center [460, 71] width 77 height 26
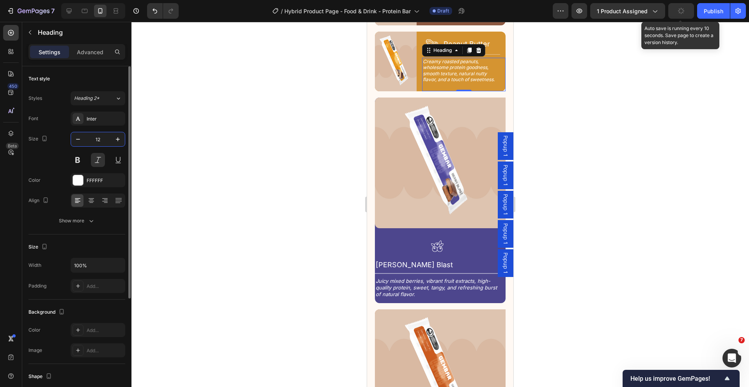
click at [101, 138] on input "12" at bounding box center [98, 139] width 26 height 14
type input "13"
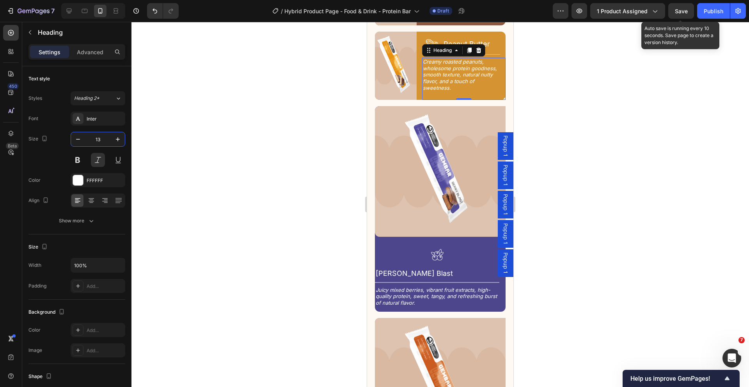
scroll to position [1001, 0]
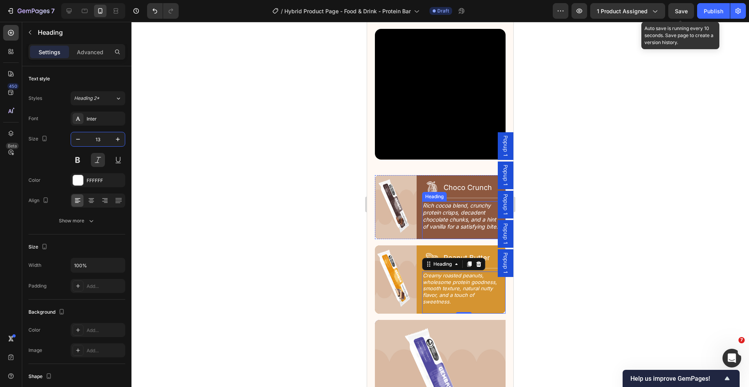
click at [449, 214] on h2 "Rich cocoa blend, crunchy protein crisps, decadent chocolate chunks, and a hint…" at bounding box center [461, 216] width 78 height 30
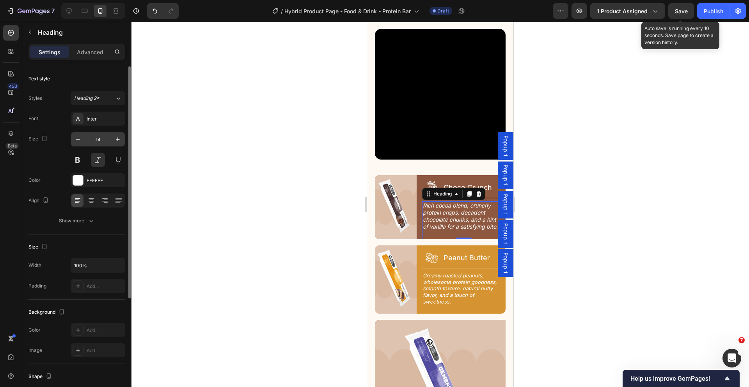
click at [104, 141] on input "14" at bounding box center [98, 139] width 26 height 14
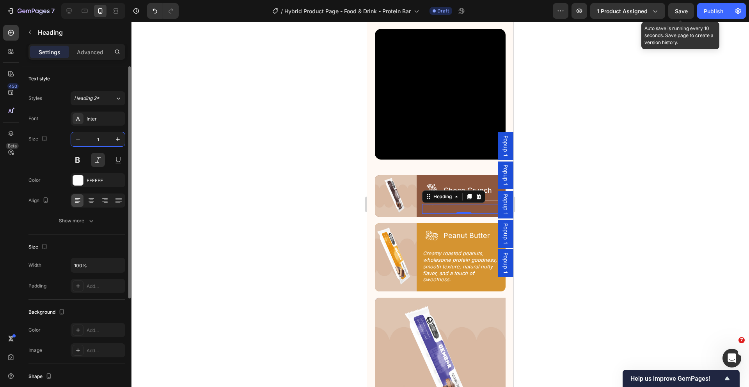
type input "13"
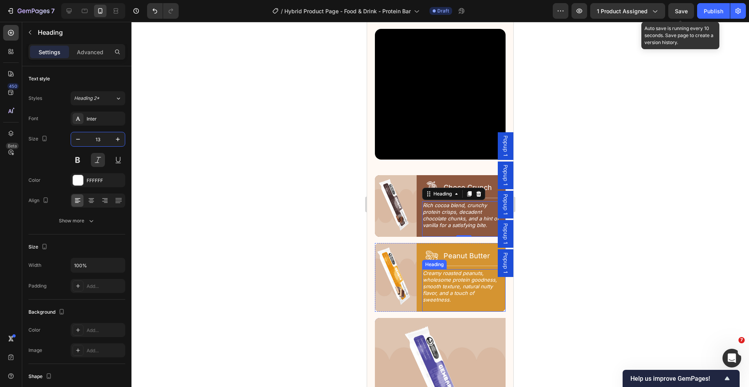
click at [455, 285] on h2 "Creamy roasted peanuts, wholesome protein goodness, smooth texture, natural nut…" at bounding box center [460, 286] width 77 height 35
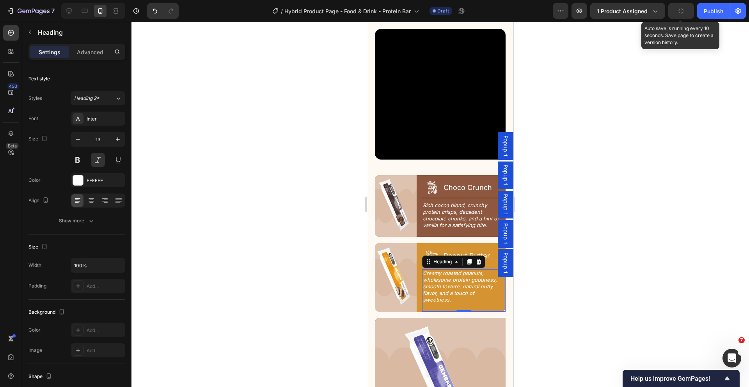
click at [276, 255] on div at bounding box center [439, 204] width 617 height 365
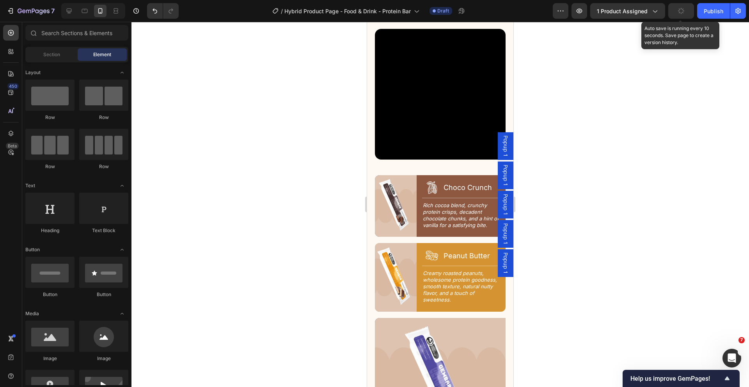
click at [276, 255] on div at bounding box center [439, 204] width 617 height 365
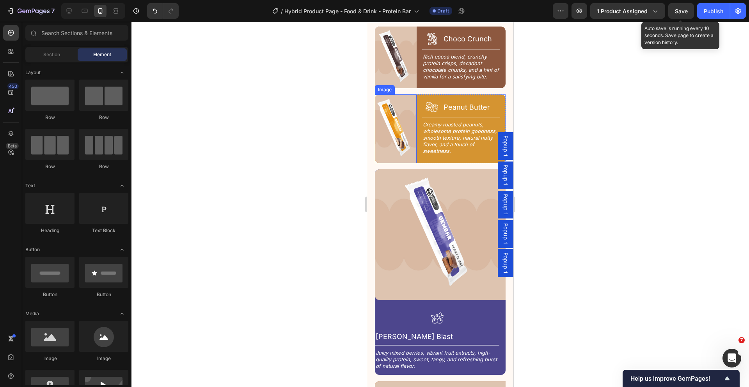
scroll to position [1154, 0]
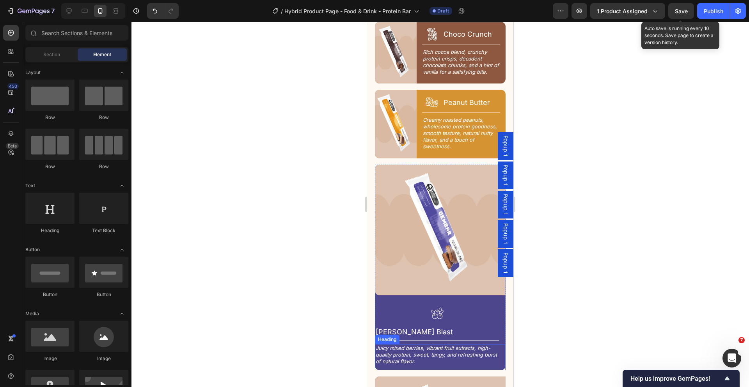
click at [404, 345] on p "Juicy mixed berries, vibrant fruit extracts, high-quality protein, sweet, tangy…" at bounding box center [437, 355] width 123 height 20
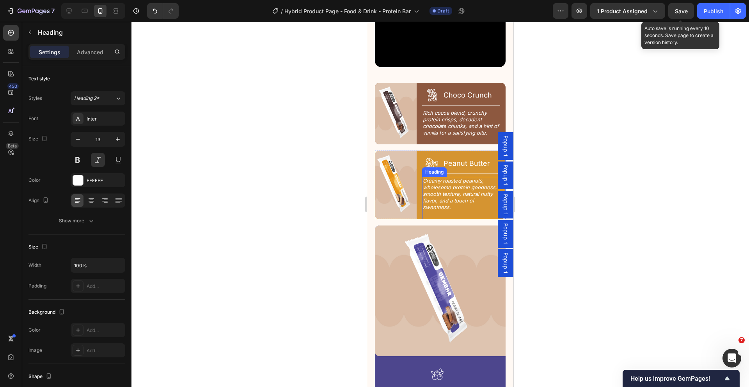
scroll to position [1092, 0]
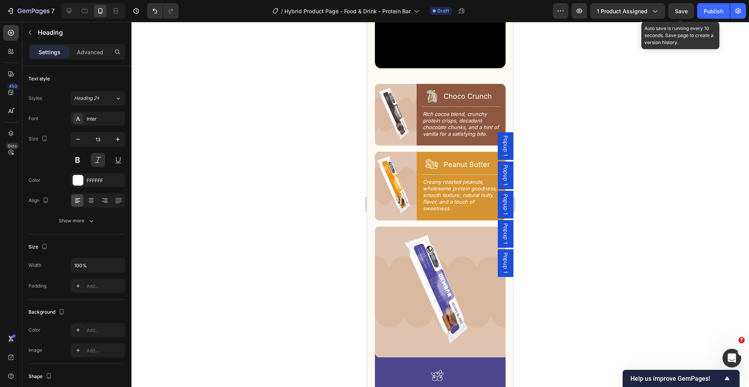
click at [625, 218] on div at bounding box center [439, 204] width 617 height 365
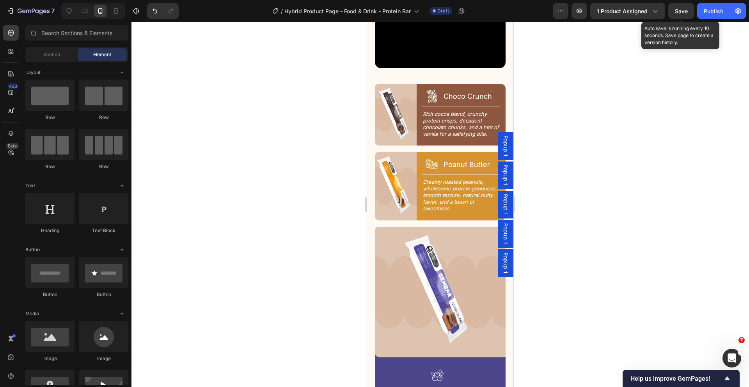
click at [625, 218] on div at bounding box center [439, 204] width 617 height 365
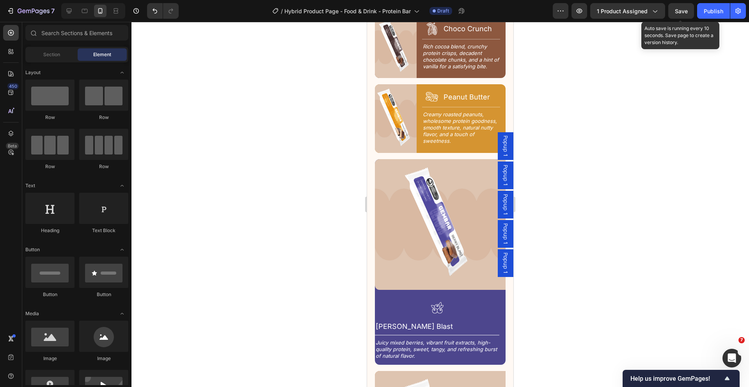
scroll to position [1160, 0]
click at [436, 283] on div "Image Icon [PERSON_NAME] Blast Heading Row Title Line Juicy mixed berries, vibr…" at bounding box center [440, 261] width 131 height 205
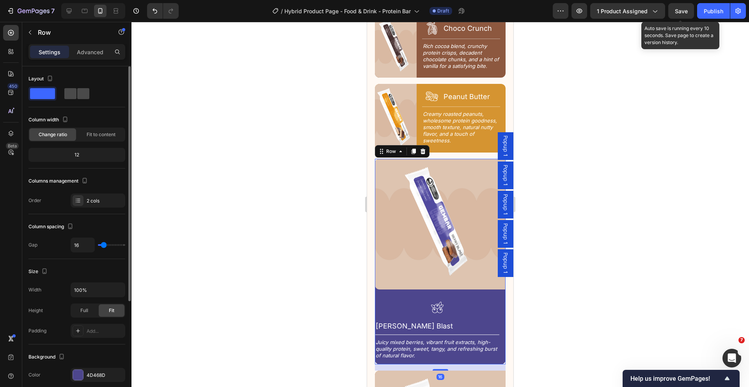
click at [84, 89] on span at bounding box center [83, 93] width 12 height 11
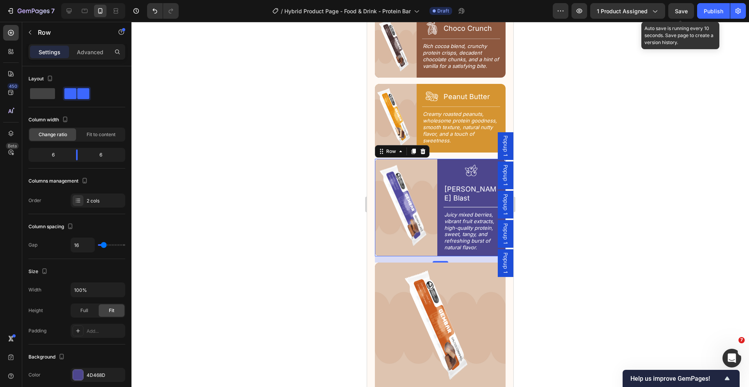
click at [437, 192] on div "Image Icon [PERSON_NAME] Blast Heading Row Title Line Juicy mixed berries, vibr…" at bounding box center [440, 207] width 131 height 97
click at [86, 245] on input "16" at bounding box center [82, 245] width 23 height 14
type input "1"
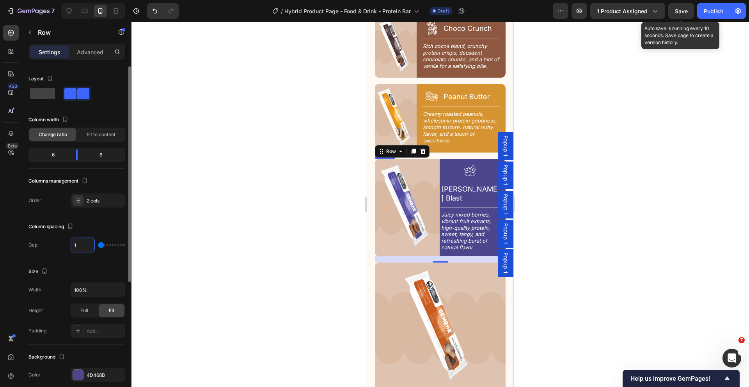
type input "14"
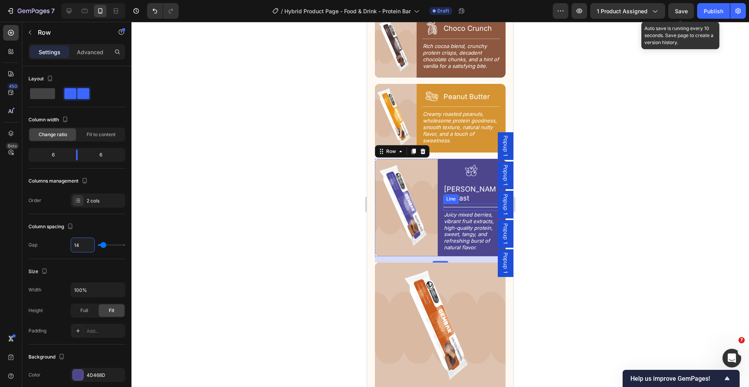
click at [480, 204] on div "Title Line" at bounding box center [474, 207] width 63 height 7
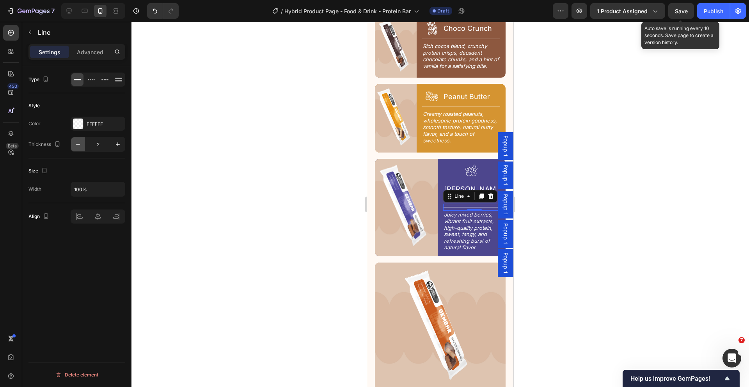
click at [82, 147] on button "button" at bounding box center [78, 144] width 14 height 14
type input "1"
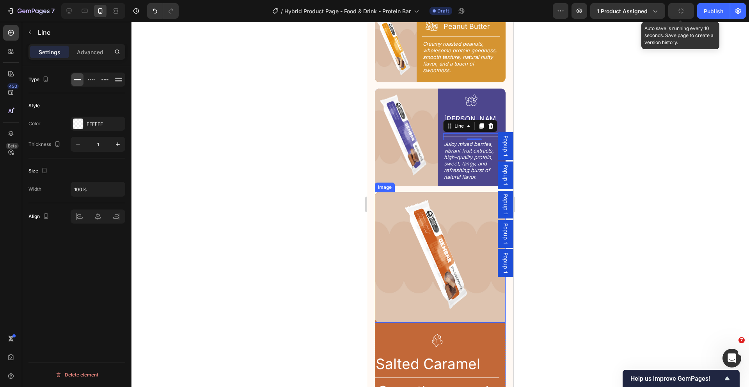
scroll to position [1251, 0]
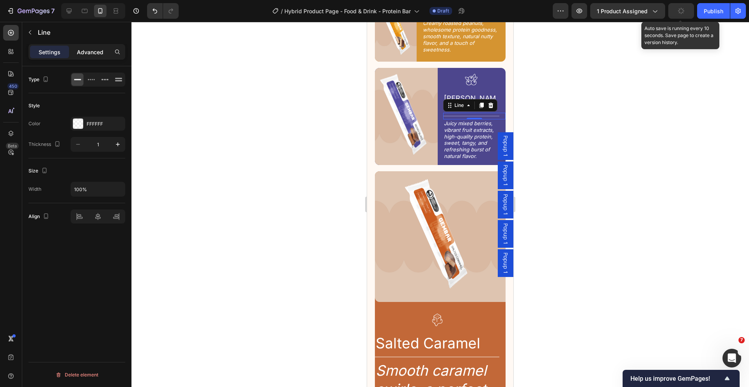
click at [103, 50] on p "Advanced" at bounding box center [90, 52] width 27 height 8
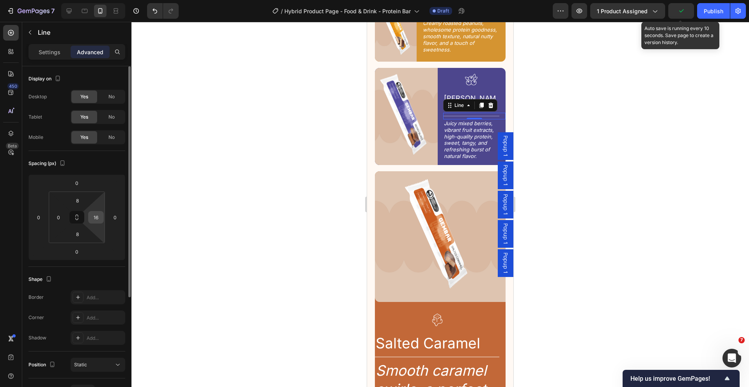
click at [100, 220] on input "16" at bounding box center [96, 217] width 12 height 12
type input "14"
click at [458, 122] on p "Juicy mixed berries, vibrant fruit extracts, high-quality protein, sweet, tangy…" at bounding box center [471, 139] width 55 height 39
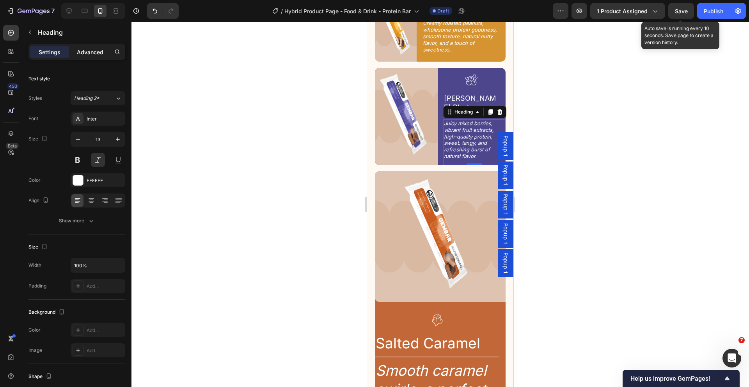
click at [87, 57] on div "Advanced" at bounding box center [90, 52] width 39 height 12
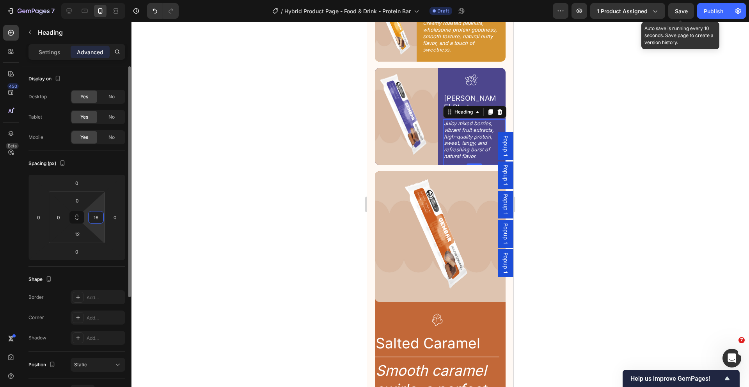
click at [97, 218] on input "16" at bounding box center [96, 217] width 12 height 12
type input "14"
click at [438, 115] on div "Image Icon Berry Blast Heading Row Title Line Juicy mixed berries, vibrant frui…" at bounding box center [440, 116] width 131 height 97
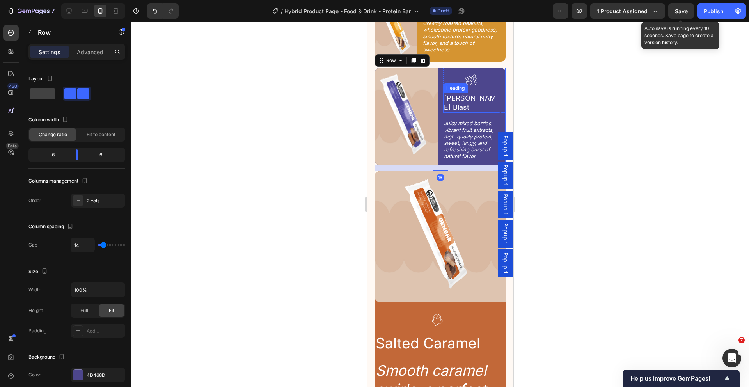
click at [464, 93] on h2 "[PERSON_NAME] Blast" at bounding box center [471, 103] width 57 height 20
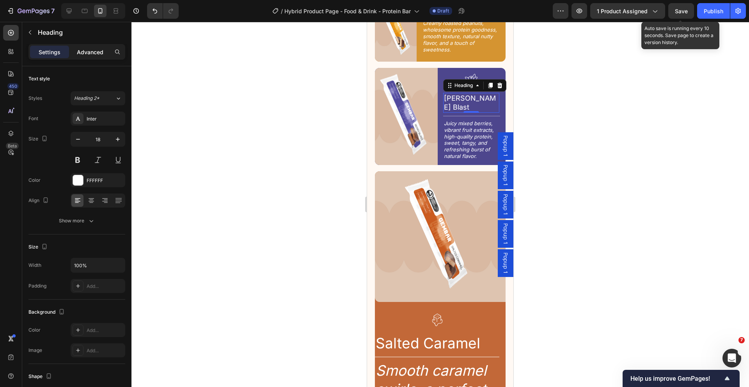
click at [90, 54] on p "Advanced" at bounding box center [90, 52] width 27 height 8
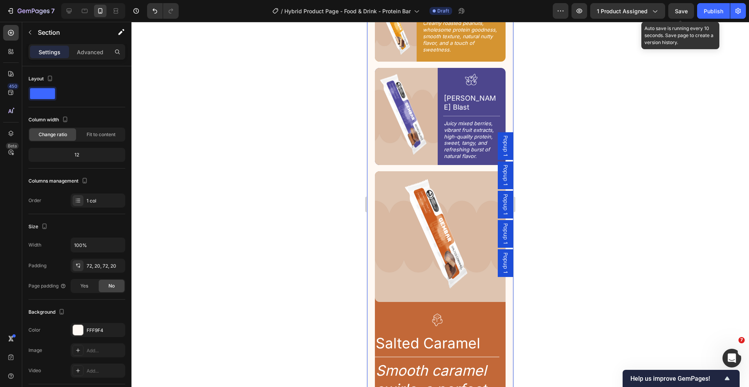
click at [500, 66] on div "4 Tastes, 1 Goal Text Block Discover Your Flavor Heading Row Video Image Icon C…" at bounding box center [440, 111] width 146 height 830
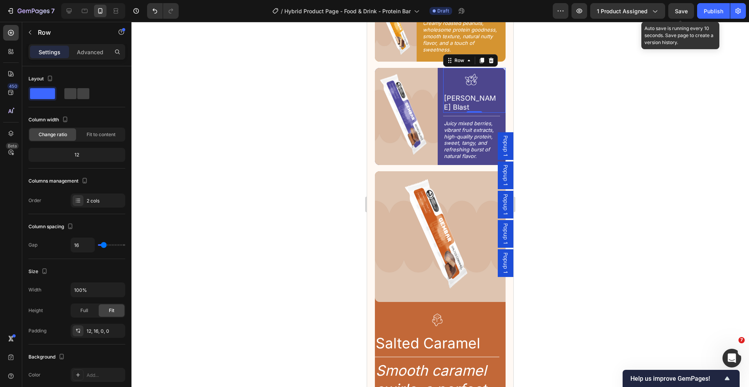
click at [488, 84] on div "Icon [PERSON_NAME] Blast Heading Row 0" at bounding box center [474, 90] width 63 height 45
click at [87, 90] on span at bounding box center [83, 93] width 12 height 11
type input "8"
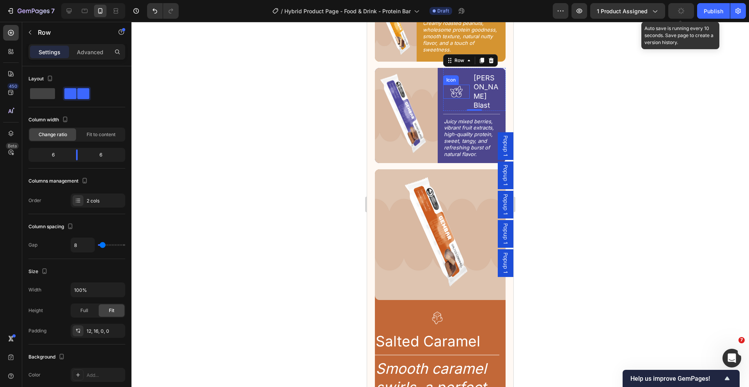
click at [453, 85] on icon at bounding box center [456, 92] width 14 height 14
click at [467, 76] on div "Icon [PERSON_NAME] Blast Heading Row 0" at bounding box center [474, 89] width 63 height 43
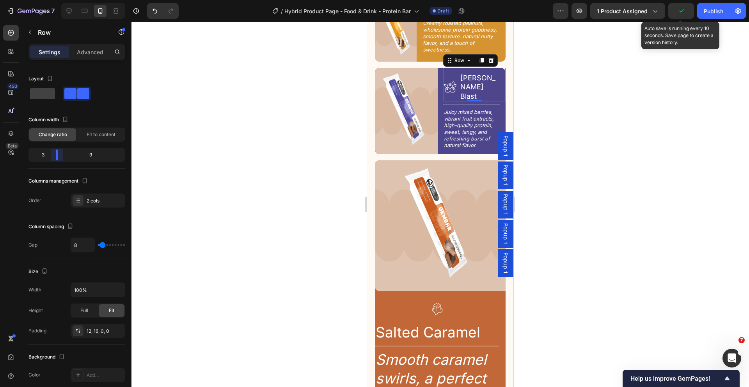
drag, startPoint x: 76, startPoint y: 156, endPoint x: 56, endPoint y: 159, distance: 20.5
click at [56, 0] on body "7 Version history / Hybrid Product Page - Food & Drink - Protein Bar Draft Prev…" at bounding box center [374, 0] width 749 height 0
click at [463, 79] on h2 "[PERSON_NAME] Blast" at bounding box center [479, 87] width 40 height 29
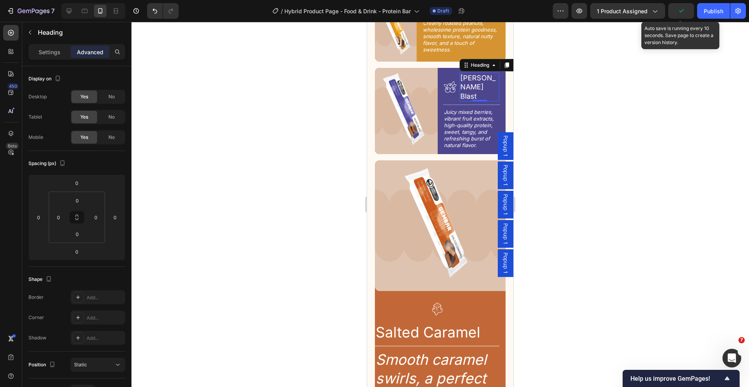
click at [459, 81] on h2 "[PERSON_NAME] Blast" at bounding box center [479, 87] width 40 height 29
click at [460, 81] on p "[PERSON_NAME] Blast" at bounding box center [479, 86] width 38 height 27
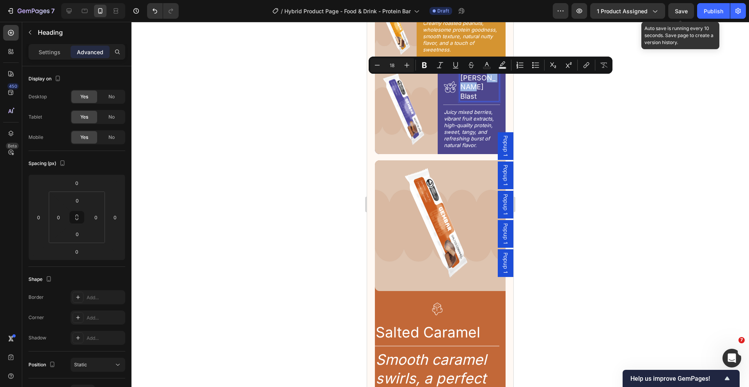
click at [460, 81] on p "[PERSON_NAME] Blast" at bounding box center [479, 86] width 38 height 27
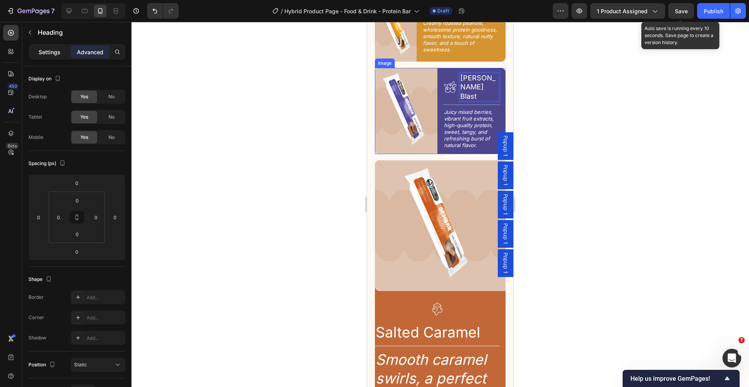
click at [46, 52] on p "Settings" at bounding box center [50, 52] width 22 height 8
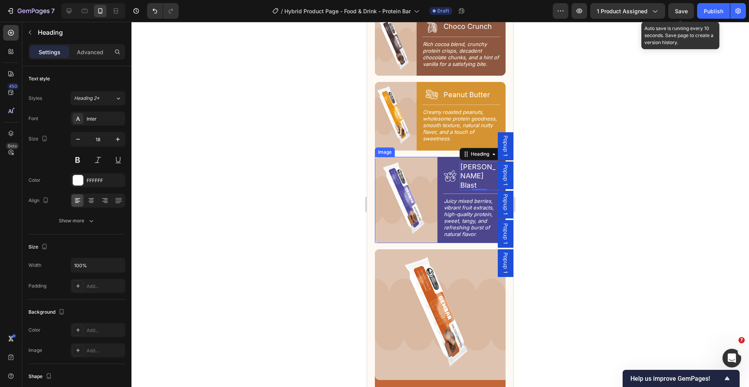
scroll to position [1128, 0]
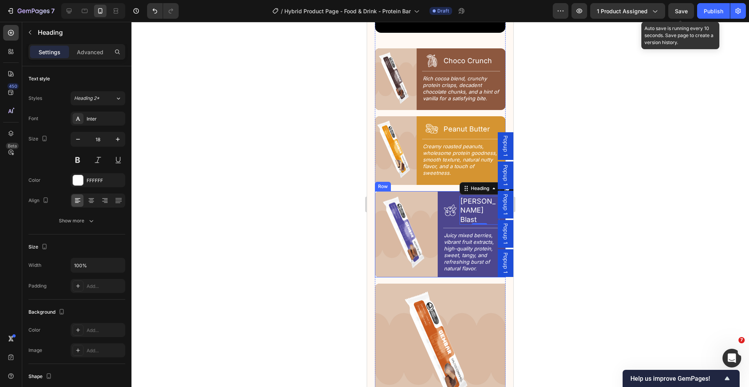
click at [439, 193] on div "Image Icon Berry Blast Heading 0 Row Title Line Juicy mixed berries, vibrant fr…" at bounding box center [440, 234] width 131 height 86
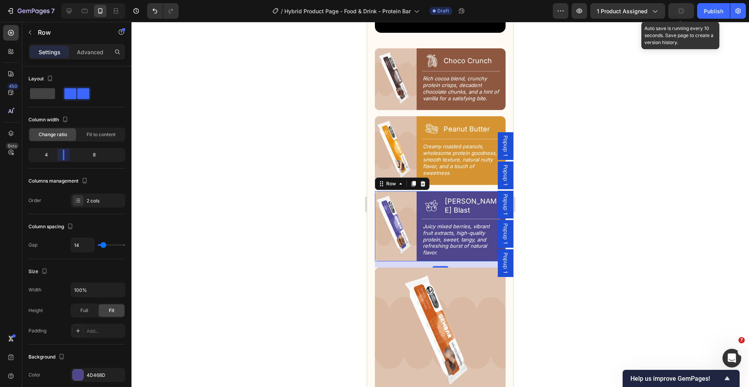
drag, startPoint x: 73, startPoint y: 156, endPoint x: 299, endPoint y: 157, distance: 226.2
click at [58, 0] on body "7 Version history / Hybrid Product Page - Food & Drink - Protein Bar Draft Prev…" at bounding box center [374, 0] width 749 height 0
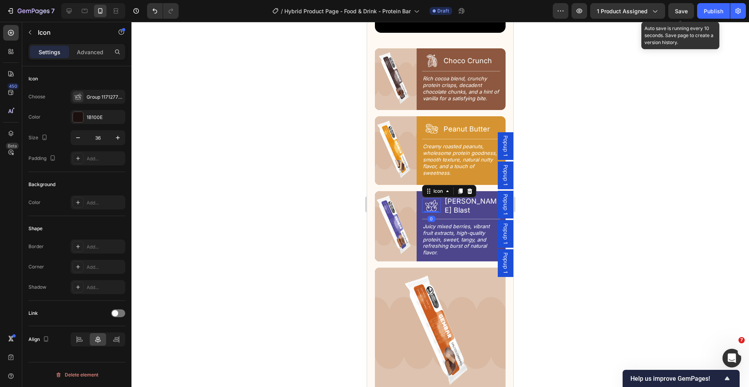
click at [433, 198] on icon at bounding box center [431, 205] width 14 height 14
click at [78, 139] on icon "button" at bounding box center [78, 138] width 8 height 8
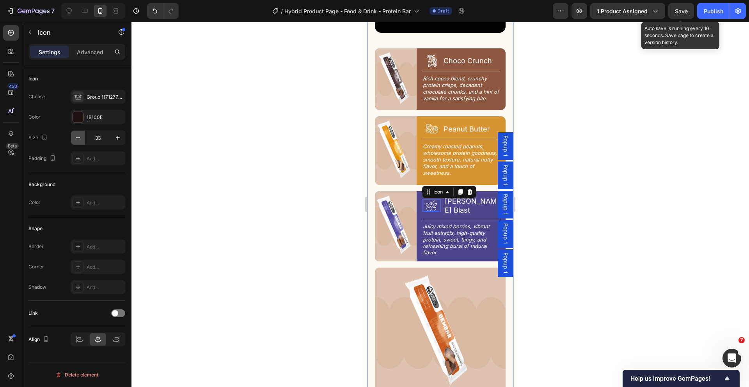
type input "32"
drag, startPoint x: 429, startPoint y: 122, endPoint x: 613, endPoint y: 145, distance: 186.3
click at [429, 122] on icon at bounding box center [432, 129] width 14 height 14
click at [86, 137] on input "36" at bounding box center [98, 138] width 26 height 14
click at [83, 137] on button "button" at bounding box center [78, 138] width 14 height 14
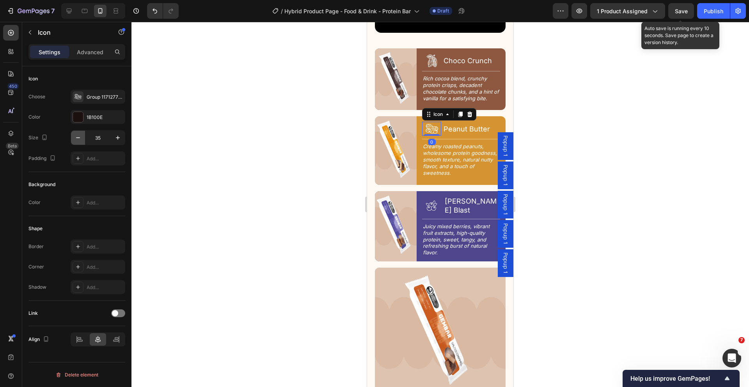
click at [82, 137] on button "button" at bounding box center [78, 138] width 14 height 14
type input "32"
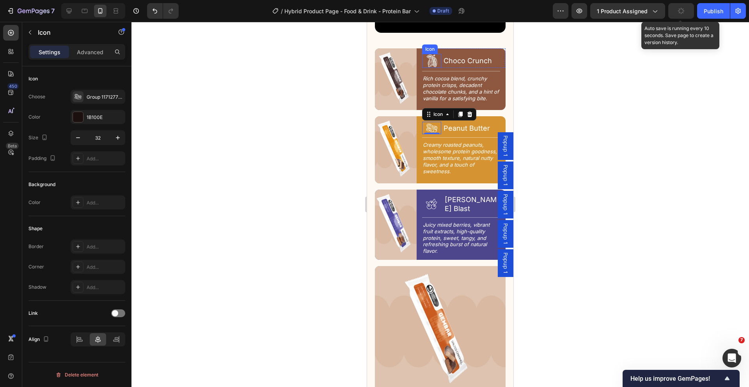
click at [433, 54] on icon at bounding box center [432, 61] width 14 height 14
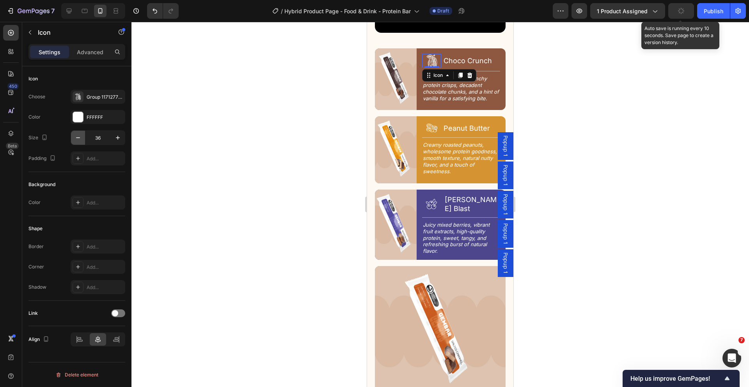
click at [81, 139] on icon "button" at bounding box center [78, 138] width 8 height 8
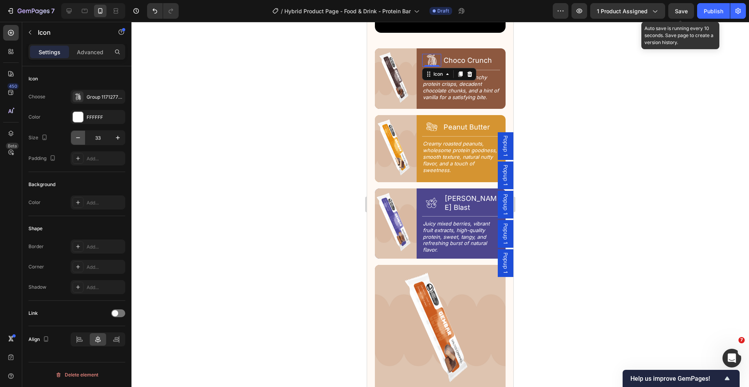
click at [80, 139] on icon "button" at bounding box center [78, 138] width 8 height 8
type input "32"
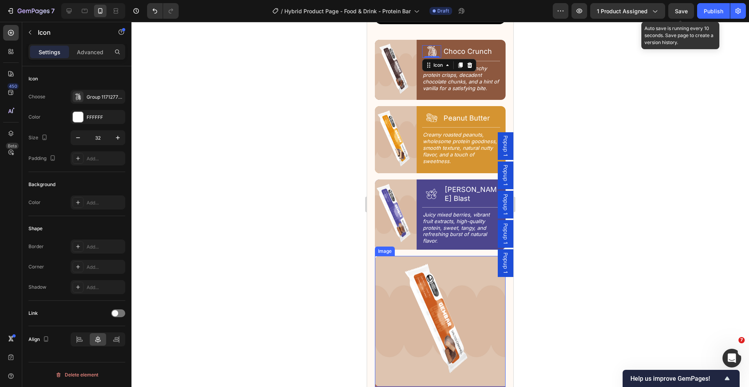
scroll to position [1143, 0]
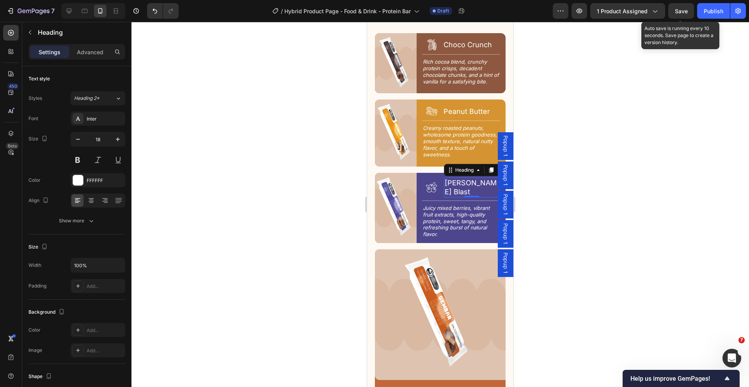
click at [464, 180] on div "Berry Blast Heading 0" at bounding box center [472, 187] width 56 height 20
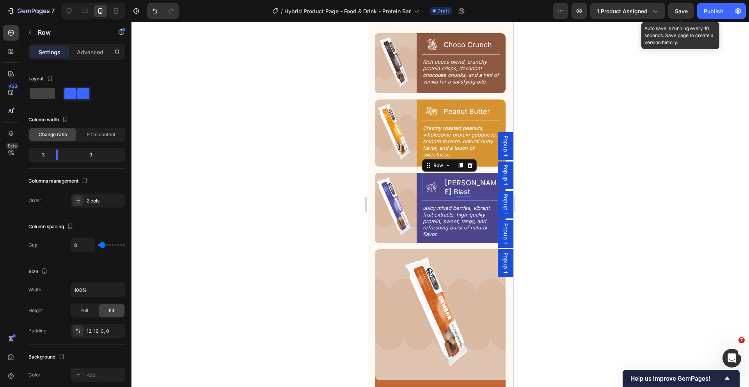
click at [439, 178] on div "Icon [PERSON_NAME] Blast Heading Row 0" at bounding box center [463, 185] width 83 height 25
click at [439, 107] on div "Icon Peanut Butter Heading Row 0" at bounding box center [463, 108] width 83 height 18
click at [438, 180] on div "Icon [PERSON_NAME] Blast Heading Row" at bounding box center [463, 185] width 83 height 25
click at [85, 246] on input "8" at bounding box center [82, 245] width 23 height 14
type input "4"
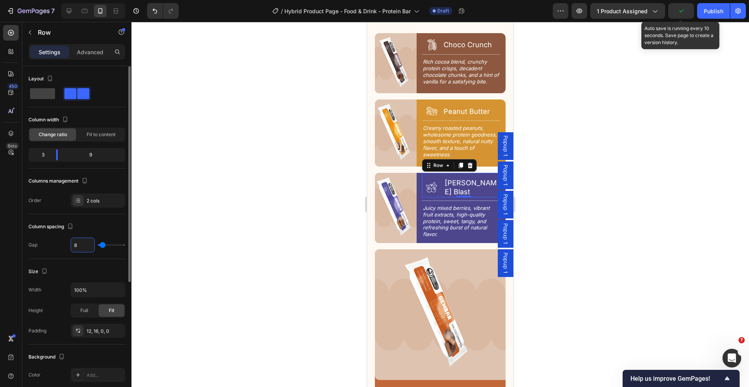
type input "4"
click at [327, 236] on div at bounding box center [439, 204] width 617 height 365
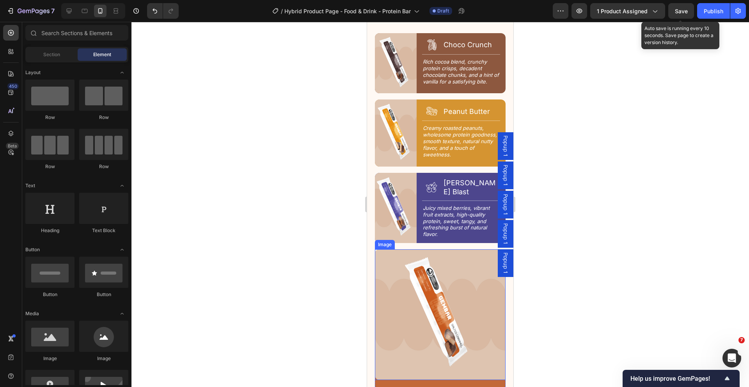
scroll to position [1220, 0]
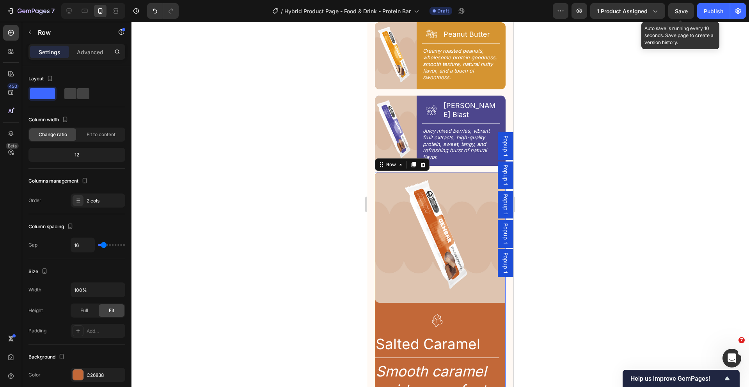
click at [376, 285] on div "Image Icon Salted Caramel Heading Row Title Line Smooth caramel swirls, a perfe…" at bounding box center [440, 335] width 131 height 327
click at [83, 245] on input "16" at bounding box center [82, 245] width 23 height 14
type input "4"
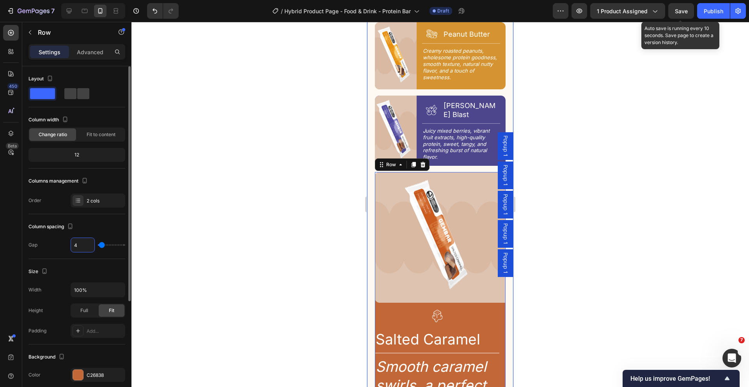
type input "16"
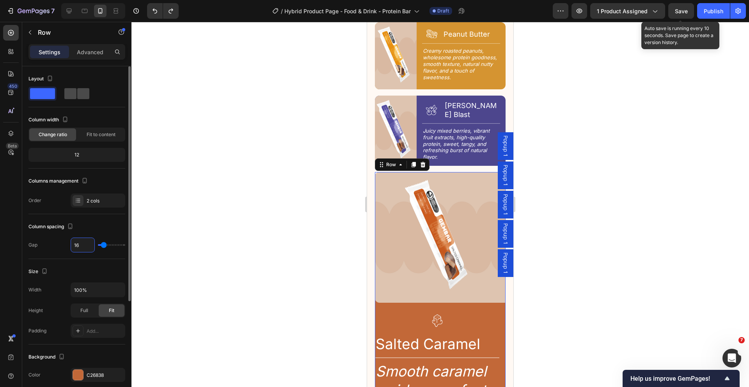
click at [74, 94] on span at bounding box center [70, 93] width 12 height 11
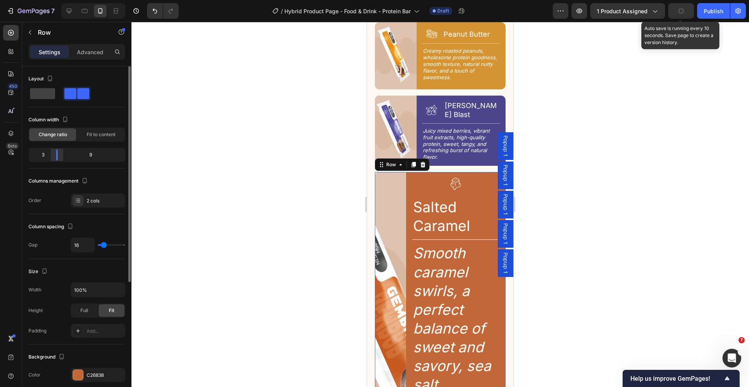
drag, startPoint x: 76, startPoint y: 155, endPoint x: 57, endPoint y: 153, distance: 18.8
click at [57, 0] on body "7 Version history / Hybrid Product Page - Food & Drink - Protein Bar Draft Prev…" at bounding box center [374, 0] width 749 height 0
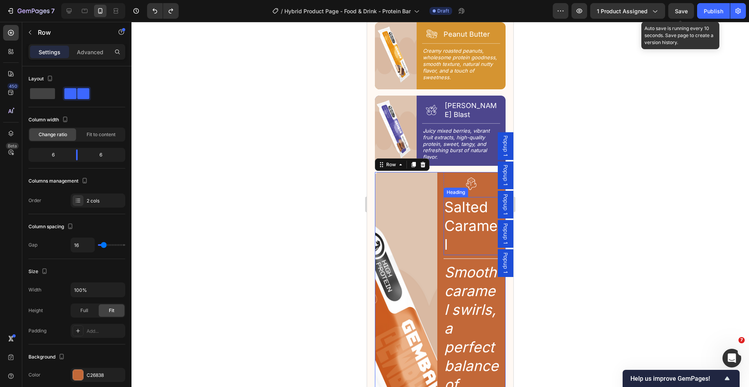
click at [453, 199] on h2 "Salted Caramel" at bounding box center [471, 226] width 56 height 58
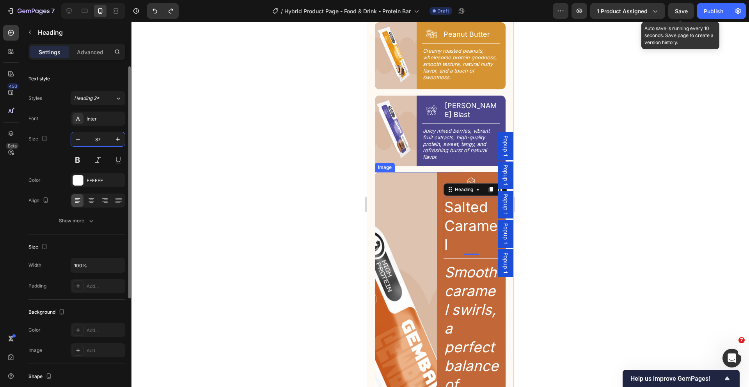
click at [100, 141] on input "37" at bounding box center [98, 139] width 26 height 14
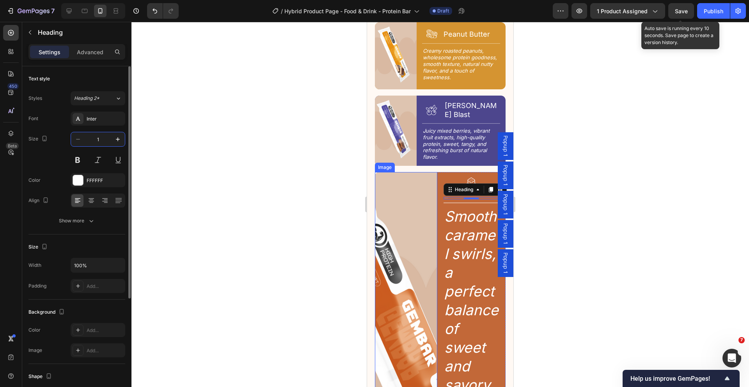
type input "18"
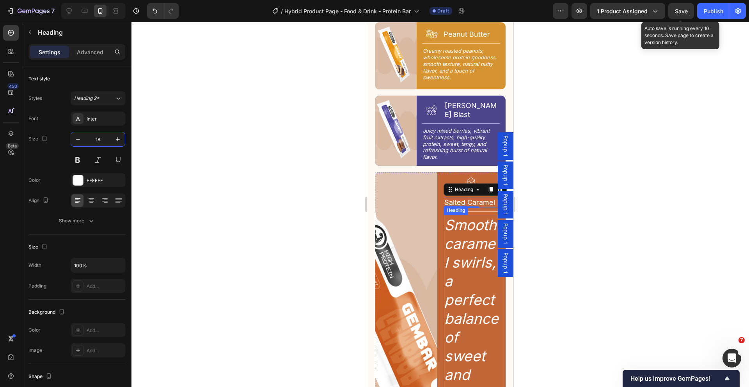
click at [466, 220] on h2 "Smooth caramel swirls, a perfect balance of sweet and savory, sea salt crystals…" at bounding box center [471, 375] width 56 height 321
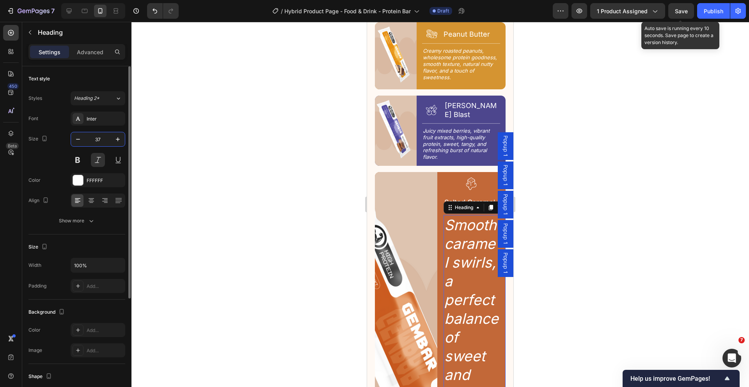
click at [99, 139] on input "37" at bounding box center [98, 139] width 26 height 14
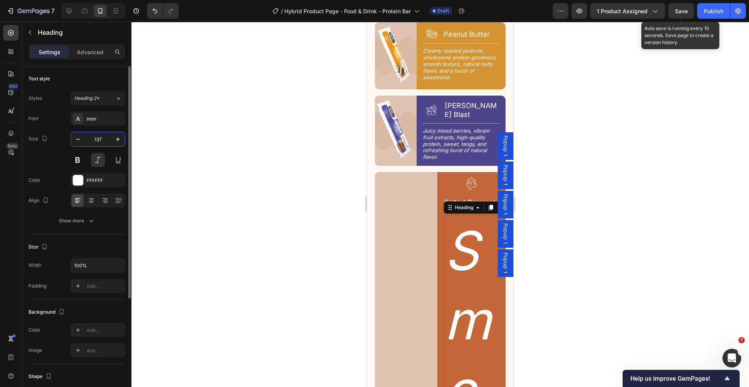
click at [106, 139] on input "137" at bounding box center [98, 139] width 26 height 14
type input "13"
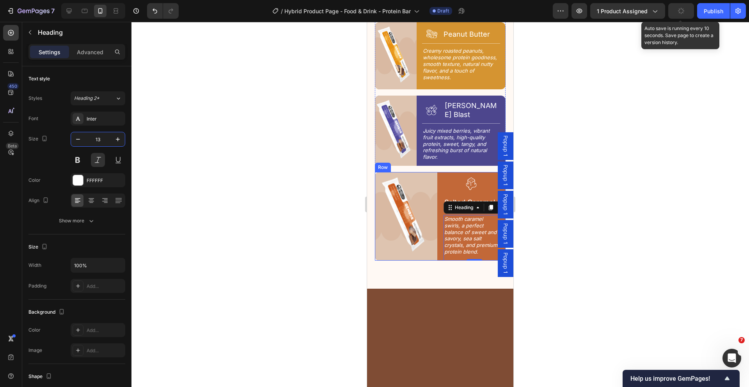
click at [438, 174] on div "Image Icon Salted Caramel Heading Row Title Line Smooth caramel swirls, a perfe…" at bounding box center [440, 216] width 131 height 89
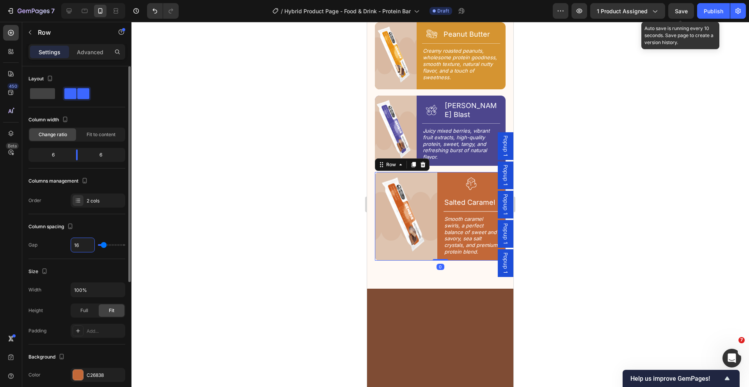
click at [87, 245] on input "16" at bounding box center [82, 245] width 23 height 14
type input "1"
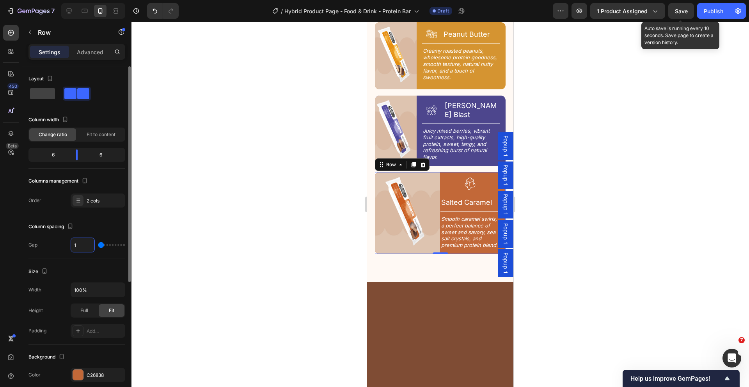
type input "14"
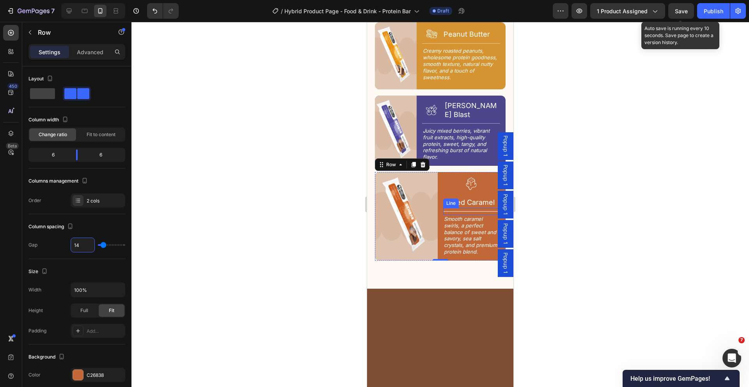
drag, startPoint x: 469, startPoint y: 198, endPoint x: 404, endPoint y: 186, distance: 66.9
click at [469, 211] on div at bounding box center [471, 211] width 57 height 1
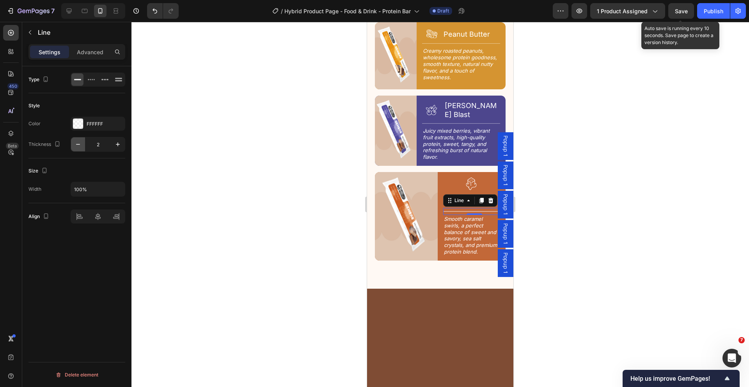
click at [80, 145] on icon "button" at bounding box center [78, 144] width 8 height 8
type input "1"
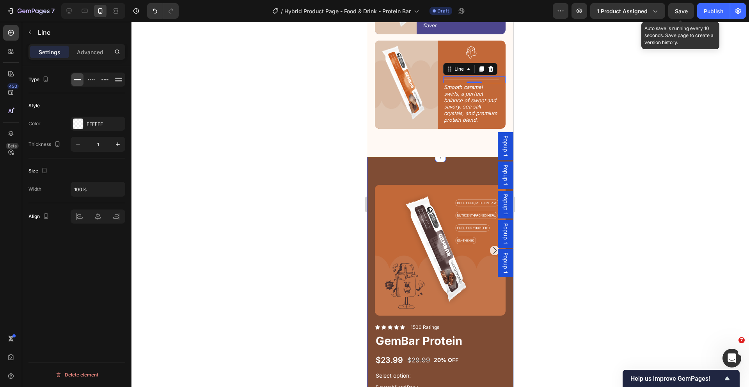
scroll to position [1362, 0]
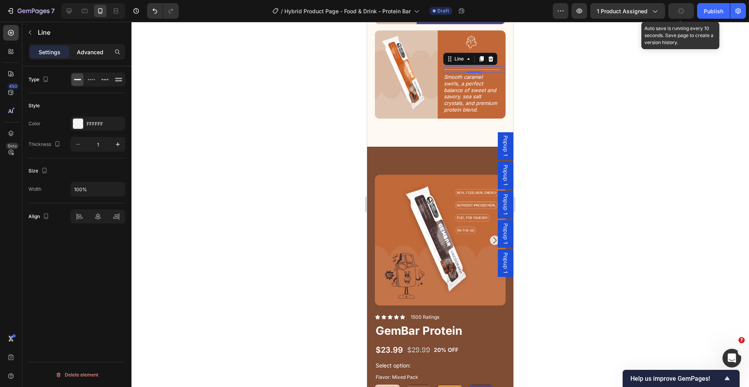
click at [92, 49] on p "Advanced" at bounding box center [90, 52] width 27 height 8
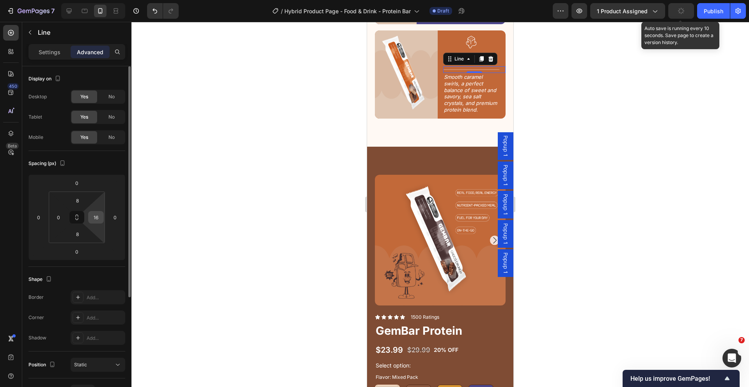
click at [100, 218] on input "16" at bounding box center [96, 217] width 12 height 12
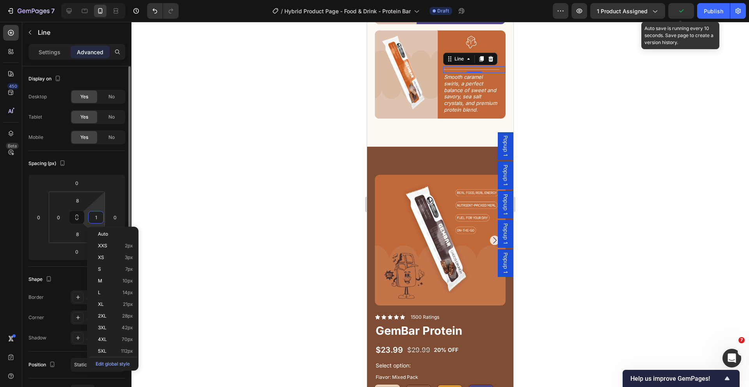
type input "14"
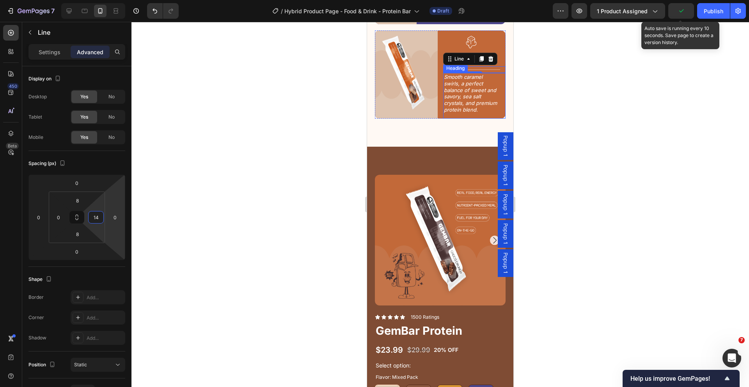
click at [464, 81] on h2 "Smooth caramel swirls, a perfect balance of sweet and savory, sea salt crystals…" at bounding box center [471, 93] width 57 height 41
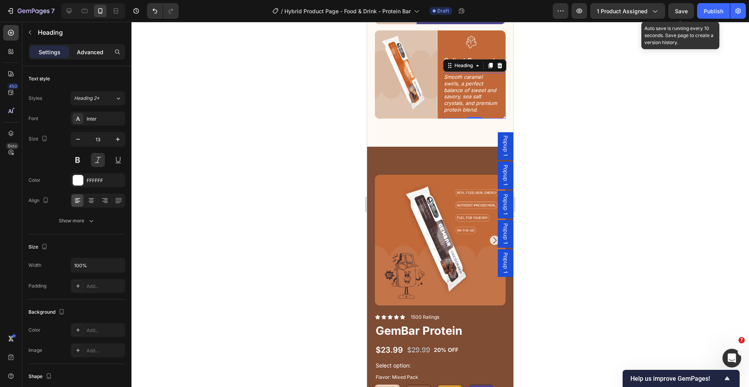
click at [91, 48] on p "Advanced" at bounding box center [90, 52] width 27 height 8
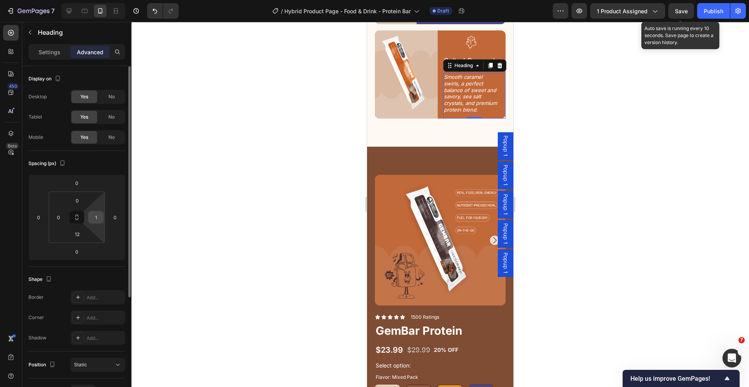
click at [97, 217] on input "1" at bounding box center [96, 217] width 12 height 12
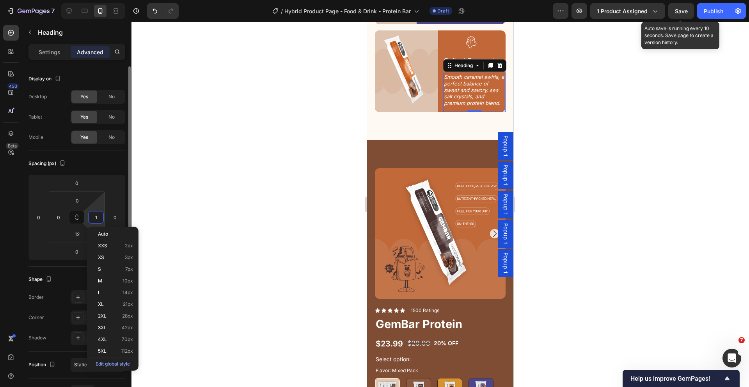
type input "14"
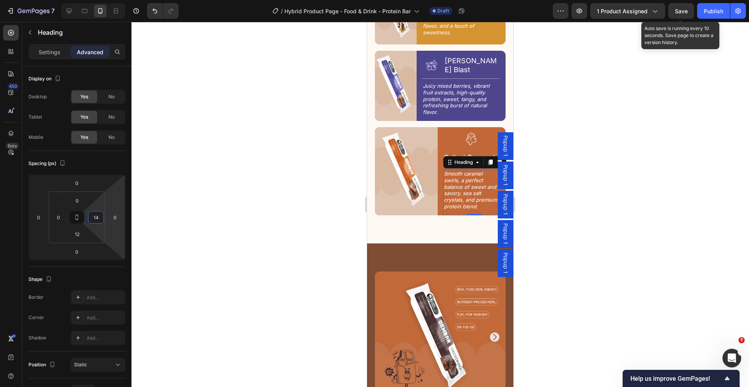
scroll to position [1263, 0]
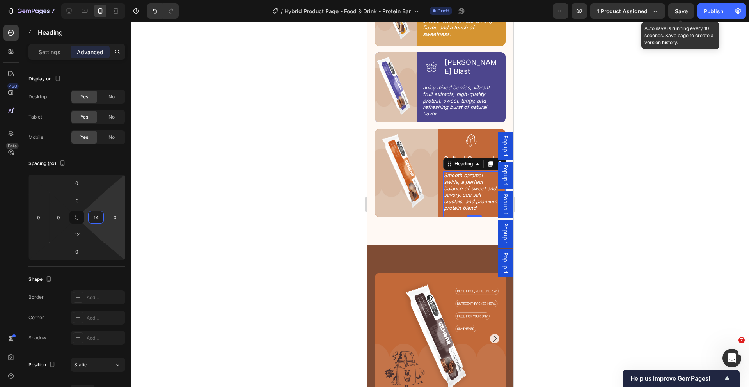
click at [558, 104] on div at bounding box center [439, 204] width 617 height 365
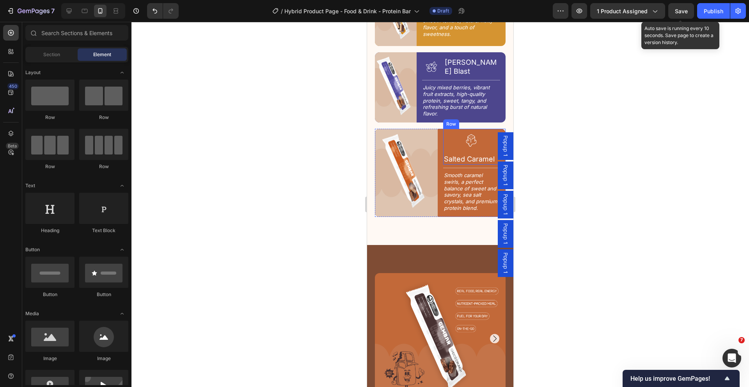
click at [452, 139] on div "Icon Salted Caramel Heading Row" at bounding box center [474, 146] width 63 height 35
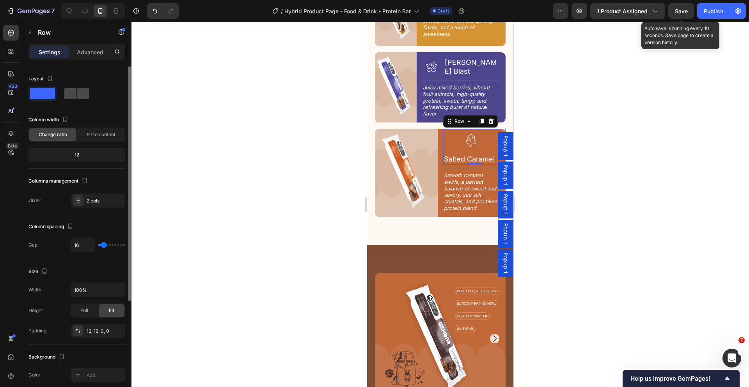
click at [78, 92] on span at bounding box center [83, 93] width 12 height 11
type input "8"
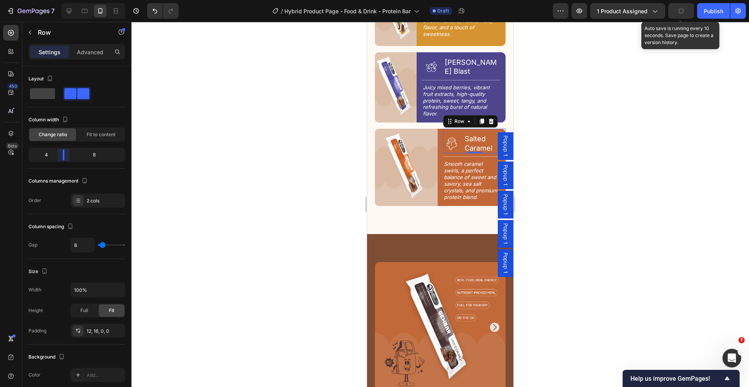
drag, startPoint x: 74, startPoint y: 158, endPoint x: 173, endPoint y: 157, distance: 98.7
click at [57, 0] on body "7 Version history / Hybrid Product Page - Food & Drink - Protein Bar Draft Prev…" at bounding box center [374, 0] width 749 height 0
click at [437, 143] on div "Image Icon Salted Caramel Heading Row 0 Title Line Smooth caramel swirls, a per…" at bounding box center [440, 167] width 131 height 77
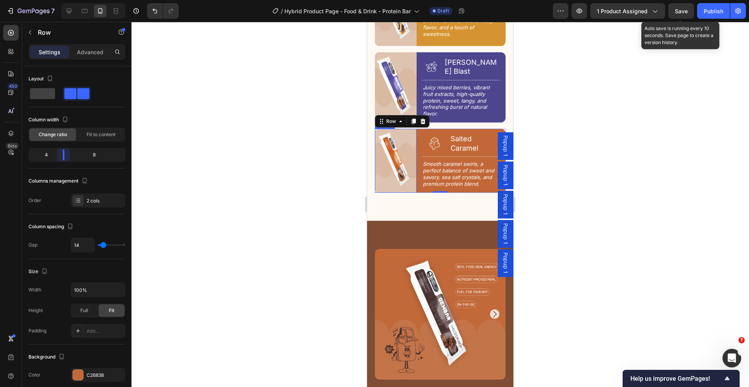
drag, startPoint x: 77, startPoint y: 158, endPoint x: 63, endPoint y: 156, distance: 14.5
click at [63, 0] on body "7 Version history / Hybrid Product Page - Food & Drink - Protein Bar Draft Prev…" at bounding box center [374, 0] width 749 height 0
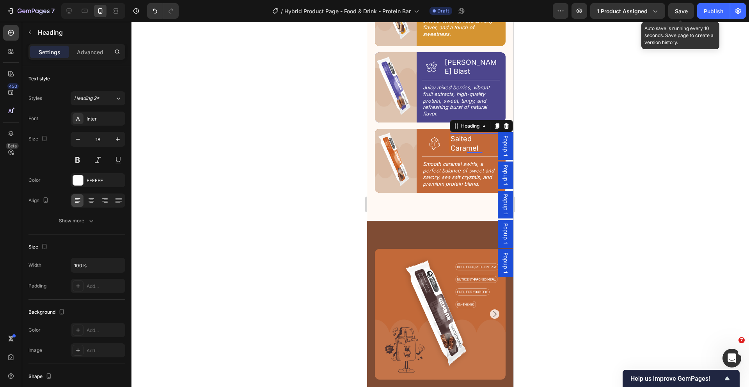
click at [468, 133] on h2 "Salted Caramel" at bounding box center [475, 143] width 50 height 20
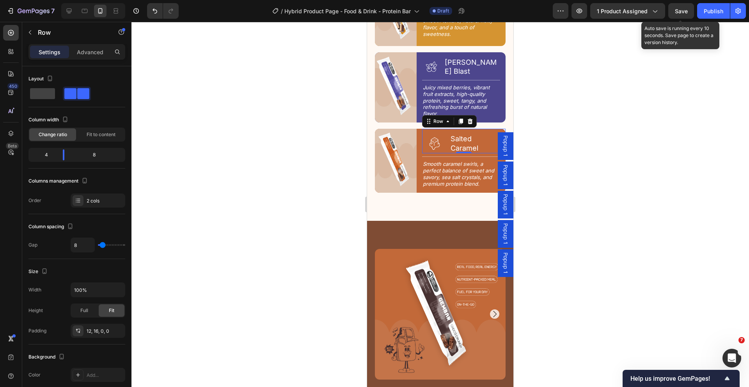
click at [443, 138] on div "Icon" at bounding box center [434, 143] width 25 height 20
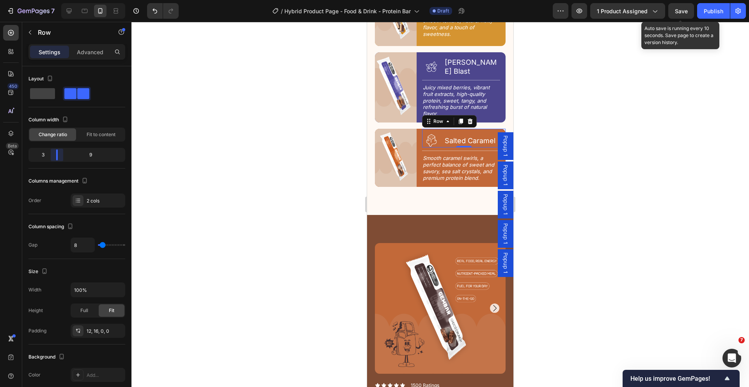
drag, startPoint x: 62, startPoint y: 156, endPoint x: 55, endPoint y: 156, distance: 6.2
click at [55, 0] on body "7 Version history / Hybrid Product Page - Food & Drink - Protein Bar Draft Prev…" at bounding box center [374, 0] width 749 height 0
click at [89, 248] on input "8" at bounding box center [82, 245] width 23 height 14
type input "4"
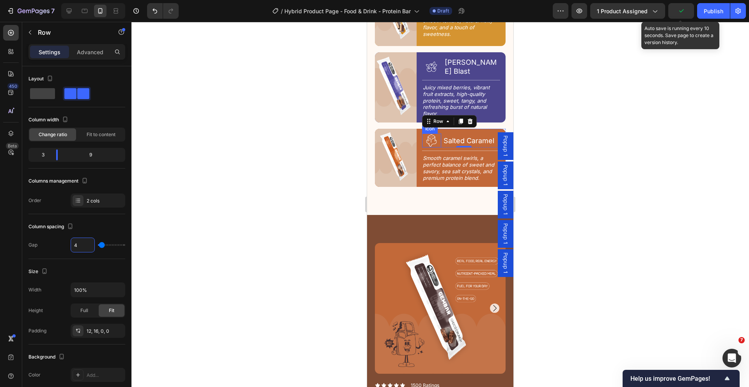
click at [431, 133] on icon at bounding box center [431, 140] width 14 height 14
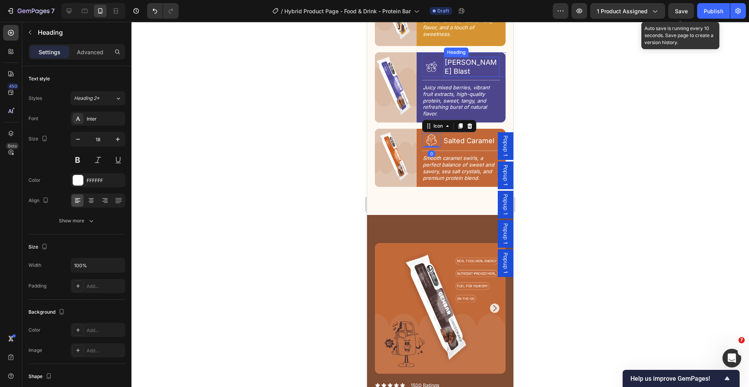
click at [445, 58] on p "[PERSON_NAME] Blast" at bounding box center [472, 67] width 54 height 18
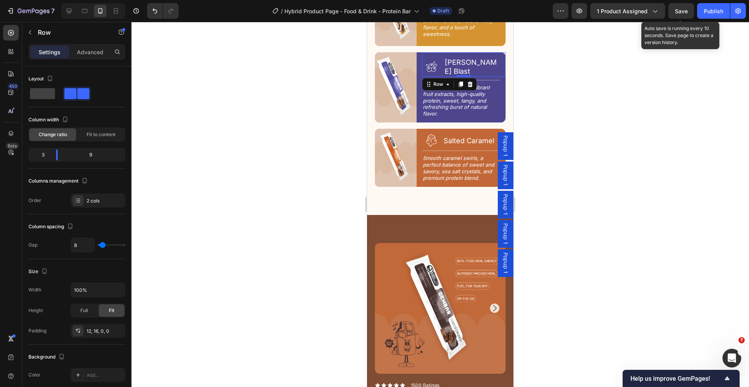
click at [439, 57] on div "Icon [PERSON_NAME] Blast Heading Row 0" at bounding box center [463, 64] width 83 height 25
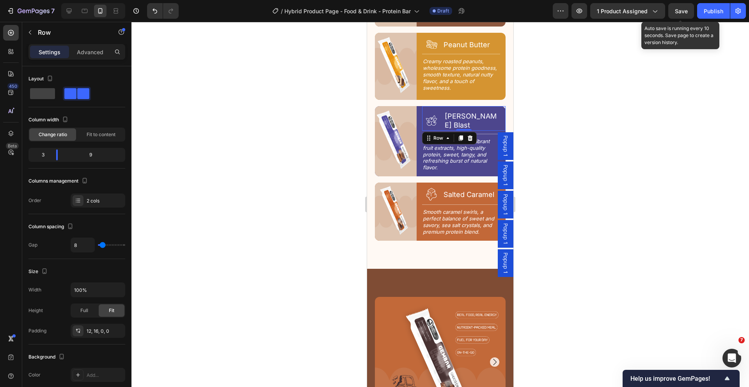
scroll to position [1208, 0]
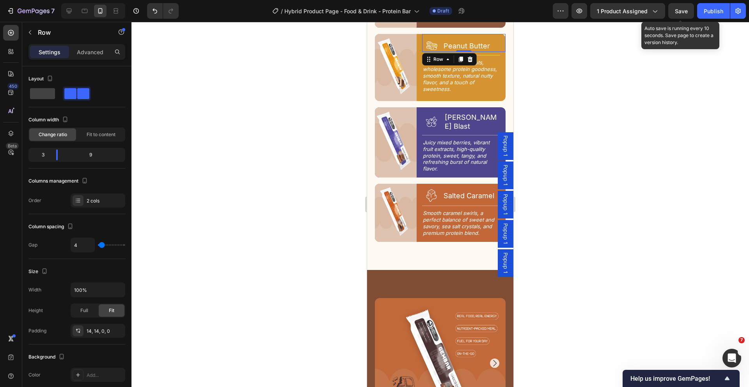
click at [439, 41] on div "Icon Peanut Butter Heading Row 0" at bounding box center [463, 43] width 83 height 18
click at [440, 110] on div "Icon [PERSON_NAME] Blast Heading Row 0" at bounding box center [463, 119] width 83 height 25
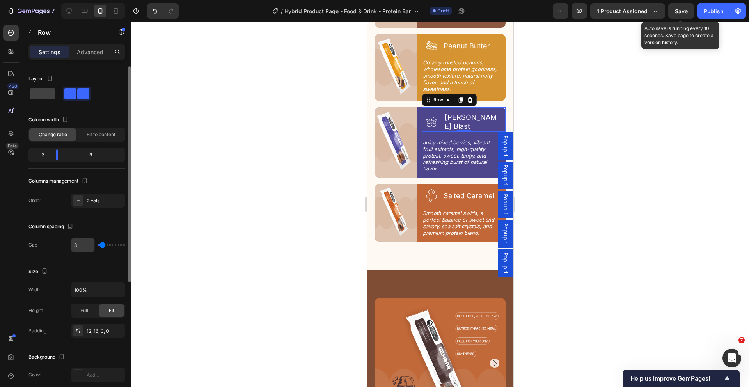
click at [87, 244] on input "8" at bounding box center [82, 245] width 23 height 14
type input "4"
click at [439, 188] on div "Icon Salted Caramel Heading Row" at bounding box center [463, 193] width 83 height 19
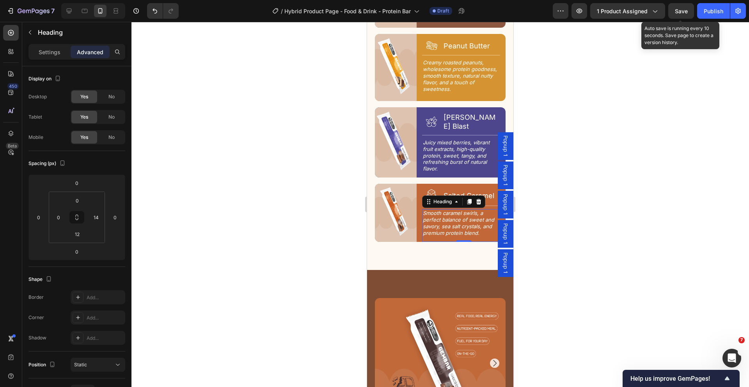
click at [471, 209] on h2 "Smooth caramel swirls, a perfect balance of sweet and savory, sea salt crystals…" at bounding box center [461, 223] width 78 height 28
click at [575, 169] on div at bounding box center [439, 204] width 617 height 365
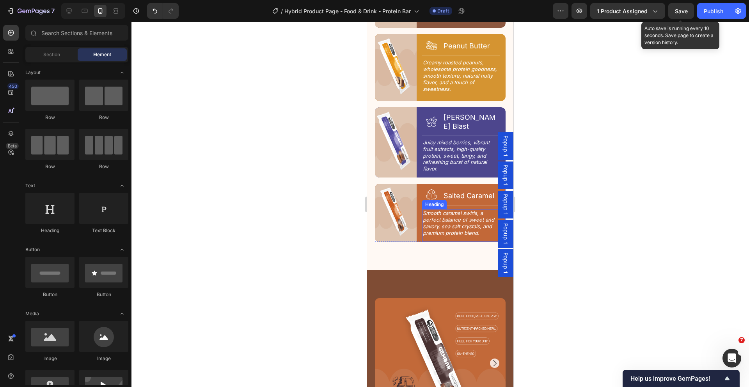
click at [439, 209] on h2 "Smooth caramel swirls, a perfect balance of sweet and savory, sea salt crystals…" at bounding box center [461, 223] width 78 height 28
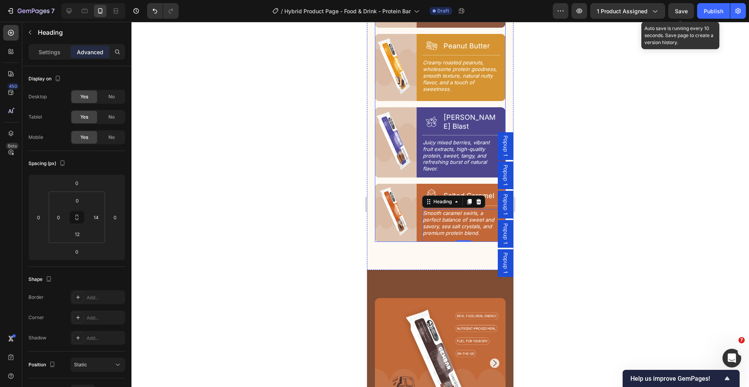
scroll to position [1207, 0]
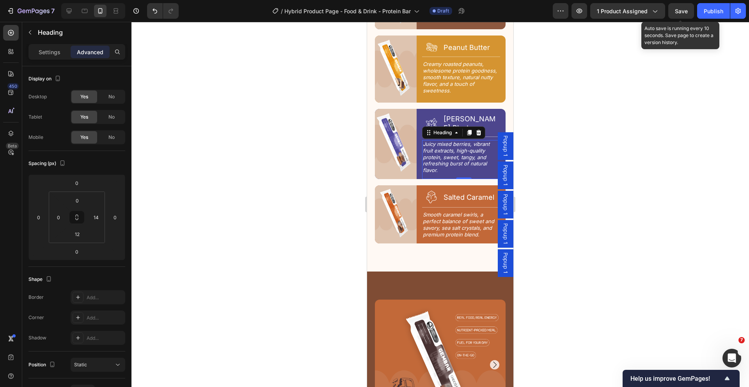
click at [453, 146] on p "Juicy mixed berries, vibrant fruit extracts, high-quality protein, sweet, tangy…" at bounding box center [461, 157] width 76 height 33
click at [52, 56] on p "Settings" at bounding box center [50, 52] width 22 height 8
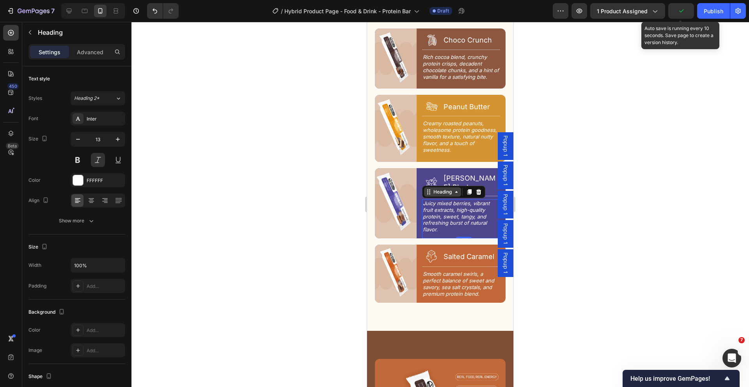
scroll to position [1112, 0]
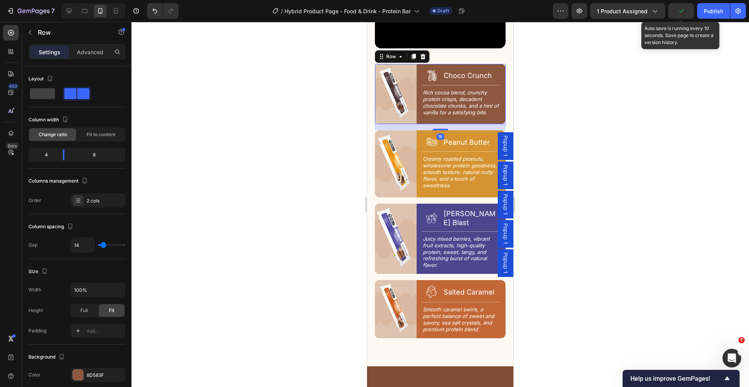
click at [418, 67] on div "Image Icon Choco Crunch Heading Row Title Line Rich cocoa blend, crunchy protei…" at bounding box center [440, 94] width 131 height 60
click at [97, 51] on p "Advanced" at bounding box center [90, 52] width 27 height 8
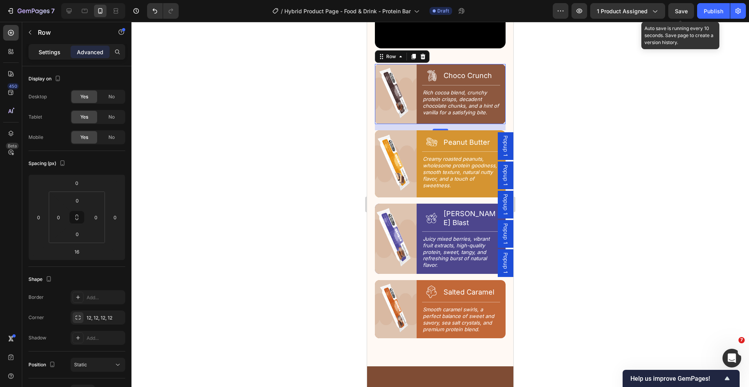
click at [55, 51] on p "Settings" at bounding box center [50, 52] width 22 height 8
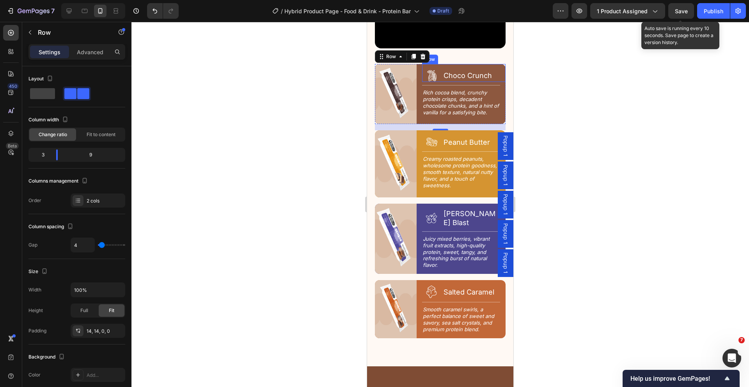
click at [492, 64] on div "Icon Choco Crunch Heading Row" at bounding box center [463, 73] width 83 height 18
click at [94, 50] on p "Advanced" at bounding box center [90, 52] width 27 height 8
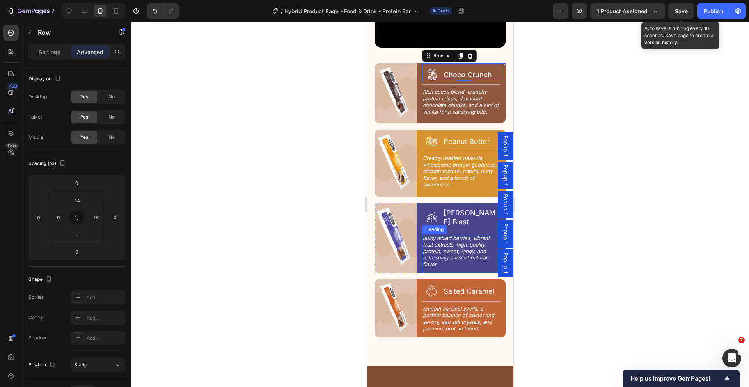
scroll to position [1114, 0]
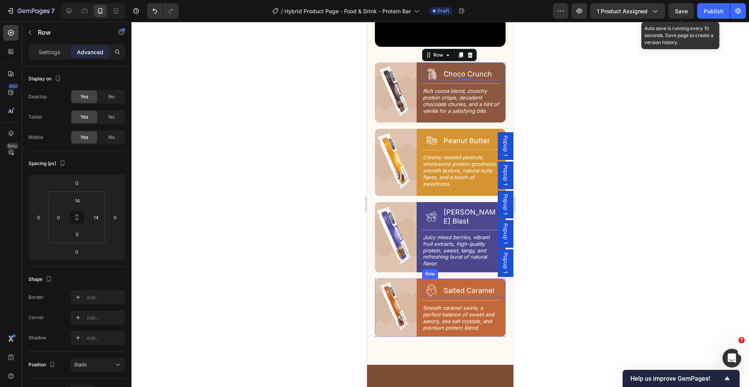
click at [475, 278] on div "Icon Salted Caramel Heading Row" at bounding box center [463, 287] width 83 height 19
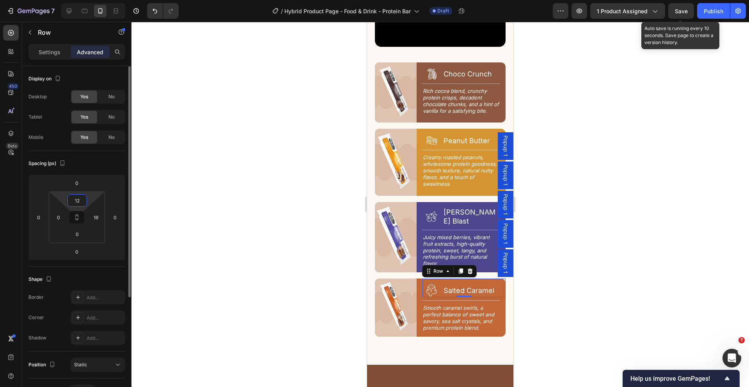
click at [80, 200] on input "12" at bounding box center [77, 201] width 16 height 12
type input "14"
click at [95, 219] on input "16" at bounding box center [96, 217] width 12 height 12
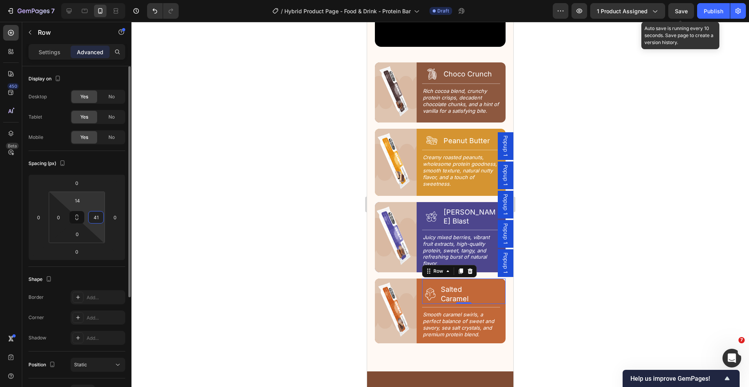
type input "4"
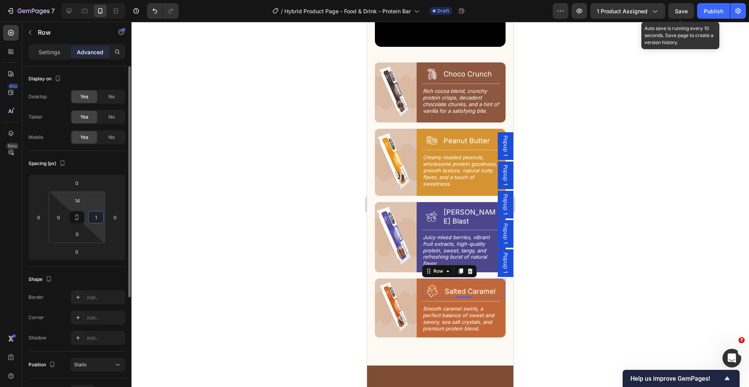
type input "14"
click at [431, 305] on h2 "Smooth caramel swirls, a perfect balance of sweet and savory, sea salt crystals…" at bounding box center [461, 319] width 78 height 28
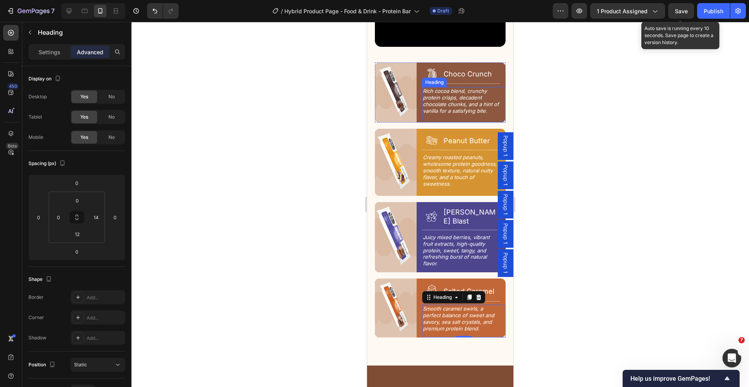
click at [476, 93] on h2 "Rich cocoa blend, crunchy protein crisps, decadent chocolate chunks, and a hint…" at bounding box center [461, 101] width 78 height 28
click at [445, 311] on h2 "Smooth caramel swirls, a perfect balance of sweet and savory, sea salt crystals…" at bounding box center [461, 319] width 78 height 28
click at [82, 235] on input "12" at bounding box center [77, 234] width 16 height 12
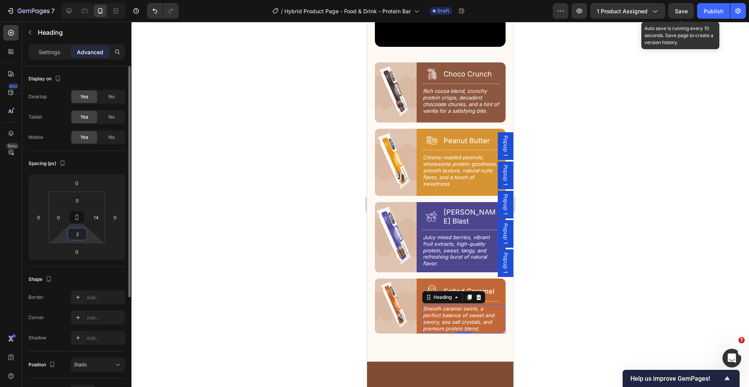
type input "20"
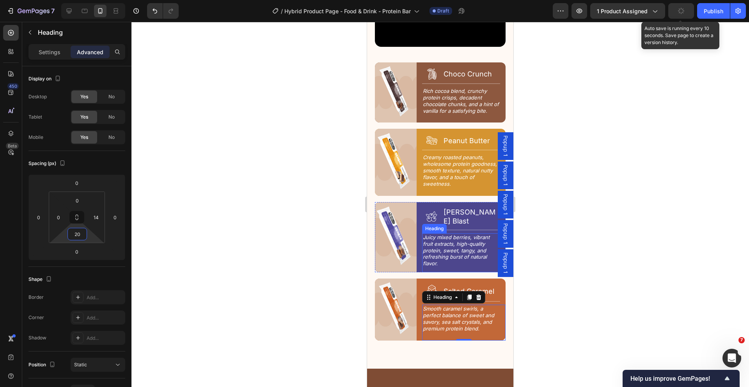
click at [455, 243] on p "Juicy mixed berries, vibrant fruit extracts, high-quality protein, sweet, tangy…" at bounding box center [461, 250] width 76 height 33
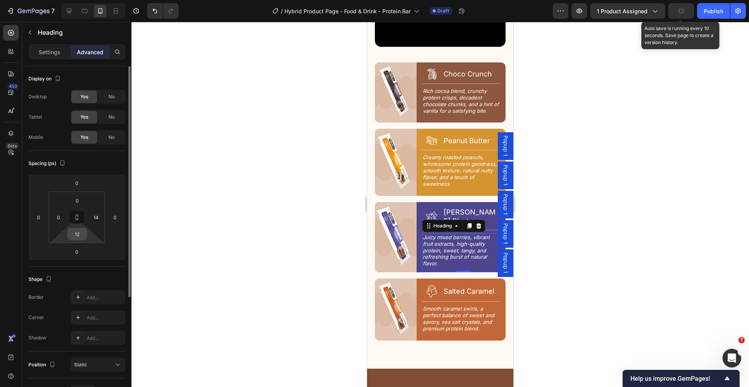
click at [79, 237] on input "12" at bounding box center [77, 234] width 16 height 12
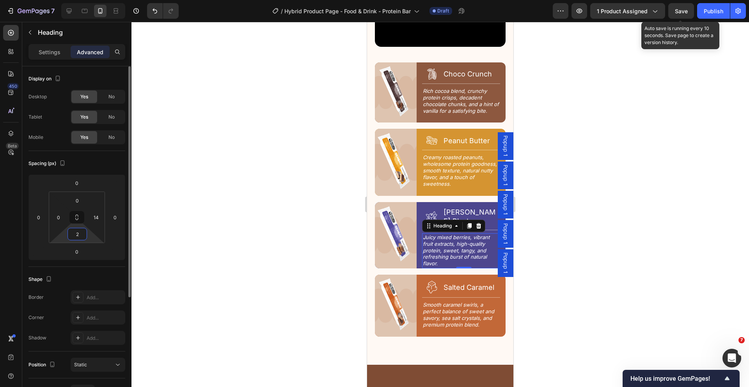
type input "20"
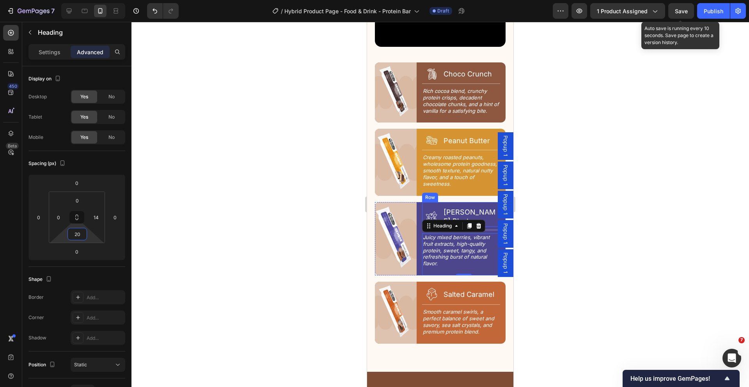
click at [448, 202] on div "Icon [PERSON_NAME] Blast Heading Row" at bounding box center [463, 214] width 83 height 25
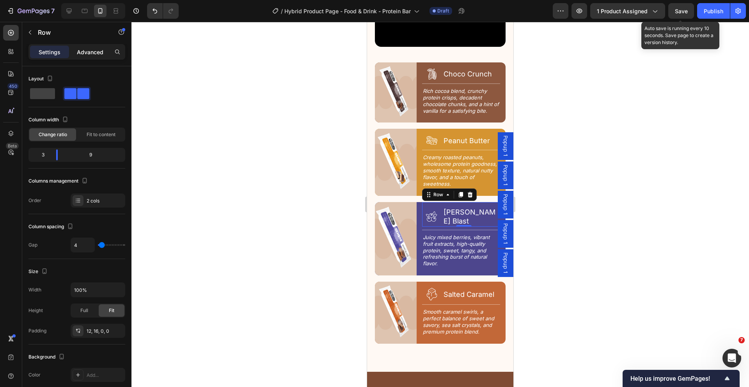
click at [94, 52] on p "Advanced" at bounding box center [90, 52] width 27 height 8
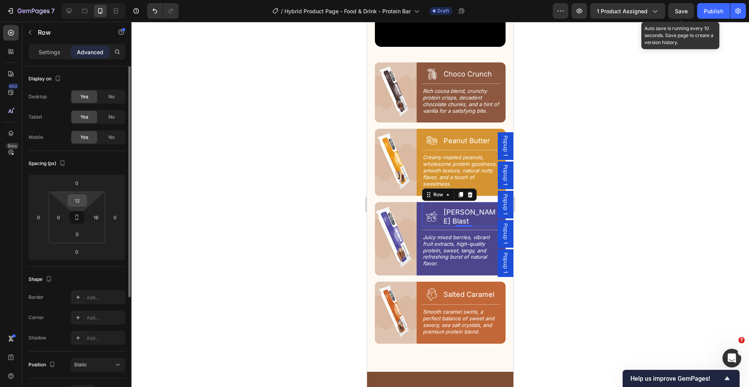
click at [80, 202] on input "12" at bounding box center [77, 201] width 16 height 12
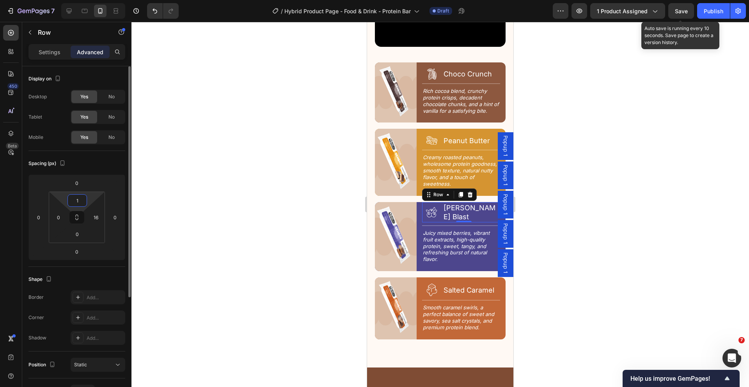
type input "14"
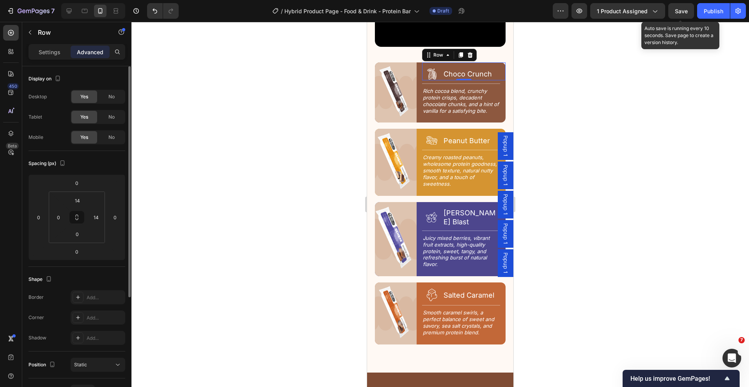
click at [469, 62] on div "Icon Choco Crunch Heading Row 0" at bounding box center [463, 71] width 83 height 18
click at [466, 129] on div "Icon Peanut Butter Heading Row" at bounding box center [463, 138] width 83 height 18
click at [466, 202] on div "Icon [PERSON_NAME] Blast Heading Row 0" at bounding box center [463, 214] width 83 height 25
click at [97, 218] on input "16" at bounding box center [96, 217] width 12 height 12
type input "14"
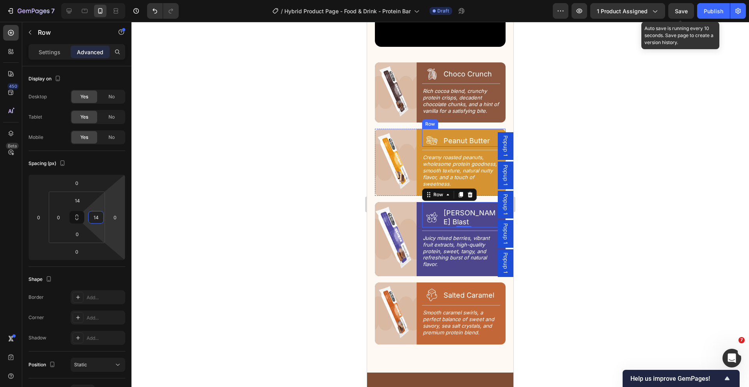
click at [489, 129] on div "Icon Peanut Butter Heading Row" at bounding box center [463, 138] width 83 height 18
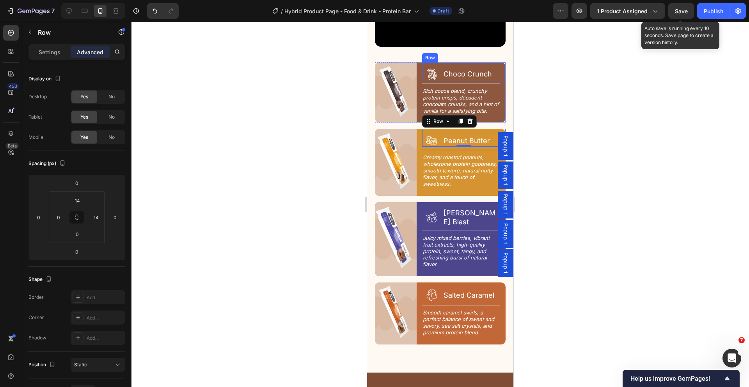
click at [487, 62] on div "Icon Choco Crunch Heading Row" at bounding box center [463, 71] width 83 height 18
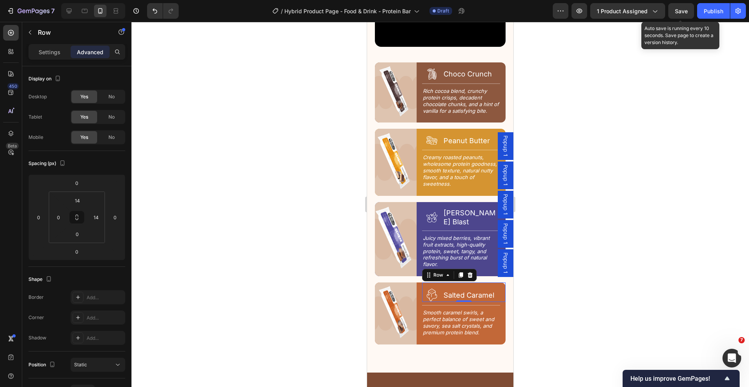
click at [467, 288] on div "Salted Caramel Heading" at bounding box center [471, 295] width 57 height 14
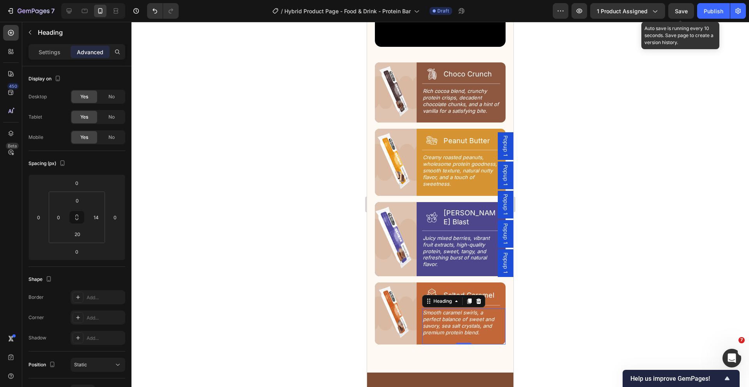
click at [463, 308] on h2 "Smooth caramel swirls, a perfect balance of sweet and savory, sea salt crystals…" at bounding box center [461, 322] width 78 height 28
click at [443, 235] on p "Juicy mixed berries, vibrant fruit extracts, high-quality protein, sweet, tangy…" at bounding box center [461, 251] width 76 height 33
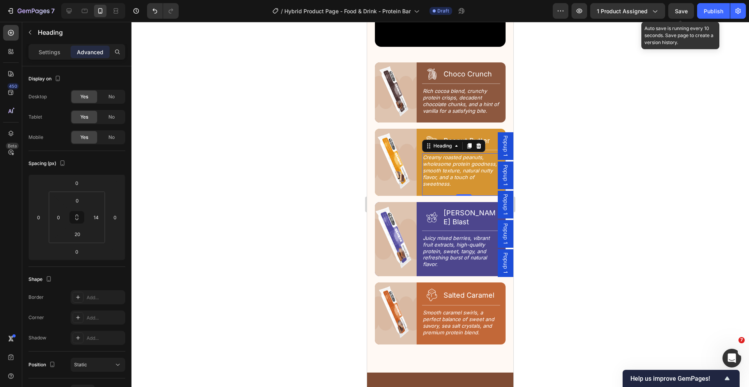
click at [440, 156] on h2 "Creamy roasted peanuts, wholesome protein goodness, smooth texture, natural nut…" at bounding box center [460, 170] width 77 height 35
click at [449, 98] on h2 "Rich cocoa blend, crunchy protein crisps, decadent chocolate chunks, and a hint…" at bounding box center [461, 101] width 78 height 28
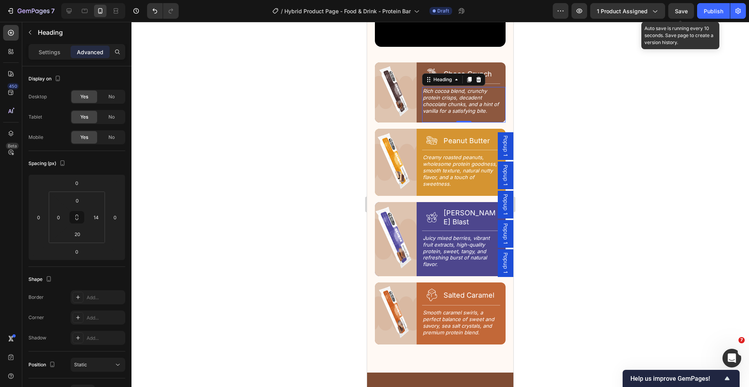
click at [595, 103] on div at bounding box center [439, 204] width 617 height 365
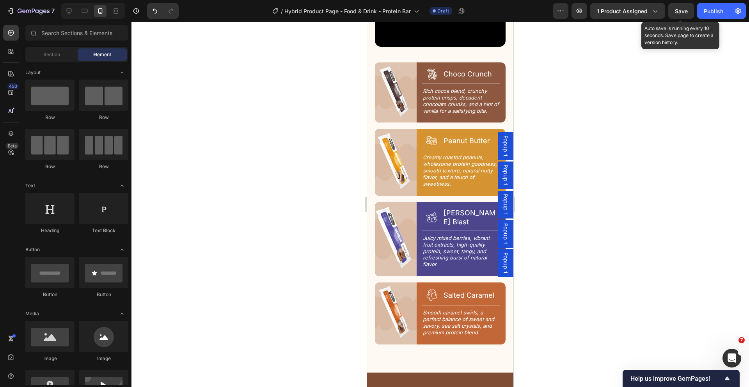
click at [593, 151] on div at bounding box center [439, 204] width 617 height 365
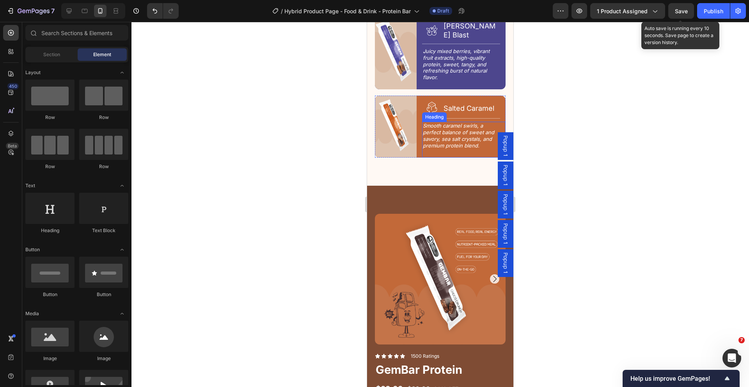
scroll to position [1302, 0]
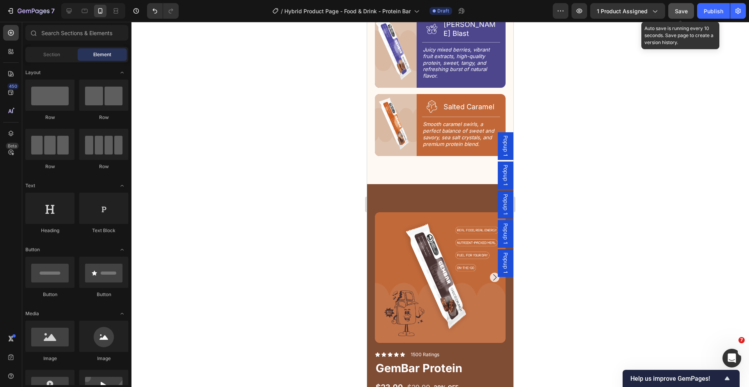
click at [681, 13] on span "Save" at bounding box center [681, 11] width 13 height 7
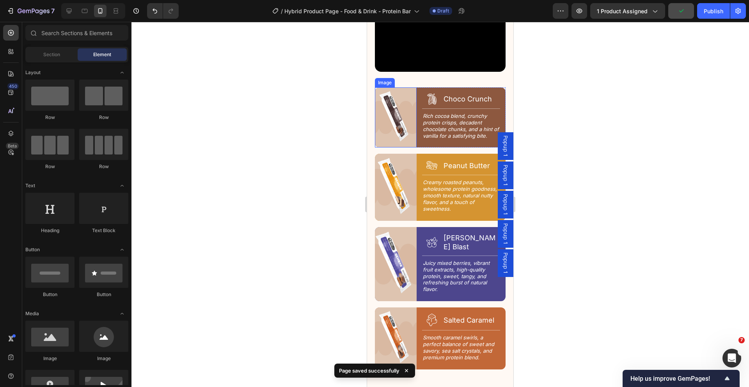
scroll to position [1085, 0]
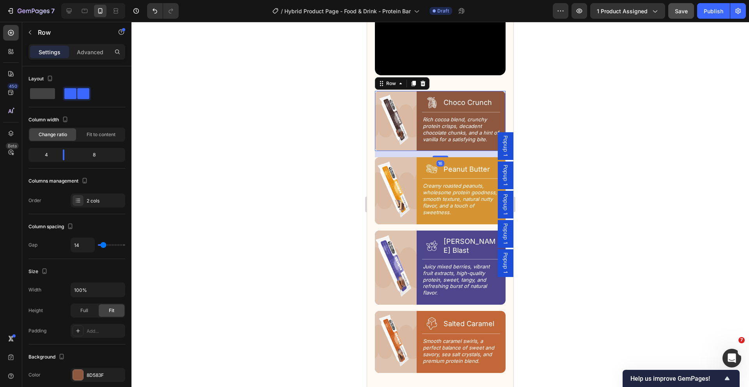
click at [415, 129] on div "Image Icon Choco Crunch Heading Row Title Line Rich cocoa blend, crunchy protei…" at bounding box center [440, 121] width 131 height 60
click at [34, 96] on span at bounding box center [42, 93] width 25 height 11
click at [567, 250] on div at bounding box center [439, 204] width 617 height 365
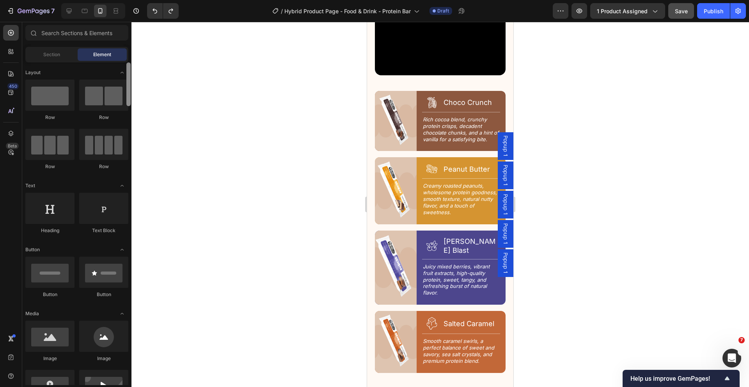
scroll to position [373, 0]
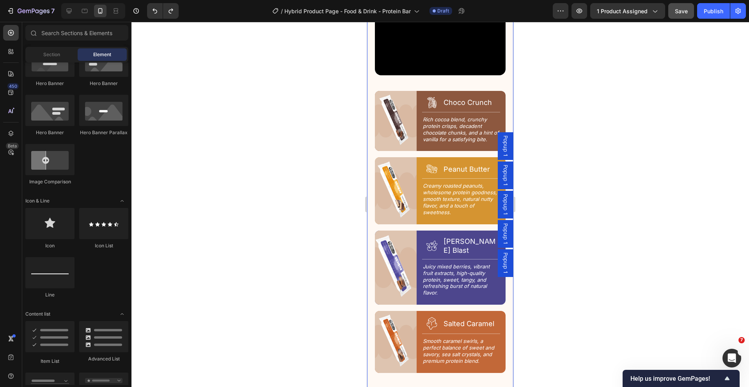
click at [338, 204] on div at bounding box center [439, 204] width 617 height 365
click at [683, 11] on span "Save" at bounding box center [681, 11] width 13 height 7
click at [450, 295] on div "Image Icon Choco Crunch Heading Row Title Line Rich cocoa blend, crunchy protei…" at bounding box center [440, 232] width 131 height 282
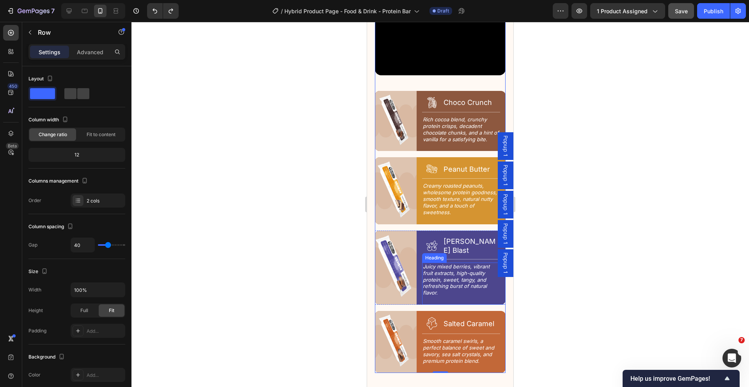
click at [435, 263] on p "Juicy mixed berries, vibrant fruit extracts, high-quality protein, sweet, tangy…" at bounding box center [461, 279] width 76 height 33
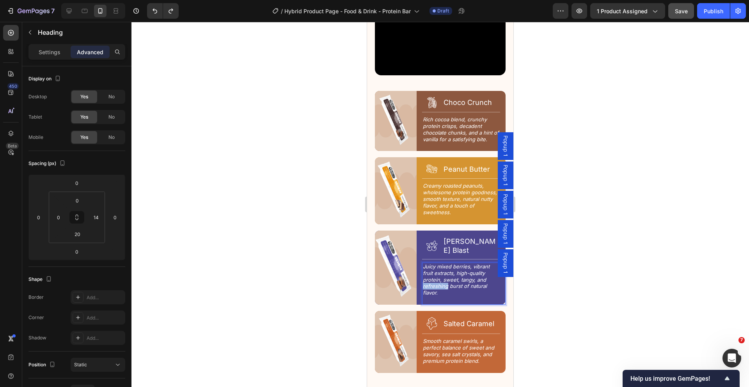
click at [433, 271] on p "Juicy mixed berries, vibrant fruit extracts, high-quality protein, sweet, tangy…" at bounding box center [461, 279] width 76 height 33
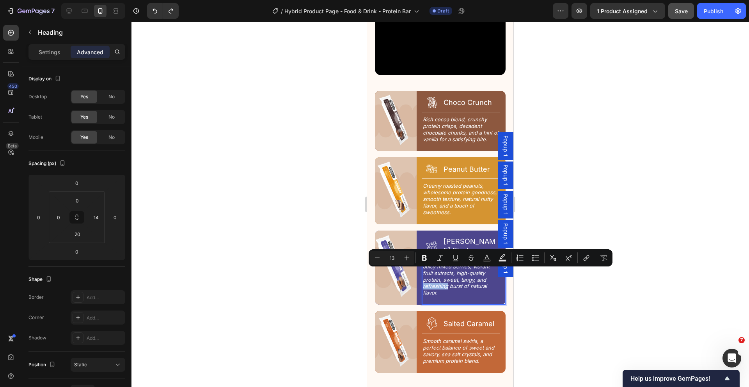
click at [434, 275] on p "Juicy mixed berries, vibrant fruit extracts, high-quality protein, sweet, tangy…" at bounding box center [461, 279] width 76 height 33
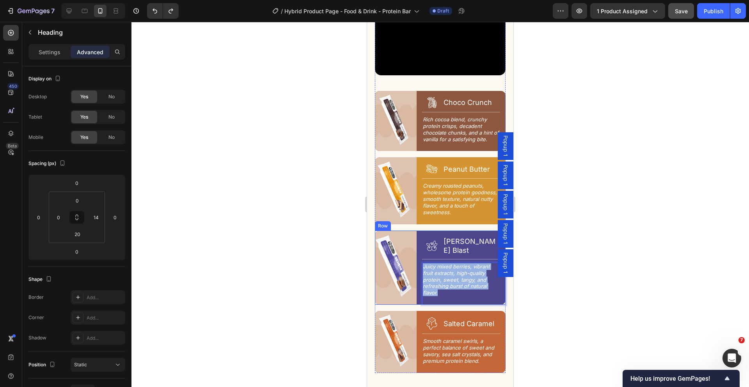
drag, startPoint x: 438, startPoint y: 282, endPoint x: 416, endPoint y: 253, distance: 35.9
click at [416, 253] on div "Image Icon Berry Blast Heading Row Title Line Juicy mixed berries, vibrant frui…" at bounding box center [440, 267] width 131 height 74
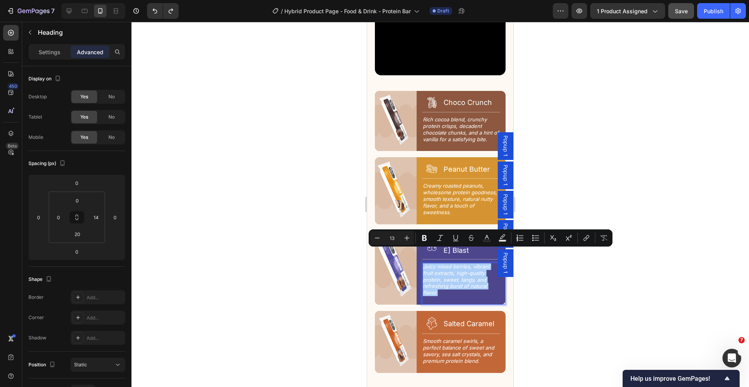
drag, startPoint x: 541, startPoint y: 169, endPoint x: 538, endPoint y: 173, distance: 5.0
click at [541, 169] on div at bounding box center [439, 204] width 617 height 365
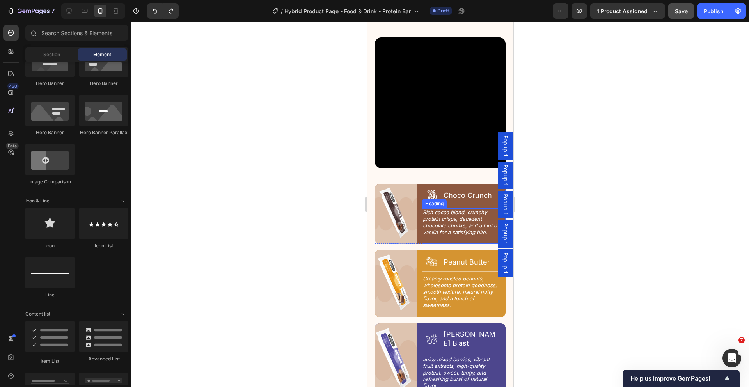
scroll to position [992, 0]
click at [553, 101] on div at bounding box center [439, 204] width 617 height 365
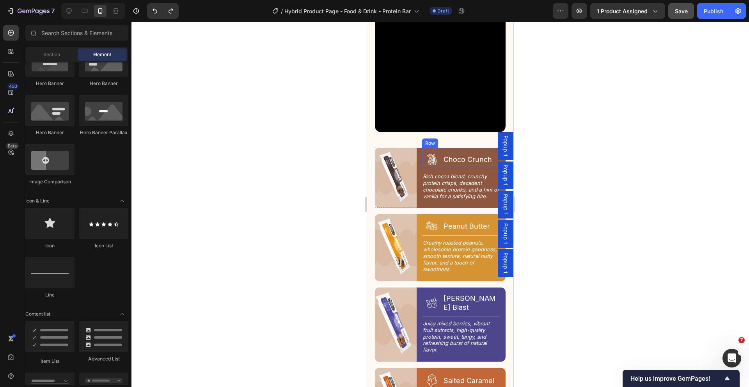
scroll to position [1128, 0]
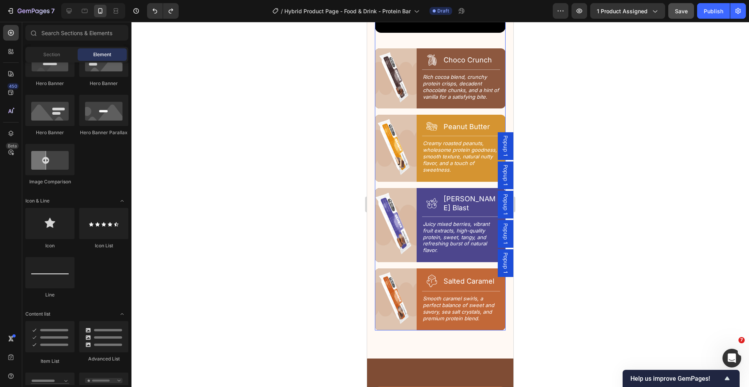
click at [426, 179] on div "Image Icon Choco Crunch Heading Row Title Line Rich cocoa blend, crunchy protei…" at bounding box center [440, 189] width 131 height 282
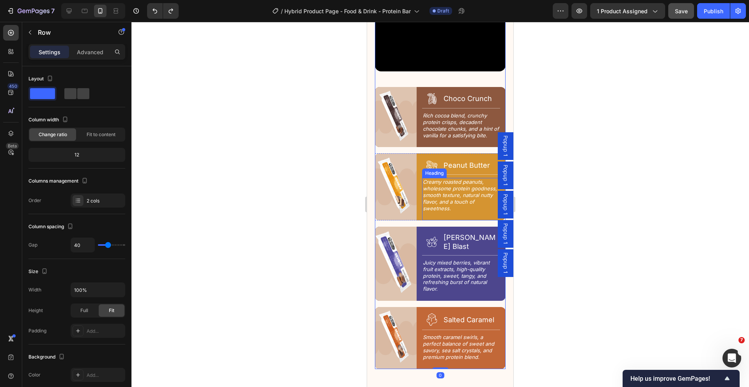
scroll to position [1088, 0]
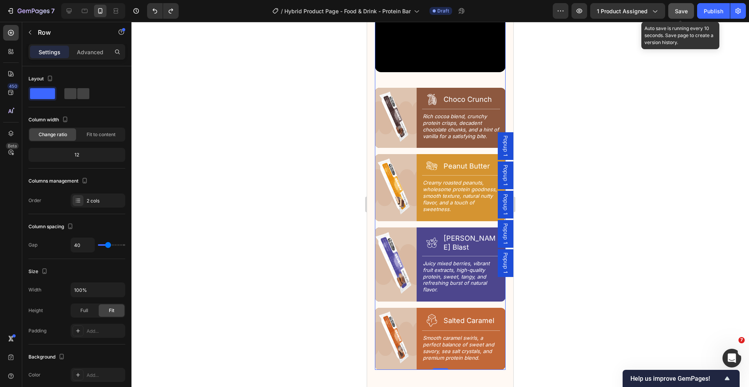
click at [676, 16] on button "Save" at bounding box center [681, 11] width 26 height 16
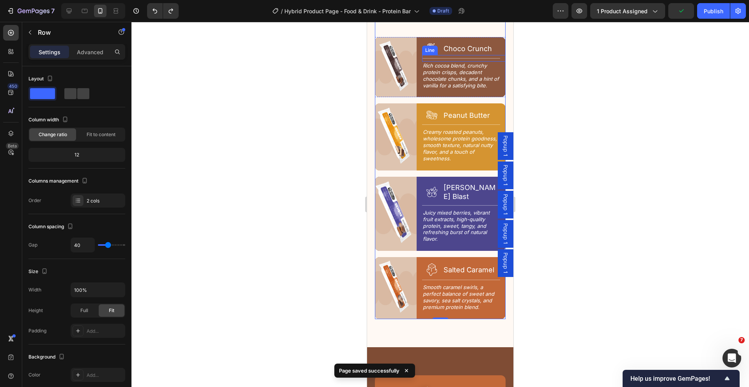
scroll to position [1142, 0]
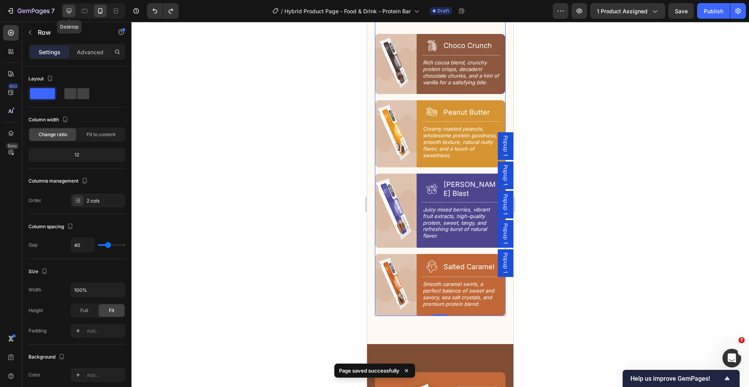
click at [67, 11] on icon at bounding box center [69, 11] width 8 height 8
type input "36"
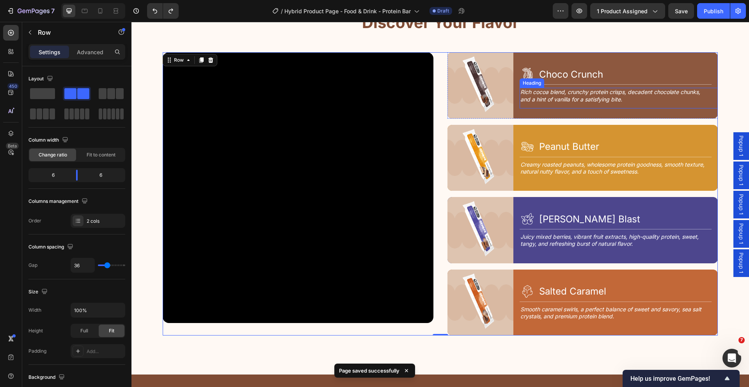
scroll to position [953, 0]
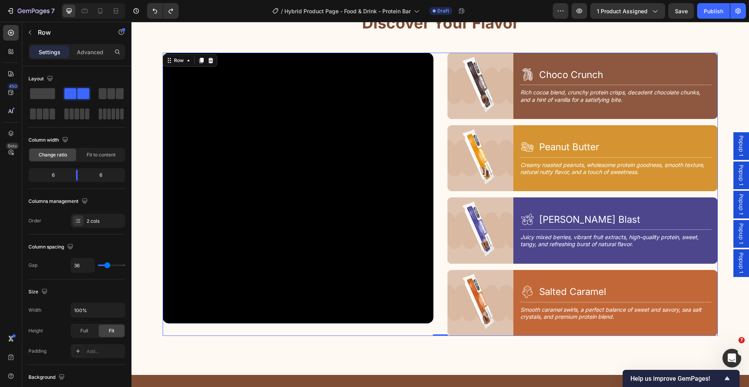
click at [483, 119] on div "Image Icon Choco Crunch Heading Row Title Line Rich cocoa blend, crunchy protei…" at bounding box center [582, 194] width 271 height 283
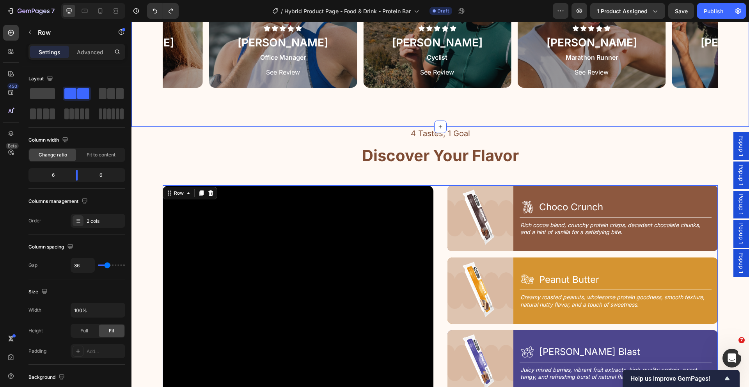
scroll to position [843, 0]
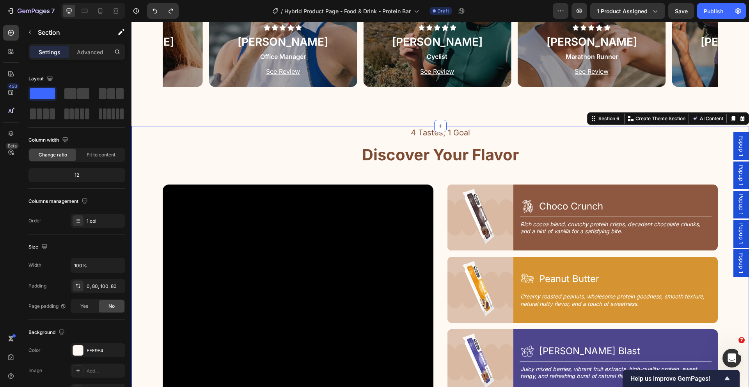
click at [717, 136] on div "4 Tastes, 1 Goal Text Block Discover Your Flavor Heading Row Video Image Icon C…" at bounding box center [439, 316] width 617 height 381
click at [731, 119] on icon at bounding box center [733, 118] width 4 height 5
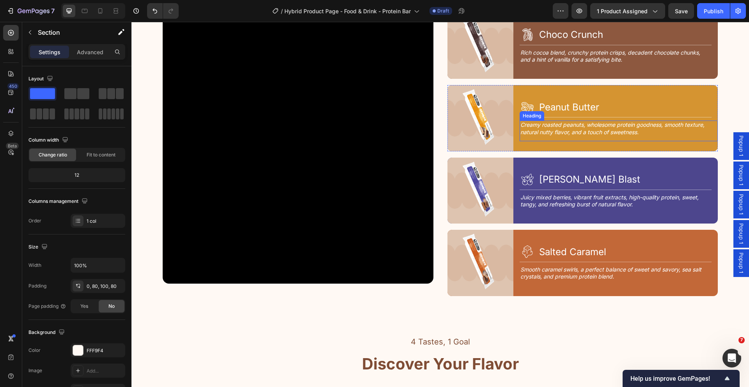
scroll to position [964, 0]
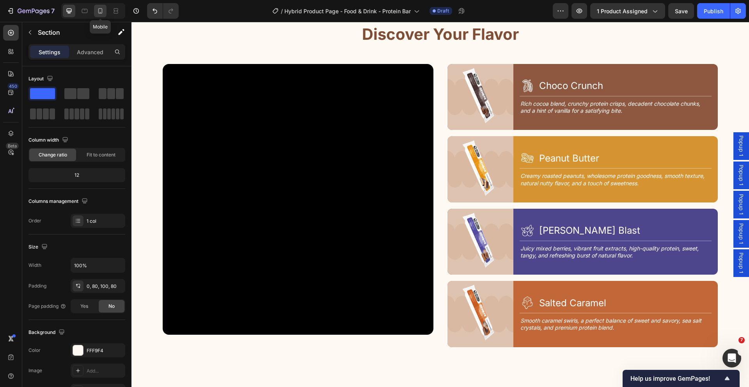
click at [101, 12] on icon at bounding box center [100, 11] width 8 height 8
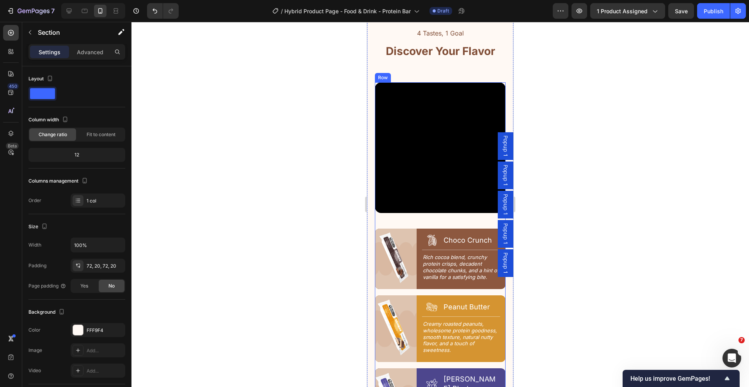
scroll to position [1548, 0]
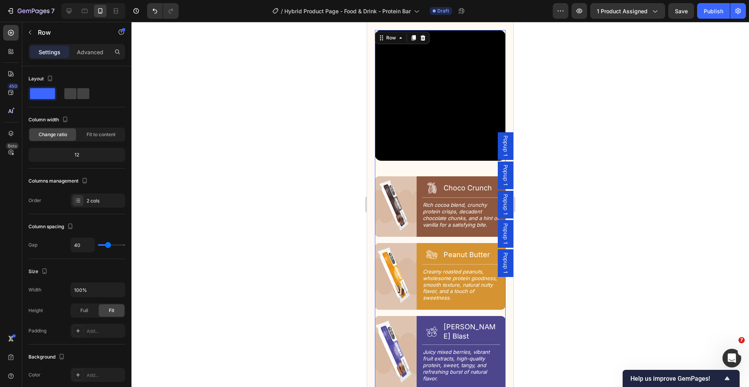
click at [453, 233] on div "Image Icon Choco Crunch Heading Row Title Line Rich cocoa blend, crunchy protei…" at bounding box center [440, 317] width 131 height 282
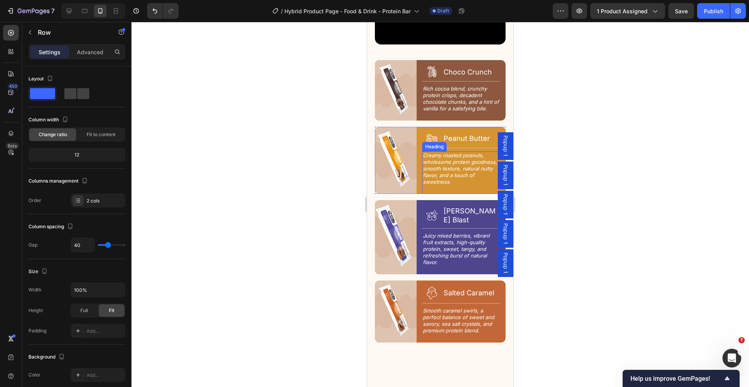
scroll to position [1142, 0]
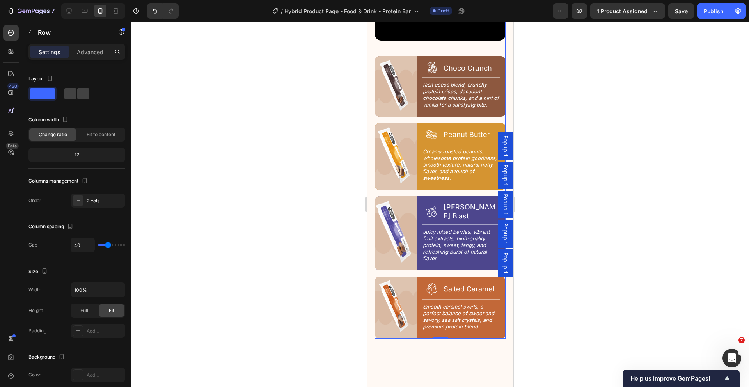
click at [476, 113] on div "Image Icon Choco Crunch Heading Row Title Line Rich cocoa blend, crunchy protei…" at bounding box center [440, 197] width 131 height 282
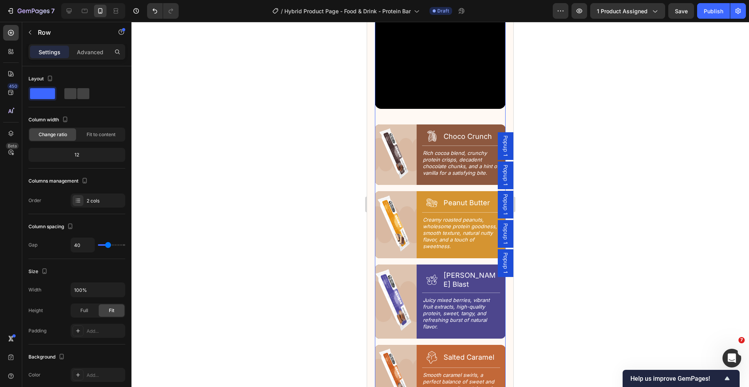
scroll to position [1120, 0]
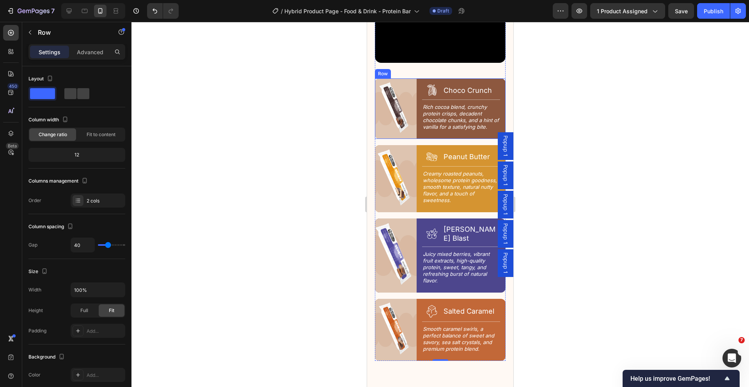
click at [415, 131] on div "Image Icon Choco Crunch Heading Row Title Line Rich cocoa blend, crunchy protei…" at bounding box center [440, 108] width 131 height 60
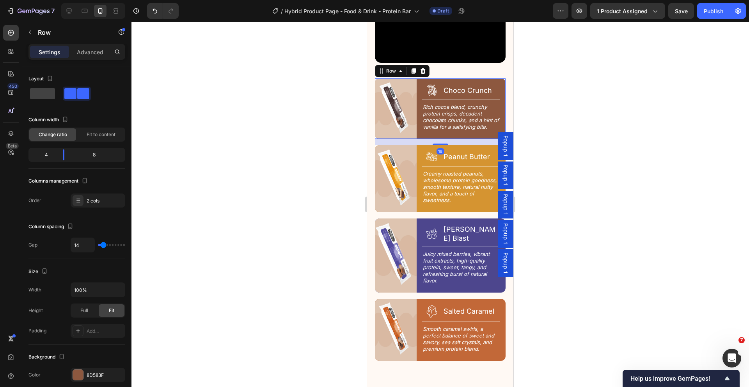
click at [416, 130] on div "Image Icon Choco Crunch Heading Row Title Line Rich cocoa blend, crunchy protei…" at bounding box center [440, 108] width 131 height 60
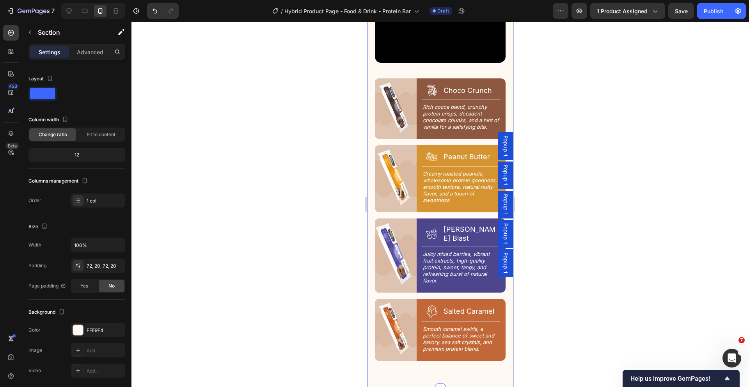
click at [371, 172] on div "4 Tastes, 1 Goal Text Block Discover Your Flavor Heading Row Video Image Icon C…" at bounding box center [440, 118] width 146 height 539
click at [94, 52] on p "Advanced" at bounding box center [90, 52] width 27 height 8
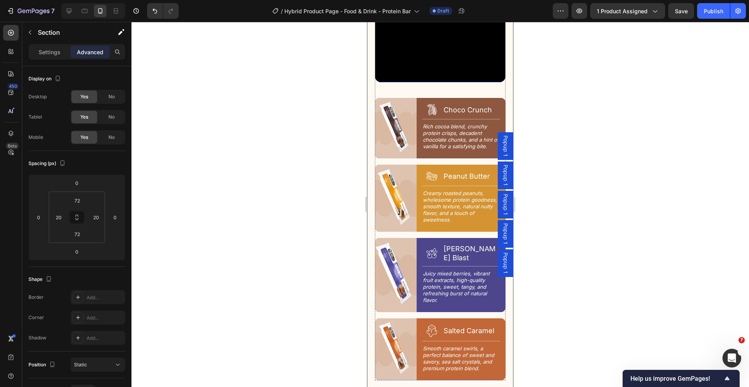
scroll to position [1057, 0]
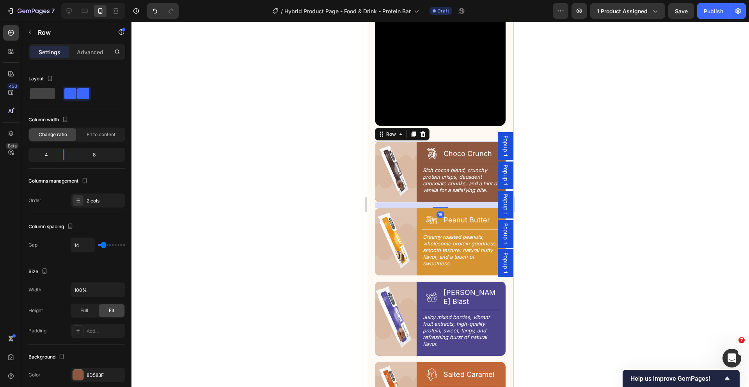
click at [416, 146] on div "Image Icon Choco Crunch Heading Row Title Line Rich cocoa blend, crunchy protei…" at bounding box center [440, 172] width 131 height 60
click at [41, 94] on span at bounding box center [42, 93] width 25 height 11
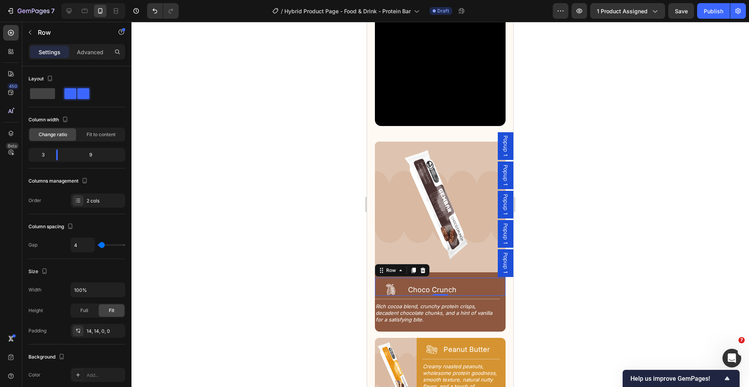
click at [453, 278] on div "Icon Choco Crunch Heading Row 0" at bounding box center [440, 287] width 131 height 18
click at [80, 53] on p "Advanced" at bounding box center [90, 52] width 27 height 8
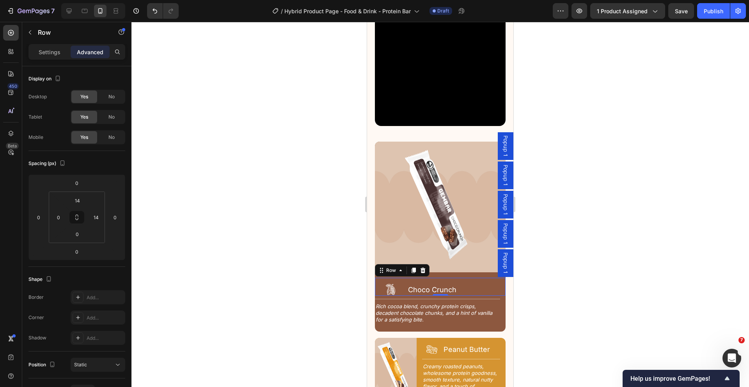
click at [405, 278] on div "Icon Choco Crunch Heading Row 0" at bounding box center [440, 287] width 131 height 18
click at [404, 278] on div "Icon Choco Crunch Heading Row 0" at bounding box center [440, 287] width 131 height 18
click at [64, 216] on input "0" at bounding box center [59, 217] width 12 height 12
type input "14"
click at [395, 288] on icon at bounding box center [395, 288] width 1 height 1
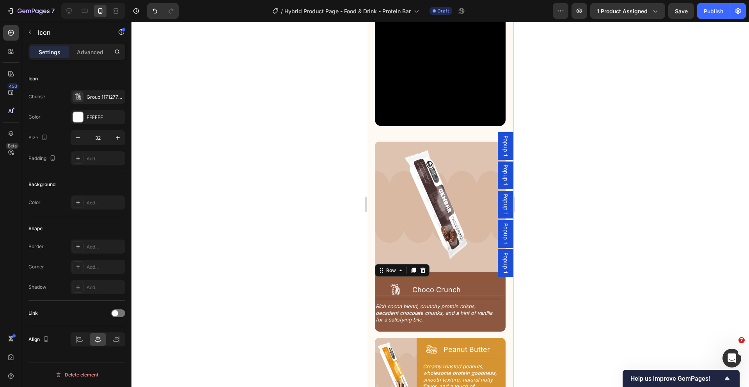
click at [473, 278] on div "Icon Choco Crunch Heading Row 0" at bounding box center [440, 287] width 131 height 18
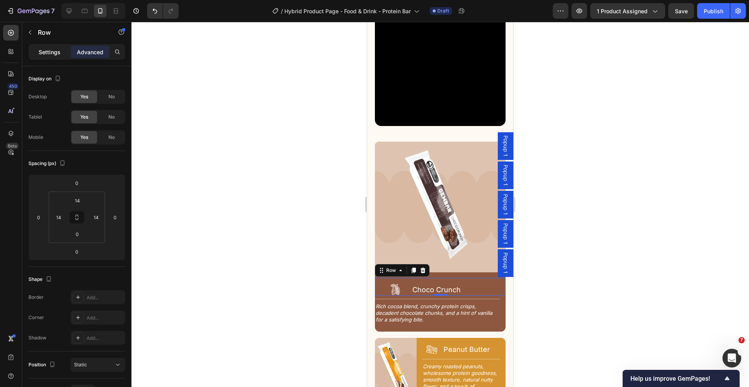
click at [41, 50] on p "Settings" at bounding box center [50, 52] width 22 height 8
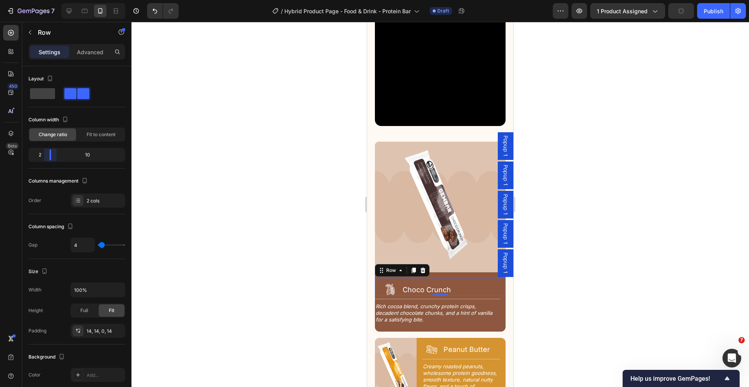
drag, startPoint x: 56, startPoint y: 156, endPoint x: 43, endPoint y: 157, distance: 12.9
click at [43, 0] on body "7 Version history / Hybrid Product Page - Food & Drink - Protein Bar Draft Prev…" at bounding box center [374, 0] width 749 height 0
click at [545, 276] on div at bounding box center [439, 204] width 617 height 365
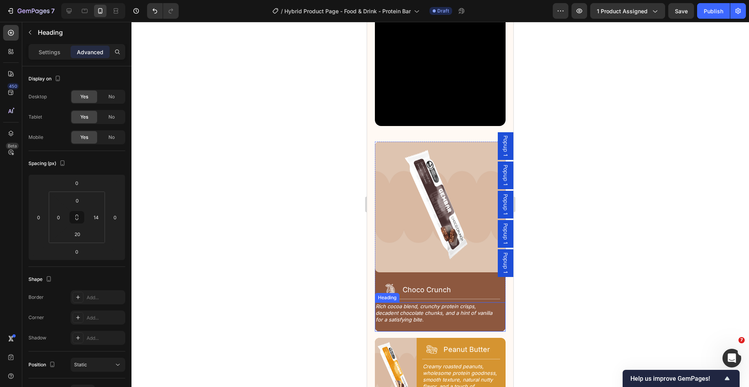
click at [385, 314] on div "Rich cocoa blend, crunchy protein crisps, decadent chocolate chunks, and a hint…" at bounding box center [440, 316] width 131 height 29
click at [62, 217] on input "0" at bounding box center [59, 217] width 12 height 12
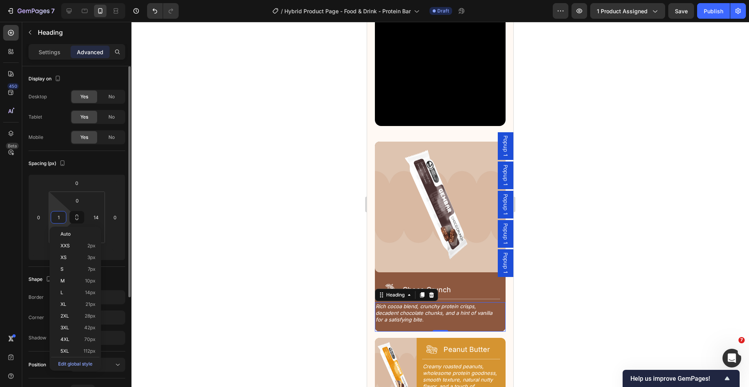
type input "14"
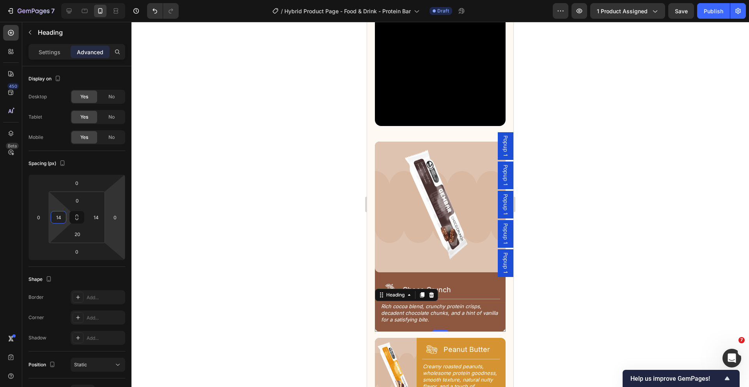
click at [566, 296] on div at bounding box center [439, 204] width 617 height 365
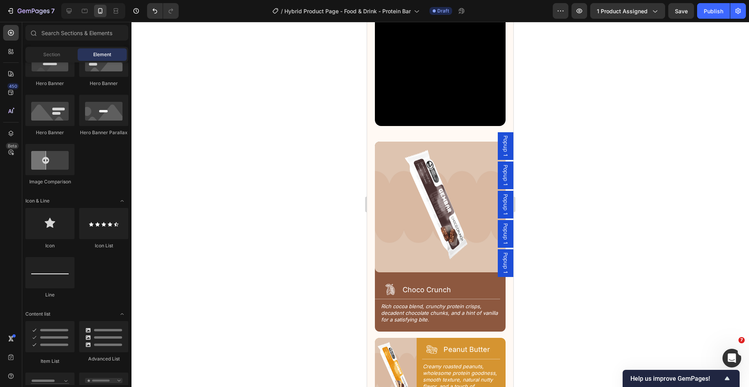
click at [570, 240] on div at bounding box center [439, 204] width 617 height 365
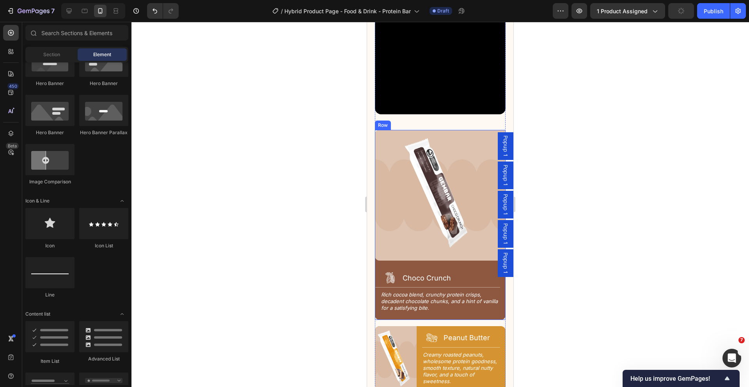
scroll to position [1071, 0]
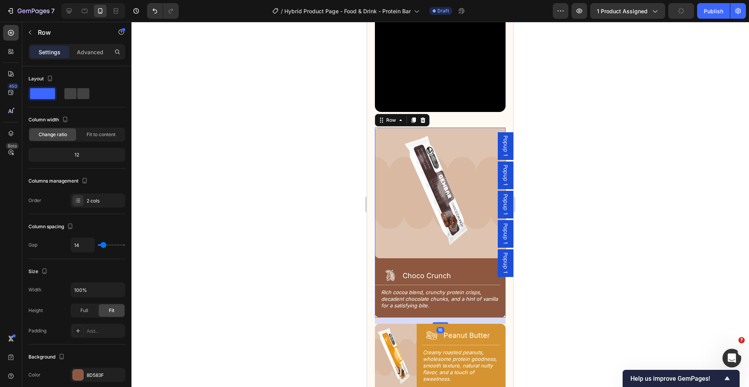
click at [450, 248] on div "Image Icon Choco Crunch Heading Row Title Line Rich cocoa blend, crunchy protei…" at bounding box center [440, 223] width 131 height 190
type input "0"
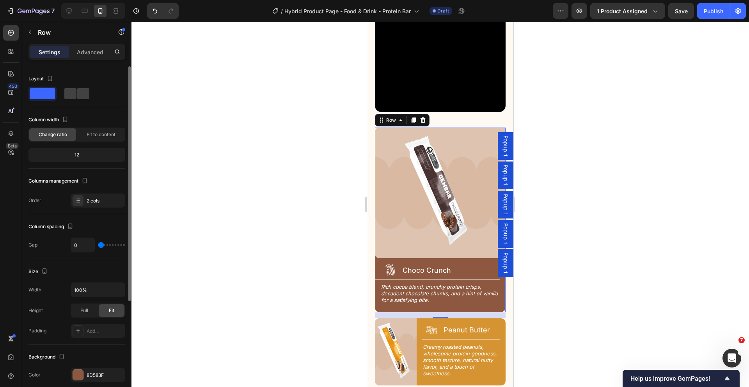
drag, startPoint x: 102, startPoint y: 245, endPoint x: 71, endPoint y: 103, distance: 145.7
type input "0"
click at [98, 246] on input "range" at bounding box center [111, 245] width 27 height 2
click at [83, 52] on p "Advanced" at bounding box center [90, 52] width 27 height 8
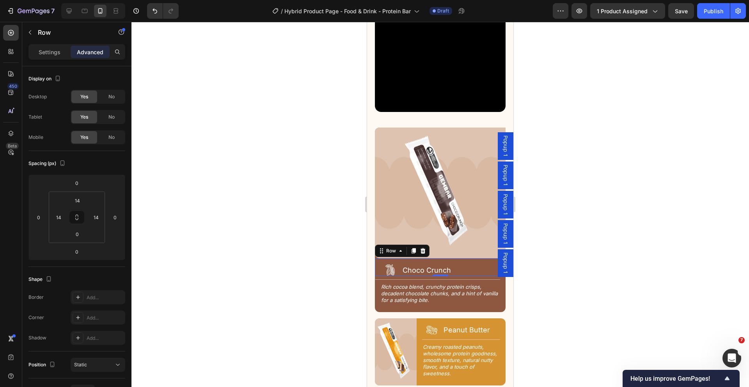
click at [379, 258] on div "Icon Choco Crunch Heading Row 0" at bounding box center [440, 267] width 131 height 18
click at [312, 257] on div at bounding box center [439, 204] width 617 height 365
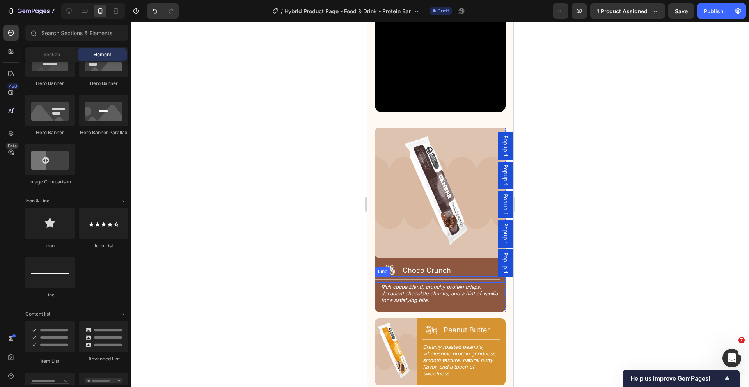
click at [422, 276] on div "Title Line" at bounding box center [440, 279] width 131 height 7
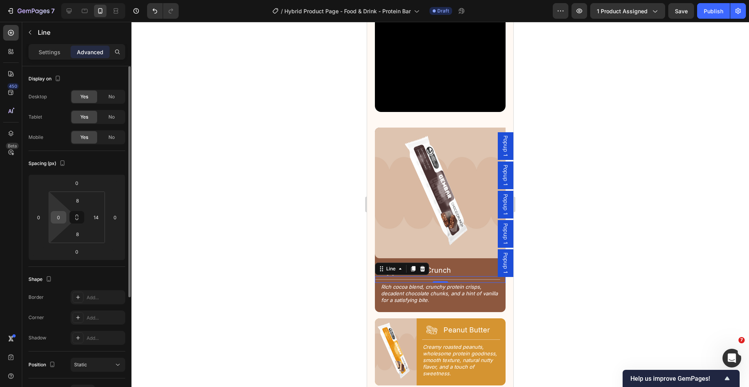
click at [58, 215] on input "0" at bounding box center [59, 217] width 12 height 12
type input "14"
click at [253, 244] on div at bounding box center [439, 204] width 617 height 365
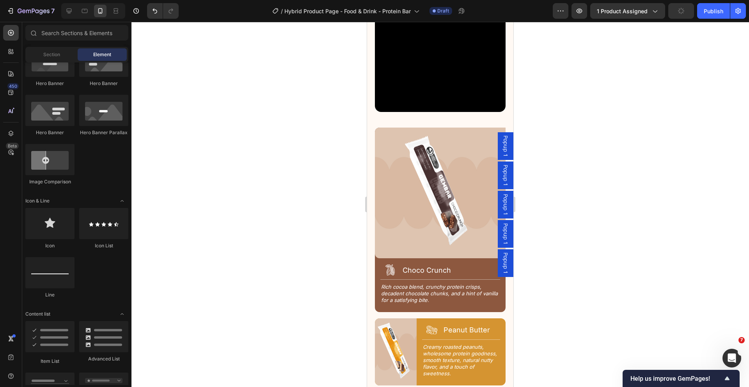
click at [253, 244] on div at bounding box center [439, 204] width 617 height 365
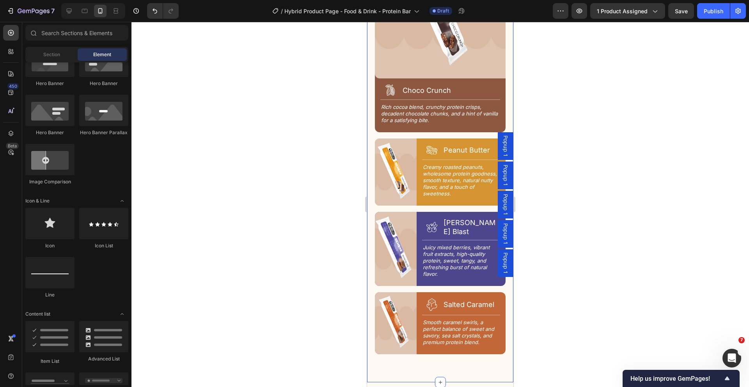
scroll to position [1248, 0]
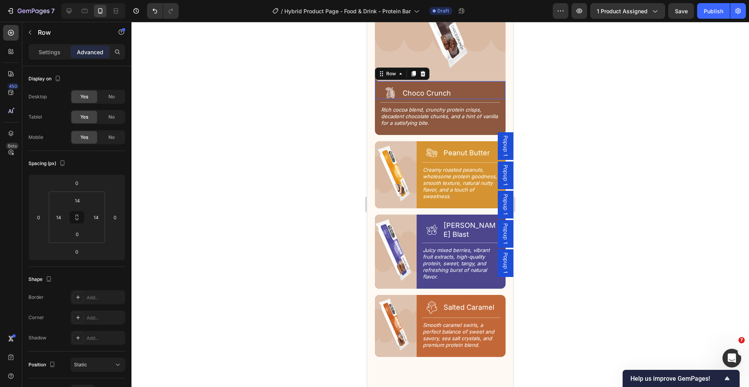
click at [464, 87] on div "Choco Crunch Heading" at bounding box center [451, 93] width 99 height 12
click at [466, 99] on div "Title Line 0" at bounding box center [440, 102] width 131 height 7
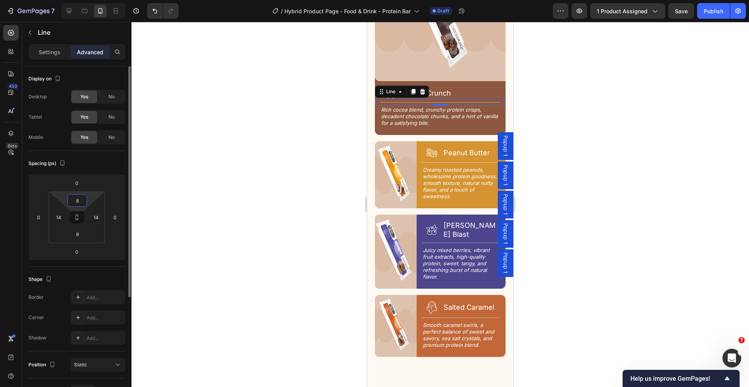
click at [78, 202] on input "8" at bounding box center [77, 201] width 16 height 12
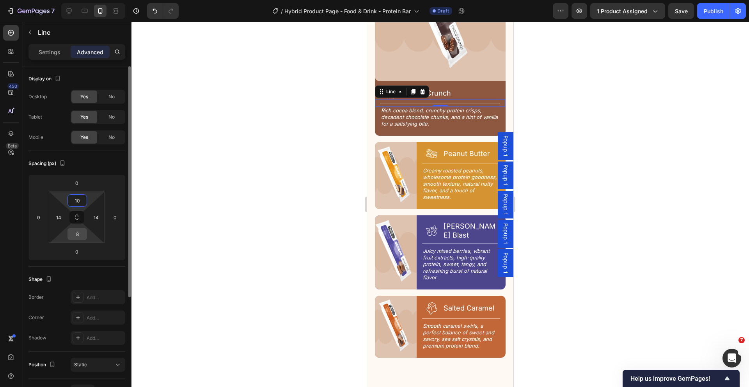
type input "10"
click at [81, 235] on input "8" at bounding box center [77, 234] width 16 height 12
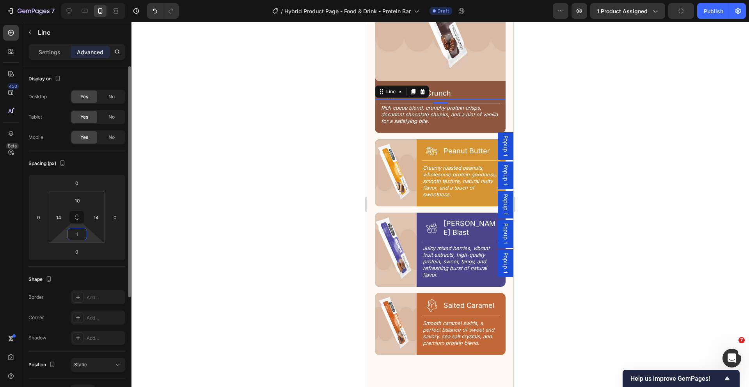
type input "10"
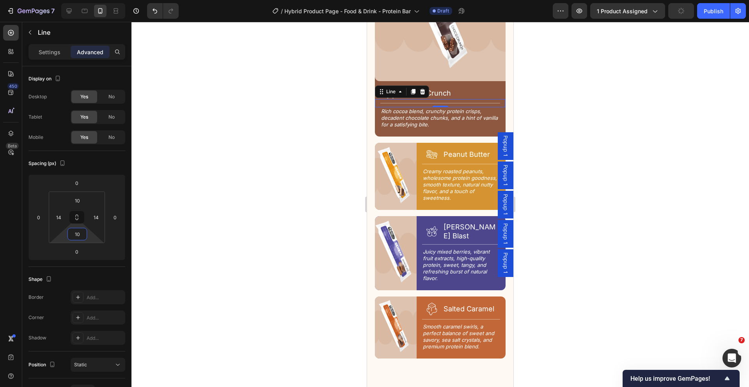
click at [568, 151] on div at bounding box center [439, 204] width 617 height 365
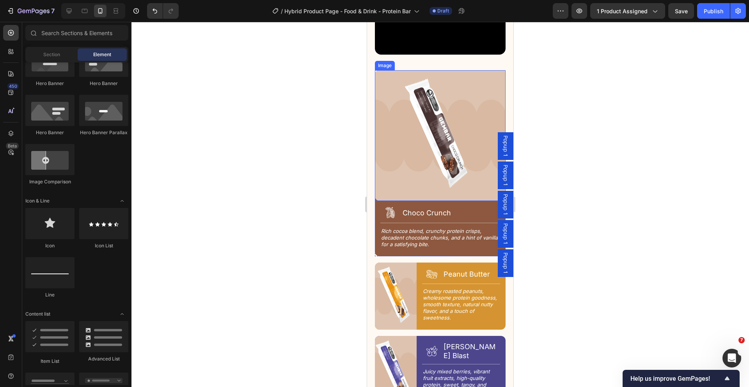
scroll to position [1130, 0]
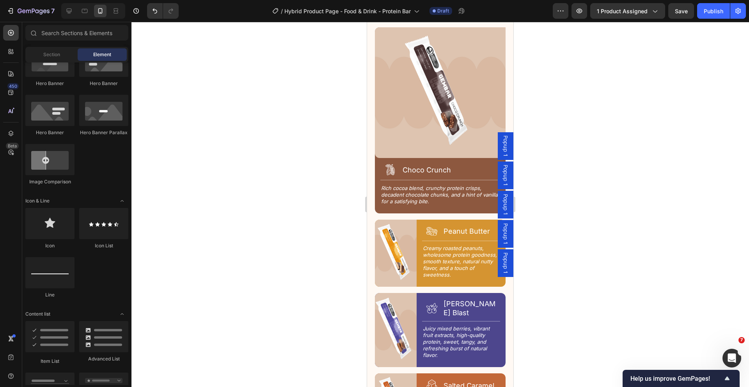
scroll to position [1172, 0]
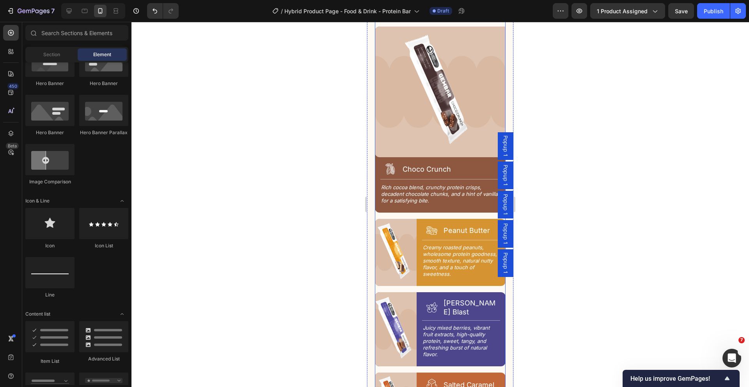
click at [413, 276] on div "Image Icon Choco Crunch Heading Row Title Line Rich cocoa blend, crunchy protei…" at bounding box center [440, 230] width 131 height 407
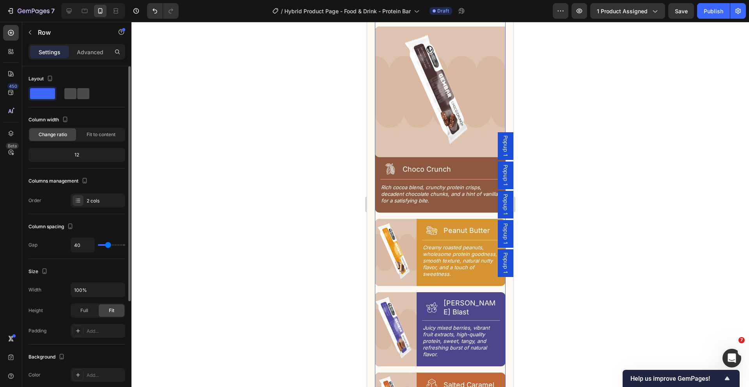
click at [69, 96] on span at bounding box center [70, 93] width 12 height 11
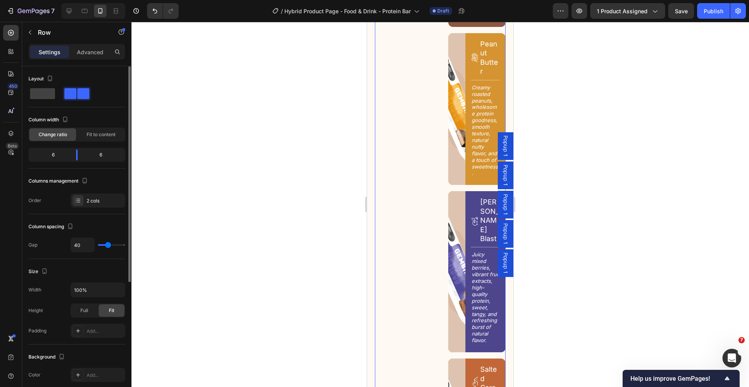
scroll to position [1031, 0]
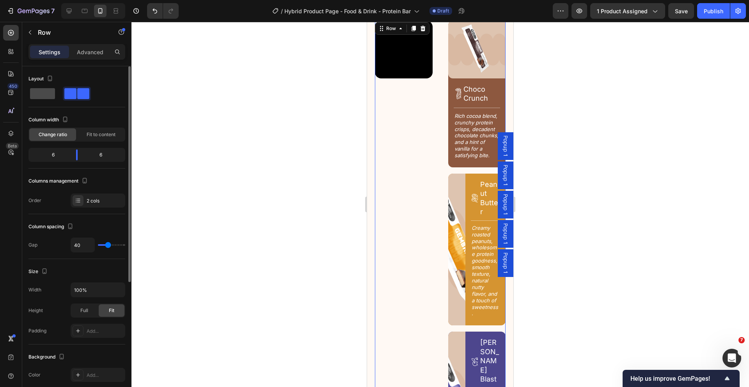
click at [41, 96] on span at bounding box center [42, 93] width 25 height 11
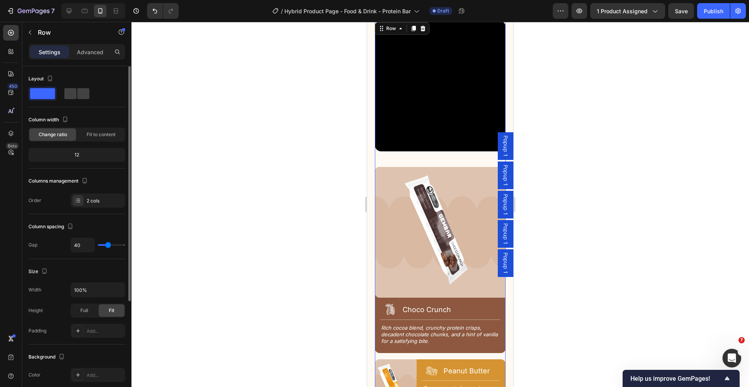
scroll to position [1172, 0]
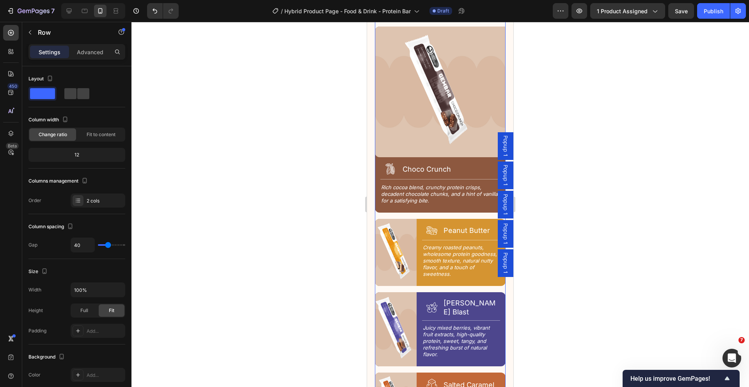
click at [428, 274] on div "Image Icon Choco Crunch Heading Row Title Line Rich cocoa blend, crunchy protei…" at bounding box center [440, 230] width 131 height 407
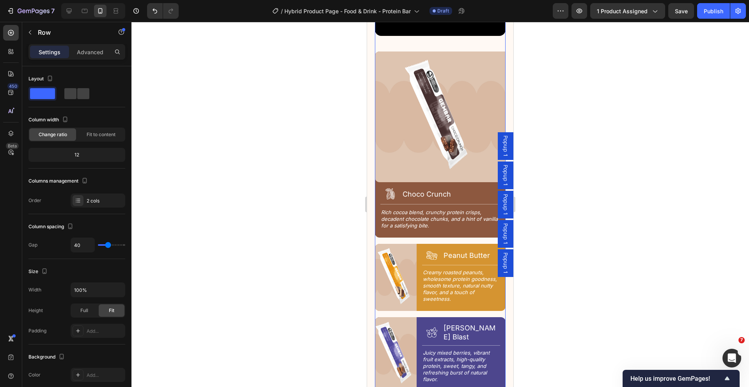
scroll to position [1139, 0]
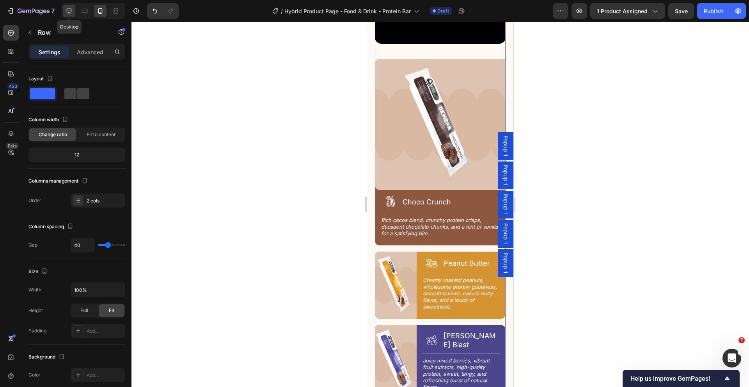
click at [69, 14] on icon at bounding box center [69, 11] width 8 height 8
type input "36"
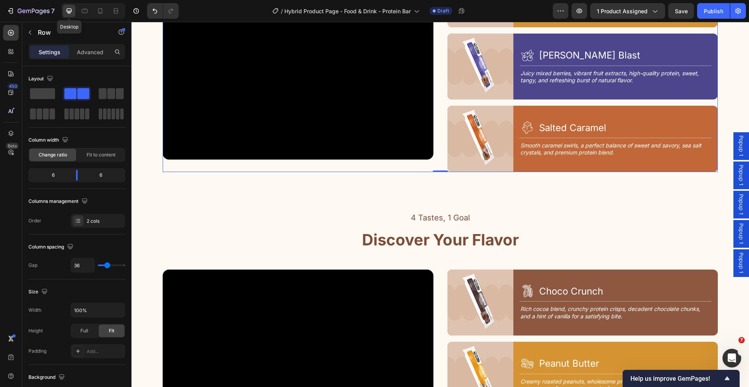
scroll to position [979, 0]
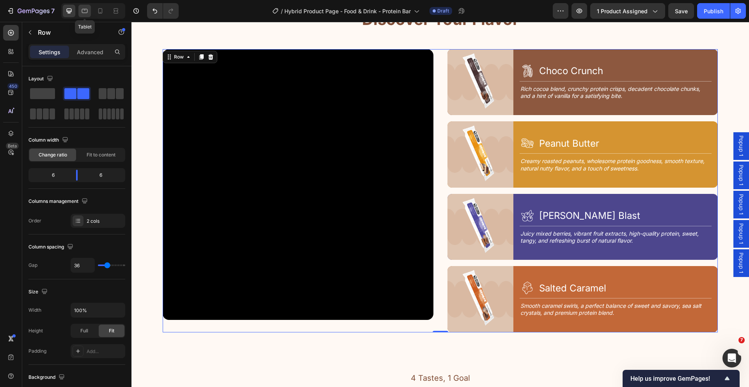
click at [83, 11] on icon at bounding box center [85, 11] width 8 height 8
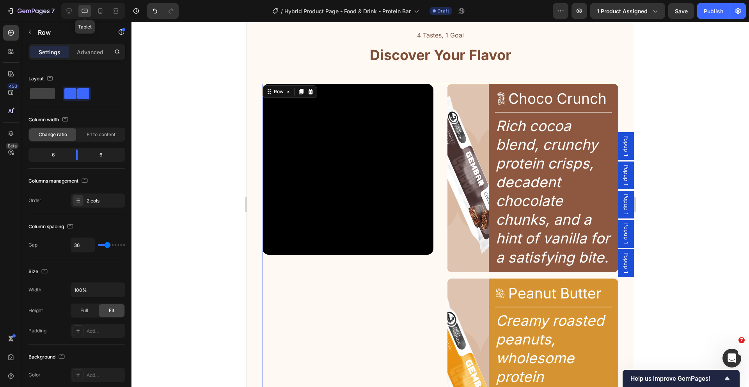
scroll to position [1013, 0]
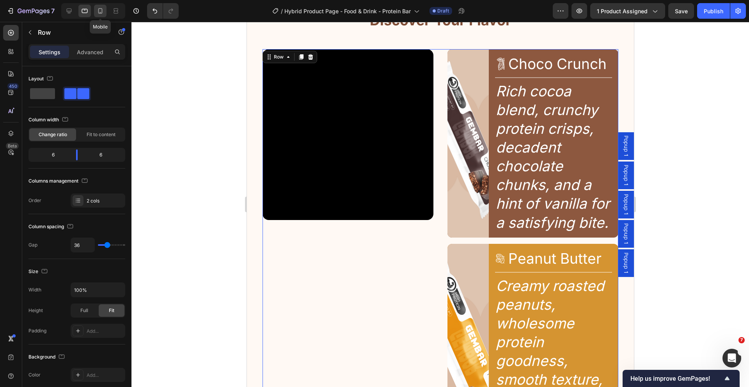
click at [97, 8] on icon at bounding box center [100, 11] width 8 height 8
type input "40"
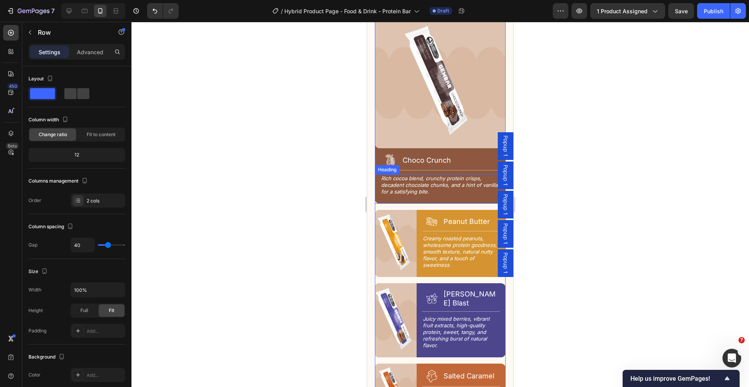
scroll to position [1181, 0]
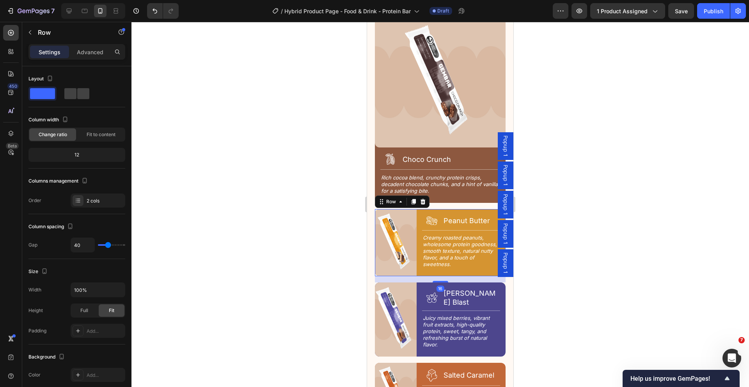
click at [415, 209] on div "Image Icon Peanut Butter Heading Row Title Line Creamy roasted peanuts, wholeso…" at bounding box center [440, 242] width 131 height 67
click at [36, 92] on span at bounding box center [42, 93] width 25 height 11
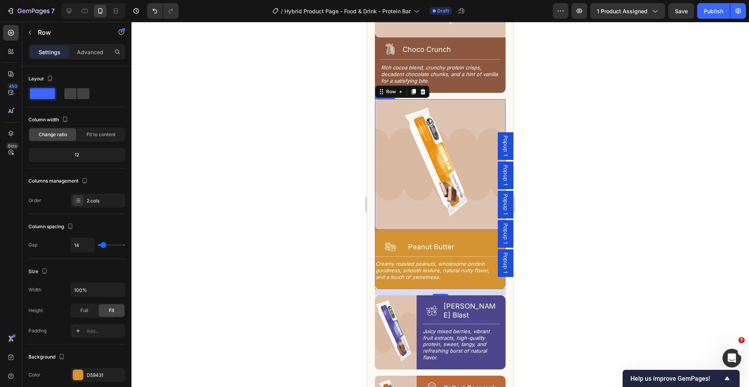
scroll to position [1307, 0]
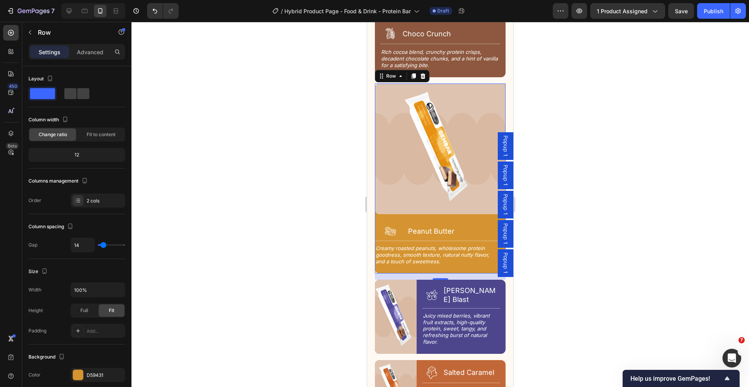
click at [409, 200] on div "Image Icon Peanut Butter Heading Row Title Line Creamy roasted peanuts, wholeso…" at bounding box center [440, 178] width 131 height 190
click at [86, 246] on input "14" at bounding box center [82, 245] width 23 height 14
type input "0"
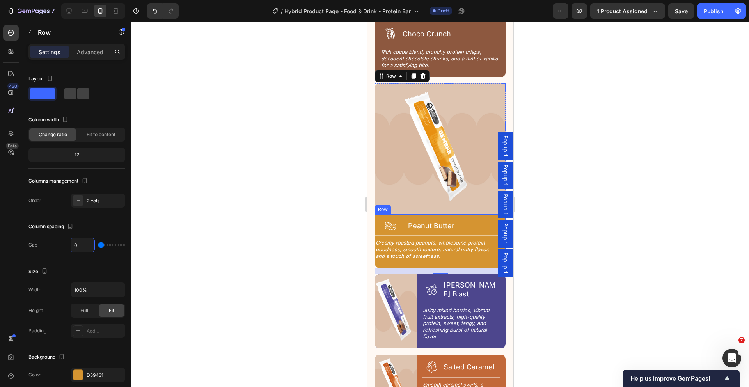
click at [405, 214] on div "Icon Peanut Butter Heading Row" at bounding box center [440, 223] width 131 height 18
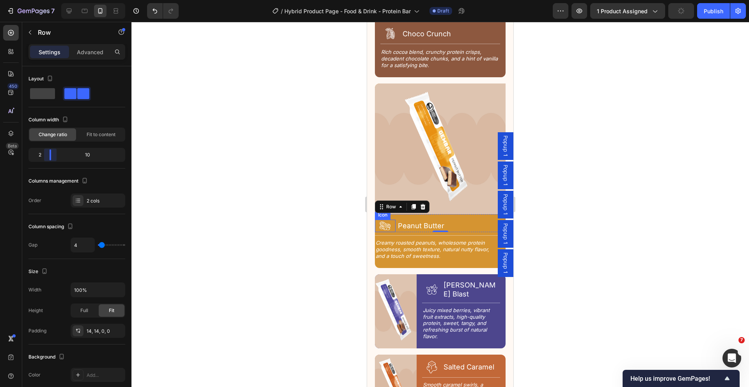
drag, startPoint x: 57, startPoint y: 154, endPoint x: 44, endPoint y: 156, distance: 13.0
click at [44, 0] on body "7 Version history / Hybrid Product Page - Food & Drink - Protein Bar Draft Prev…" at bounding box center [374, 0] width 749 height 0
click at [395, 214] on div "Icon Peanut Butter Heading Row 0" at bounding box center [440, 223] width 131 height 18
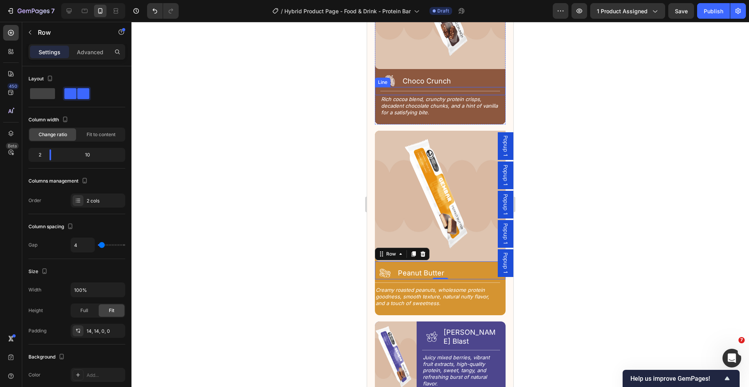
scroll to position [1249, 0]
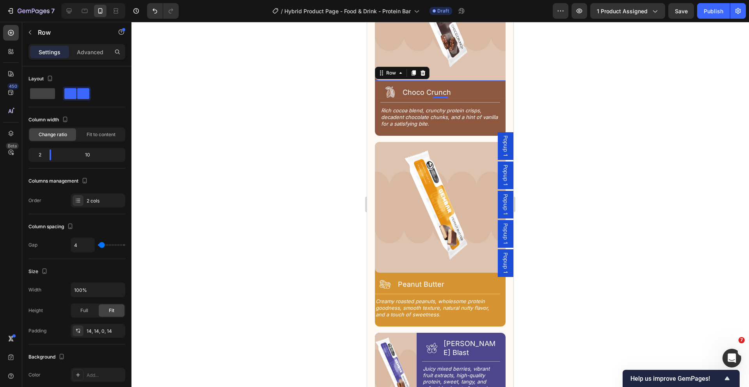
click at [399, 81] on div "Icon Choco Crunch Heading Row 0" at bounding box center [440, 89] width 131 height 18
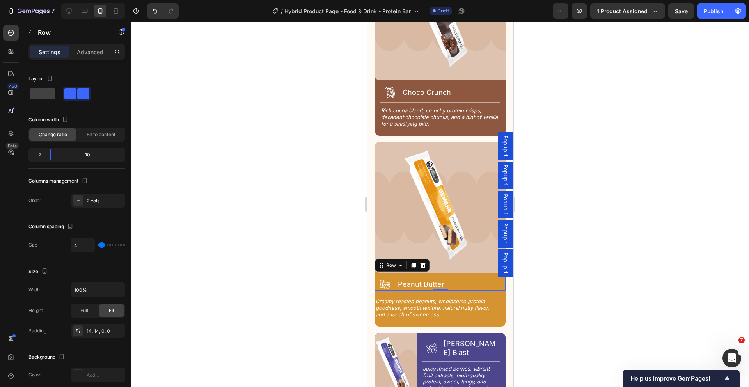
click at [434, 278] on div "Peanut Butter Heading" at bounding box center [448, 284] width 103 height 12
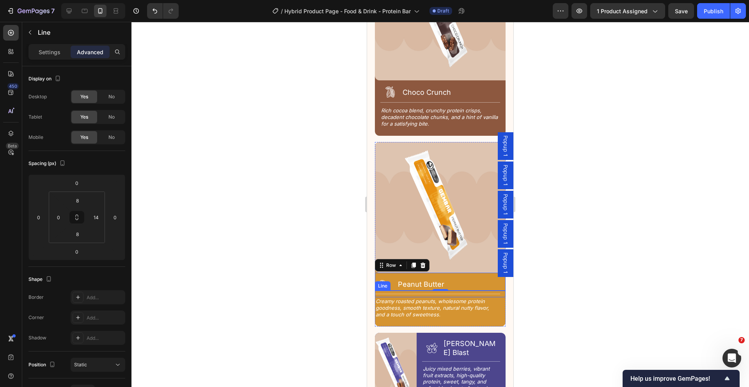
click at [422, 290] on div "Title Line" at bounding box center [440, 293] width 131 height 7
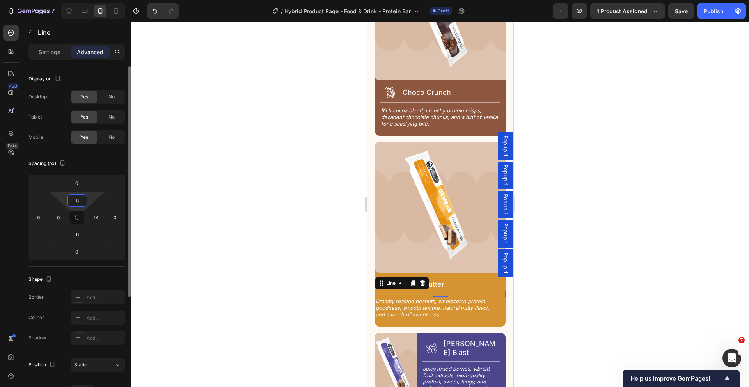
click at [82, 203] on input "8" at bounding box center [77, 201] width 16 height 12
type input "10"
click at [81, 236] on input "8" at bounding box center [77, 234] width 16 height 12
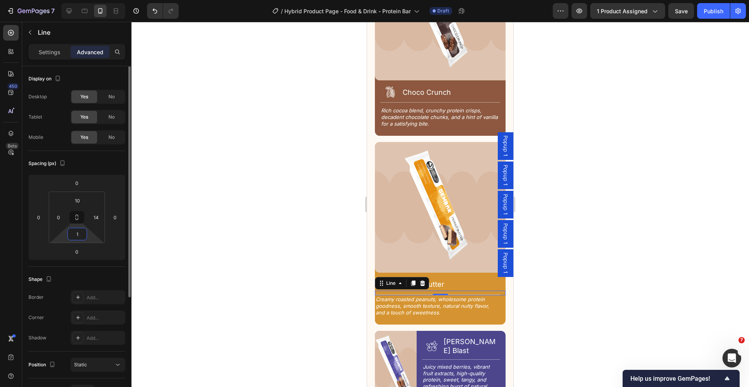
type input "10"
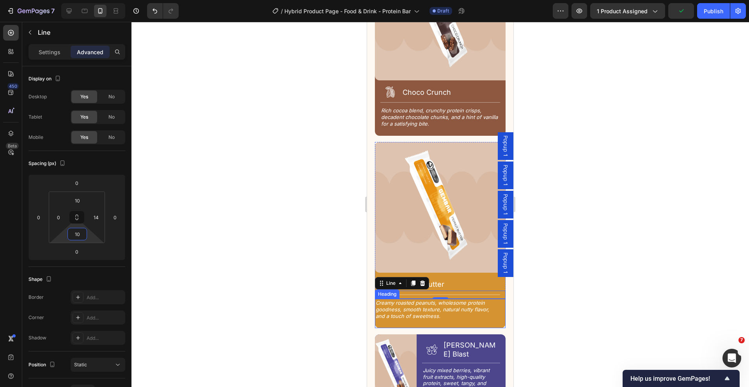
click at [402, 299] on h2 "Creamy roasted peanuts, wholesome protein goodness, smooth texture, natural nut…" at bounding box center [437, 309] width 124 height 21
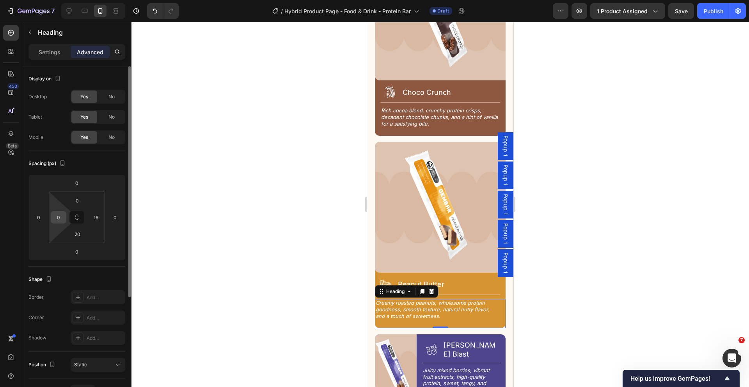
click at [62, 217] on input "0" at bounding box center [59, 217] width 12 height 12
type input "14"
click at [100, 218] on input "16" at bounding box center [96, 217] width 12 height 12
type input "14"
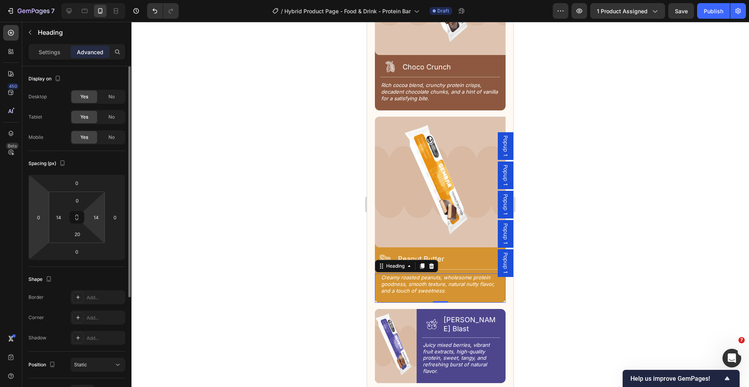
scroll to position [1301, 0]
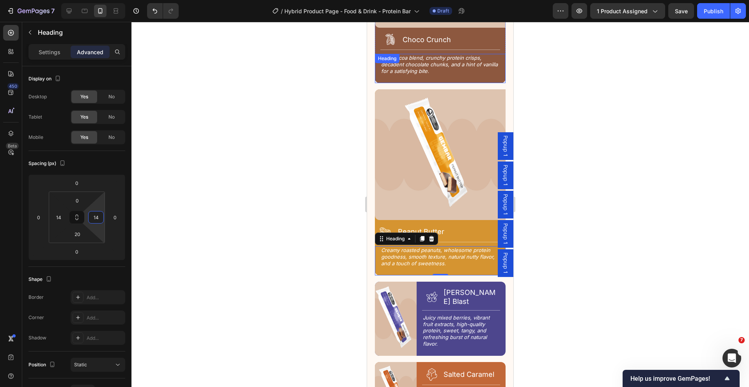
click at [463, 58] on h2 "Rich cocoa blend, crunchy protein crisps, decadent chocolate chunks, and a hint…" at bounding box center [440, 64] width 120 height 21
click at [434, 246] on h2 "Creamy roasted peanuts, wholesome protein goodness, smooth texture, natural nut…" at bounding box center [440, 256] width 120 height 21
click at [441, 220] on div "Icon Peanut Butter Heading Row" at bounding box center [440, 229] width 131 height 18
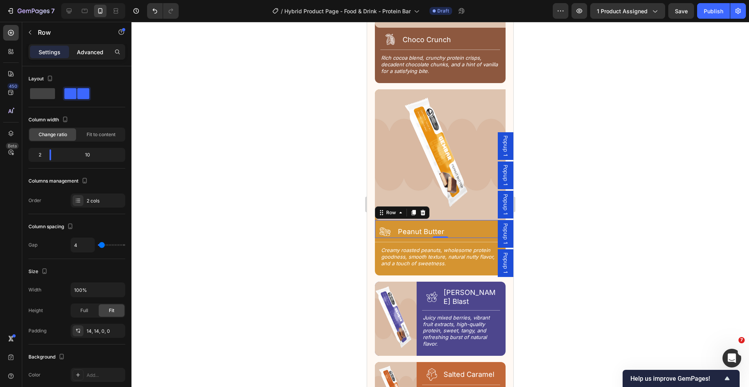
click at [90, 46] on div "Advanced" at bounding box center [90, 52] width 39 height 12
click at [91, 51] on p "Advanced" at bounding box center [90, 52] width 27 height 8
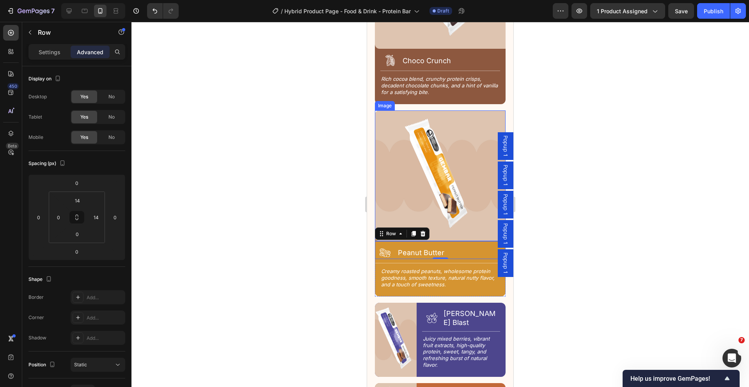
scroll to position [1193, 0]
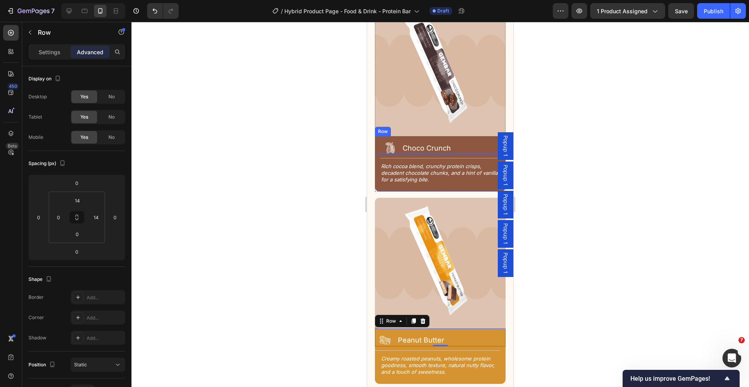
click at [461, 136] on div "Icon Choco Crunch Heading Row" at bounding box center [440, 145] width 131 height 18
click at [443, 328] on div "Icon Peanut Butter Heading Row" at bounding box center [440, 337] width 131 height 18
click at [60, 220] on input "0" at bounding box center [59, 217] width 12 height 12
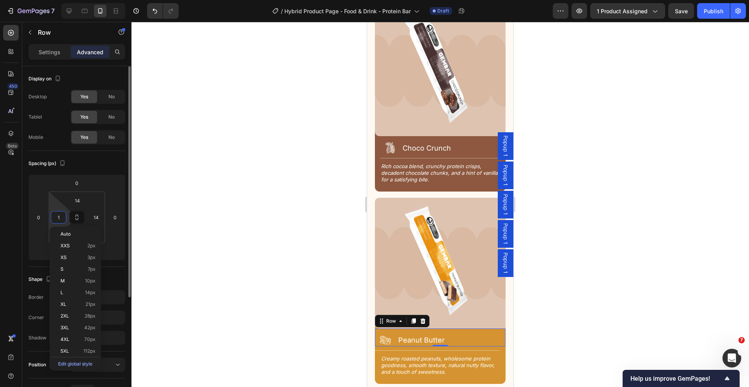
type input "14"
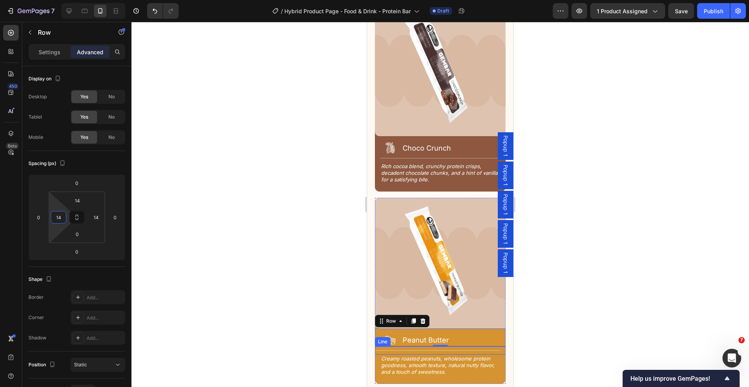
click at [394, 346] on div "Title Line" at bounding box center [440, 350] width 131 height 8
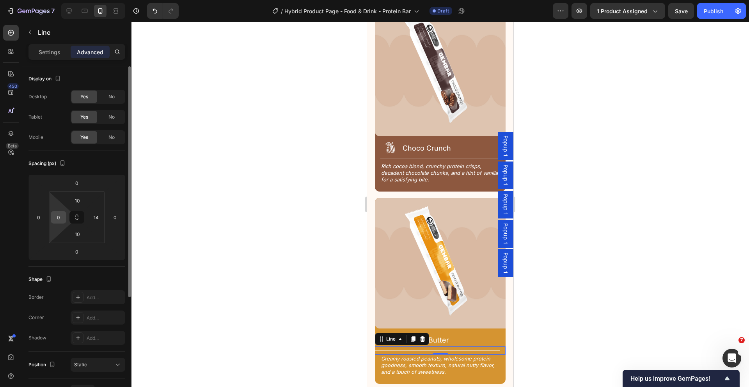
click at [65, 218] on div "0" at bounding box center [59, 217] width 16 height 12
click at [62, 218] on input "0" at bounding box center [59, 217] width 12 height 12
type input "14"
click at [547, 303] on div at bounding box center [439, 204] width 617 height 365
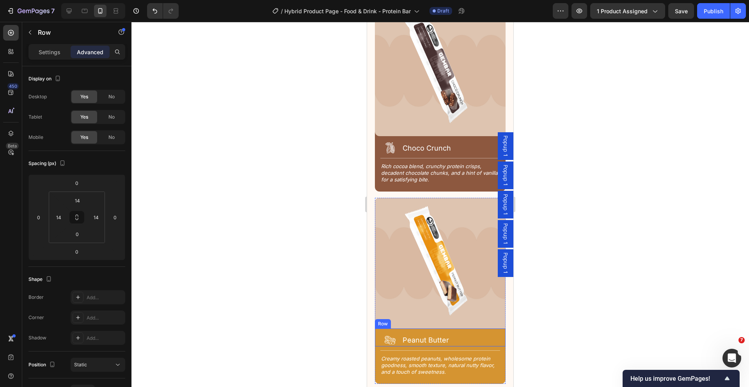
click at [400, 328] on div "Icon Peanut Butter Heading Row" at bounding box center [440, 337] width 131 height 18
click at [40, 54] on p "Settings" at bounding box center [50, 52] width 22 height 8
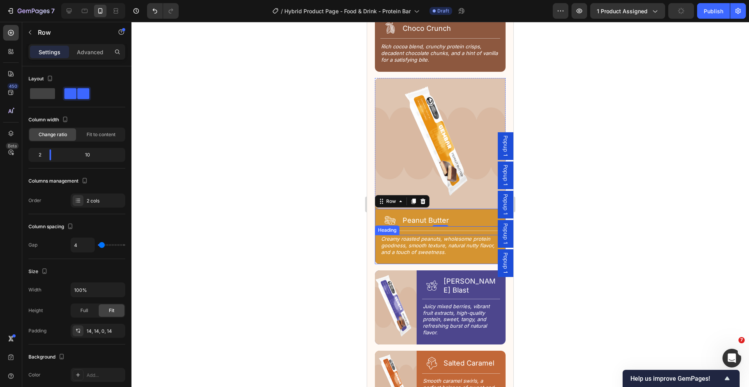
scroll to position [1316, 0]
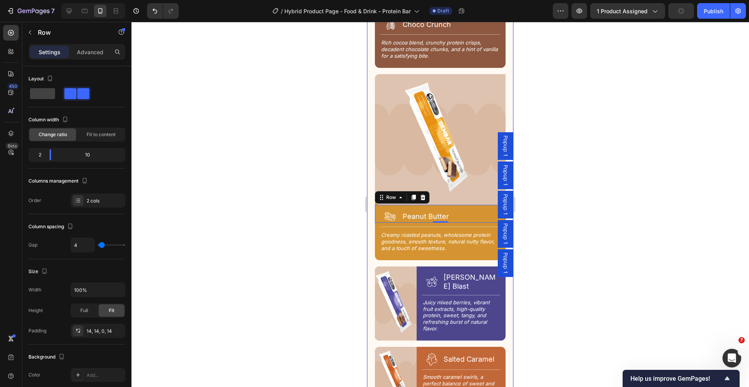
click at [301, 216] on div at bounding box center [439, 204] width 617 height 365
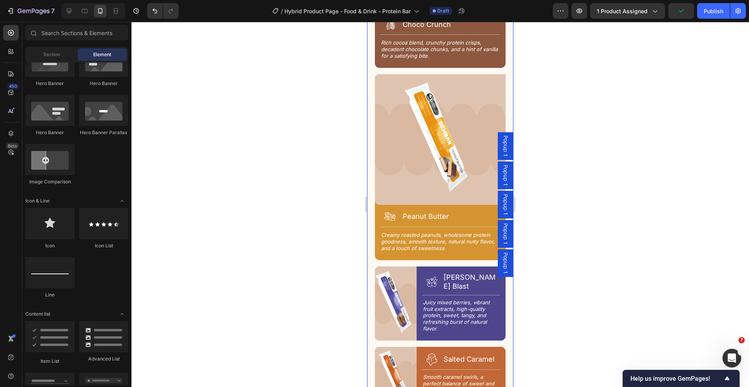
click at [301, 216] on div at bounding box center [439, 204] width 617 height 365
click at [677, 15] on button "Save" at bounding box center [681, 11] width 26 height 16
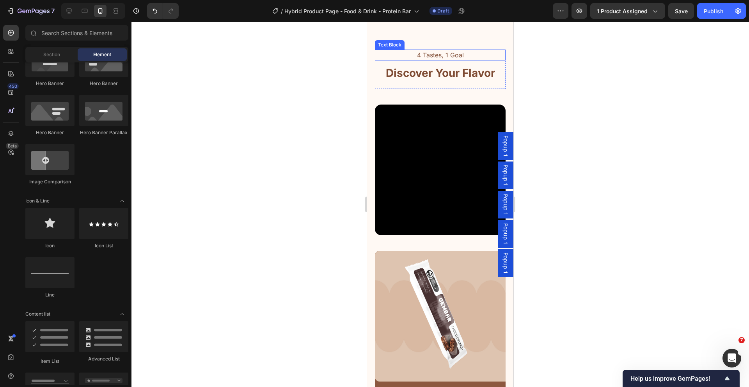
scroll to position [942, 0]
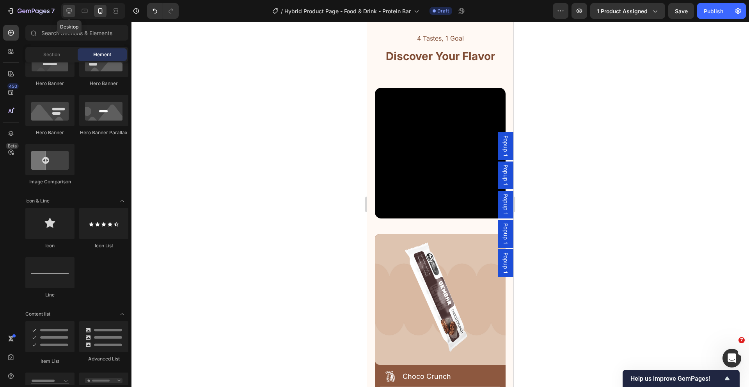
click at [71, 14] on icon at bounding box center [69, 11] width 8 height 8
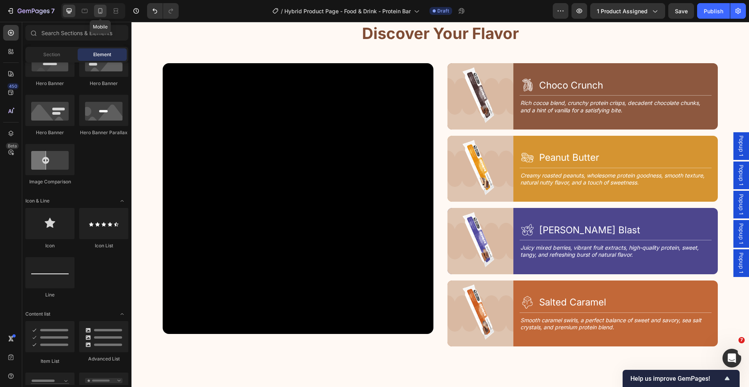
click at [99, 14] on icon at bounding box center [100, 11] width 8 height 8
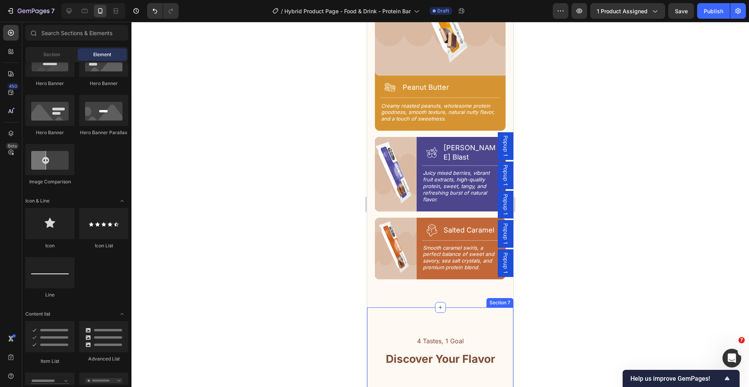
scroll to position [1422, 0]
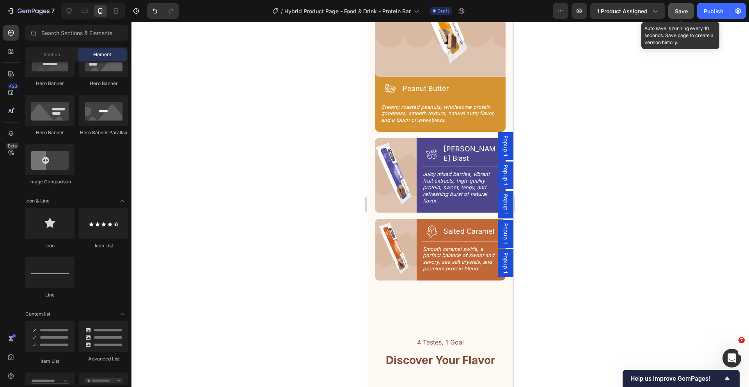
click at [684, 16] on button "Save" at bounding box center [681, 11] width 26 height 16
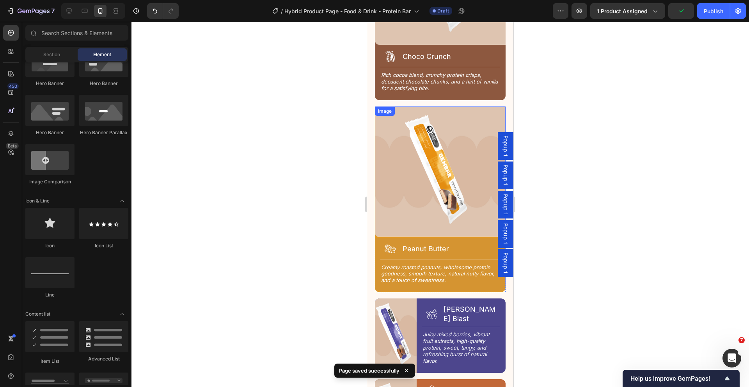
scroll to position [1184, 0]
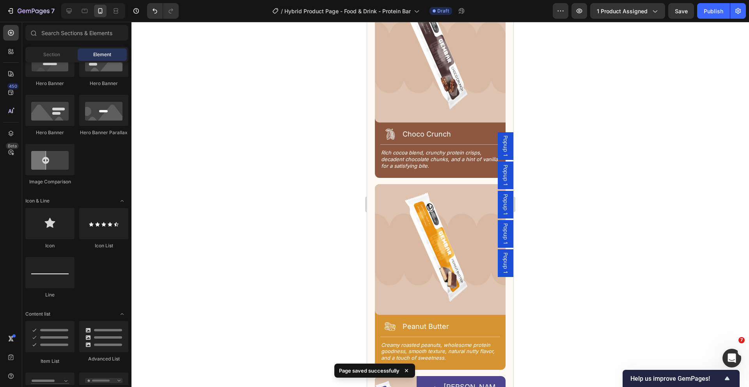
click at [225, 97] on div at bounding box center [439, 204] width 617 height 365
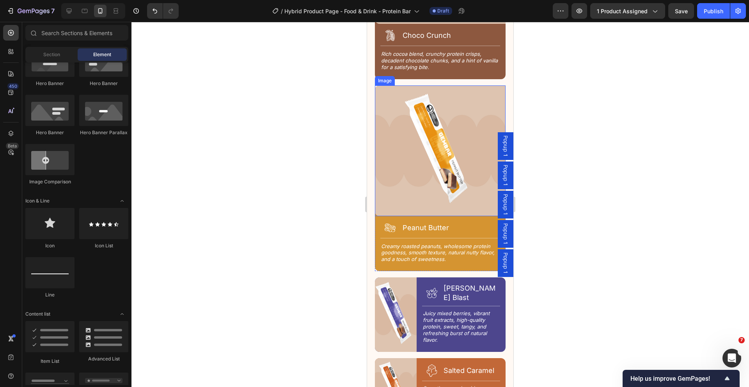
scroll to position [1283, 0]
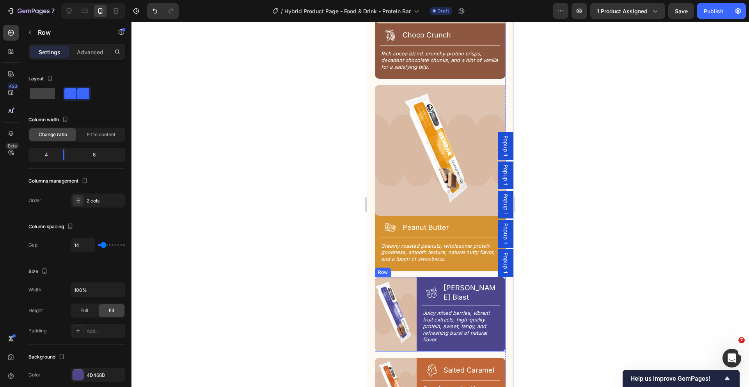
click at [417, 277] on div "Image Icon [PERSON_NAME] Blast Heading Row Title Line Juicy mixed berries, vibr…" at bounding box center [440, 314] width 131 height 74
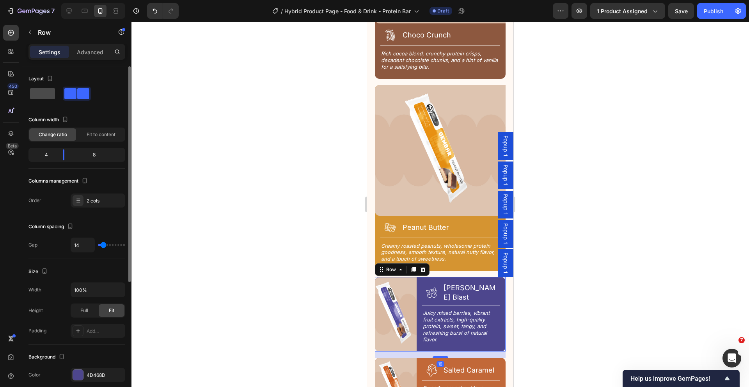
click at [45, 93] on span at bounding box center [42, 93] width 25 height 11
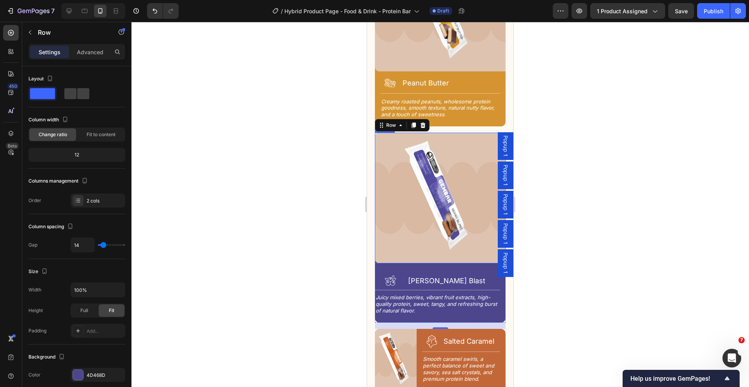
scroll to position [1437, 0]
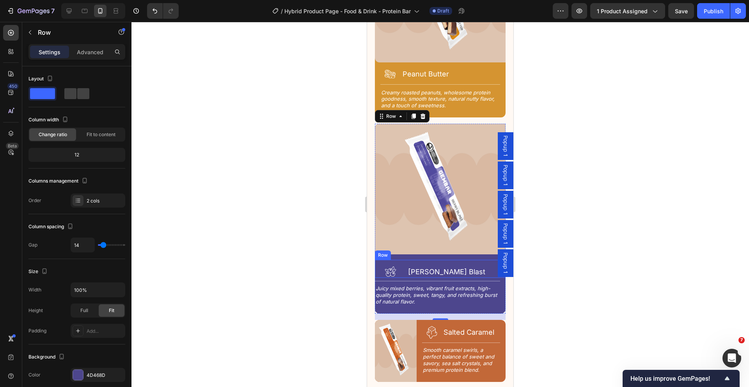
click at [425, 260] on div "Icon [PERSON_NAME] Blast Heading Row" at bounding box center [440, 269] width 131 height 18
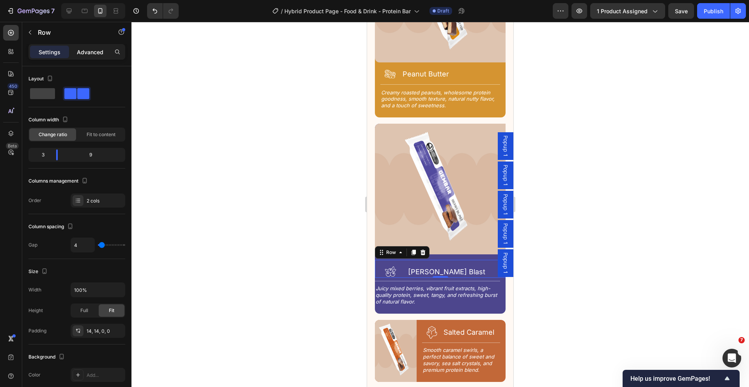
click at [92, 51] on p "Advanced" at bounding box center [90, 52] width 27 height 8
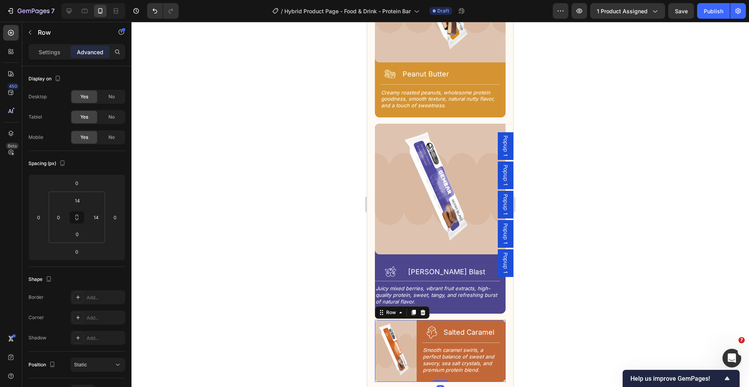
click at [417, 320] on div "Image Icon Salted Caramel Heading Row Title Line Smooth caramel swirls, a perfe…" at bounding box center [440, 351] width 131 height 62
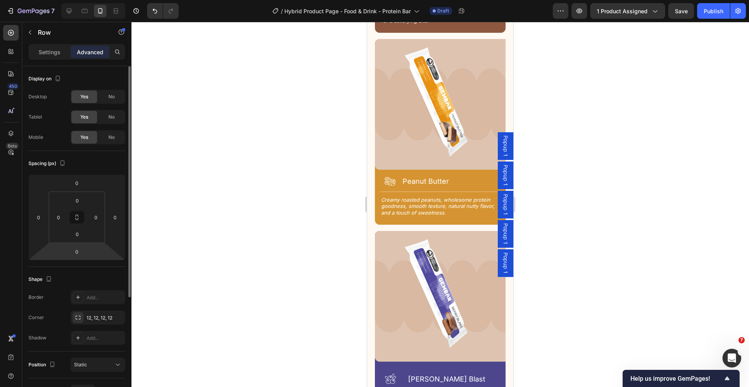
scroll to position [1408, 0]
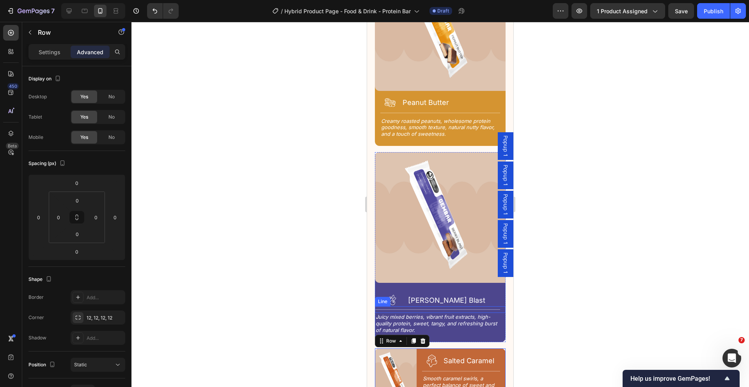
click at [432, 306] on div "Title Line" at bounding box center [440, 309] width 131 height 7
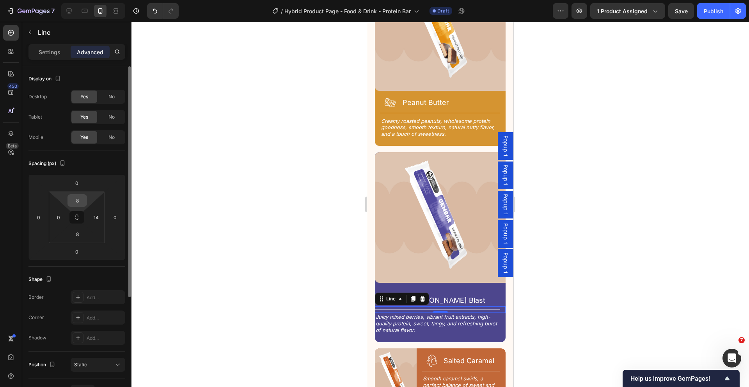
click at [80, 202] on input "8" at bounding box center [77, 201] width 16 height 12
type input "10"
click at [81, 234] on input "8" at bounding box center [77, 234] width 16 height 12
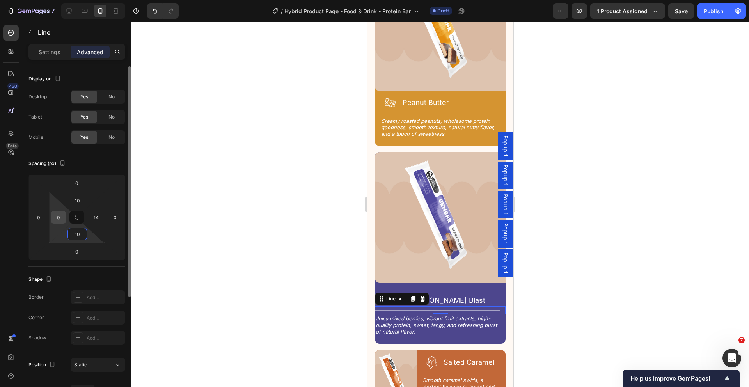
type input "10"
click at [61, 220] on input "0" at bounding box center [59, 217] width 12 height 12
type input "14"
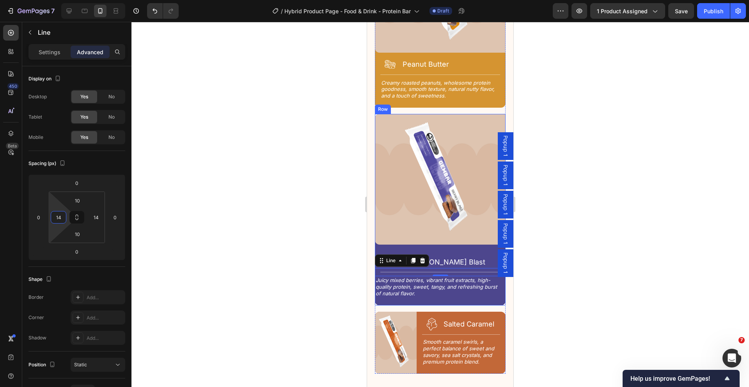
scroll to position [1471, 0]
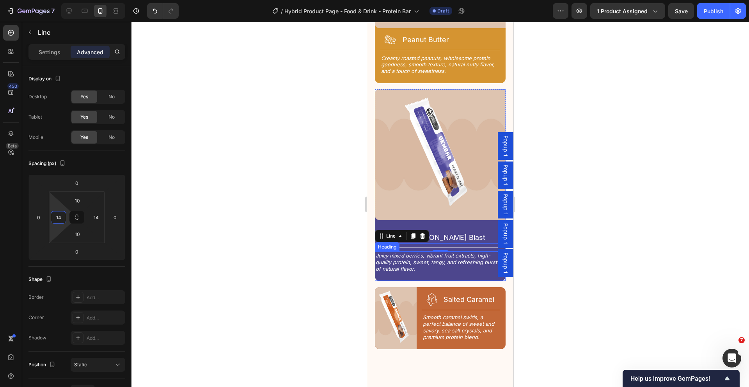
click at [414, 252] on h2 "Juicy mixed berries, vibrant fruit extracts, high-quality protein, sweet, tangy…" at bounding box center [437, 262] width 125 height 21
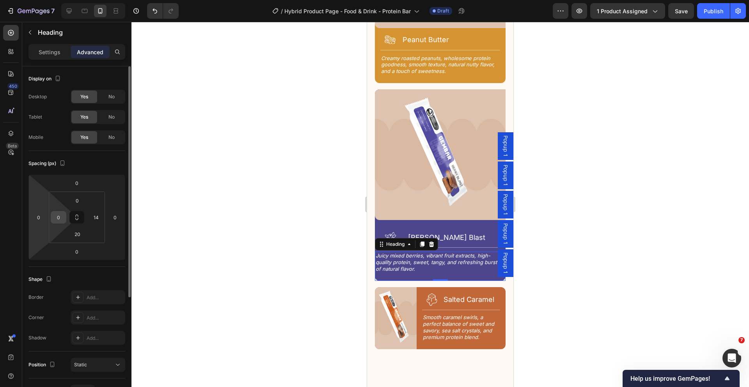
click at [63, 216] on input "0" at bounding box center [59, 217] width 12 height 12
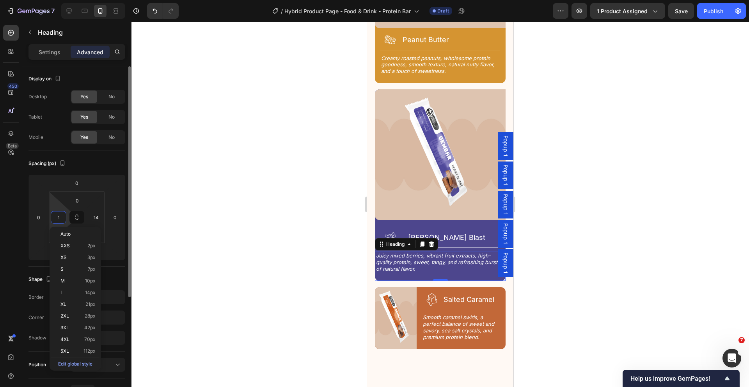
type input "14"
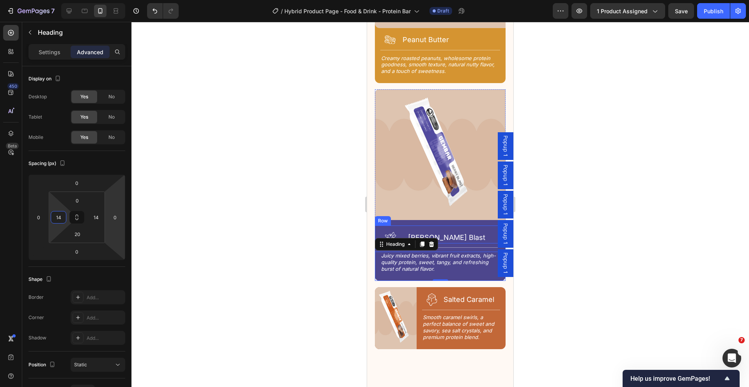
click at [457, 225] on div "Icon [PERSON_NAME] Blast Heading Row" at bounding box center [440, 234] width 131 height 18
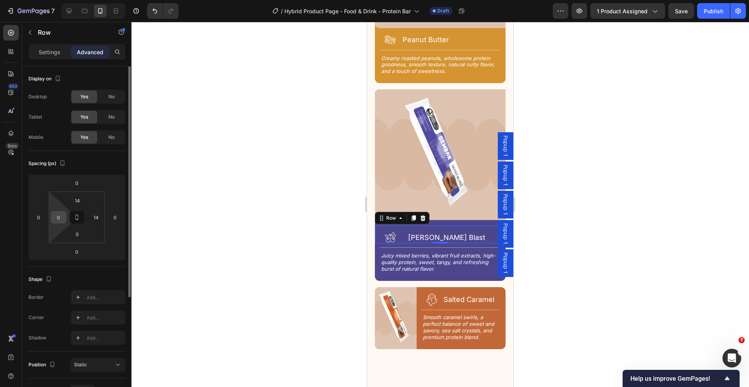
click at [60, 217] on input "0" at bounding box center [59, 217] width 12 height 12
type input "14"
click at [411, 225] on div "Icon [PERSON_NAME] Blast Heading Row 0" at bounding box center [440, 234] width 131 height 18
click at [41, 51] on p "Settings" at bounding box center [50, 52] width 22 height 8
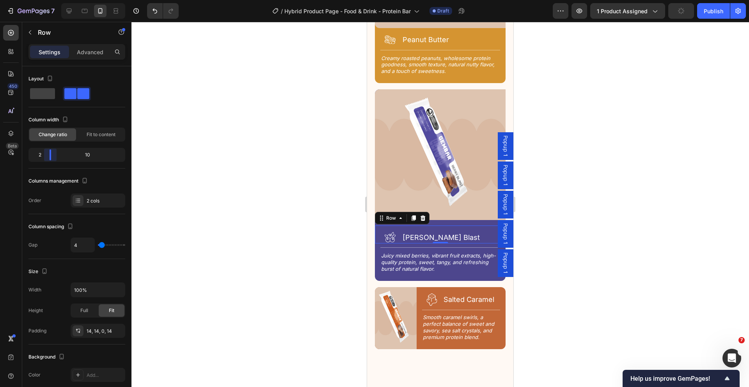
drag, startPoint x: 55, startPoint y: 159, endPoint x: 46, endPoint y: 159, distance: 9.0
click at [46, 0] on body "7 Version history / Hybrid Product Page - Food & Drink - Protein Bar Draft Prev…" at bounding box center [374, 0] width 749 height 0
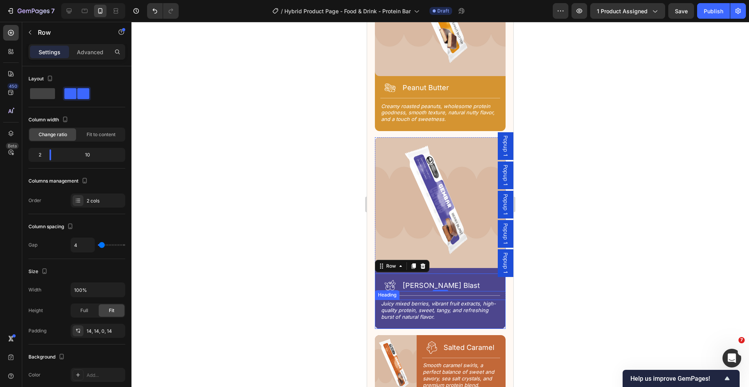
scroll to position [1403, 0]
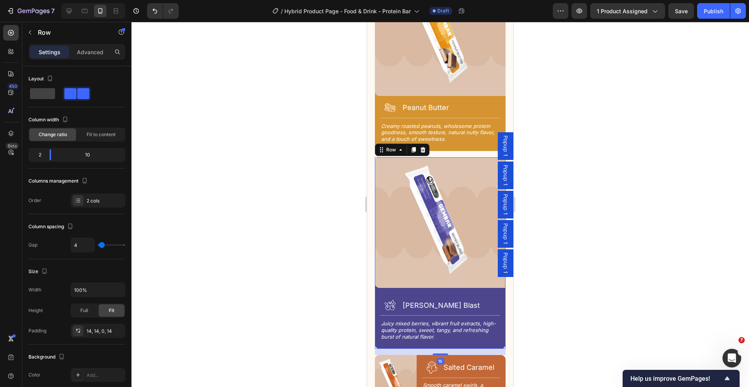
click at [460, 268] on div "Image Icon [PERSON_NAME] Blast Heading Row Title Line Juicy mixed berries, vibr…" at bounding box center [440, 252] width 131 height 191
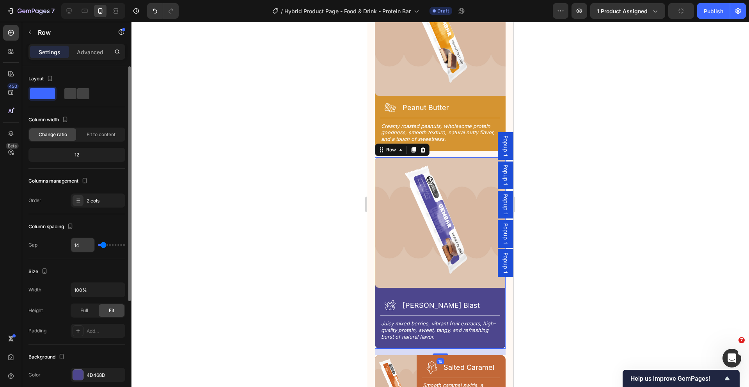
click at [80, 242] on input "14" at bounding box center [82, 245] width 23 height 14
type input "0"
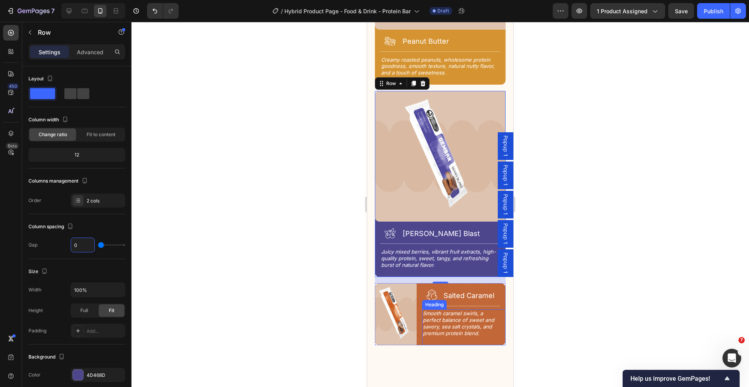
scroll to position [1419, 0]
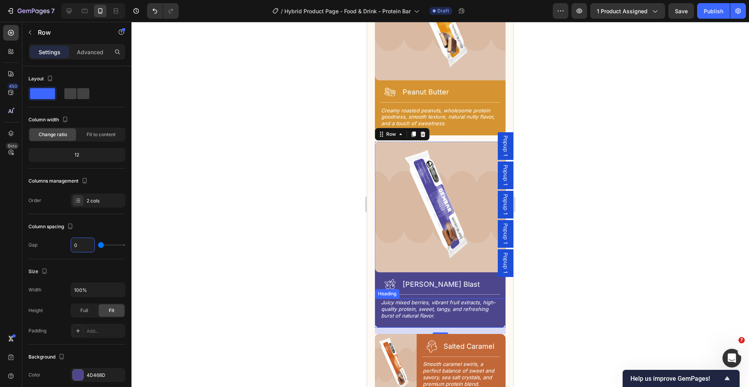
click at [412, 298] on h2 "Juicy mixed berries, vibrant fruit extracts, high-quality protein, sweet, tangy…" at bounding box center [440, 308] width 120 height 21
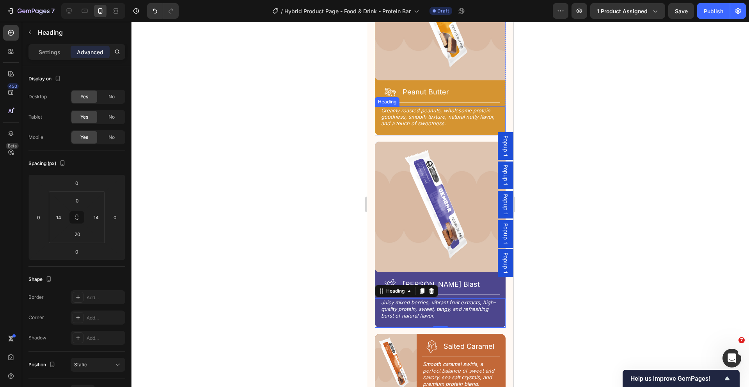
click at [434, 106] on h2 "Creamy roasted peanuts, wholesome protein goodness, smooth texture, natural nut…" at bounding box center [440, 116] width 120 height 21
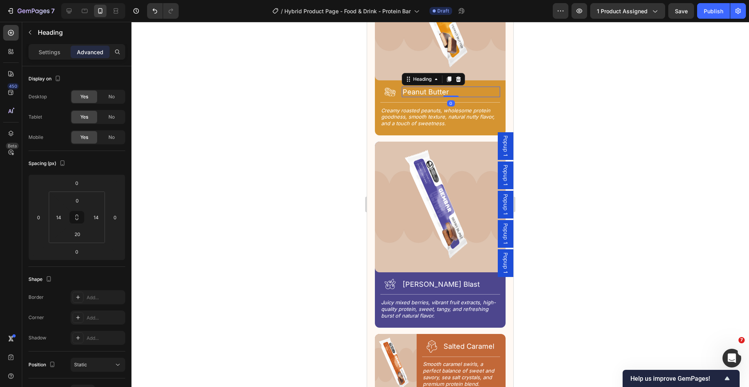
click at [457, 87] on h2 "Peanut Butter" at bounding box center [451, 92] width 99 height 11
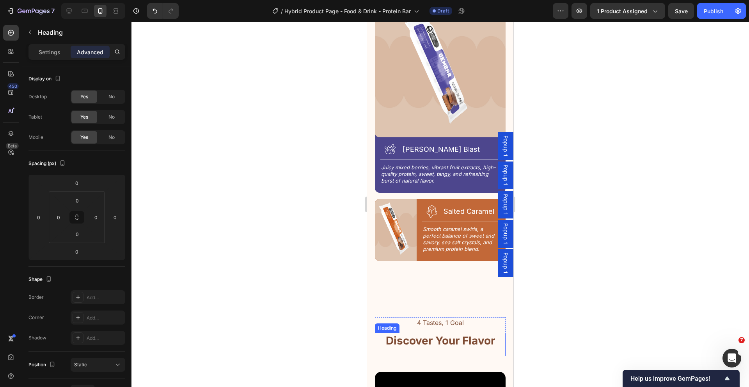
scroll to position [1576, 0]
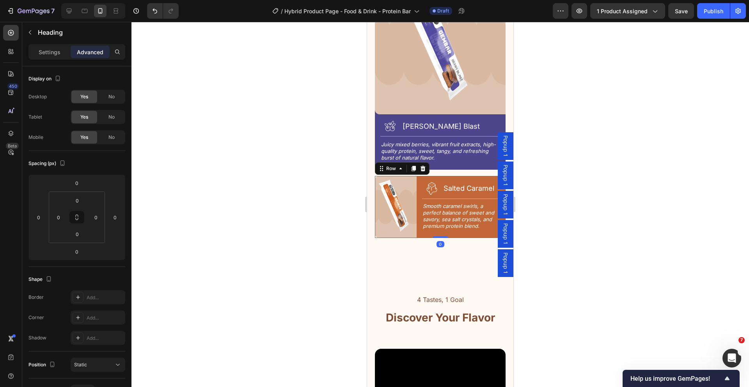
click at [417, 186] on div "Image Icon Salted Caramel Heading Row Title Line Smooth caramel swirls, a perfe…" at bounding box center [440, 207] width 131 height 62
click at [44, 58] on div "Settings" at bounding box center [49, 52] width 39 height 12
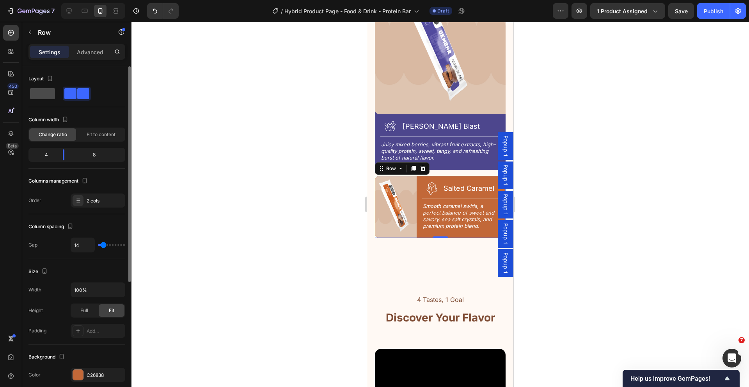
click at [51, 96] on span at bounding box center [42, 93] width 25 height 11
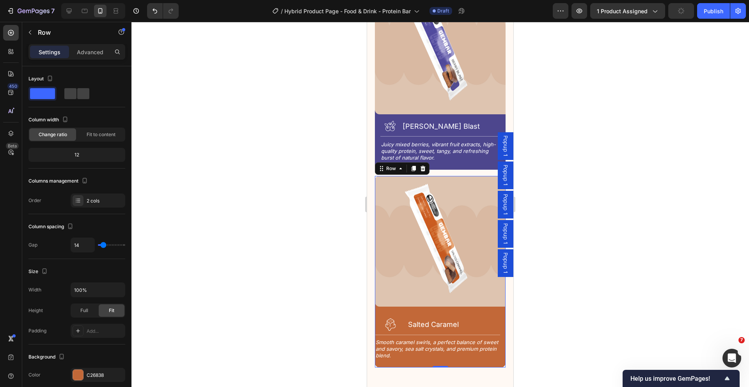
click at [391, 279] on div "Image Icon Salted Caramel Heading Row Title Line Smooth caramel swirls, a perfe…" at bounding box center [440, 271] width 131 height 191
click at [83, 244] on input "14" at bounding box center [82, 245] width 23 height 14
type input "0"
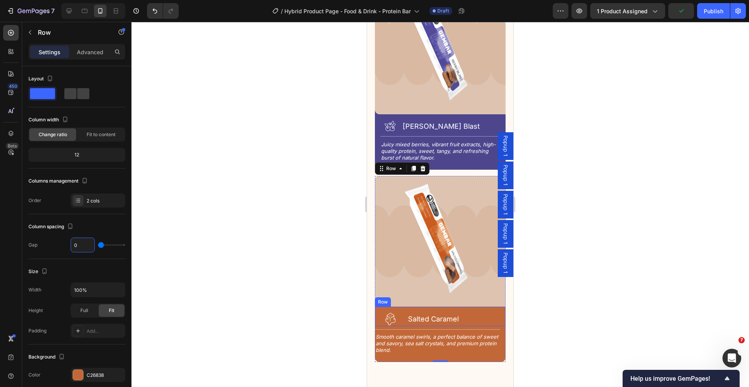
click at [405, 306] on div "Icon Salted Caramel Heading Row" at bounding box center [440, 315] width 131 height 19
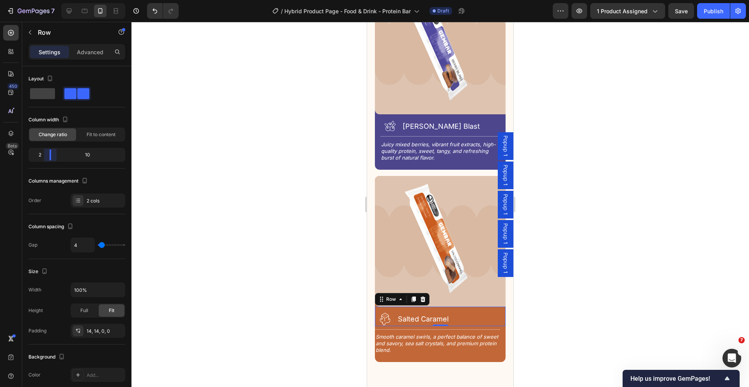
drag, startPoint x: 58, startPoint y: 156, endPoint x: 47, endPoint y: 157, distance: 11.3
click at [47, 0] on body "7 Version history / Hybrid Product Page - Food & Drink - Protein Bar Draft Prev…" at bounding box center [374, 0] width 749 height 0
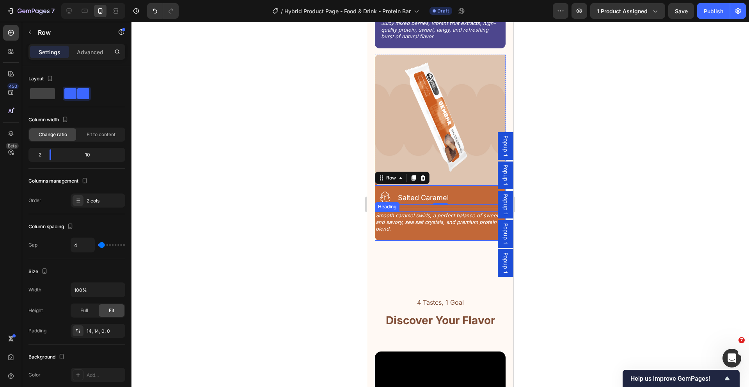
scroll to position [1697, 0]
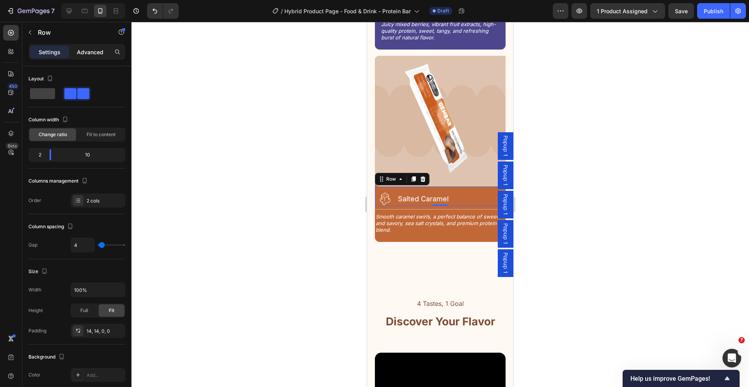
click at [84, 53] on p "Advanced" at bounding box center [90, 52] width 27 height 8
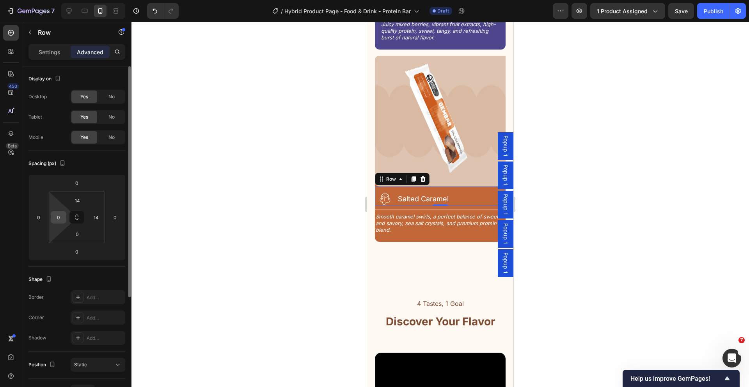
click at [59, 215] on input "0" at bounding box center [59, 217] width 12 height 12
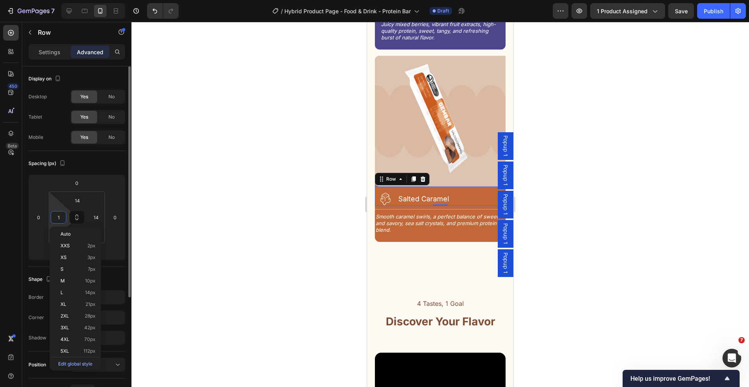
type input "14"
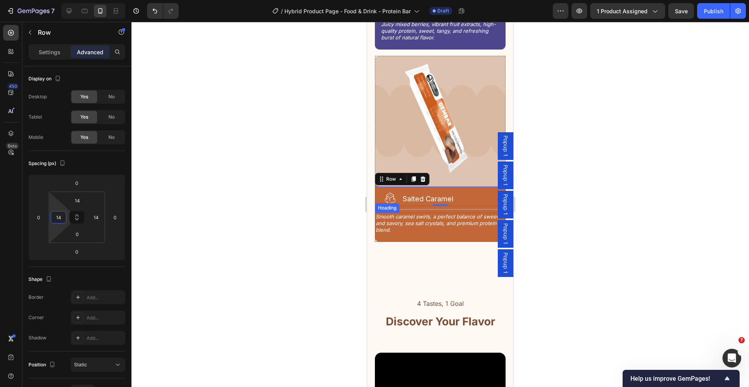
click at [418, 213] on h2 "Smooth caramel swirls, a perfect balance of sweet and savory, sea salt crystals…" at bounding box center [437, 223] width 125 height 21
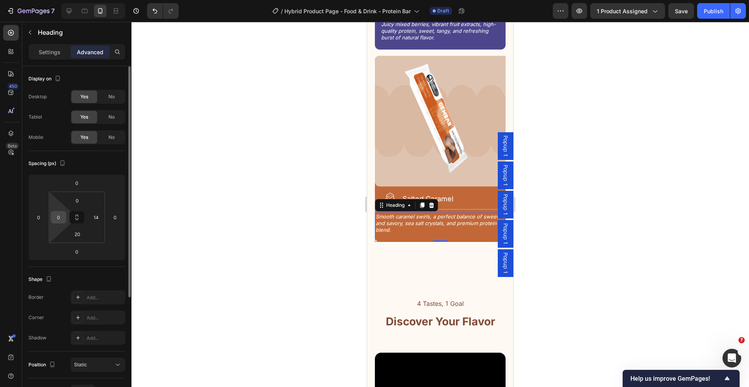
click at [58, 217] on input "0" at bounding box center [59, 217] width 12 height 12
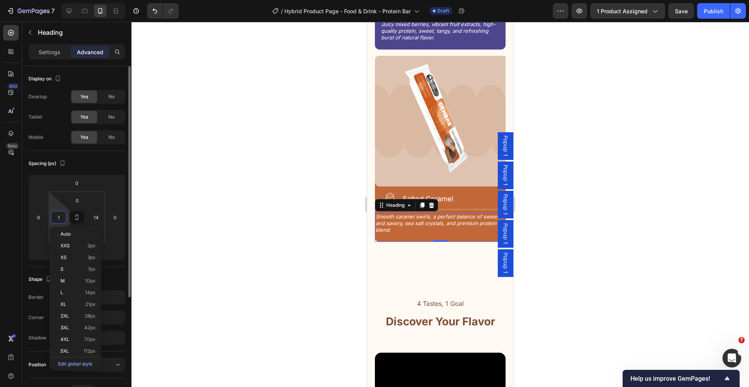
type input "14"
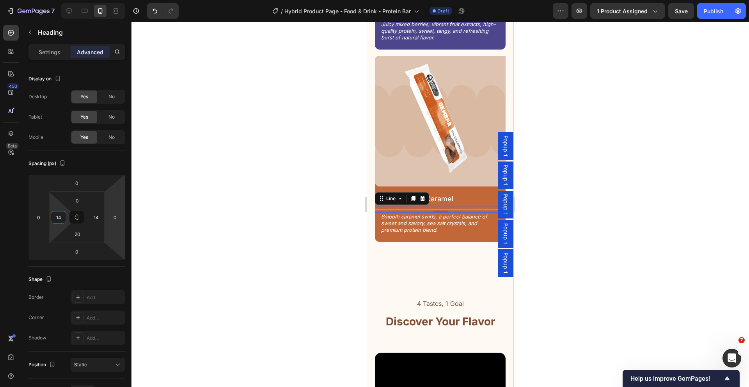
click at [485, 206] on div "Title Line 0" at bounding box center [440, 209] width 131 height 7
click at [56, 214] on input "0" at bounding box center [59, 217] width 12 height 12
type input "14"
click at [77, 205] on input "8" at bounding box center [77, 201] width 16 height 12
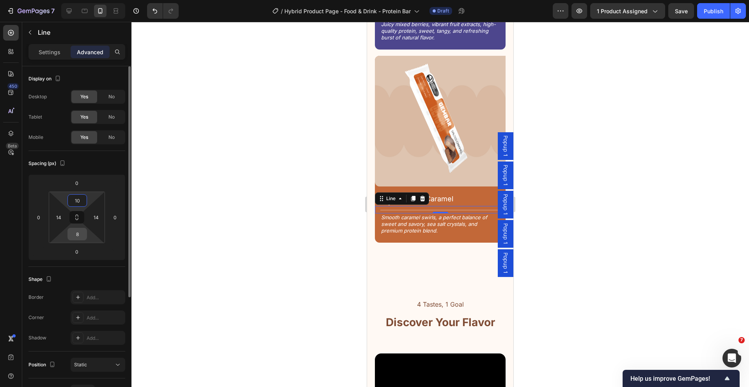
type input "10"
click at [81, 234] on input "8" at bounding box center [77, 234] width 16 height 12
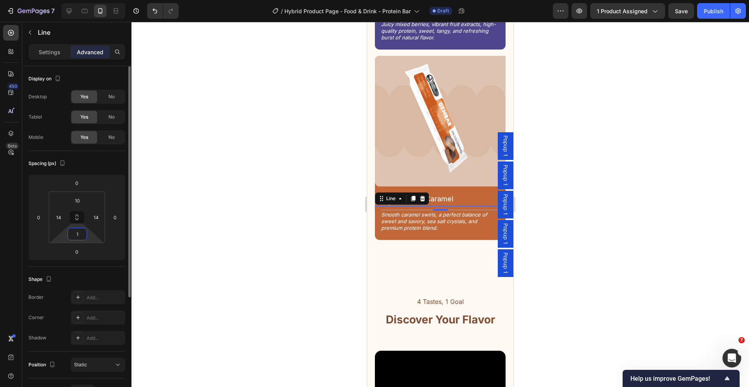
type input "10"
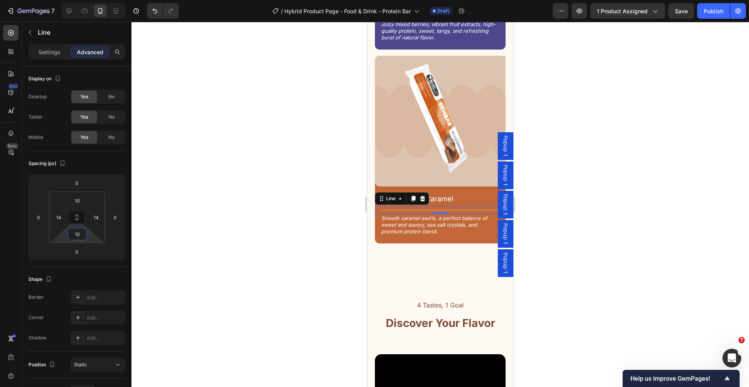
drag, startPoint x: 640, startPoint y: 232, endPoint x: 593, endPoint y: 209, distance: 52.5
click at [640, 231] on div at bounding box center [439, 204] width 617 height 365
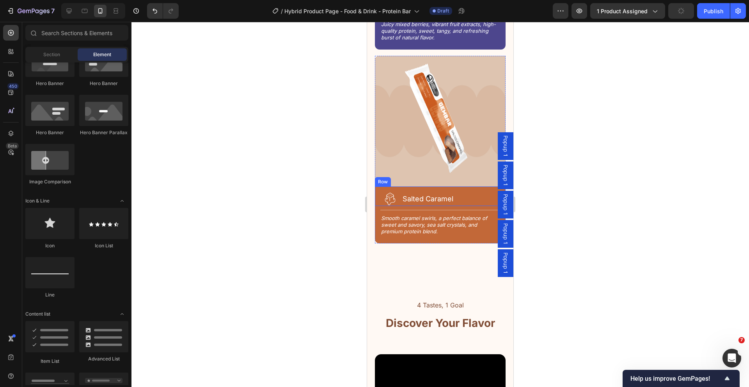
click at [458, 186] on div "Icon Salted Caramel Heading Row" at bounding box center [440, 195] width 131 height 19
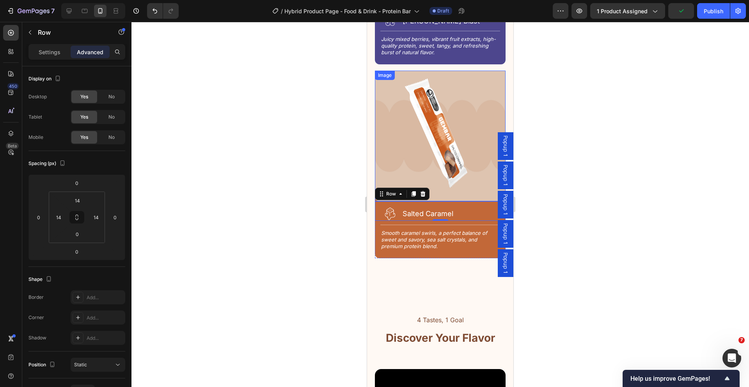
scroll to position [1678, 0]
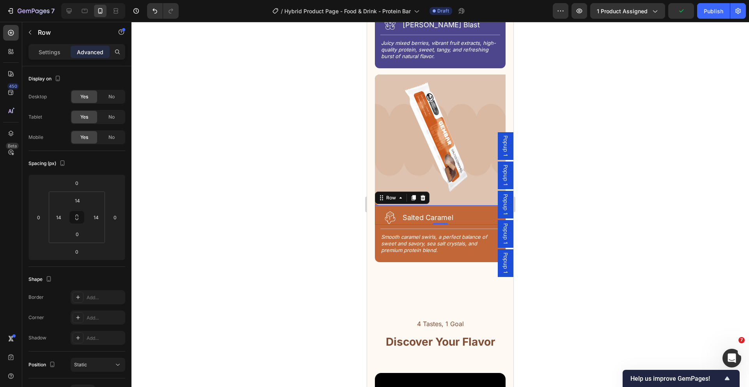
click at [606, 101] on div at bounding box center [439, 204] width 617 height 365
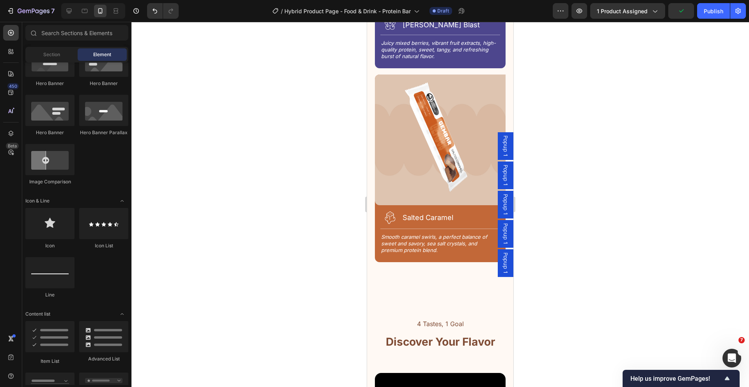
click at [606, 101] on div at bounding box center [439, 204] width 617 height 365
click at [446, 96] on img at bounding box center [440, 139] width 131 height 131
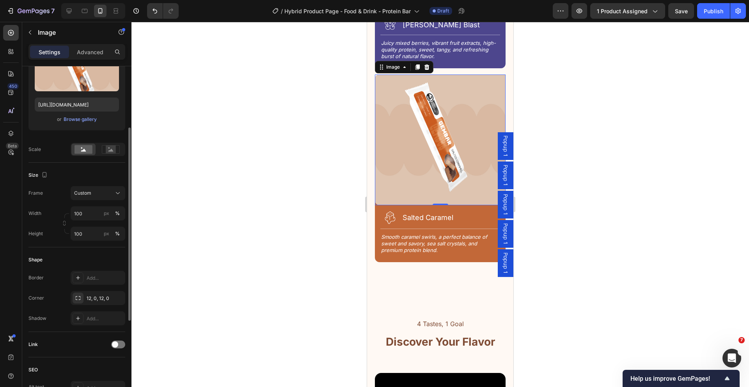
scroll to position [213, 0]
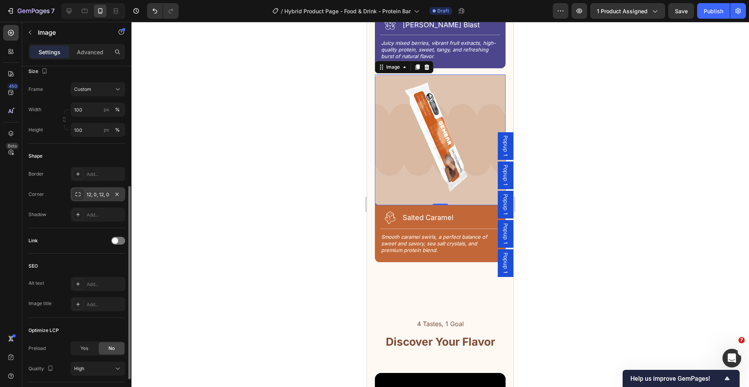
click at [96, 198] on div "12, 0, 12, 0" at bounding box center [98, 194] width 55 height 14
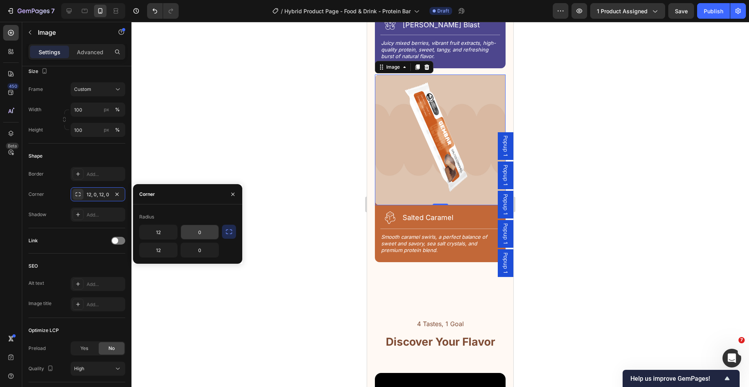
click at [198, 232] on input "0" at bounding box center [199, 232] width 37 height 14
type input "12"
click at [162, 248] on input "12" at bounding box center [158, 250] width 37 height 14
type input "0"
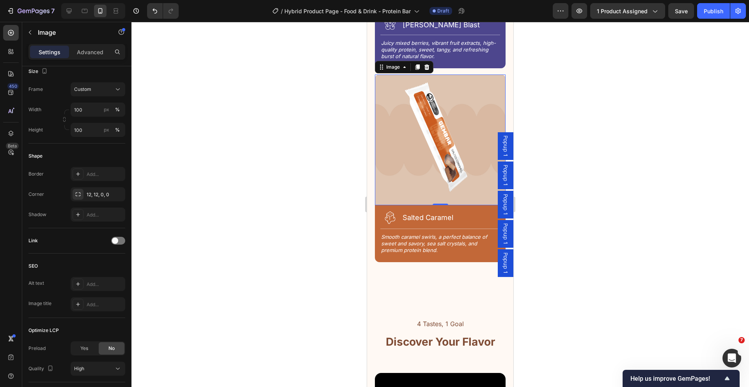
click at [306, 227] on div at bounding box center [439, 204] width 617 height 365
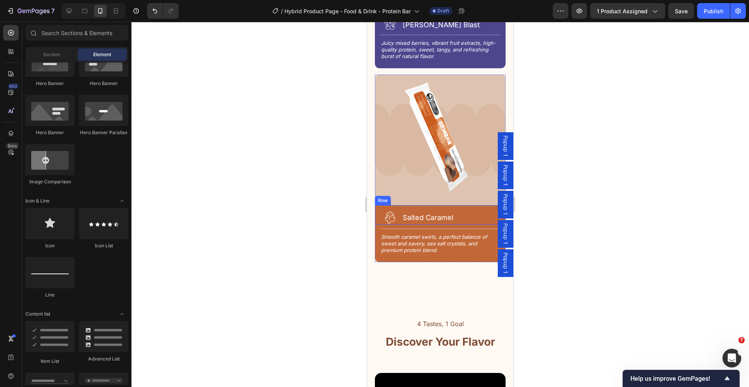
scroll to position [1487, 0]
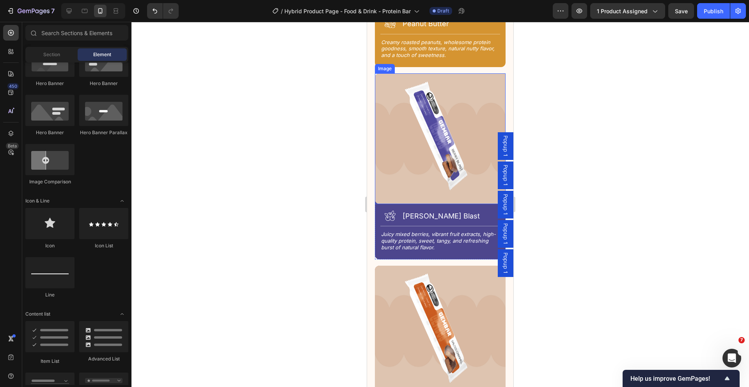
click at [449, 113] on img at bounding box center [440, 138] width 131 height 131
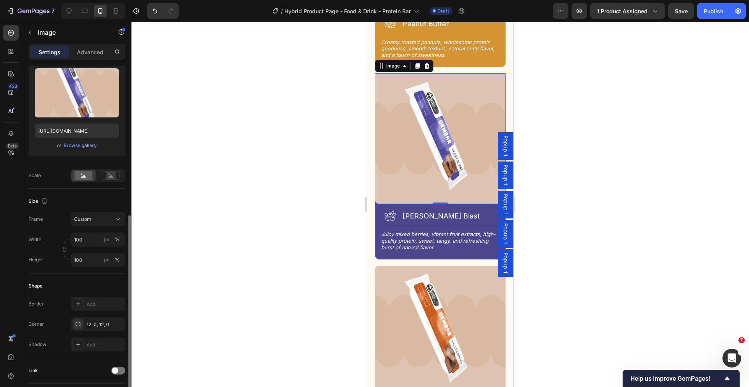
scroll to position [148, 0]
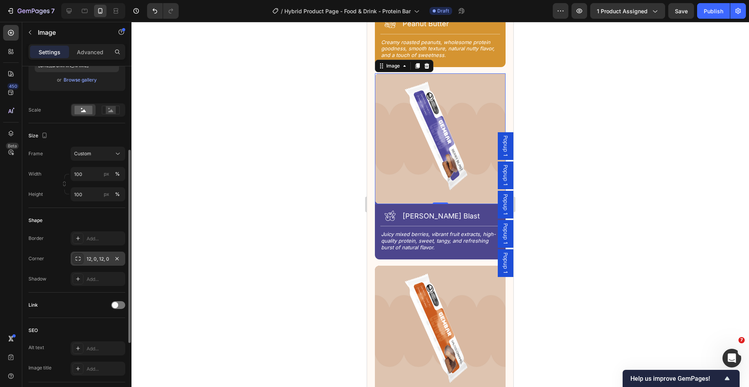
click at [92, 259] on div "12, 0, 12, 0" at bounding box center [98, 258] width 23 height 7
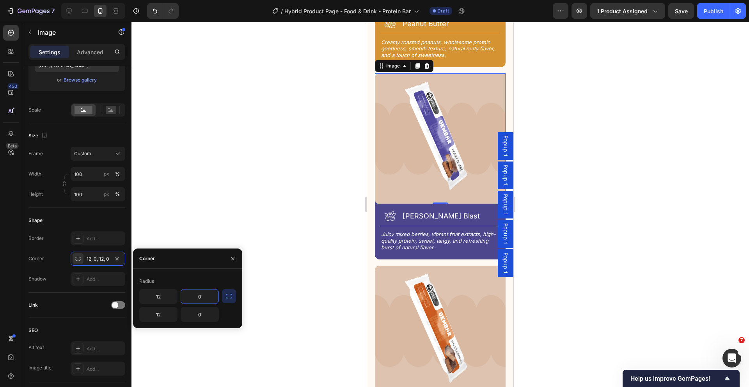
click at [205, 296] on input "0" at bounding box center [199, 296] width 37 height 14
type input "12"
click at [158, 315] on input "12" at bounding box center [158, 314] width 37 height 14
type input "0"
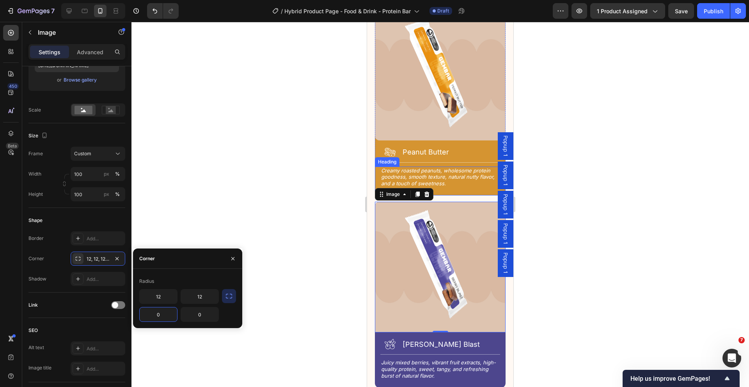
scroll to position [1328, 0]
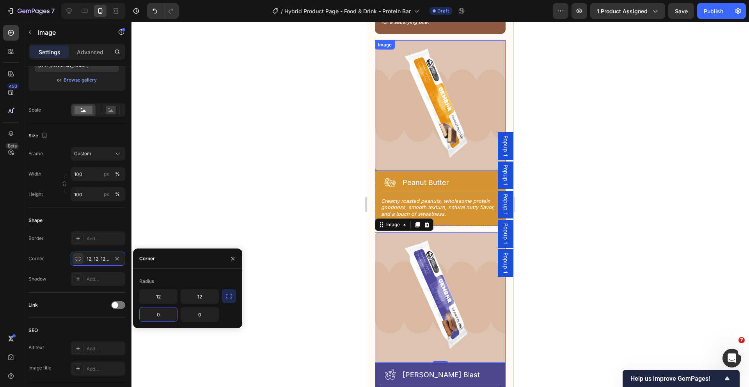
click at [457, 88] on img at bounding box center [440, 105] width 131 height 131
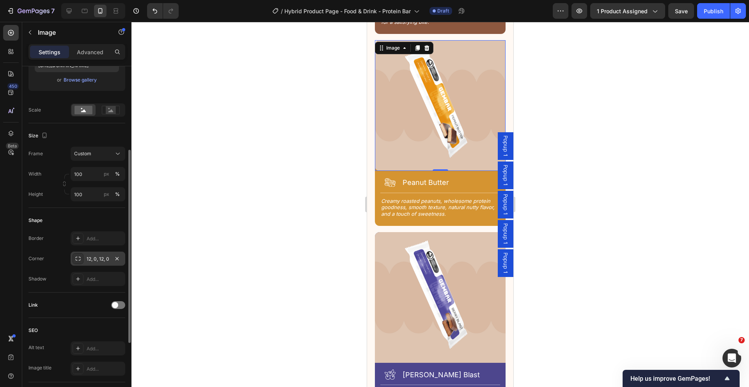
click at [91, 257] on div "12, 0, 12, 0" at bounding box center [98, 258] width 23 height 7
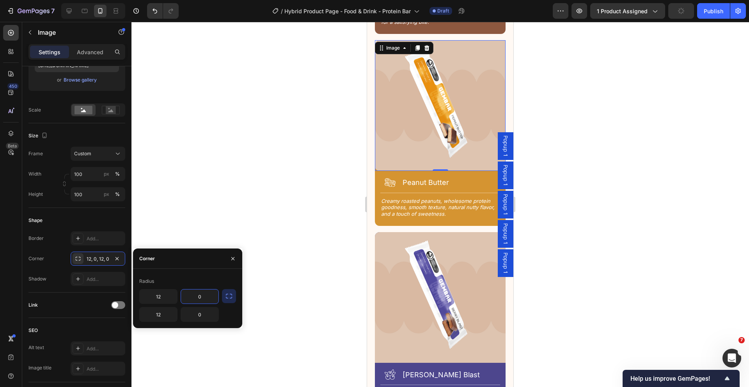
click at [196, 299] on input "0" at bounding box center [199, 296] width 37 height 14
type input "12"
click at [162, 317] on input "12" at bounding box center [158, 314] width 37 height 14
type input "0"
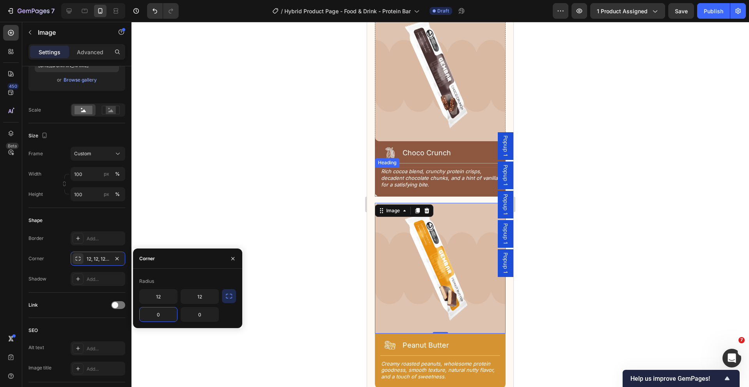
scroll to position [1164, 0]
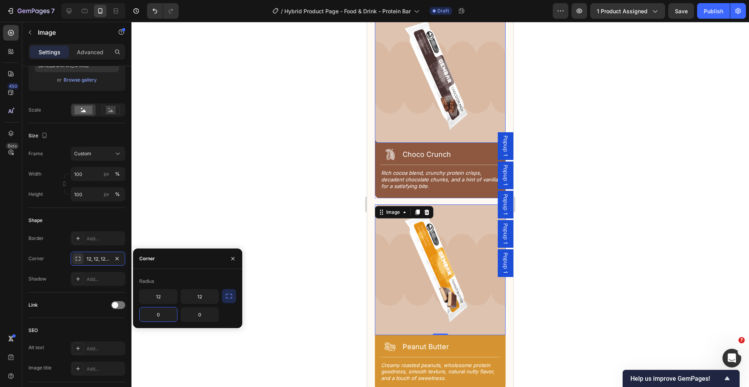
click at [452, 88] on img at bounding box center [440, 77] width 131 height 131
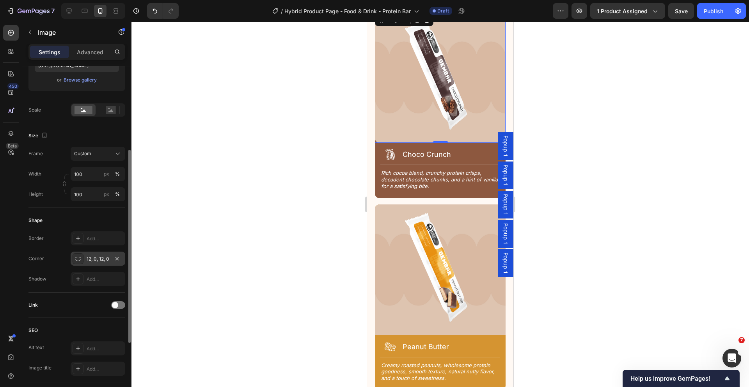
click at [98, 258] on div "12, 0, 12, 0" at bounding box center [98, 258] width 23 height 7
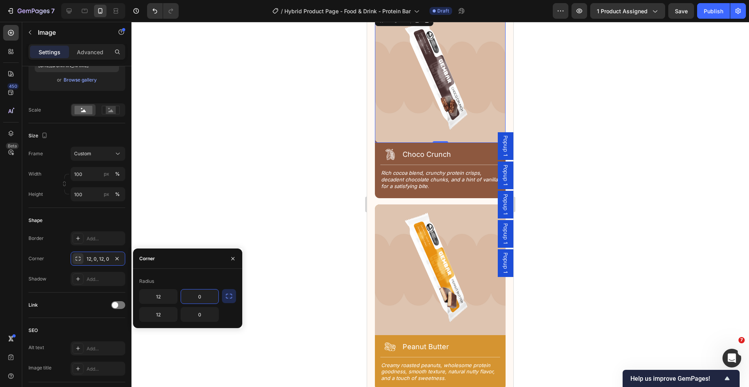
click at [205, 297] on input "0" at bounding box center [199, 296] width 37 height 14
type input "12"
click at [169, 317] on input "12" at bounding box center [158, 314] width 37 height 14
type input "0"
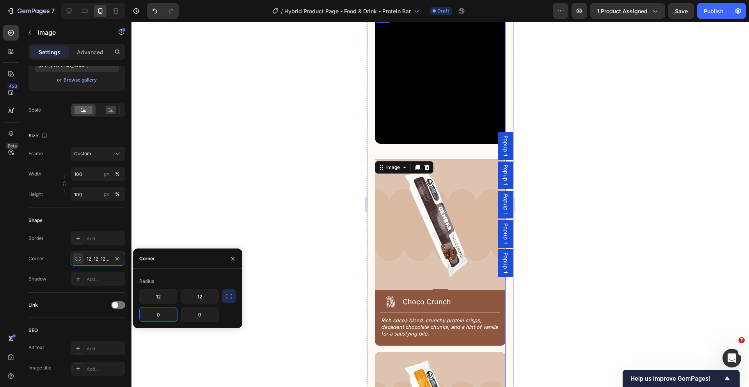
scroll to position [1016, 0]
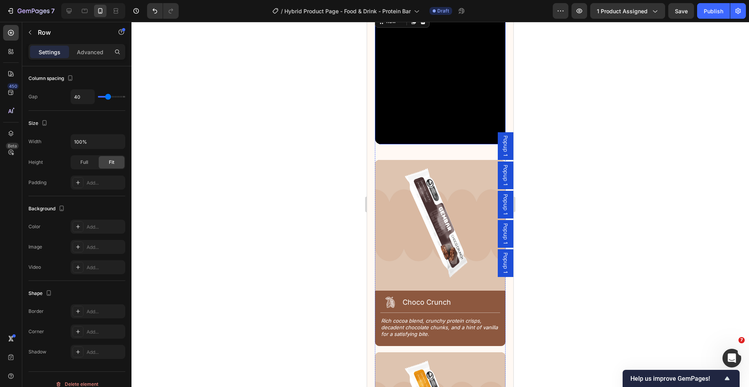
scroll to position [0, 0]
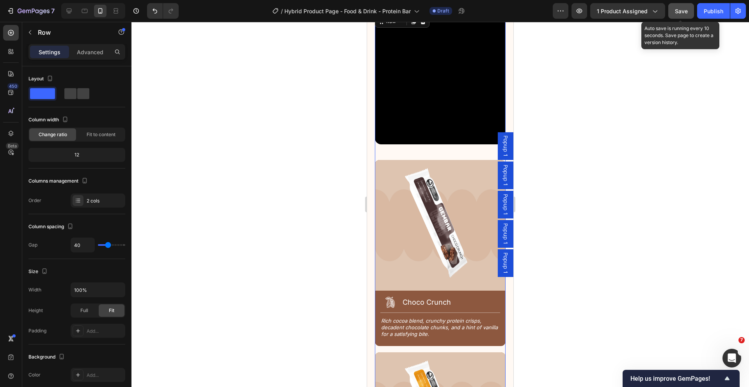
click at [689, 9] on button "Save" at bounding box center [681, 11] width 26 height 16
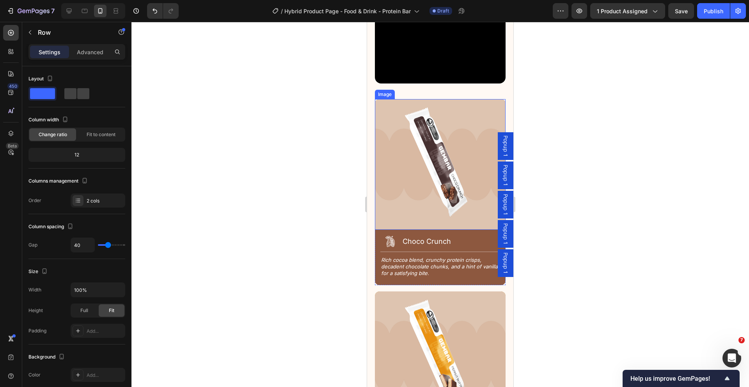
scroll to position [1075, 0]
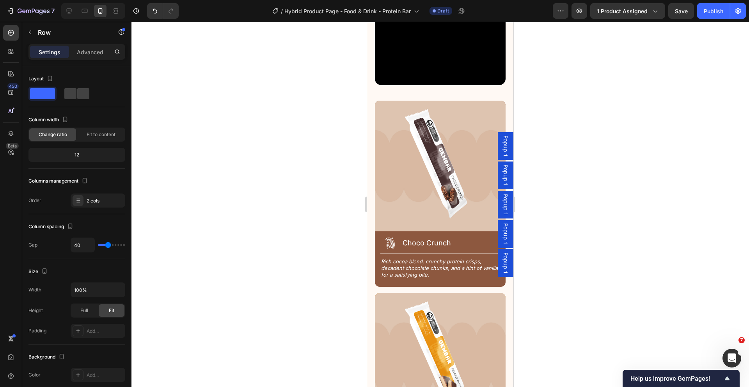
click at [282, 205] on div at bounding box center [439, 204] width 617 height 365
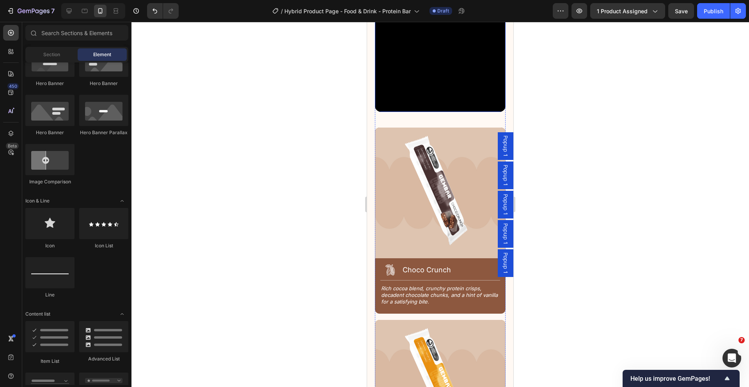
scroll to position [1049, 0]
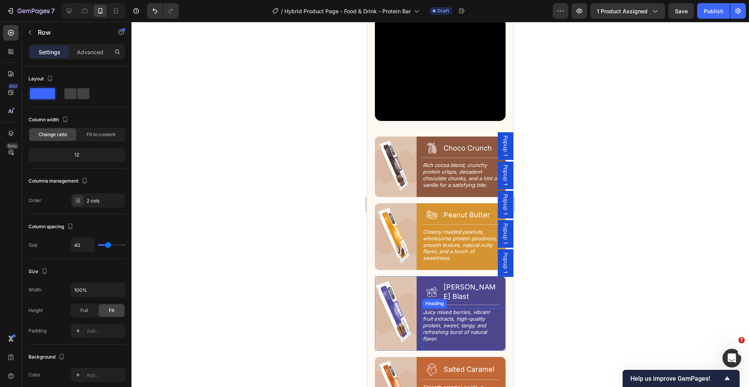
scroll to position [2096, 0]
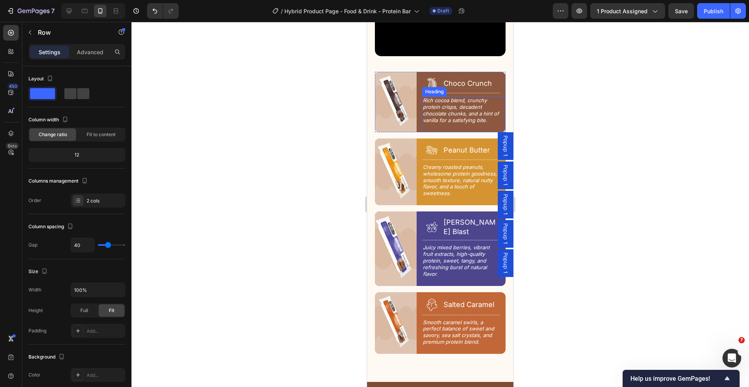
click at [464, 106] on h2 "Rich cocoa blend, crunchy protein crisps, decadent chocolate chunks, and a hint…" at bounding box center [461, 110] width 78 height 28
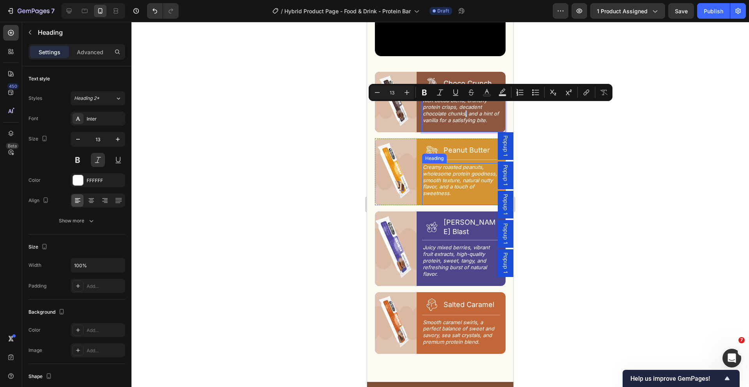
click at [448, 182] on h2 "Creamy roasted peanuts, wholesome protein goodness, smooth texture, natural nut…" at bounding box center [460, 180] width 77 height 35
click at [448, 182] on p "Creamy roasted peanuts, wholesome protein goodness, smooth texture, natural nut…" at bounding box center [461, 180] width 76 height 33
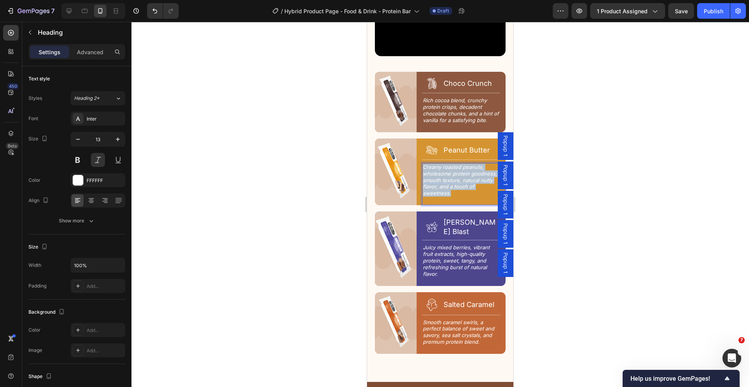
click at [448, 182] on p "Creamy roasted peanuts, wholesome protein goodness, smooth texture, natural nut…" at bounding box center [461, 180] width 76 height 33
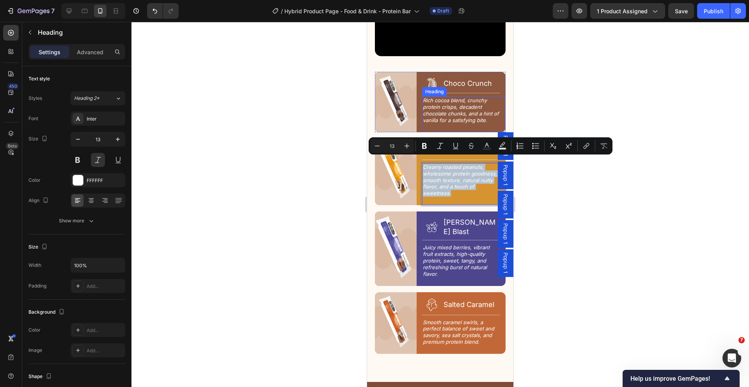
click at [472, 103] on p "Rich cocoa blend, crunchy protein crisps, decadent chocolate chunks, and a hint…" at bounding box center [461, 110] width 76 height 27
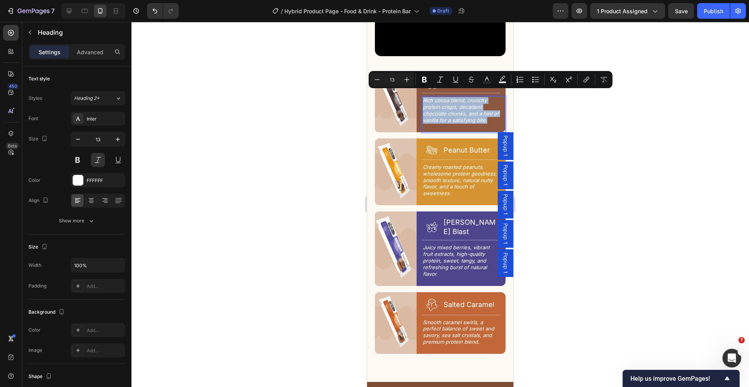
copy p "Rich cocoa blend, crunchy protein crisps, decadent chocolate chunks, and a hint…"
click at [471, 116] on p "Rich cocoa blend, crunchy protein crisps, decadent chocolate chunks, and a hint…" at bounding box center [461, 110] width 76 height 27
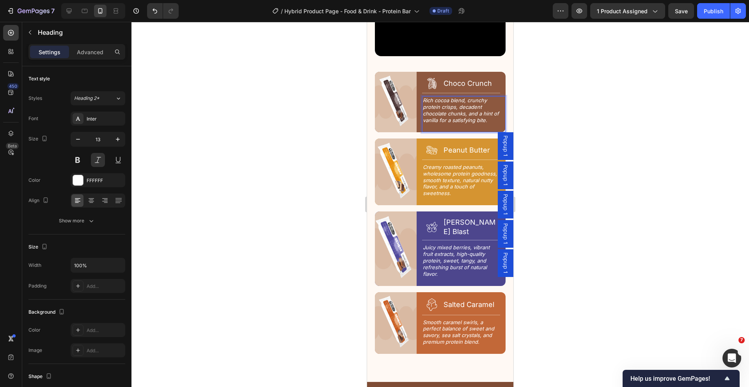
click at [491, 115] on p "Rich cocoa blend, crunchy protein crisps, decadent chocolate chunks, and a hint…" at bounding box center [461, 110] width 76 height 27
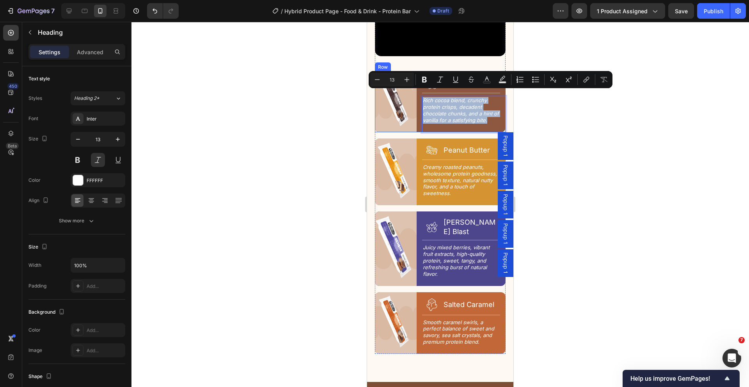
drag, startPoint x: 491, startPoint y: 115, endPoint x: 414, endPoint y: 93, distance: 80.3
click at [414, 93] on div "Image Icon Choco Crunch Heading Row Title Line Rich cocoa blend, crunchy protei…" at bounding box center [440, 102] width 131 height 60
copy p "Rich cocoa blend, crunchy protein crisps, decadent chocolate chunks, and a hint…"
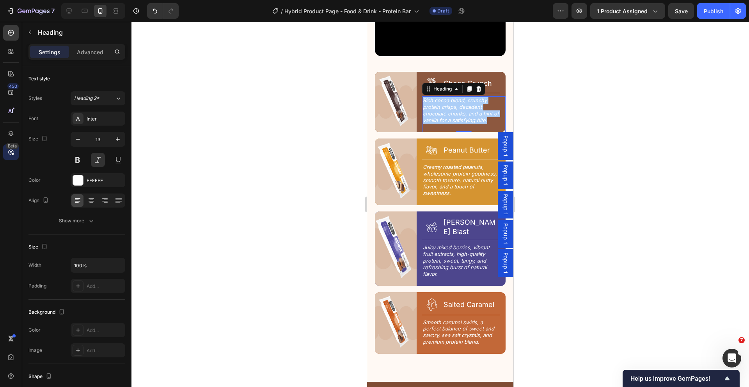
scroll to position [1993, 0]
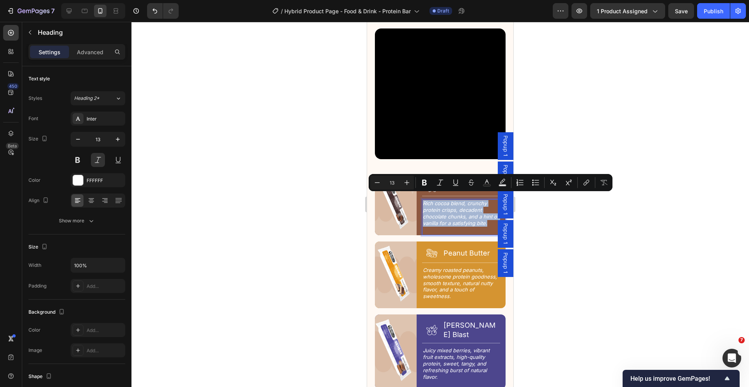
copy p "Rich cocoa blend, crunchy protein crisps, decadent chocolate chunks, and a hint…"
click at [468, 210] on p "Rich cocoa blend, crunchy protein crisps, decadent chocolate chunks, and a hint…" at bounding box center [461, 213] width 76 height 27
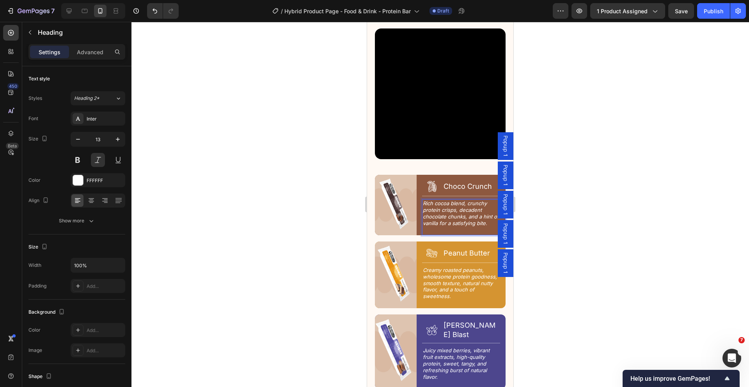
click at [423, 200] on p "Rich cocoa blend, crunchy protein crisps, decadent chocolate chunks, and a hint…" at bounding box center [461, 213] width 76 height 27
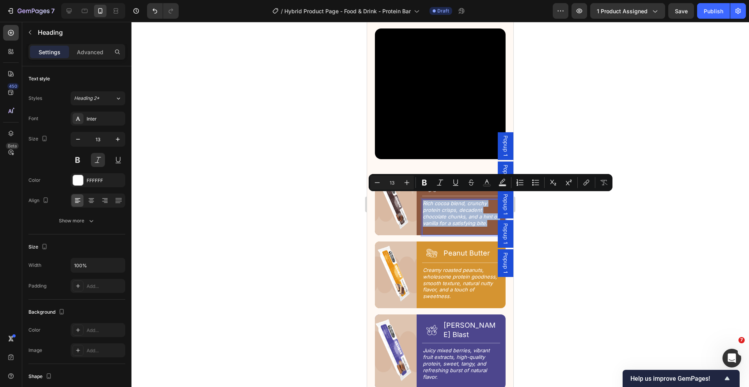
drag, startPoint x: 422, startPoint y: 198, endPoint x: 506, endPoint y: 229, distance: 90.3
click at [506, 231] on div "Popup 1 Popup 1 Popup 1 Popup 1 Popup 1 iPhone 13 Mini ( 375 px) iPhone 13 Mini…" at bounding box center [440, 208] width 146 height 4359
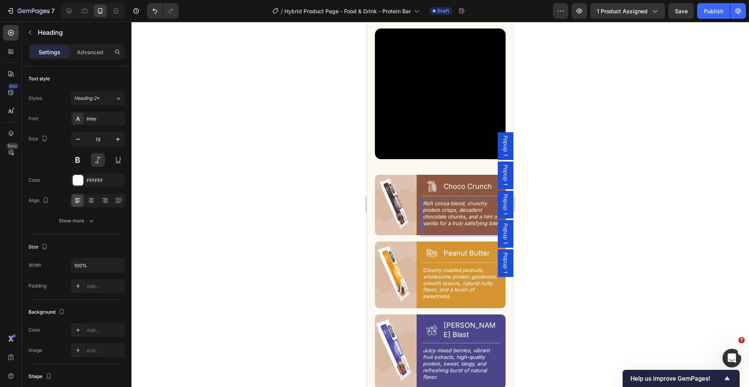
click at [607, 196] on div at bounding box center [439, 204] width 617 height 365
click at [607, 195] on div at bounding box center [439, 204] width 617 height 365
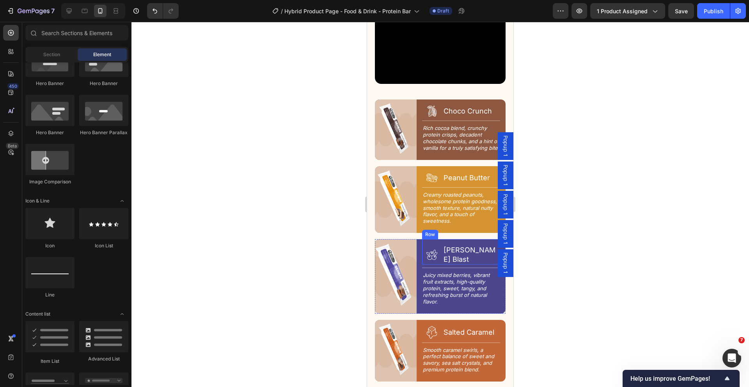
scroll to position [2104, 0]
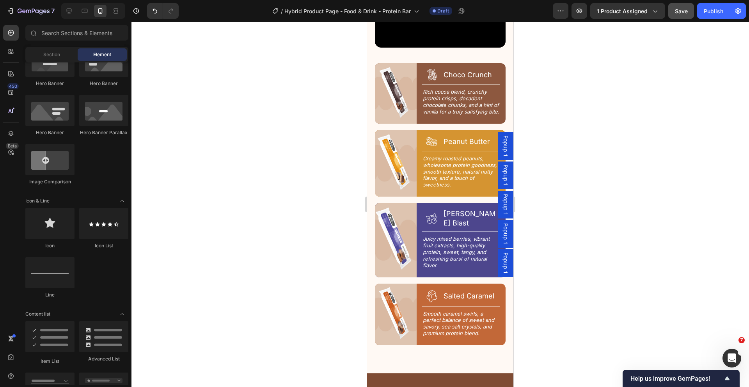
click at [685, 14] on div "Save" at bounding box center [681, 11] width 13 height 8
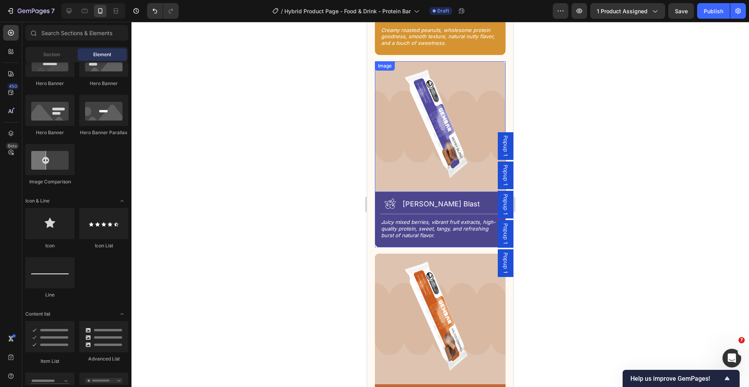
scroll to position [1335, 0]
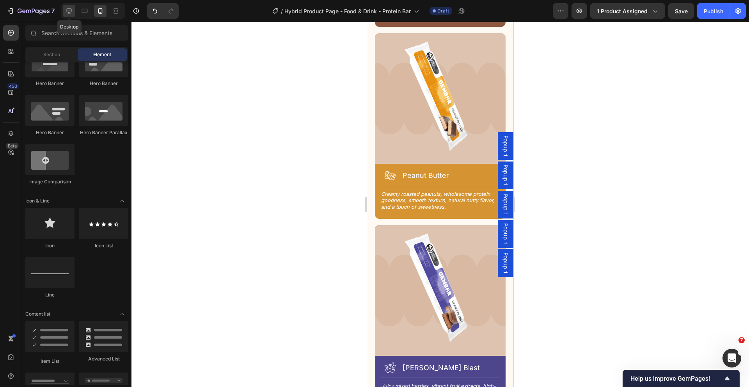
click at [71, 10] on icon at bounding box center [69, 11] width 5 height 5
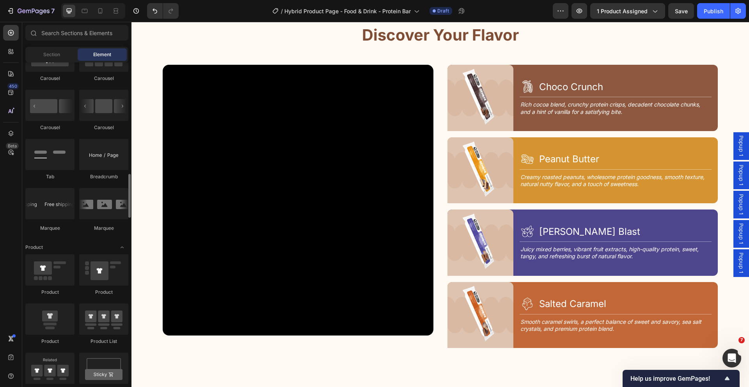
scroll to position [898, 0]
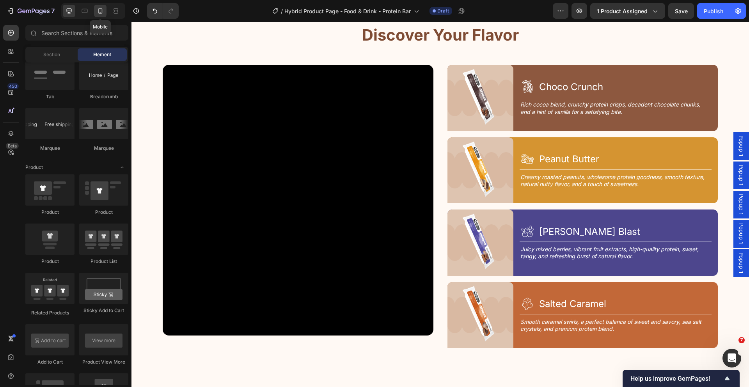
click at [94, 10] on div at bounding box center [100, 11] width 12 height 12
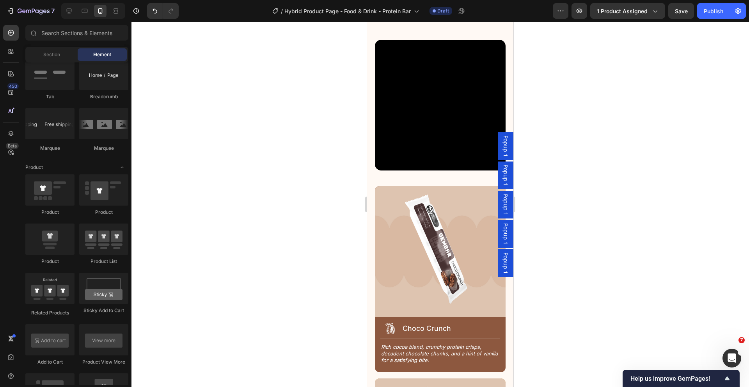
scroll to position [1030, 0]
